Goal: Transaction & Acquisition: Purchase product/service

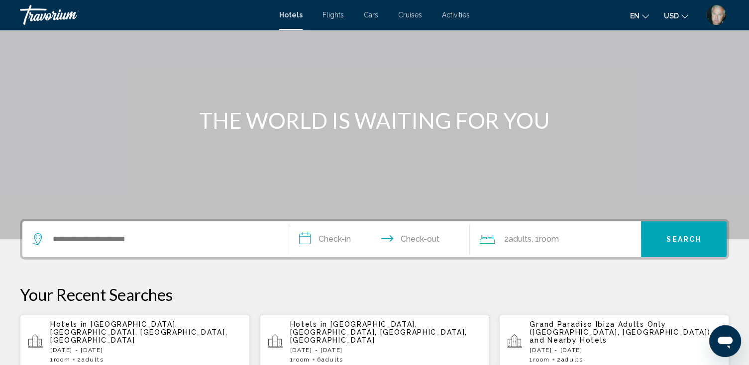
scroll to position [119, 0]
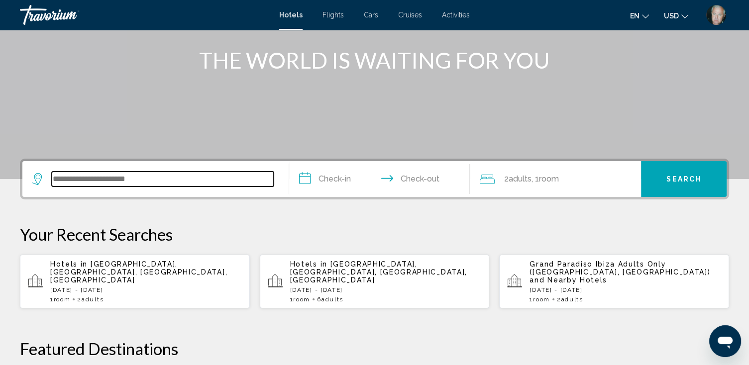
click at [94, 172] on input "Search widget" at bounding box center [163, 179] width 222 height 15
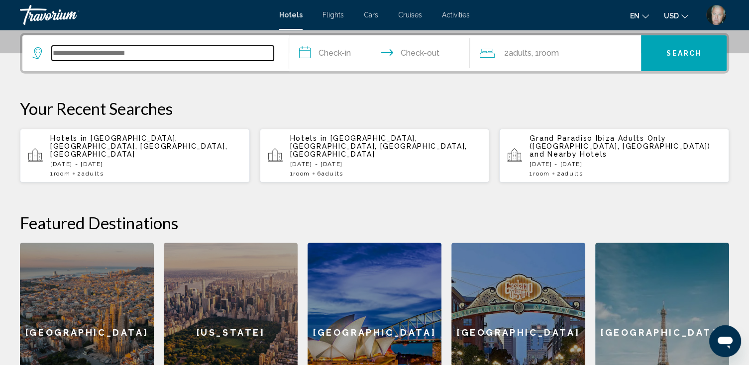
scroll to position [206, 0]
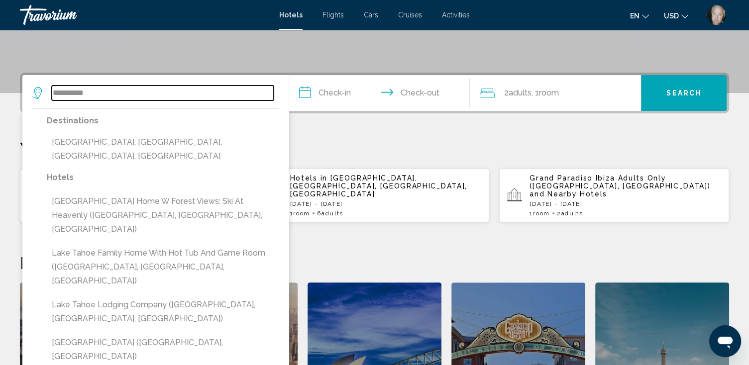
type input "**********"
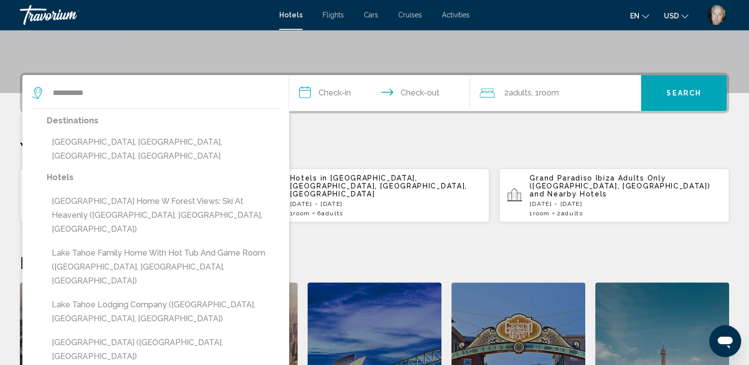
click at [342, 91] on input "**********" at bounding box center [381, 94] width 185 height 39
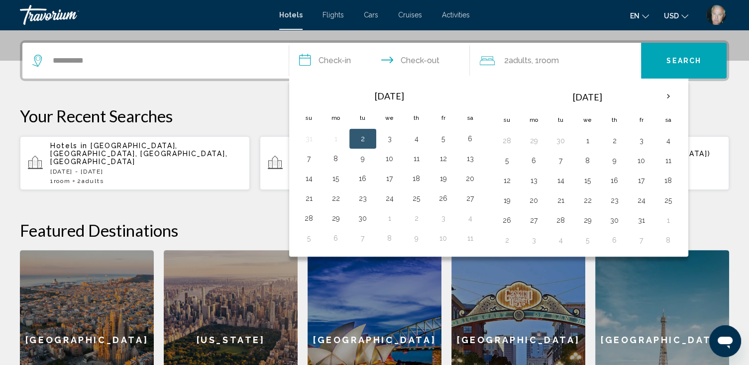
scroll to position [245, 0]
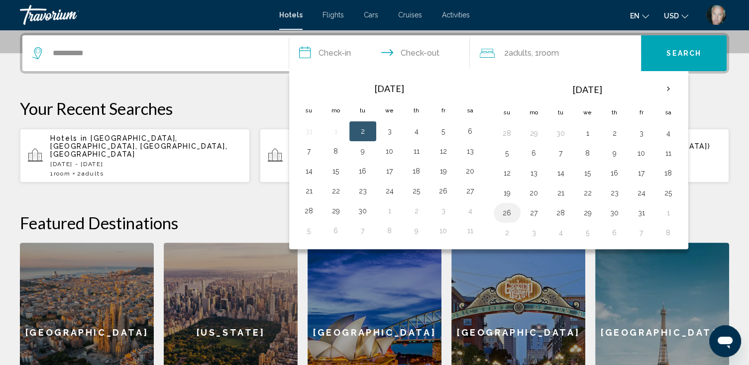
click at [505, 210] on button "26" at bounding box center [507, 213] width 16 height 14
click at [535, 211] on button "27" at bounding box center [534, 213] width 16 height 14
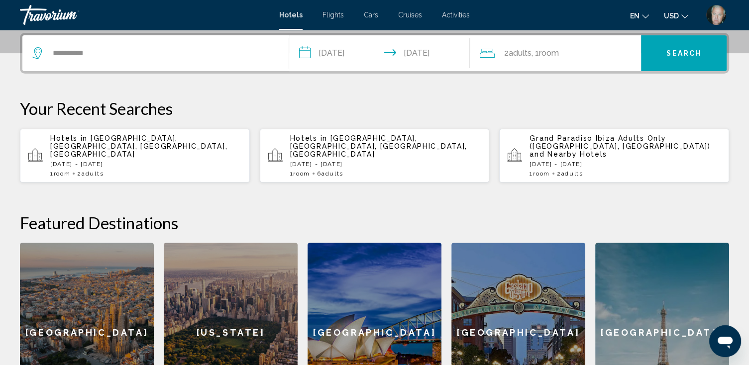
click at [421, 52] on input "**********" at bounding box center [381, 54] width 185 height 39
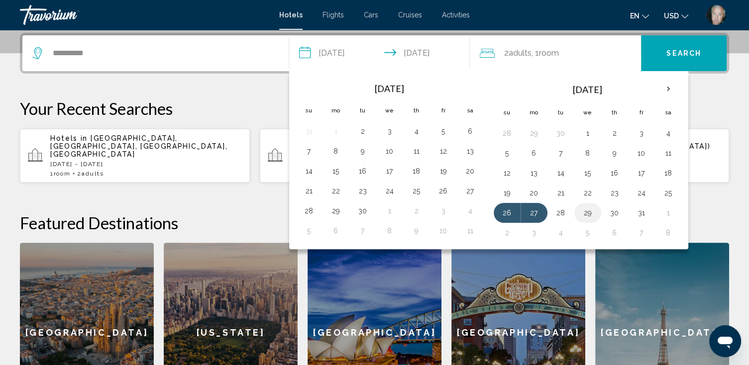
click at [585, 211] on button "29" at bounding box center [588, 213] width 16 height 14
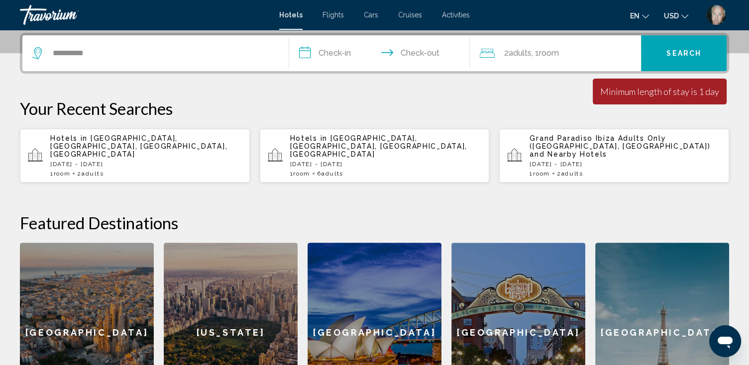
click at [332, 50] on input "**********" at bounding box center [381, 54] width 185 height 39
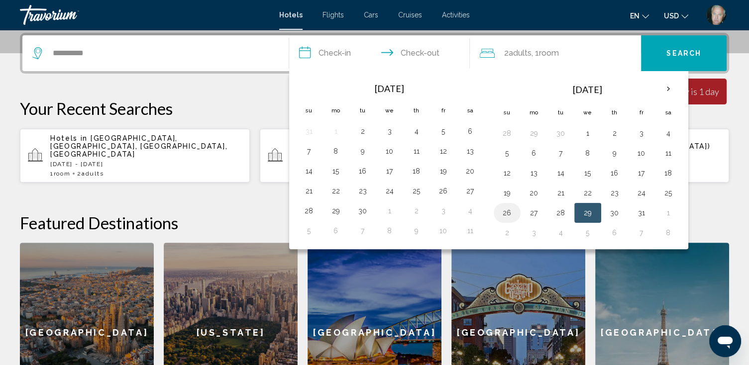
click at [505, 210] on button "26" at bounding box center [507, 213] width 16 height 14
click at [586, 209] on button "29" at bounding box center [588, 213] width 16 height 14
type input "**********"
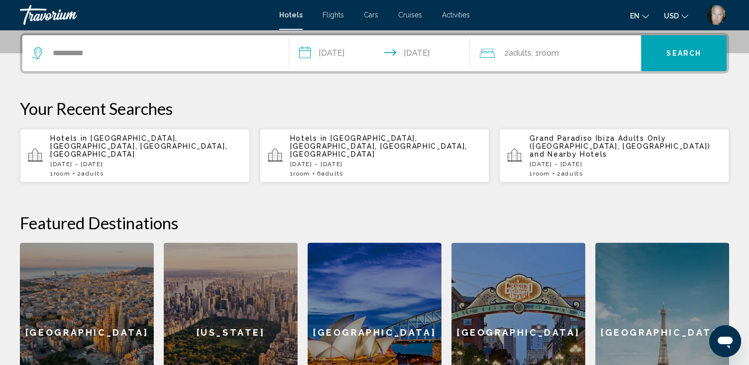
click at [546, 50] on span "Room" at bounding box center [549, 52] width 20 height 9
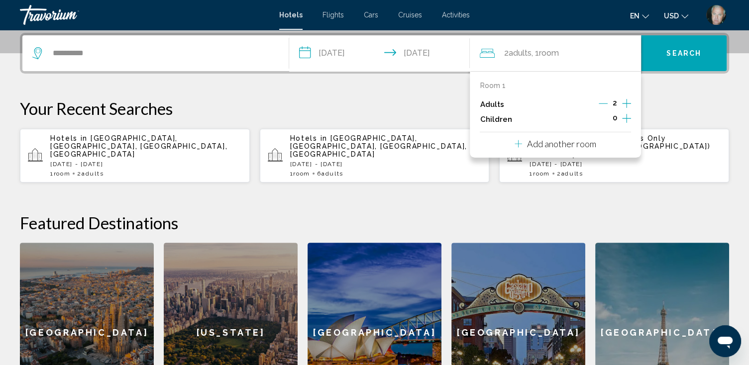
click at [626, 100] on icon "Increment adults" at bounding box center [626, 104] width 9 height 12
click at [683, 51] on span "Search" at bounding box center [683, 54] width 35 height 8
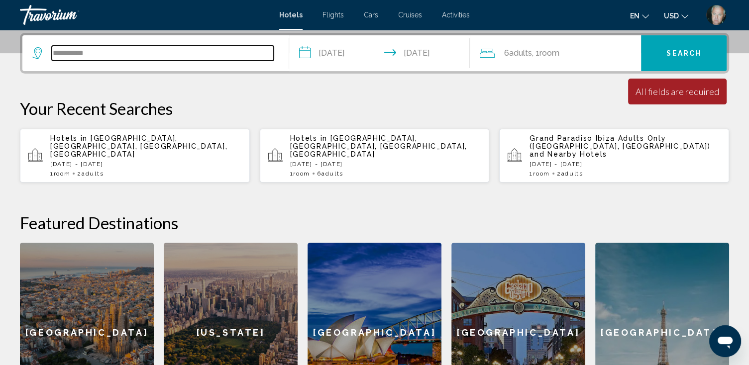
click at [53, 51] on input "**********" at bounding box center [163, 53] width 222 height 15
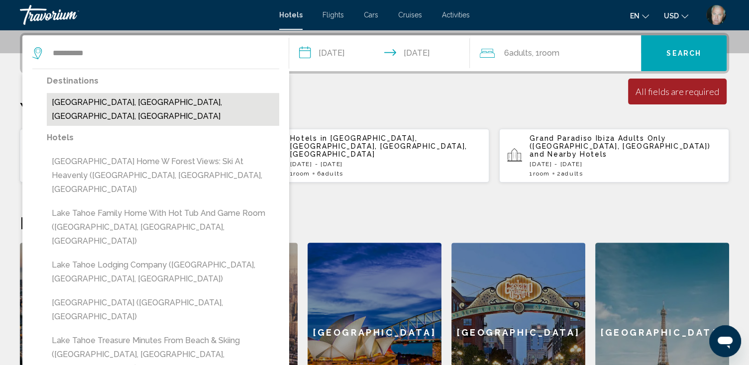
click at [113, 99] on button "[GEOGRAPHIC_DATA], [GEOGRAPHIC_DATA], [GEOGRAPHIC_DATA], [GEOGRAPHIC_DATA]" at bounding box center [163, 109] width 232 height 33
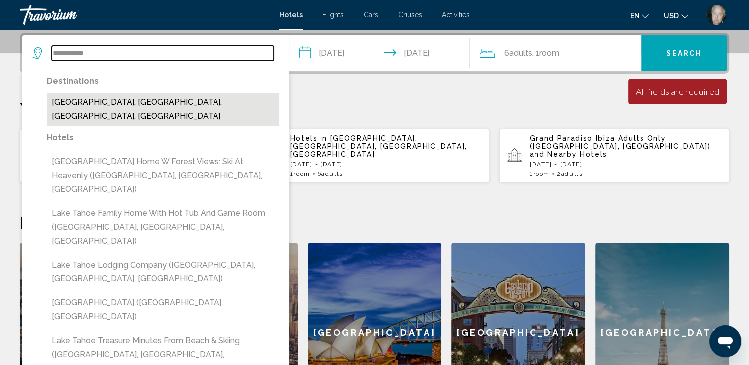
type input "**********"
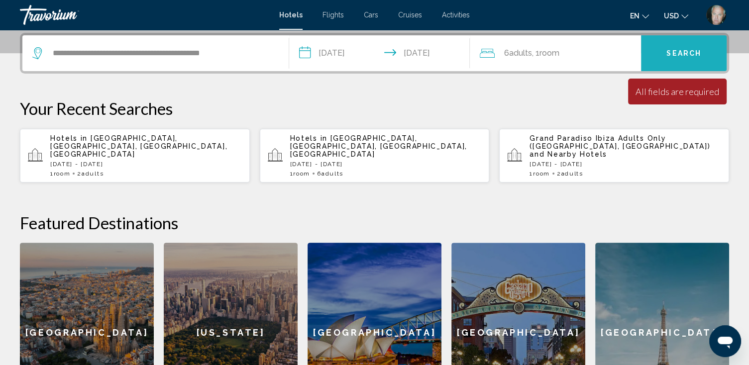
click at [689, 51] on span "Search" at bounding box center [683, 54] width 35 height 8
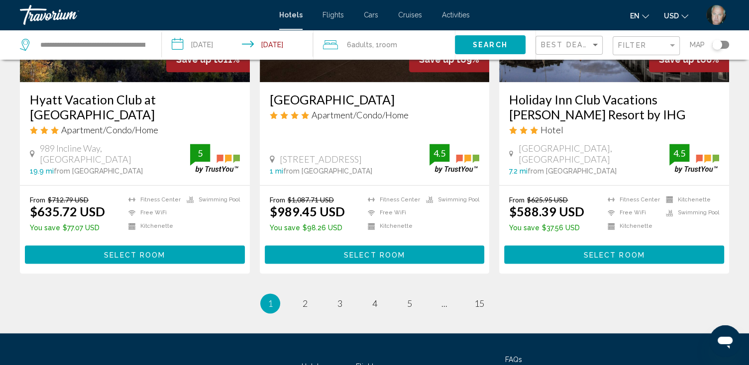
scroll to position [1360, 0]
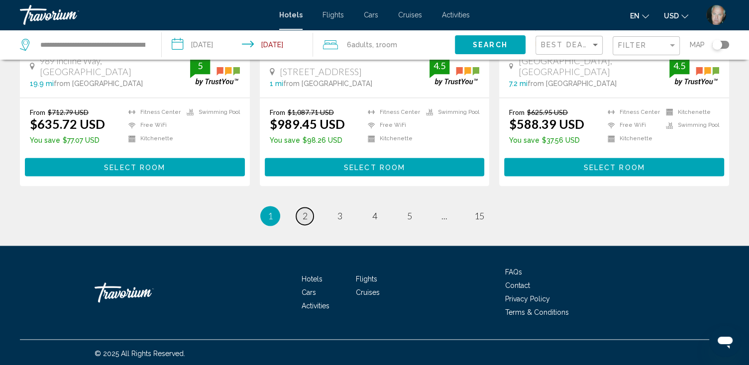
click at [306, 213] on span "2" at bounding box center [305, 216] width 5 height 11
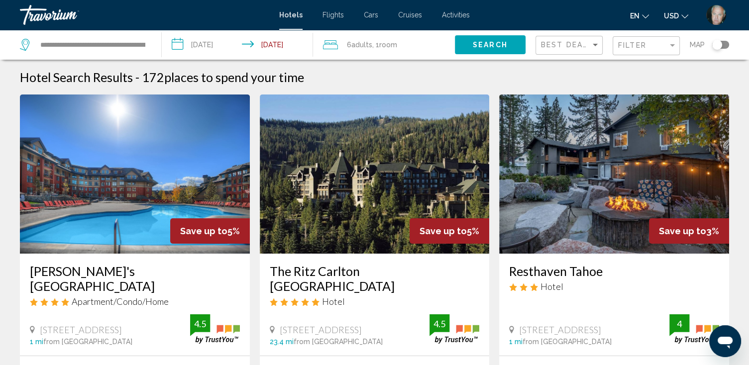
click at [356, 41] on span "Adults" at bounding box center [361, 45] width 21 height 8
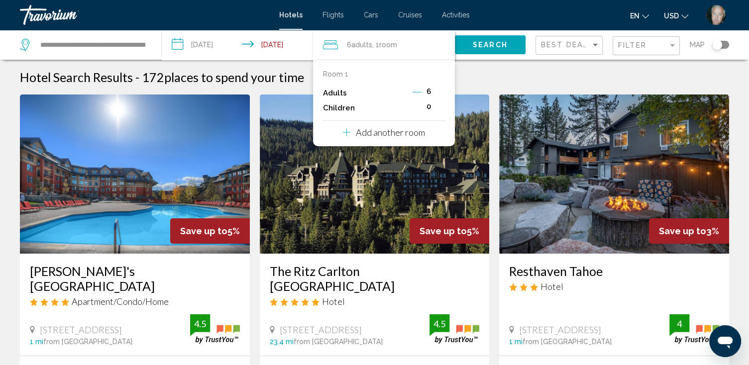
click at [417, 90] on icon "Decrement adults" at bounding box center [417, 92] width 9 height 9
click at [417, 90] on icon "Decrement adults" at bounding box center [416, 92] width 9 height 9
click at [417, 90] on icon "Decrement adults" at bounding box center [417, 92] width 9 height 9
click at [487, 43] on span "Search" at bounding box center [490, 45] width 35 height 8
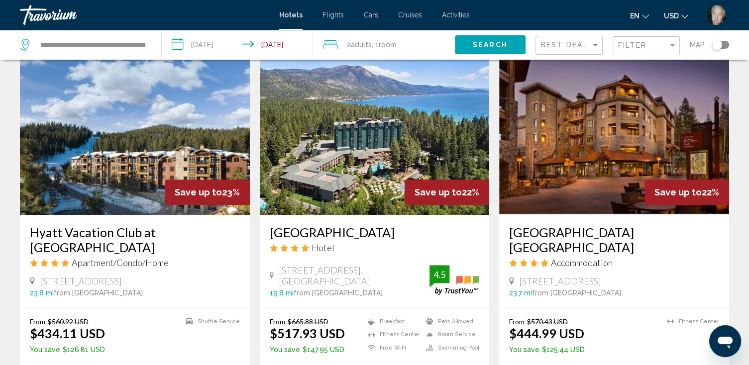
scroll to position [438, 0]
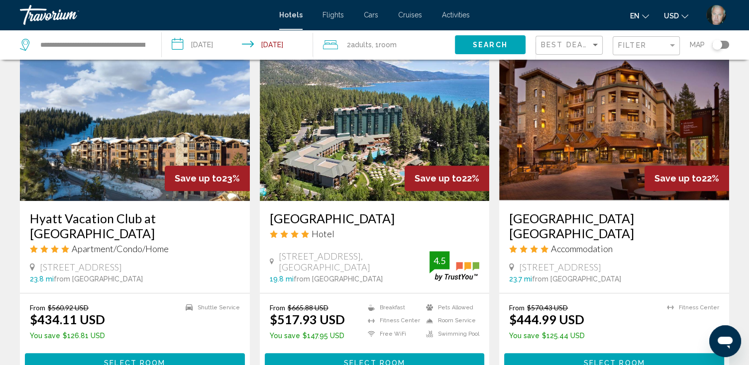
click at [342, 211] on h3 "[GEOGRAPHIC_DATA]" at bounding box center [375, 218] width 210 height 15
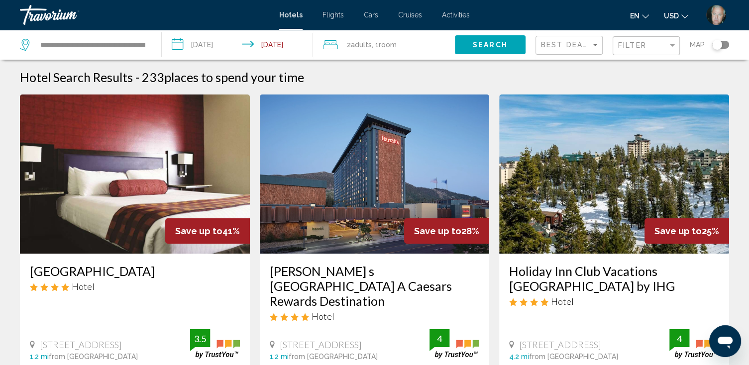
click at [286, 44] on input "**********" at bounding box center [240, 46] width 156 height 33
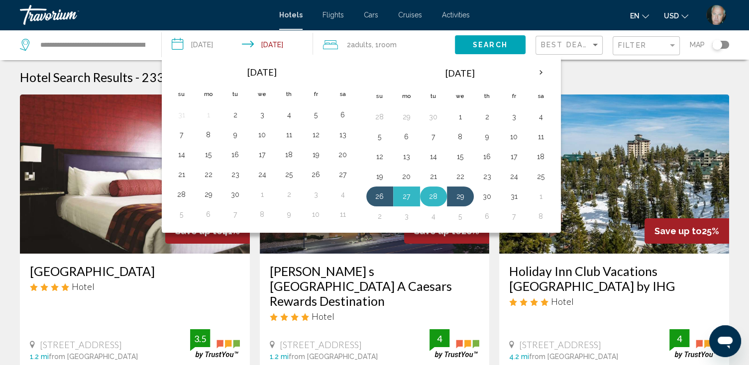
click at [434, 193] on button "28" at bounding box center [434, 197] width 16 height 14
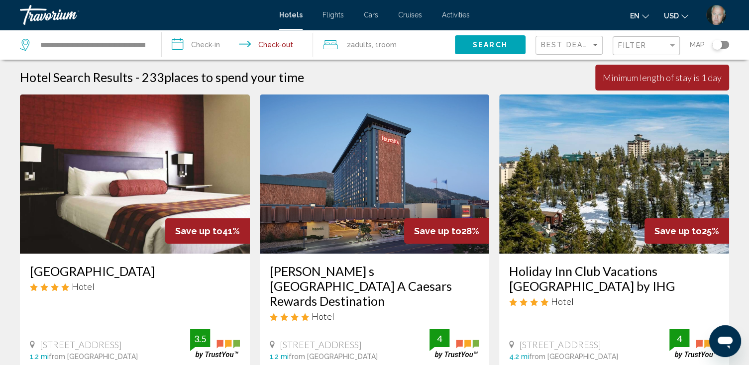
click at [215, 44] on input "**********" at bounding box center [240, 46] width 156 height 33
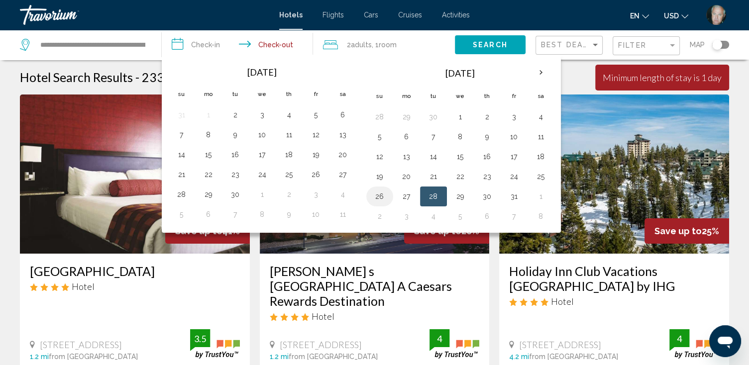
click at [378, 197] on button "26" at bounding box center [380, 197] width 16 height 14
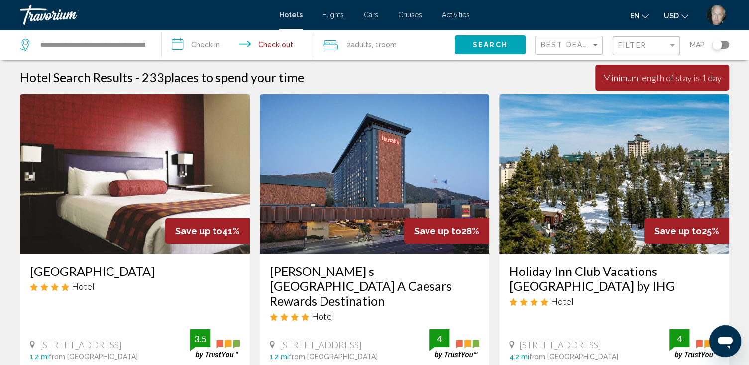
click at [211, 43] on input "**********" at bounding box center [240, 46] width 156 height 33
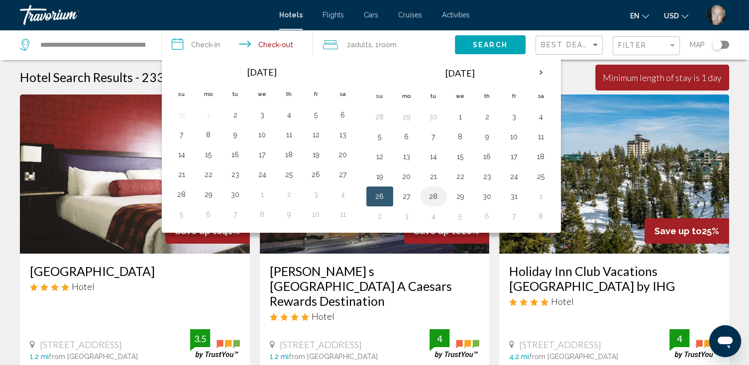
click at [436, 197] on button "28" at bounding box center [434, 197] width 16 height 14
click at [378, 195] on button "26" at bounding box center [380, 197] width 16 height 14
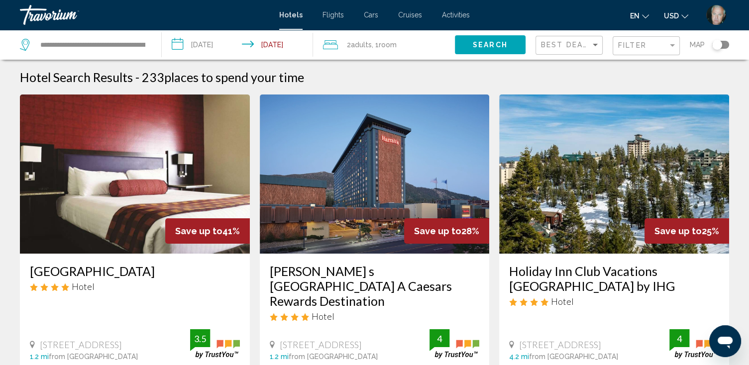
type input "**********"
click at [480, 41] on span "Search" at bounding box center [490, 45] width 35 height 8
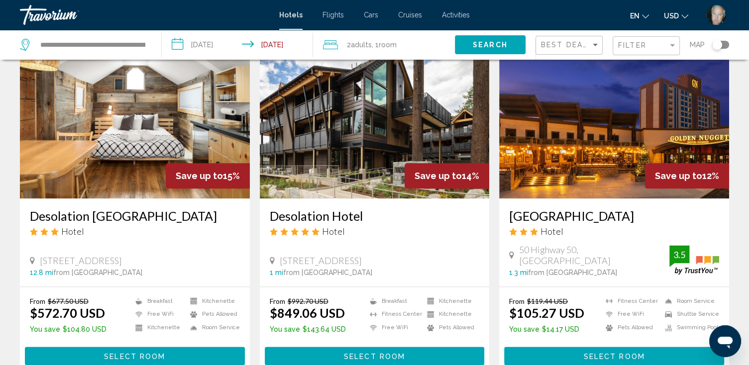
scroll to position [1155, 0]
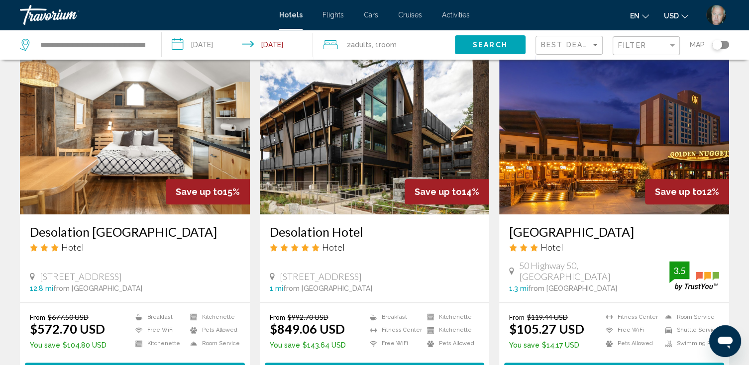
click at [593, 224] on h3 "[GEOGRAPHIC_DATA]" at bounding box center [614, 231] width 210 height 15
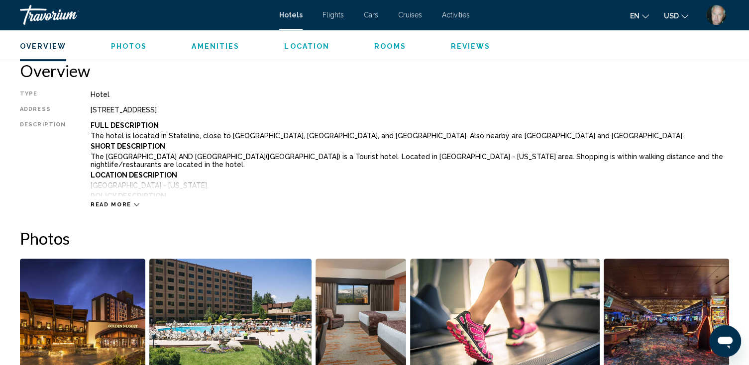
scroll to position [319, 0]
click at [139, 201] on div "Read more" at bounding box center [115, 204] width 49 height 6
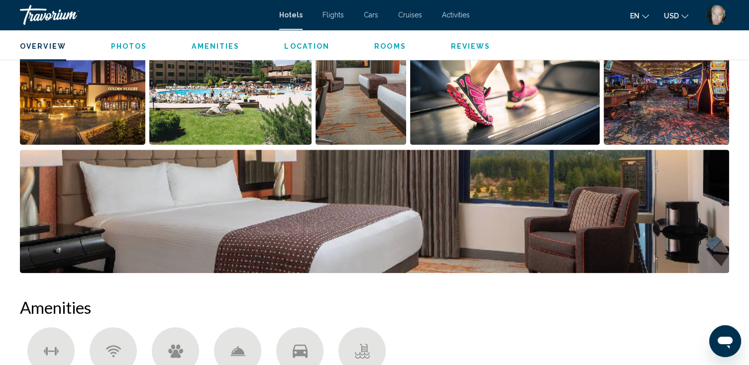
scroll to position [598, 0]
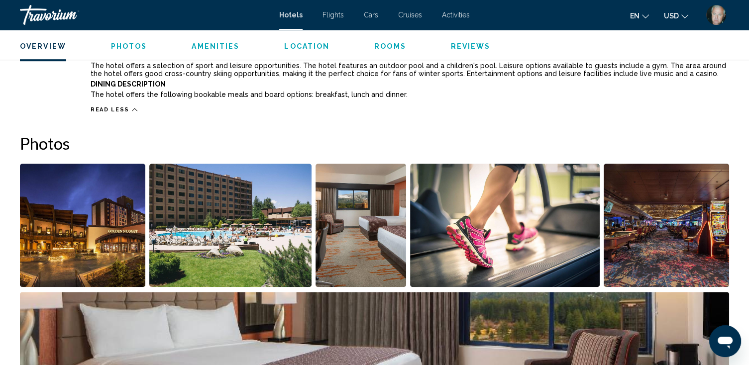
click at [105, 225] on img "Open full-screen image slider" at bounding box center [82, 225] width 125 height 123
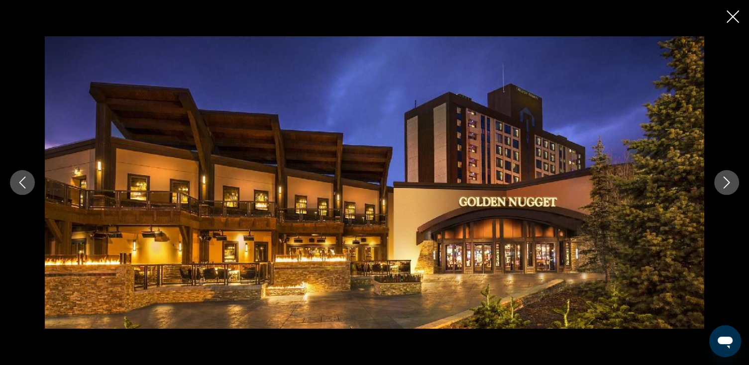
click at [723, 179] on icon "Next image" at bounding box center [727, 183] width 12 height 12
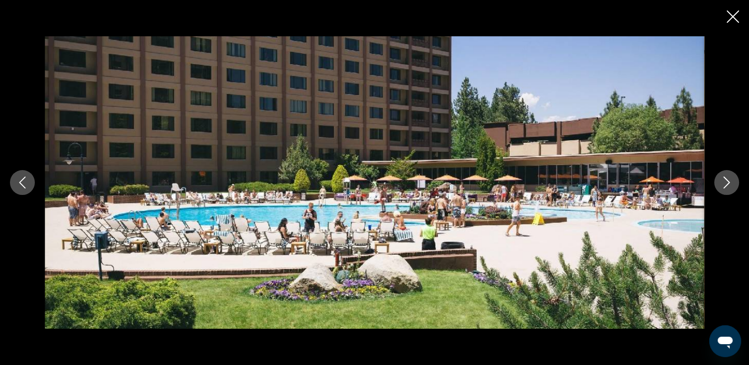
click at [728, 178] on icon "Next image" at bounding box center [727, 183] width 12 height 12
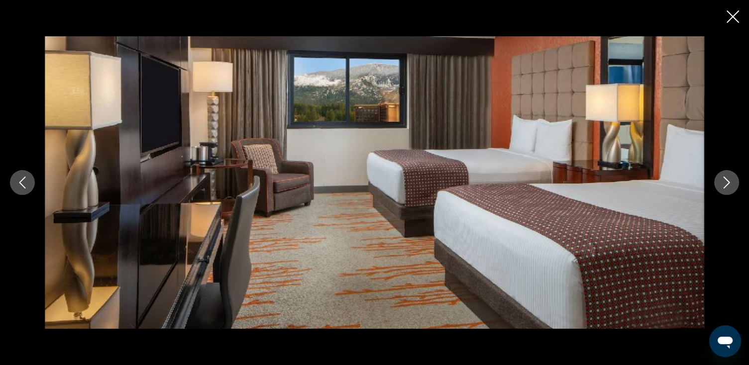
click at [728, 178] on icon "Next image" at bounding box center [727, 183] width 12 height 12
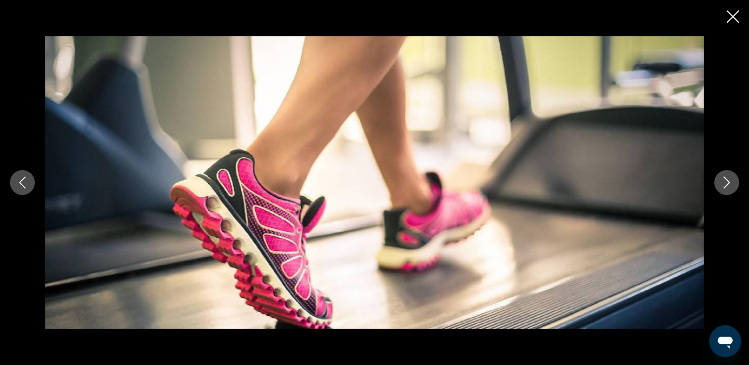
click at [728, 178] on icon "Next image" at bounding box center [727, 183] width 12 height 12
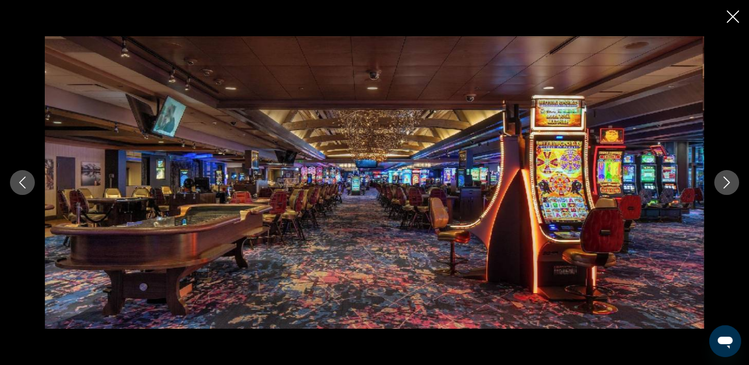
click at [728, 178] on icon "Next image" at bounding box center [727, 183] width 12 height 12
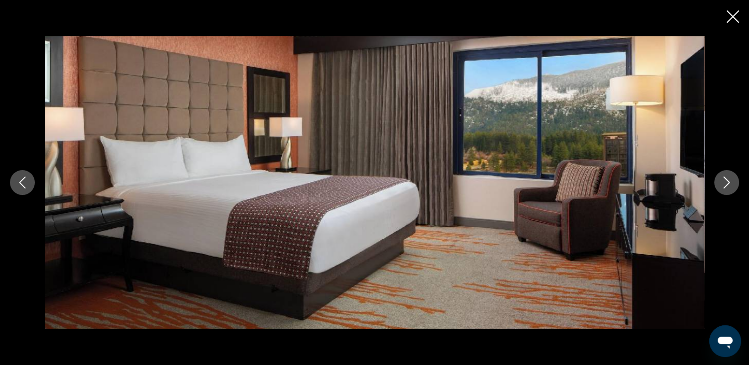
click at [728, 178] on icon "Next image" at bounding box center [727, 183] width 12 height 12
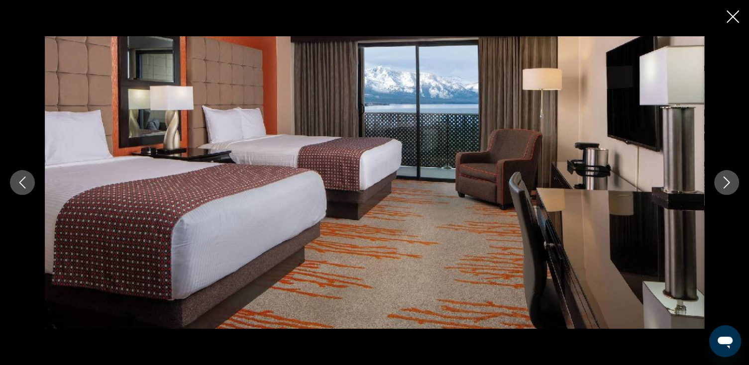
click at [728, 177] on icon "Next image" at bounding box center [727, 183] width 12 height 12
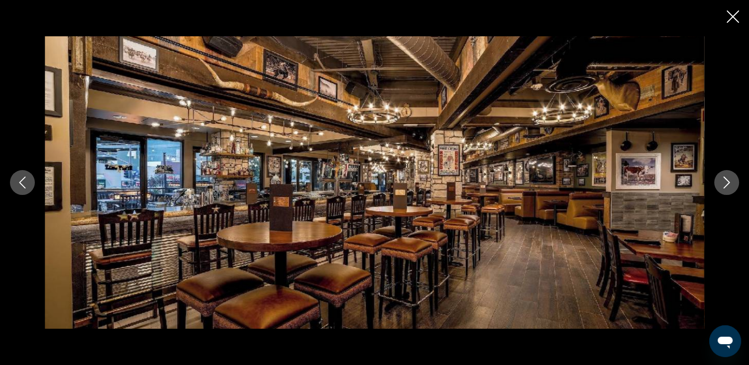
click at [728, 177] on icon "Next image" at bounding box center [727, 183] width 12 height 12
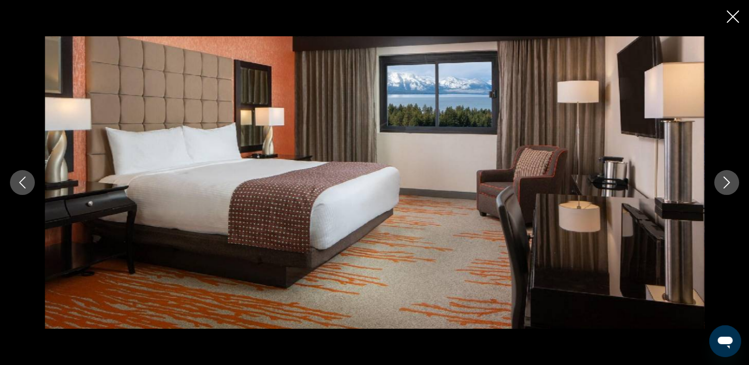
click at [728, 177] on icon "Next image" at bounding box center [727, 183] width 12 height 12
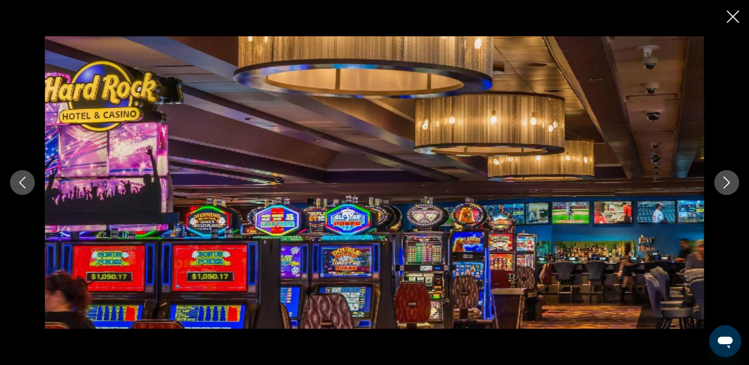
click at [728, 177] on icon "Next image" at bounding box center [727, 183] width 12 height 12
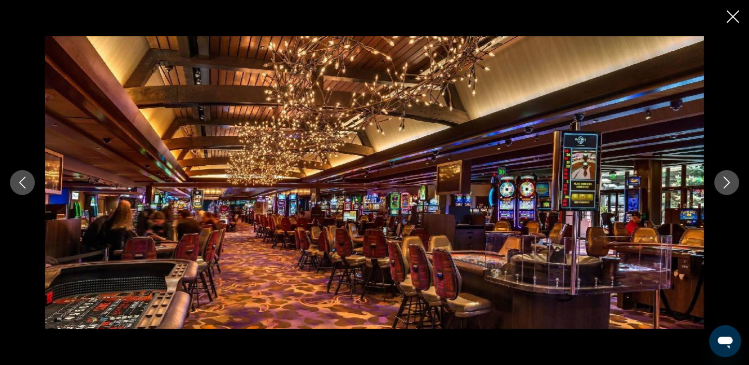
click at [726, 181] on icon "Next image" at bounding box center [727, 183] width 12 height 12
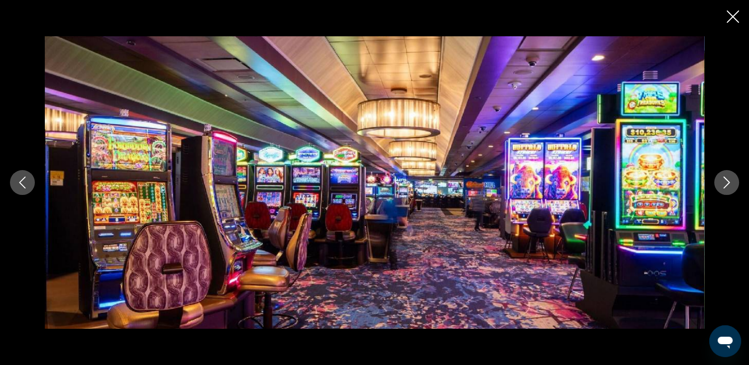
click at [726, 181] on icon "Next image" at bounding box center [727, 183] width 12 height 12
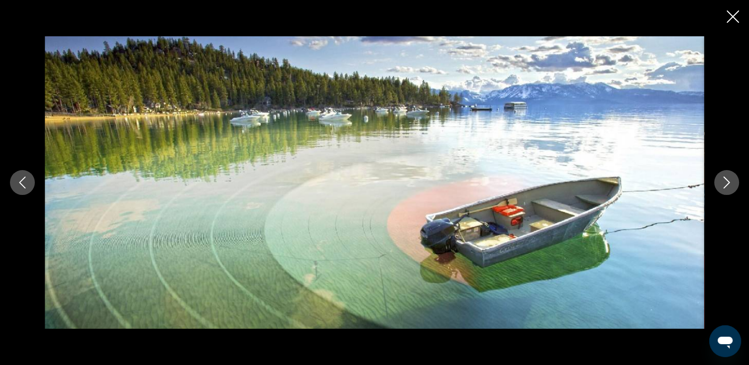
click at [726, 181] on icon "Next image" at bounding box center [727, 183] width 12 height 12
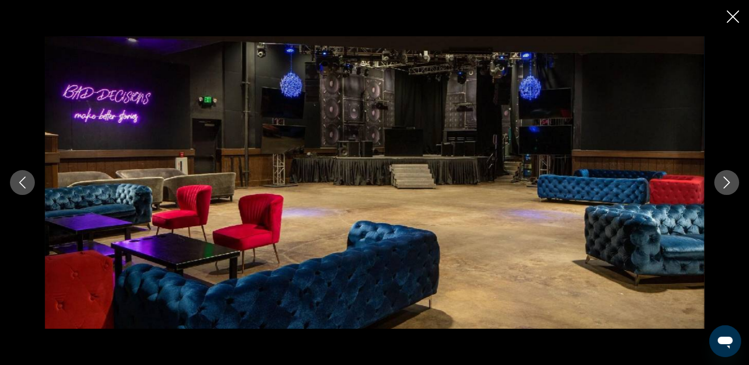
click at [726, 181] on icon "Next image" at bounding box center [727, 183] width 12 height 12
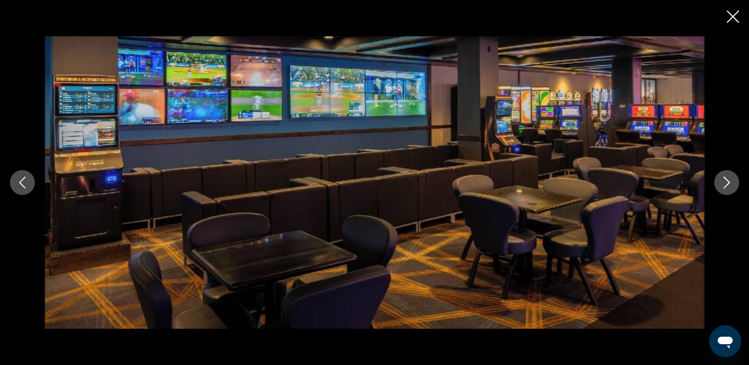
click at [726, 181] on icon "Next image" at bounding box center [727, 183] width 12 height 12
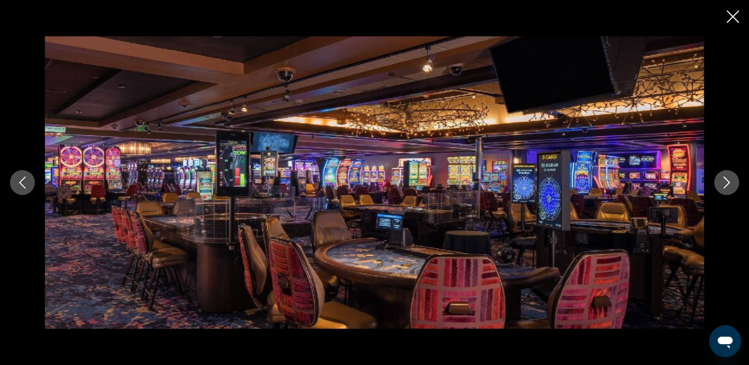
click at [726, 181] on icon "Next image" at bounding box center [727, 183] width 12 height 12
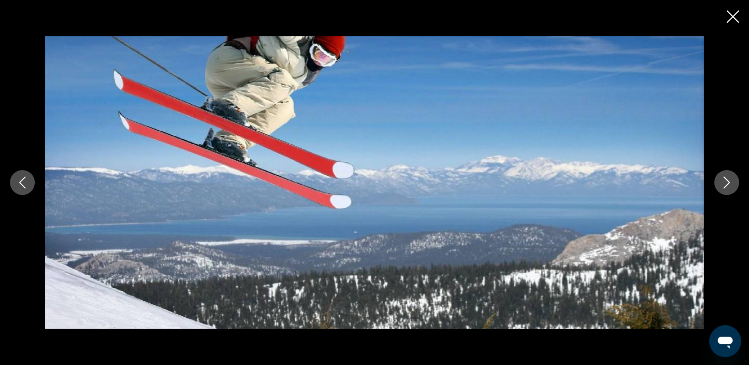
click at [726, 181] on icon "Next image" at bounding box center [727, 183] width 12 height 12
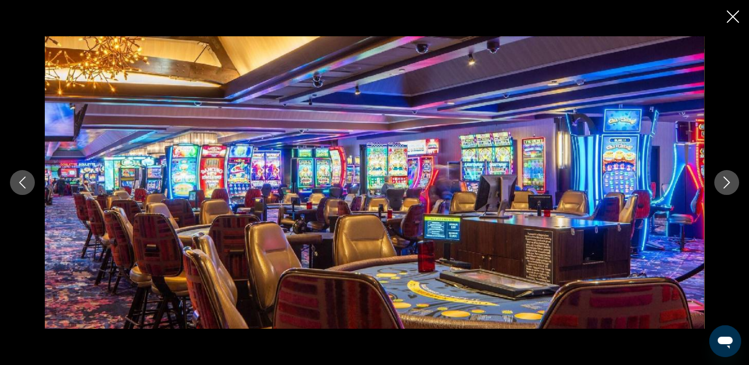
click at [726, 181] on icon "Next image" at bounding box center [727, 183] width 12 height 12
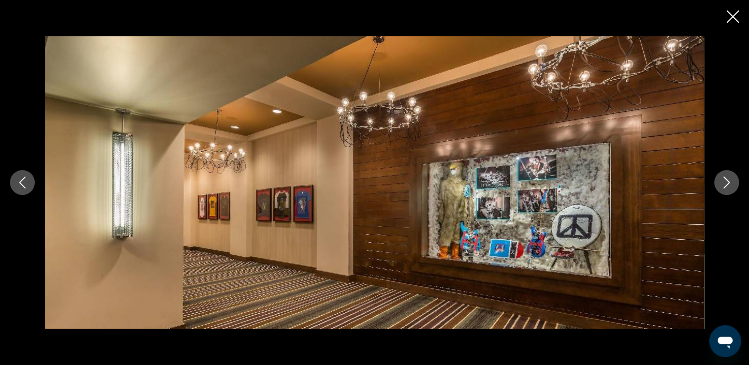
click at [726, 181] on icon "Next image" at bounding box center [727, 183] width 12 height 12
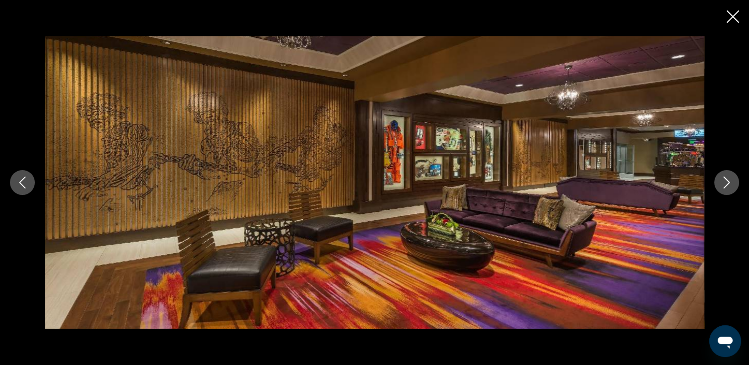
click at [726, 181] on icon "Next image" at bounding box center [727, 183] width 12 height 12
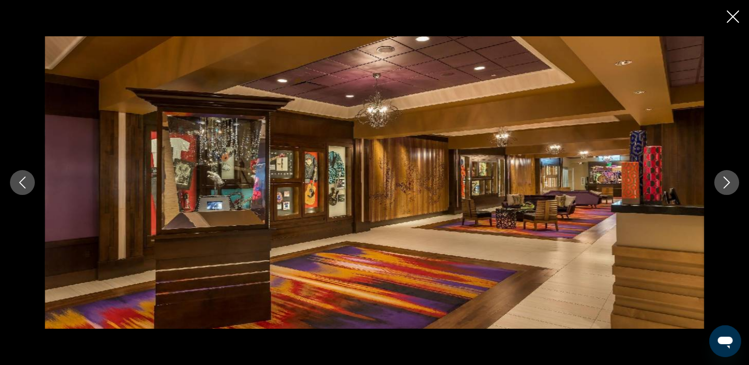
click at [726, 181] on icon "Next image" at bounding box center [727, 183] width 12 height 12
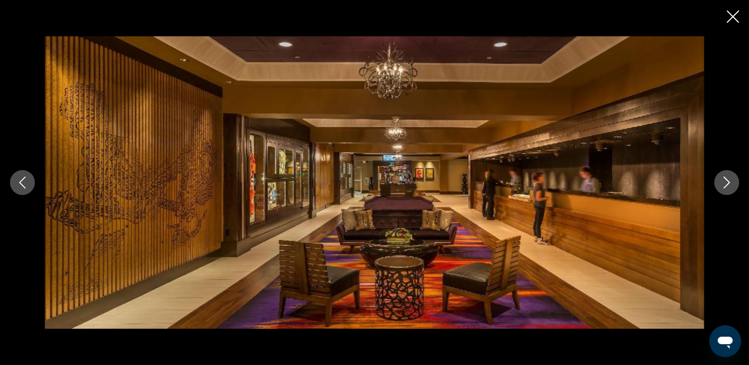
click at [726, 181] on icon "Next image" at bounding box center [727, 183] width 12 height 12
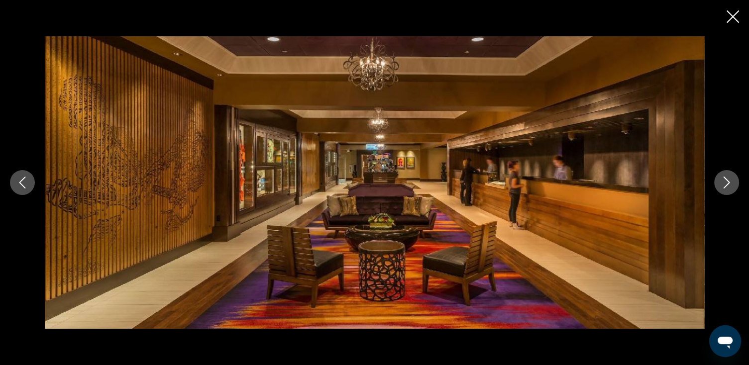
click at [726, 181] on icon "Next image" at bounding box center [727, 183] width 12 height 12
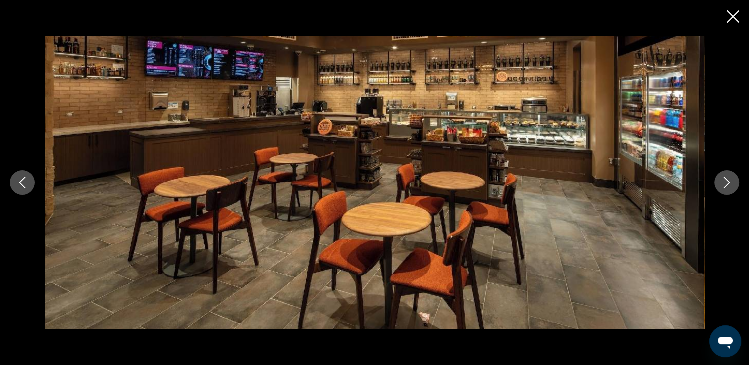
click at [726, 181] on icon "Next image" at bounding box center [727, 183] width 12 height 12
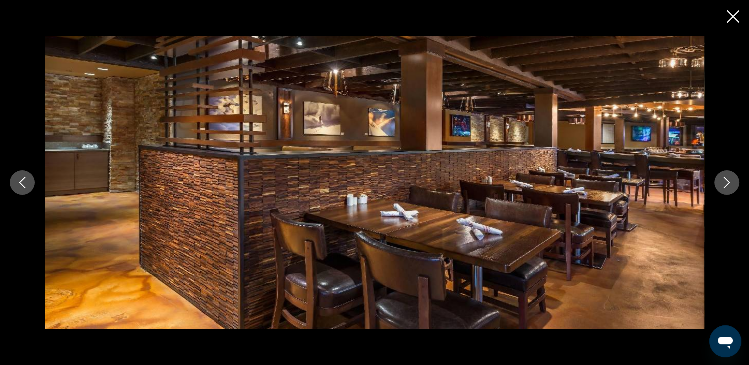
click at [726, 181] on icon "Next image" at bounding box center [727, 183] width 12 height 12
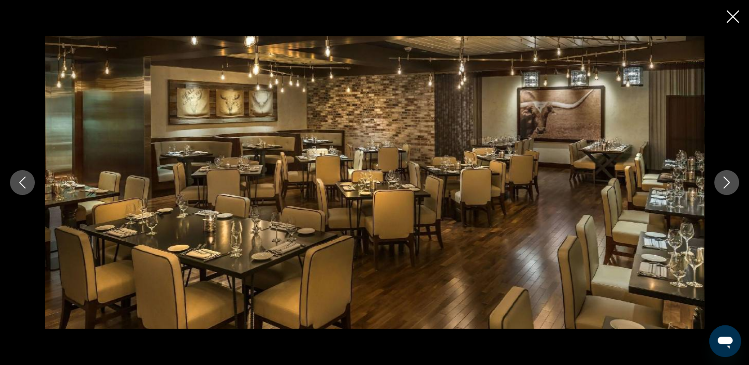
click at [726, 181] on icon "Next image" at bounding box center [727, 183] width 12 height 12
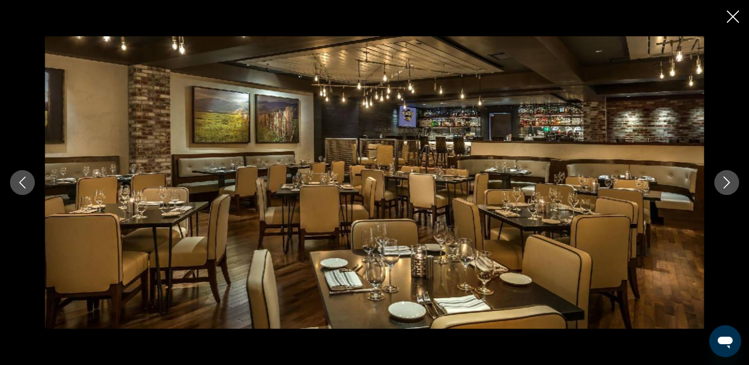
click at [726, 181] on icon "Next image" at bounding box center [727, 183] width 12 height 12
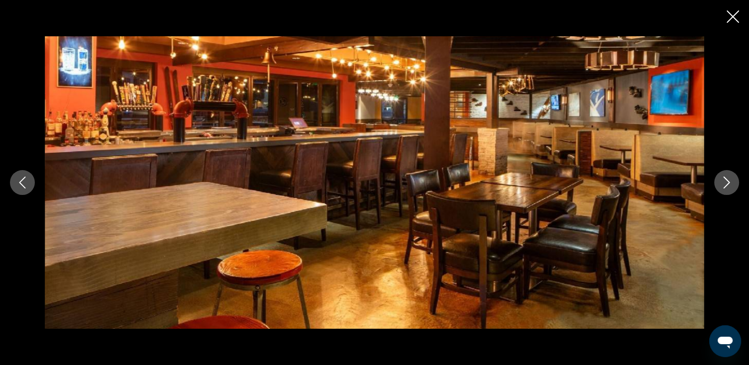
click at [726, 181] on icon "Next image" at bounding box center [727, 183] width 12 height 12
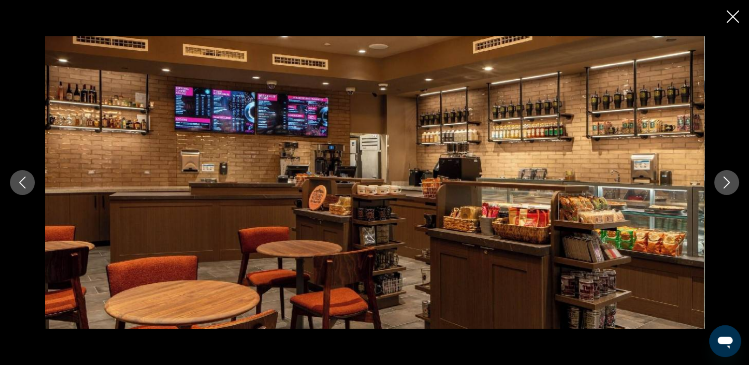
click at [726, 181] on icon "Next image" at bounding box center [727, 183] width 12 height 12
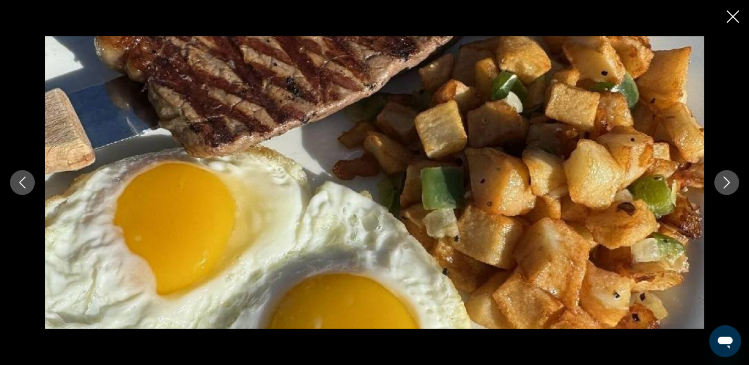
click at [726, 181] on icon "Next image" at bounding box center [727, 183] width 12 height 12
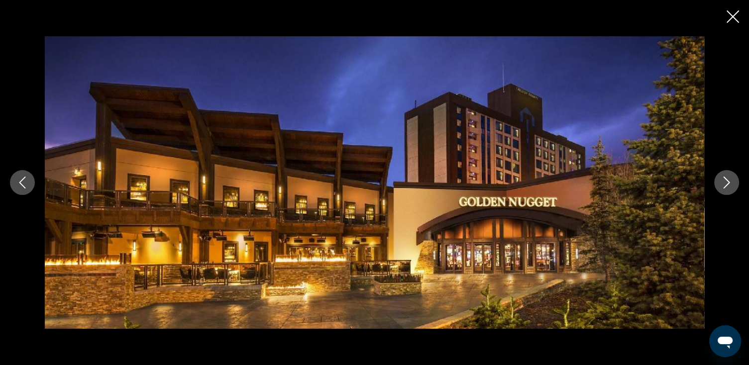
click at [735, 14] on icon "Close slideshow" at bounding box center [733, 16] width 12 height 12
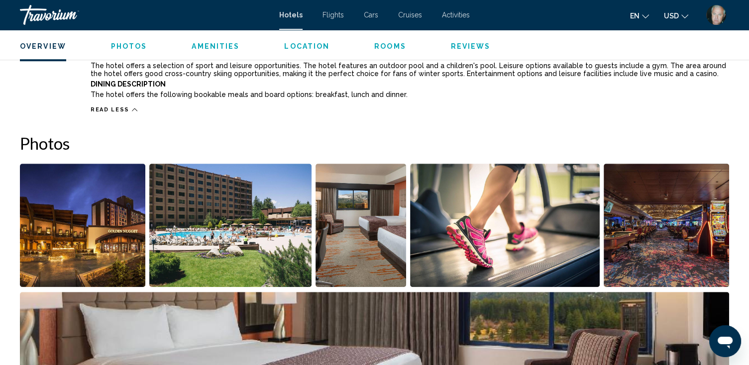
click at [137, 109] on icon "Main content" at bounding box center [134, 110] width 5 height 3
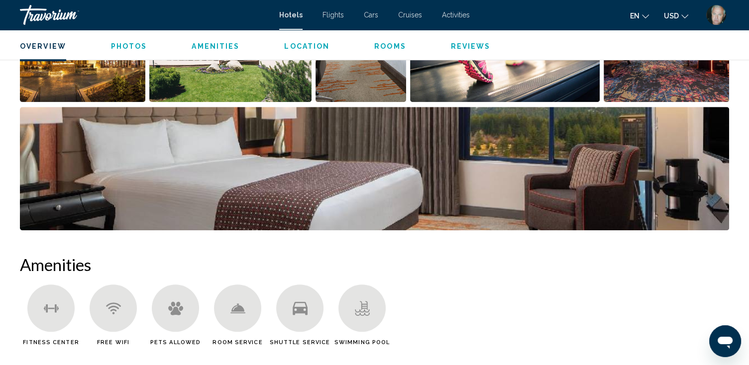
scroll to position [340, 0]
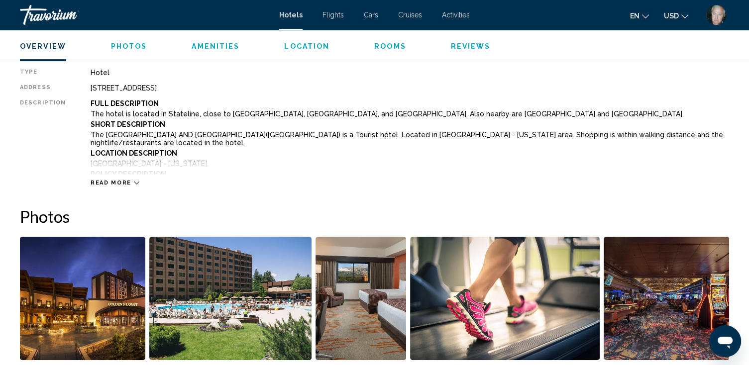
click at [139, 181] on icon "Main content" at bounding box center [136, 182] width 5 height 5
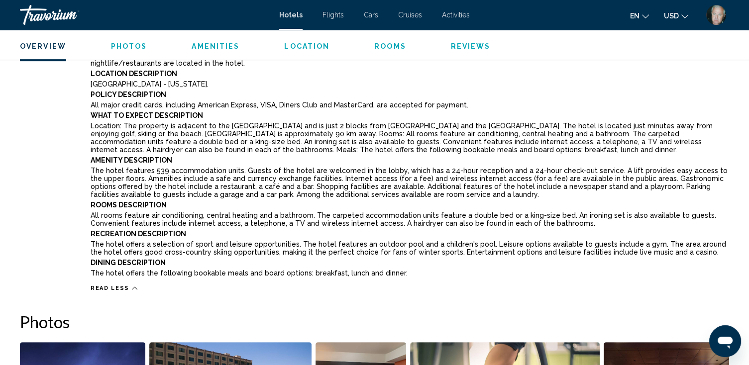
scroll to position [260, 0]
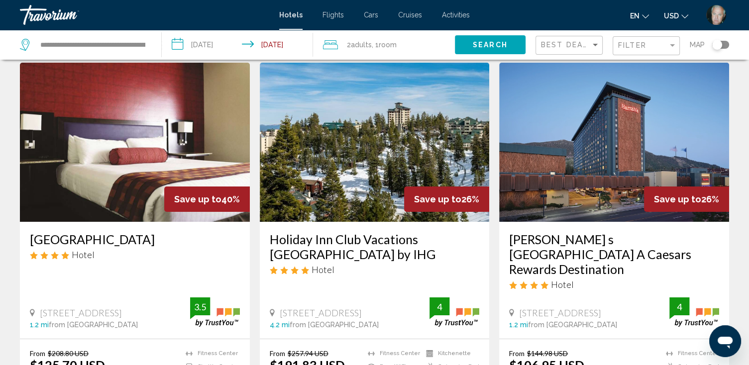
scroll to position [119, 0]
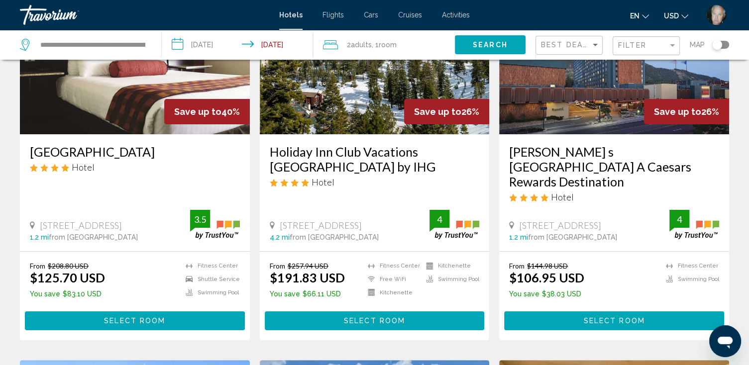
click at [569, 161] on h3 "[PERSON_NAME] s [GEOGRAPHIC_DATA] A Caesars Rewards Destination" at bounding box center [614, 166] width 210 height 45
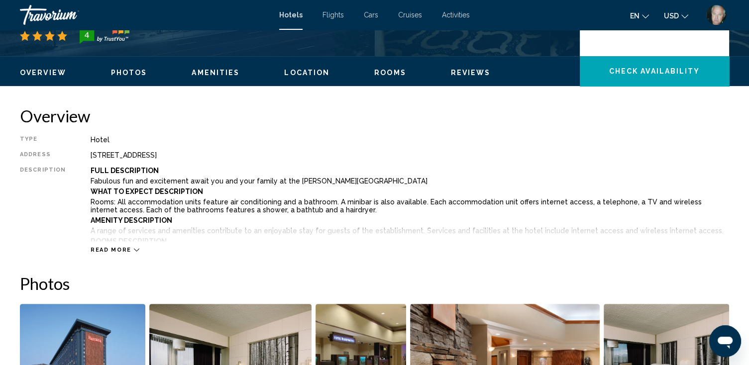
scroll to position [279, 0]
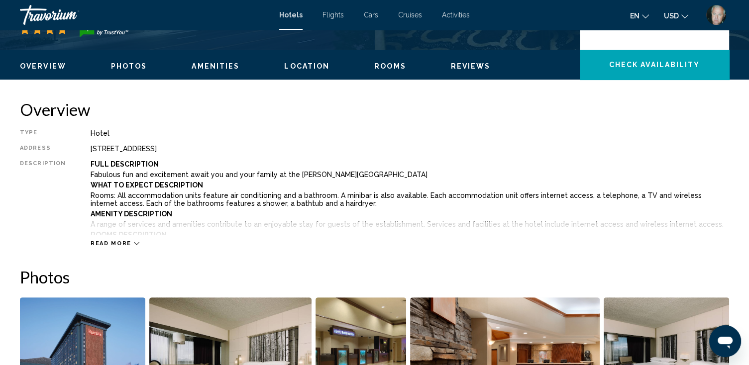
click at [139, 242] on icon "Main content" at bounding box center [136, 243] width 5 height 5
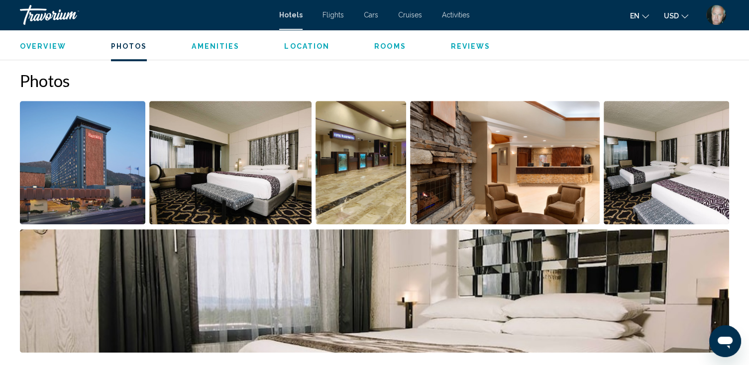
scroll to position [557, 0]
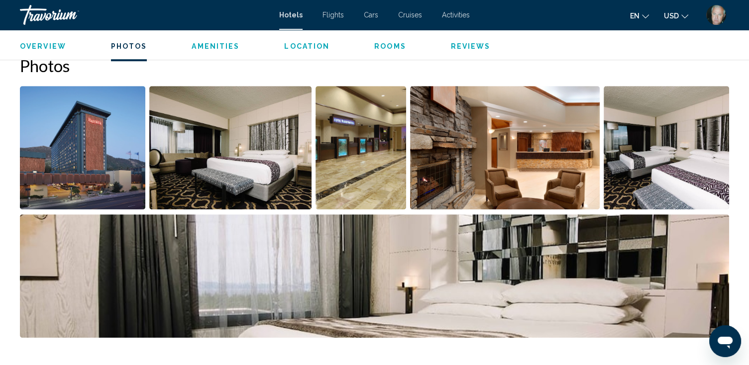
click at [91, 157] on img "Open full-screen image slider" at bounding box center [82, 147] width 125 height 123
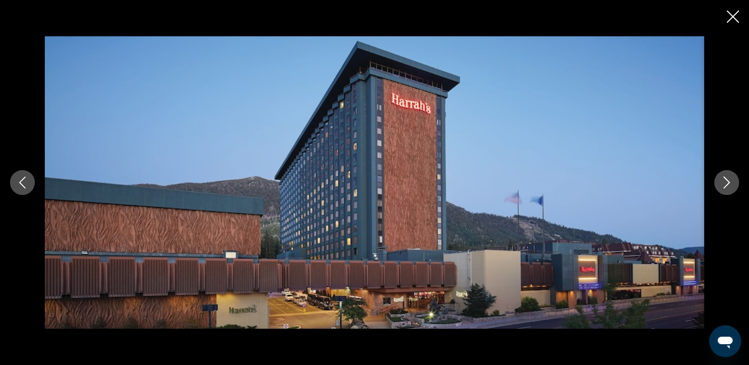
click at [723, 181] on icon "Next image" at bounding box center [727, 183] width 12 height 12
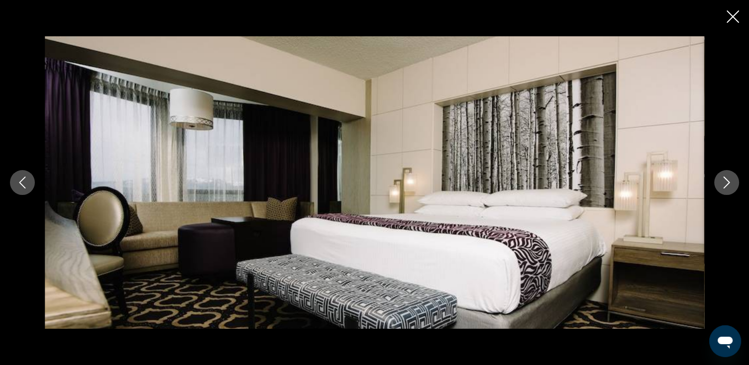
click at [723, 181] on icon "Next image" at bounding box center [727, 183] width 12 height 12
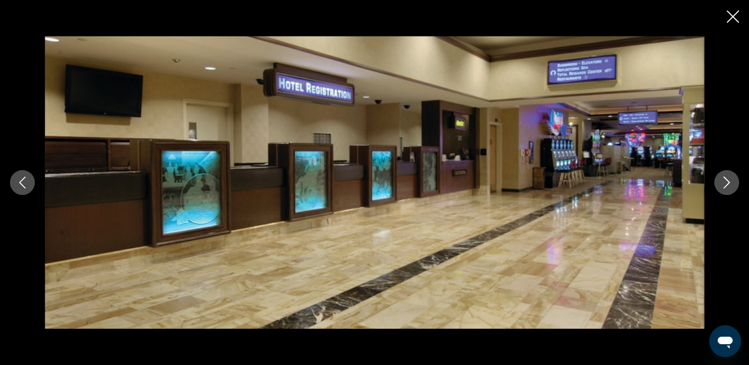
click at [723, 181] on icon "Next image" at bounding box center [727, 183] width 12 height 12
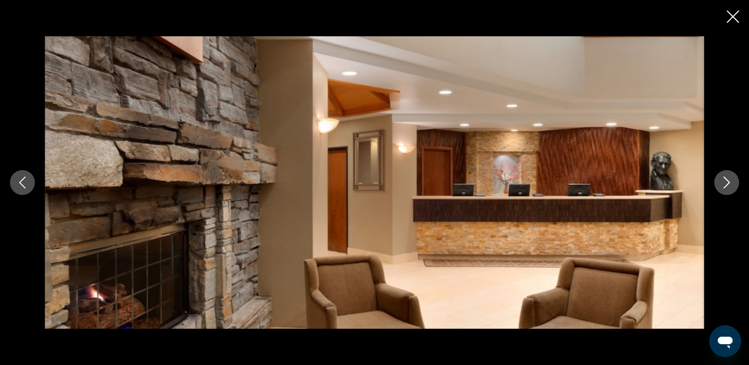
click at [723, 181] on icon "Next image" at bounding box center [727, 183] width 12 height 12
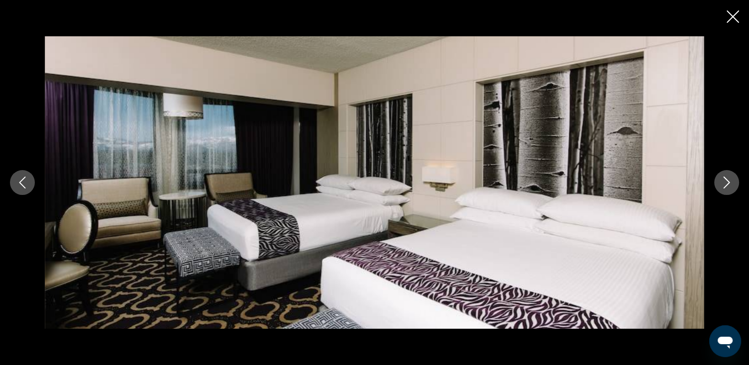
click at [723, 181] on icon "Next image" at bounding box center [727, 183] width 12 height 12
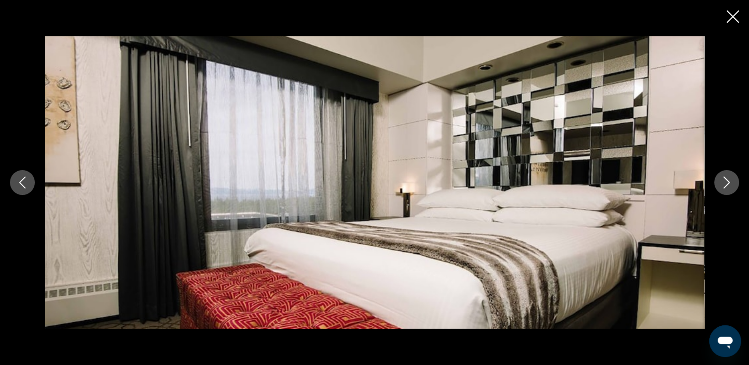
click at [723, 181] on icon "Next image" at bounding box center [727, 183] width 12 height 12
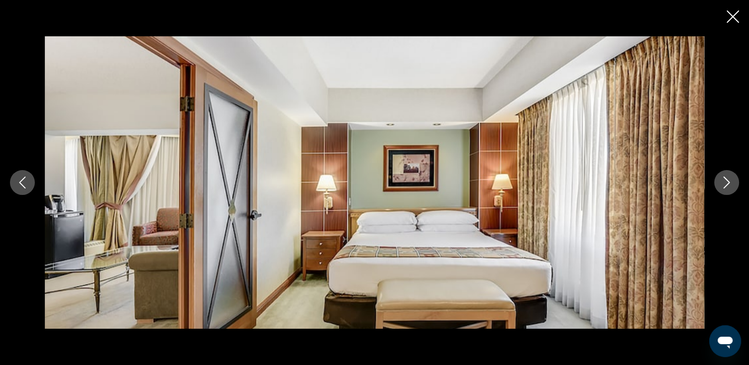
click at [723, 181] on icon "Next image" at bounding box center [727, 183] width 12 height 12
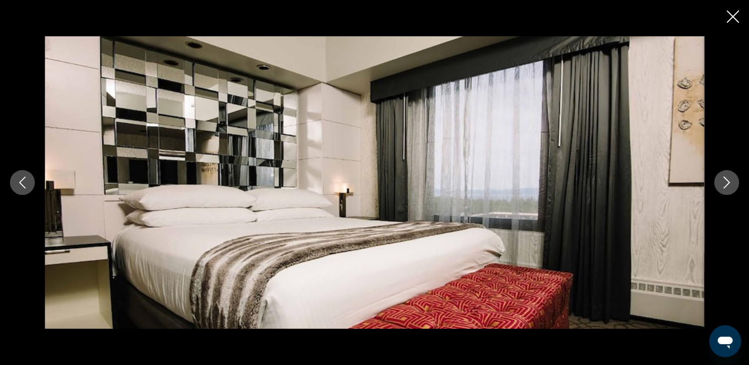
click at [723, 181] on icon "Next image" at bounding box center [727, 183] width 12 height 12
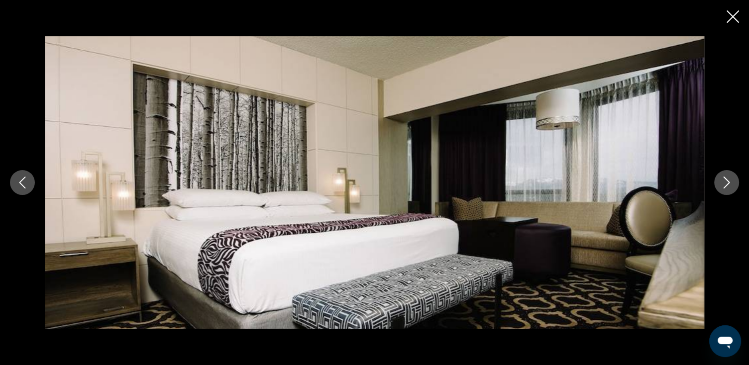
click at [723, 181] on icon "Next image" at bounding box center [727, 183] width 12 height 12
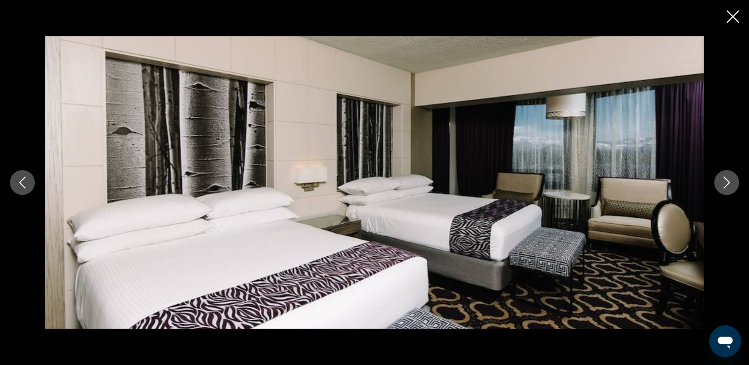
click at [723, 181] on icon "Next image" at bounding box center [727, 183] width 12 height 12
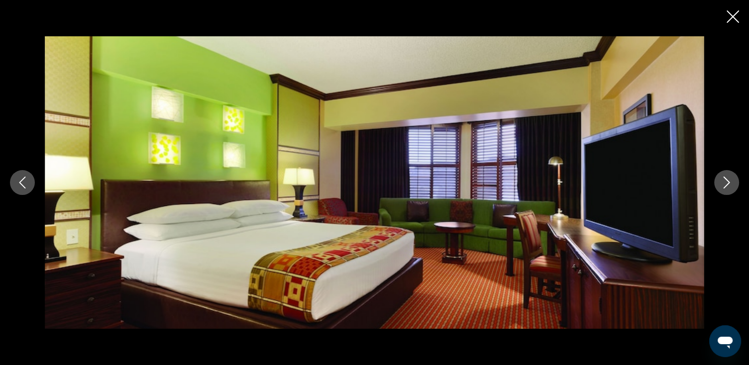
click at [723, 181] on icon "Next image" at bounding box center [727, 183] width 12 height 12
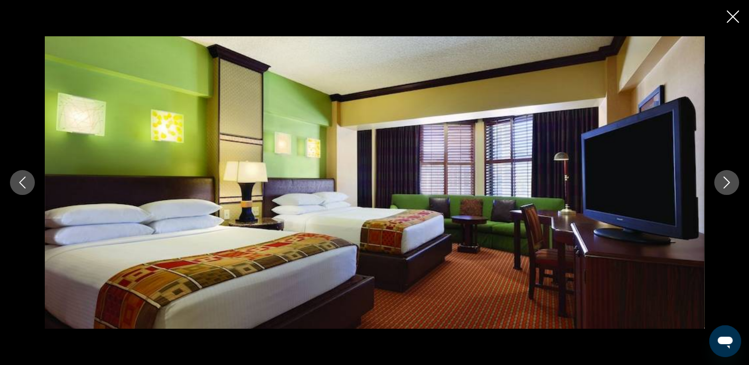
click at [723, 181] on icon "Next image" at bounding box center [727, 183] width 12 height 12
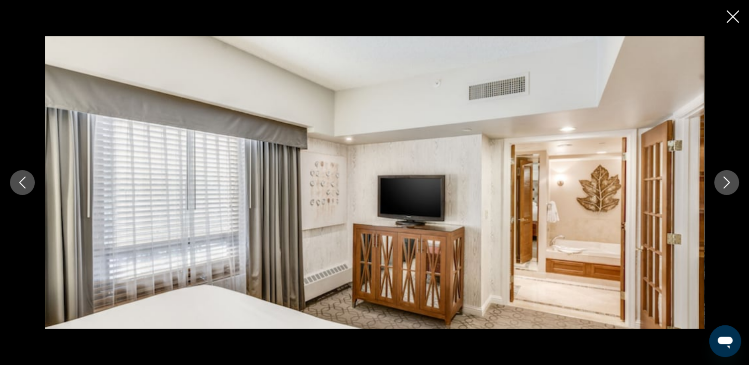
click at [723, 181] on icon "Next image" at bounding box center [727, 183] width 12 height 12
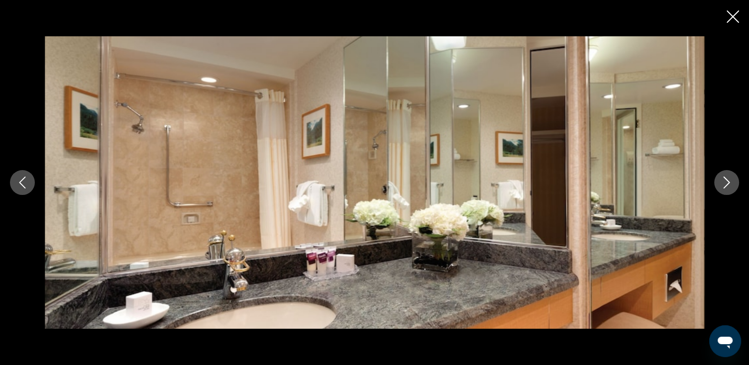
click at [723, 181] on icon "Next image" at bounding box center [727, 183] width 12 height 12
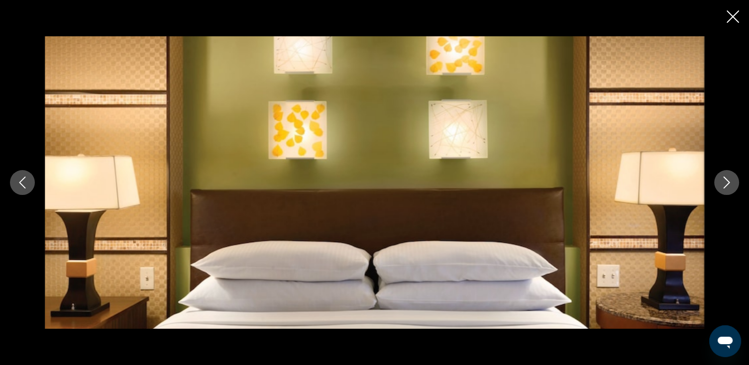
click at [723, 181] on icon "Next image" at bounding box center [727, 183] width 12 height 12
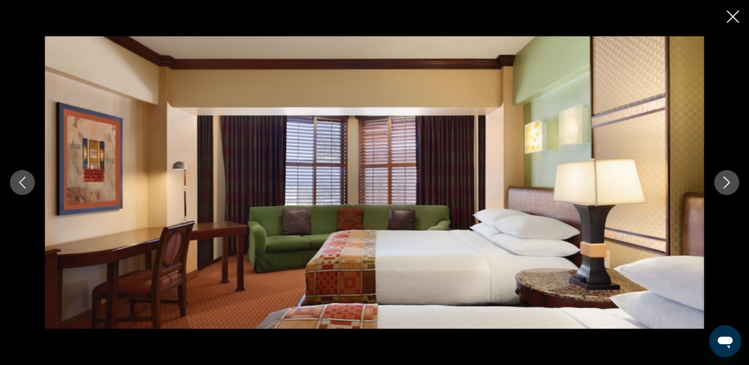
click at [723, 181] on icon "Next image" at bounding box center [727, 183] width 12 height 12
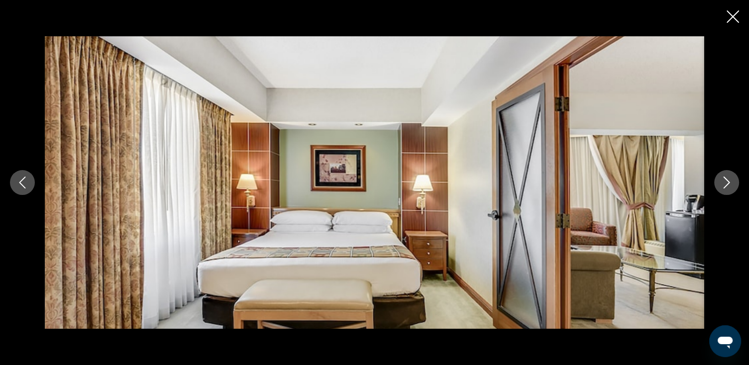
click at [723, 181] on icon "Next image" at bounding box center [727, 183] width 12 height 12
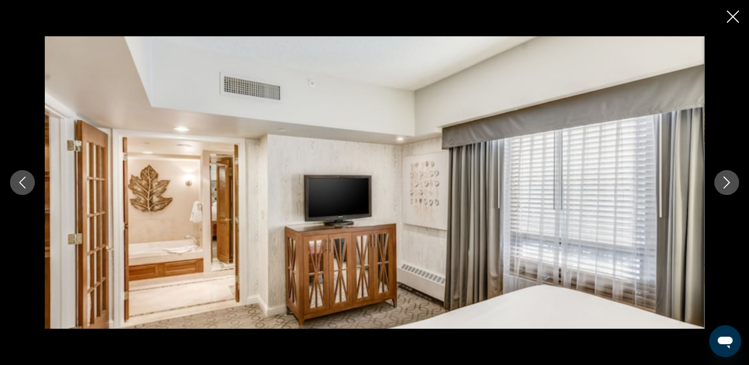
click at [723, 181] on icon "Next image" at bounding box center [727, 183] width 12 height 12
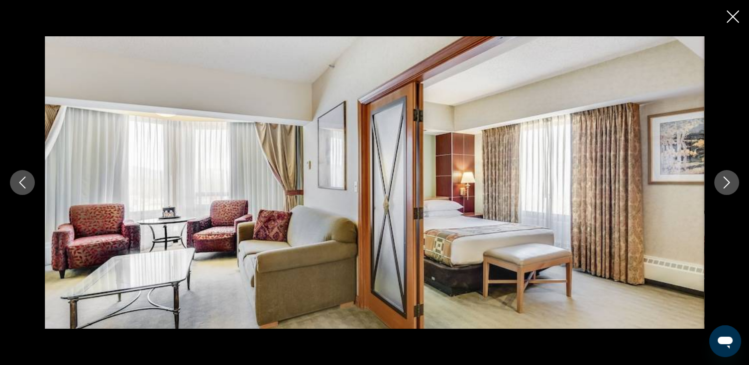
click at [728, 182] on icon "Next image" at bounding box center [727, 183] width 12 height 12
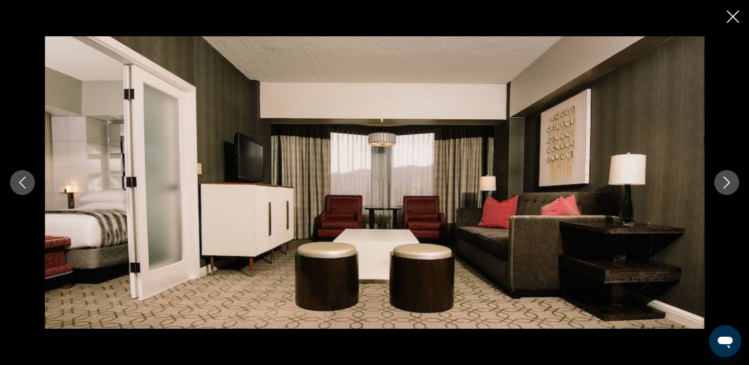
click at [728, 182] on icon "Next image" at bounding box center [727, 183] width 12 height 12
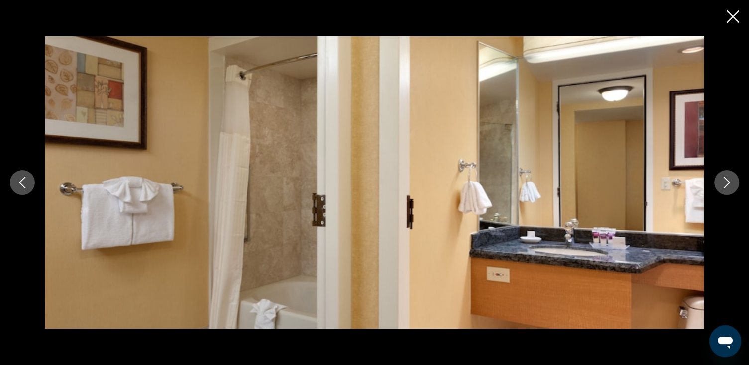
click at [728, 182] on icon "Next image" at bounding box center [727, 183] width 12 height 12
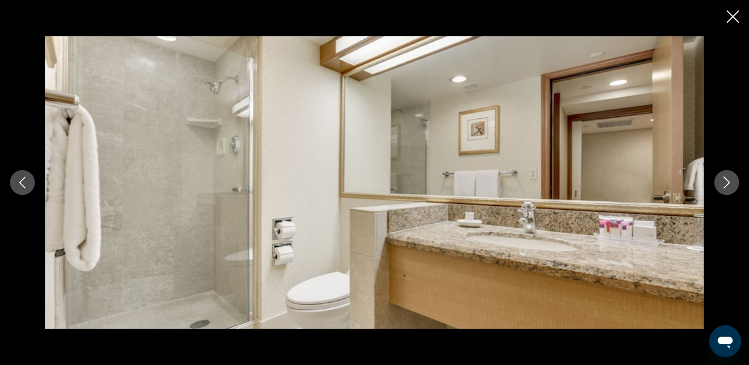
click at [728, 182] on icon "Next image" at bounding box center [727, 183] width 12 height 12
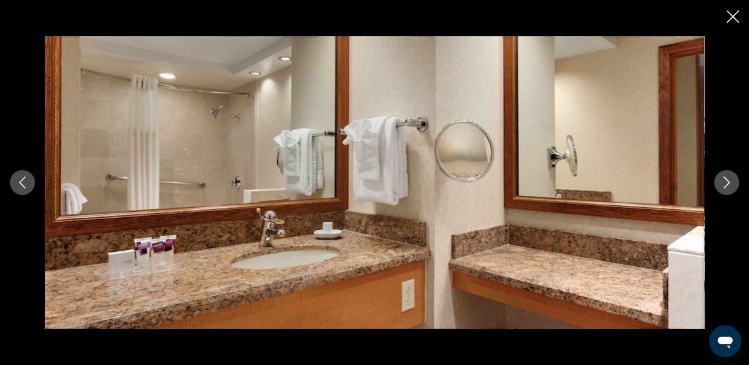
click at [728, 182] on icon "Next image" at bounding box center [727, 183] width 12 height 12
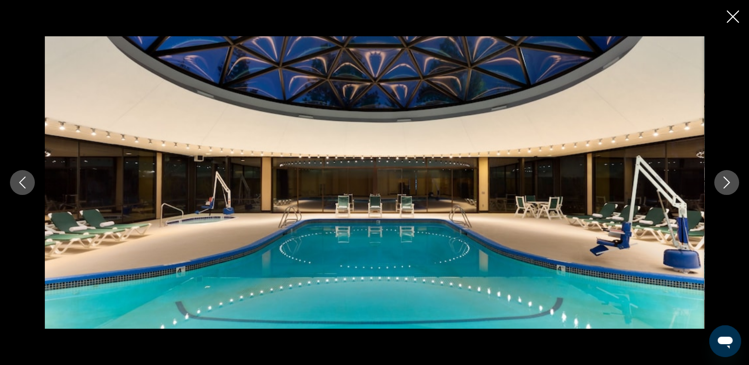
click at [725, 182] on icon "Next image" at bounding box center [727, 183] width 12 height 12
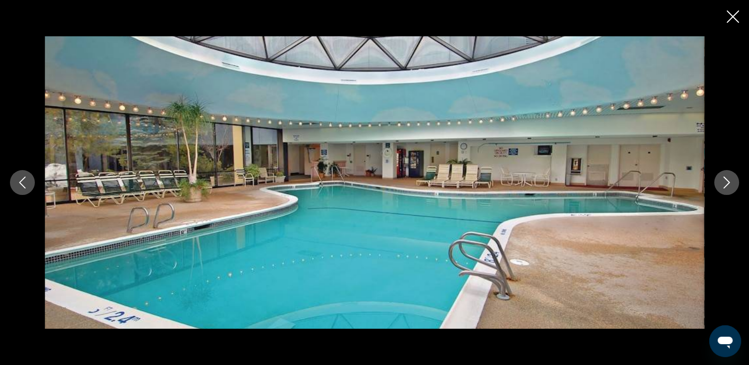
click at [725, 181] on icon "Next image" at bounding box center [727, 183] width 12 height 12
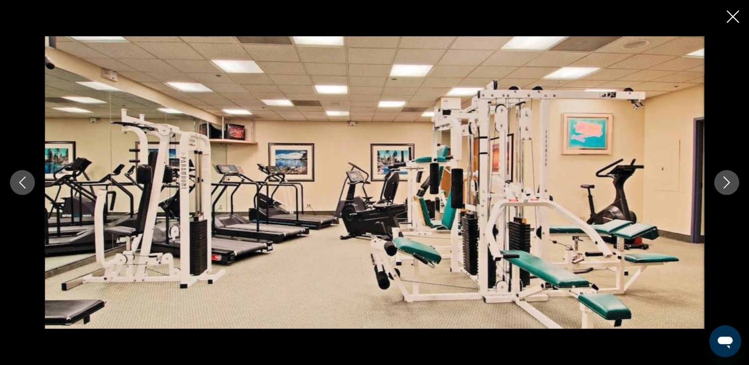
click at [725, 181] on icon "Next image" at bounding box center [727, 183] width 12 height 12
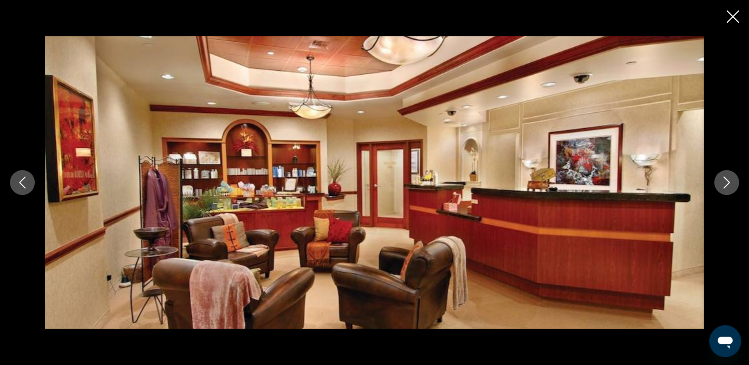
click at [725, 181] on icon "Next image" at bounding box center [727, 183] width 12 height 12
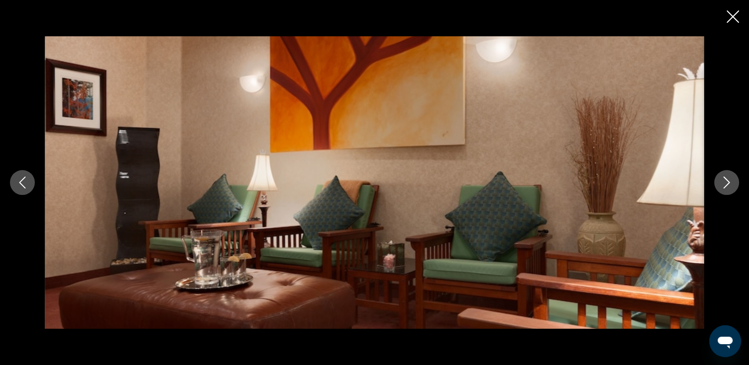
click at [725, 181] on icon "Next image" at bounding box center [727, 183] width 12 height 12
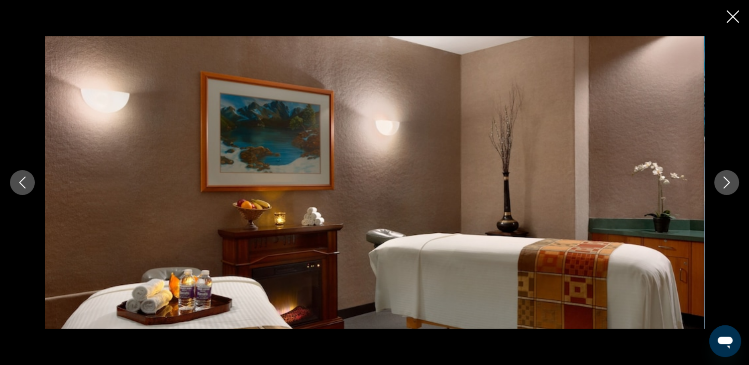
click at [725, 181] on icon "Next image" at bounding box center [727, 183] width 12 height 12
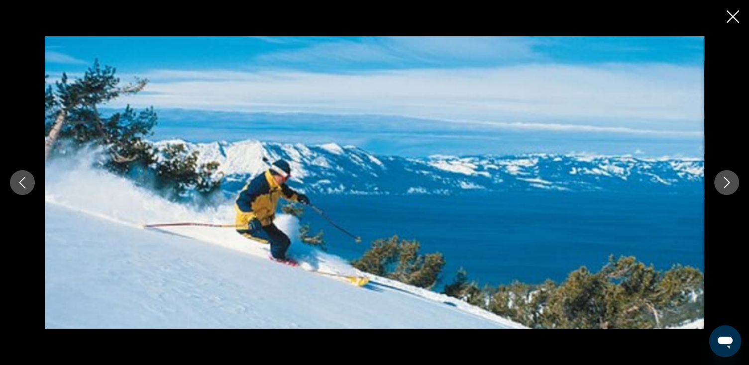
click at [725, 181] on icon "Next image" at bounding box center [727, 183] width 12 height 12
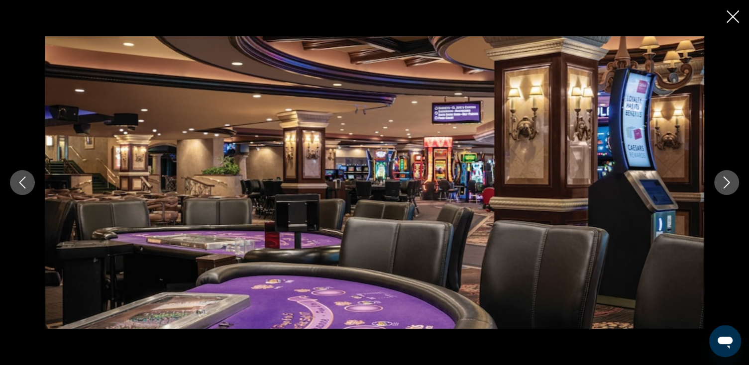
click at [725, 181] on icon "Next image" at bounding box center [727, 183] width 12 height 12
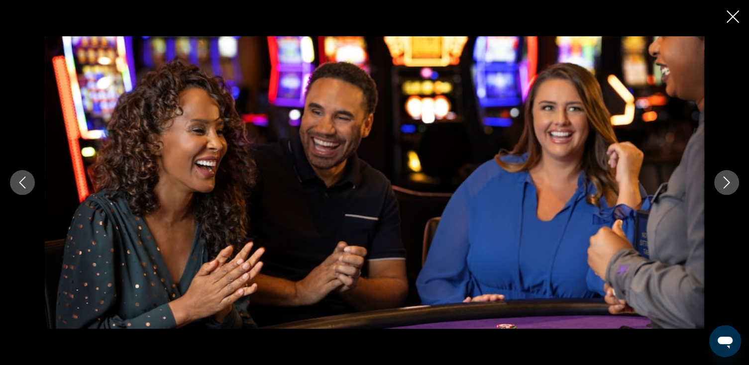
click at [725, 181] on icon "Next image" at bounding box center [727, 183] width 12 height 12
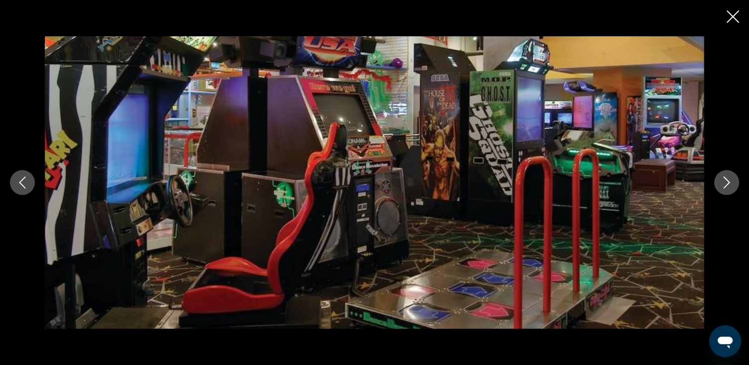
click at [725, 181] on icon "Next image" at bounding box center [727, 183] width 12 height 12
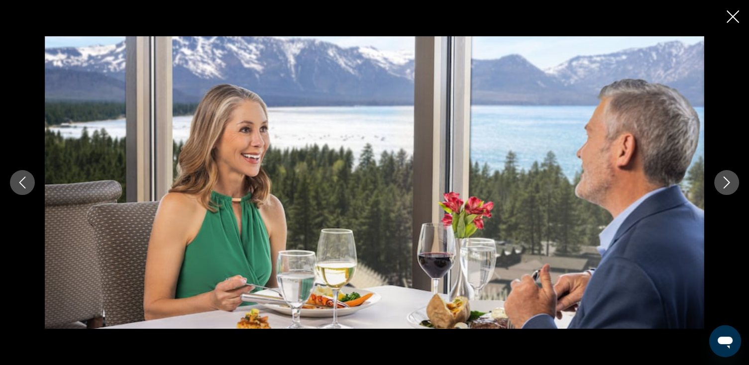
click at [725, 181] on icon "Next image" at bounding box center [727, 183] width 12 height 12
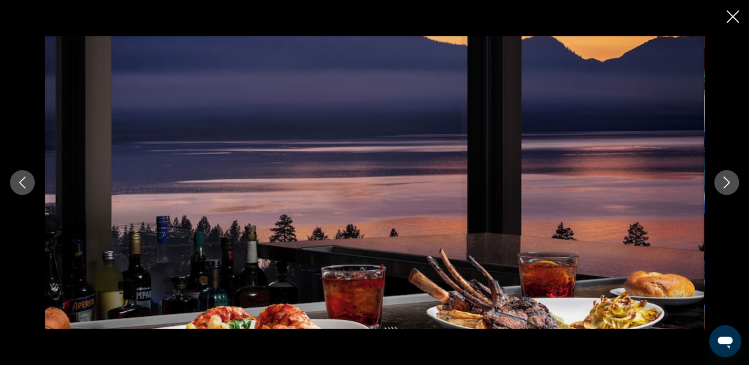
click at [725, 181] on icon "Next image" at bounding box center [727, 183] width 12 height 12
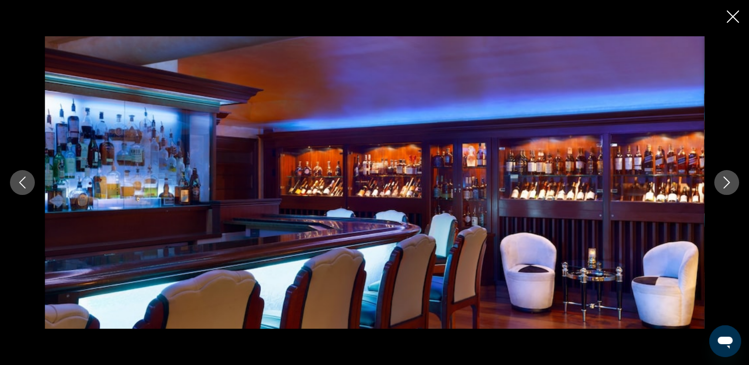
click at [725, 181] on icon "Next image" at bounding box center [727, 183] width 12 height 12
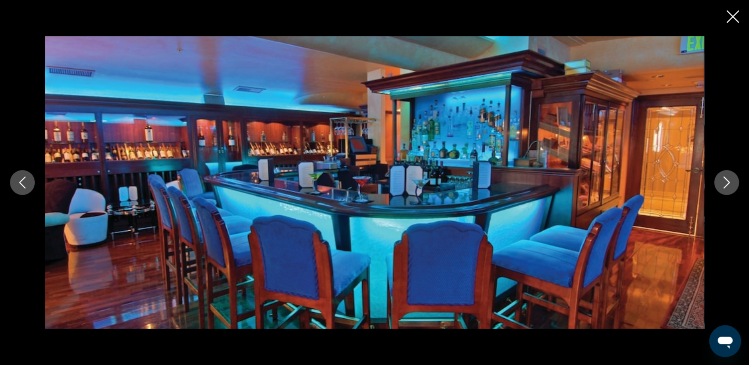
click at [725, 181] on icon "Next image" at bounding box center [727, 183] width 12 height 12
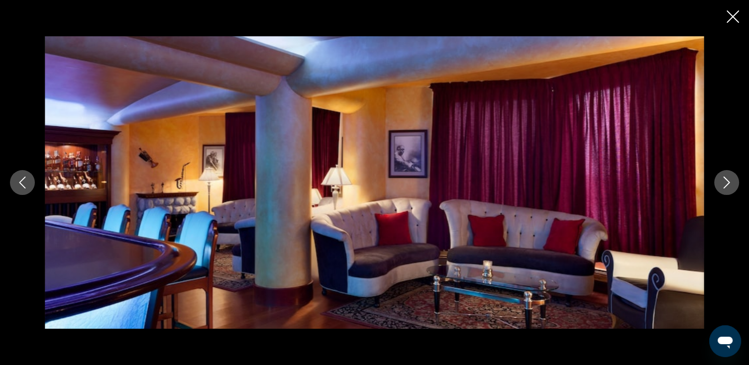
click at [725, 181] on icon "Next image" at bounding box center [727, 183] width 12 height 12
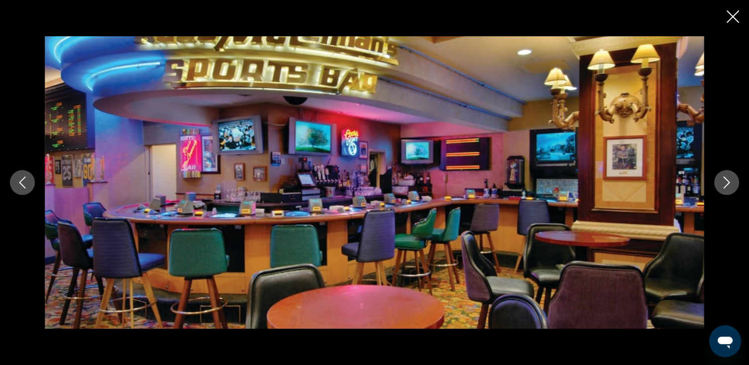
click at [725, 181] on icon "Next image" at bounding box center [727, 183] width 12 height 12
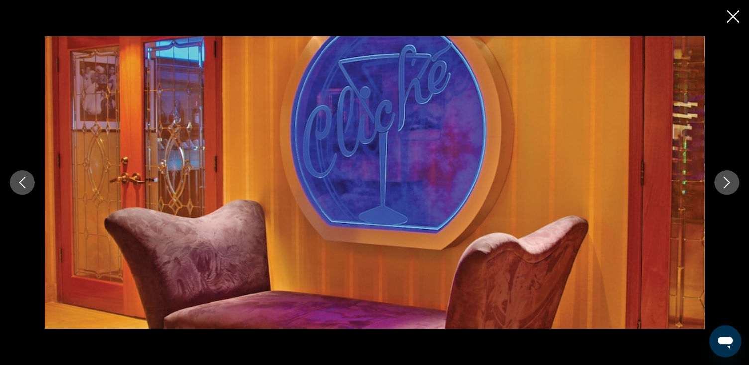
click at [725, 181] on icon "Next image" at bounding box center [727, 183] width 12 height 12
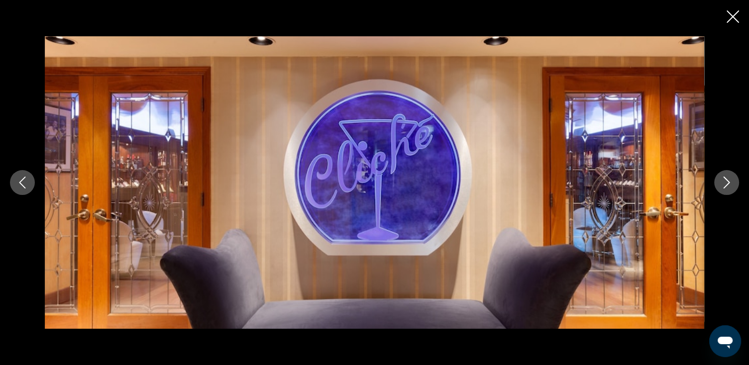
click at [725, 181] on icon "Next image" at bounding box center [727, 183] width 12 height 12
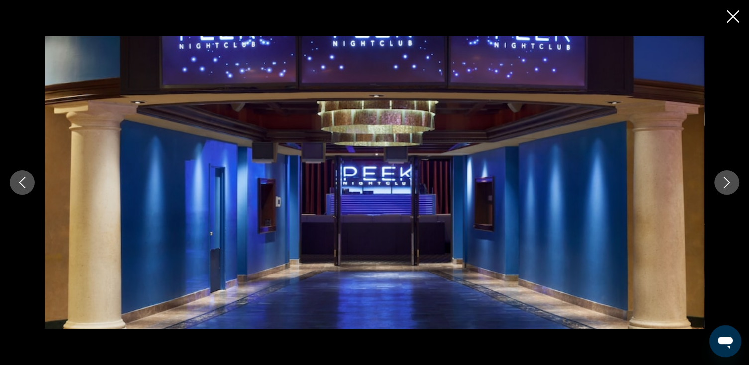
click at [725, 181] on icon "Next image" at bounding box center [727, 183] width 12 height 12
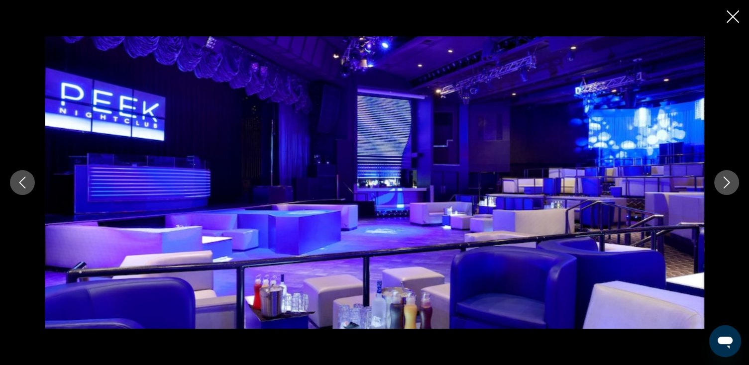
click at [725, 181] on icon "Next image" at bounding box center [727, 183] width 12 height 12
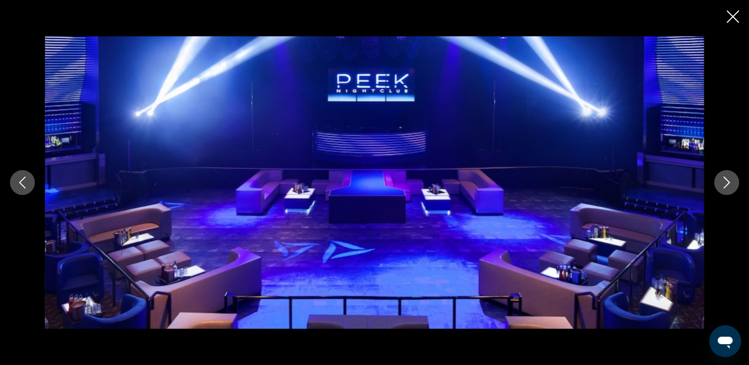
click at [725, 181] on icon "Next image" at bounding box center [727, 183] width 12 height 12
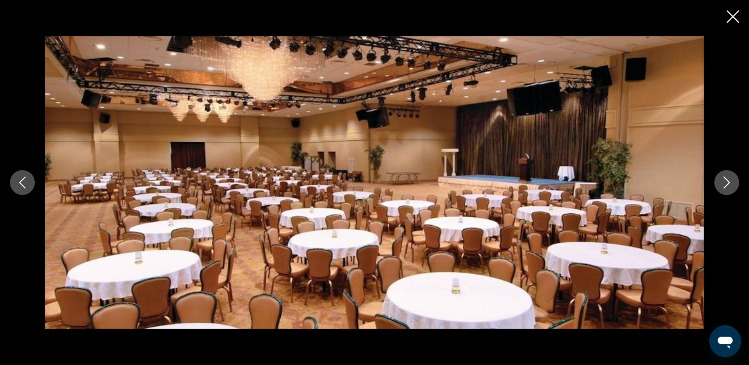
click at [725, 181] on icon "Next image" at bounding box center [727, 183] width 12 height 12
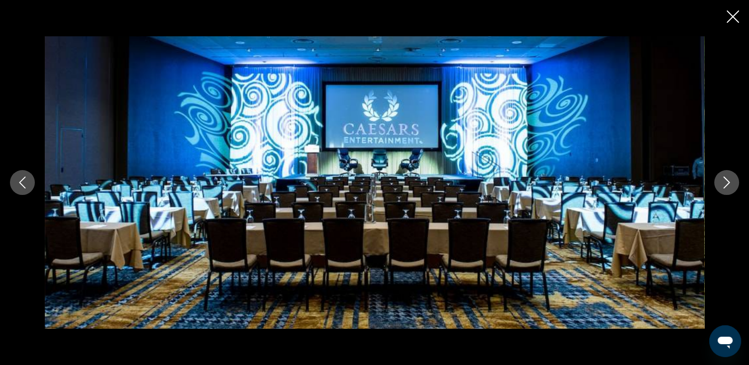
click at [725, 181] on icon "Next image" at bounding box center [727, 183] width 12 height 12
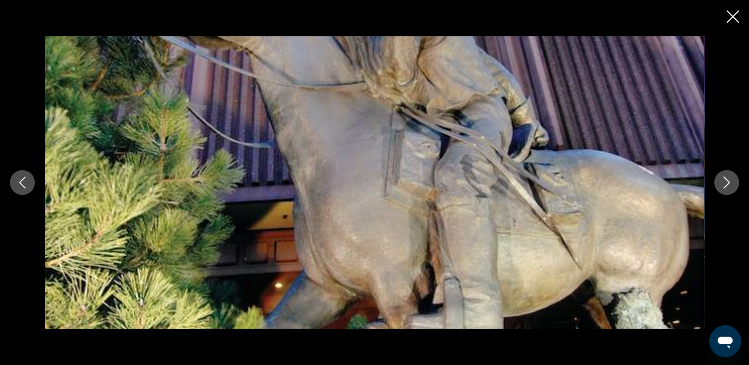
click at [725, 181] on icon "Next image" at bounding box center [727, 183] width 12 height 12
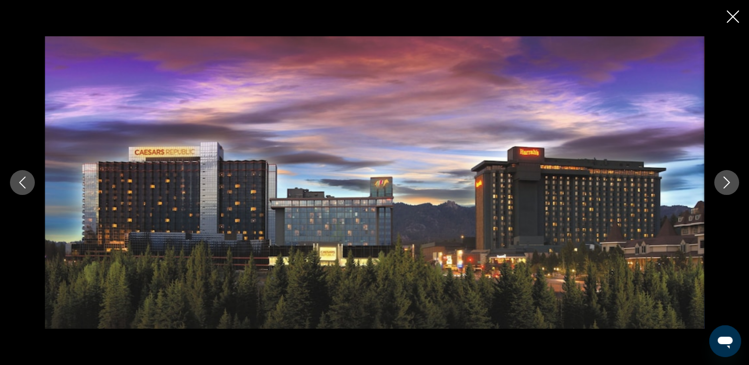
click at [725, 181] on icon "Next image" at bounding box center [727, 183] width 12 height 12
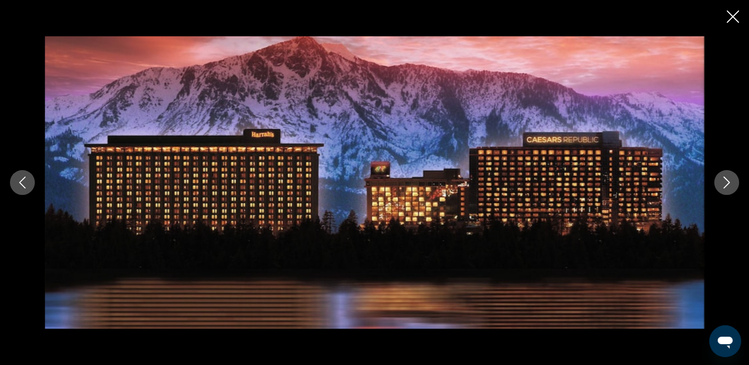
click at [725, 181] on icon "Next image" at bounding box center [727, 183] width 12 height 12
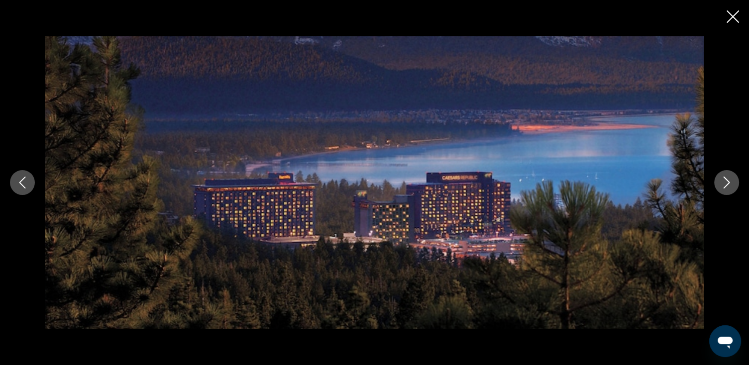
click at [725, 181] on icon "Next image" at bounding box center [727, 183] width 12 height 12
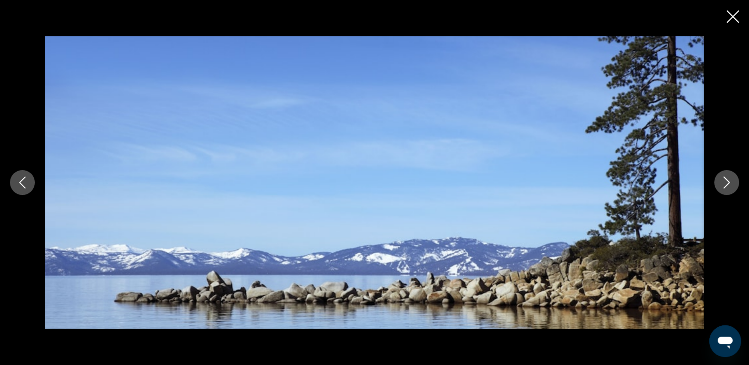
click at [725, 181] on icon "Next image" at bounding box center [727, 183] width 12 height 12
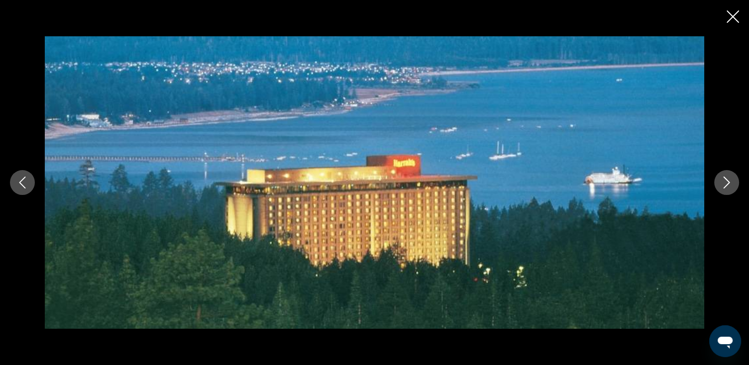
click at [725, 181] on icon "Next image" at bounding box center [727, 183] width 12 height 12
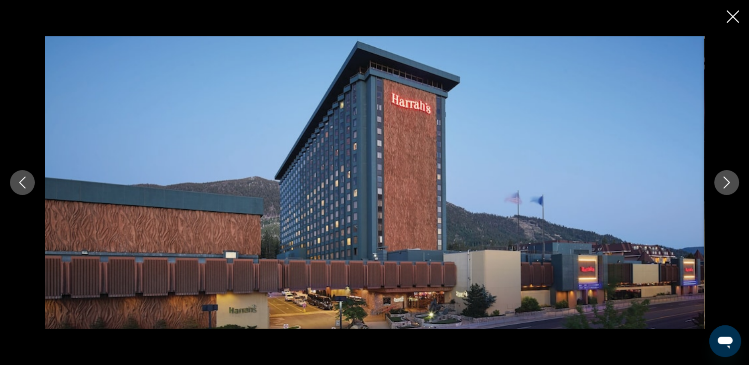
click at [735, 14] on icon "Close slideshow" at bounding box center [733, 16] width 12 height 12
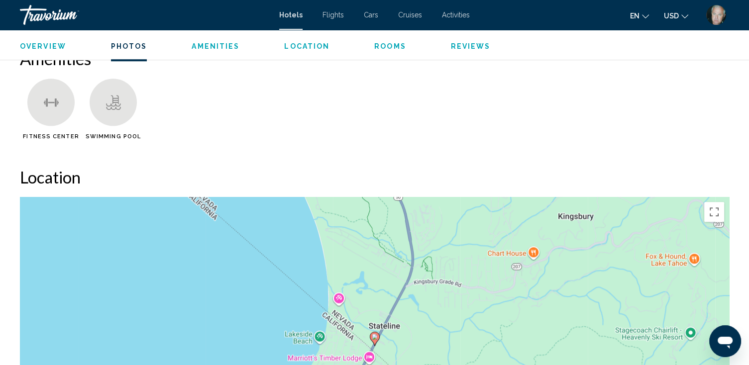
scroll to position [876, 0]
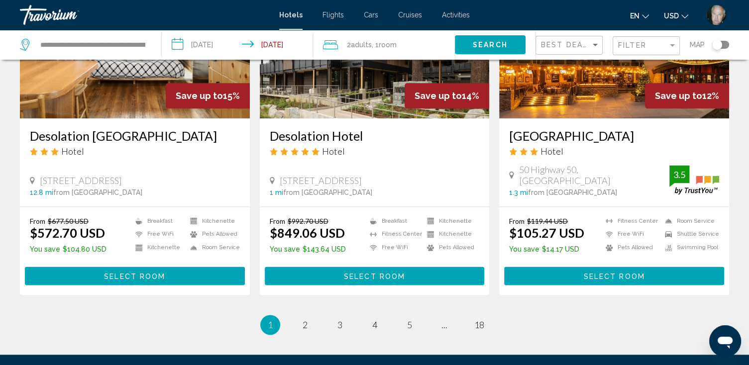
scroll to position [1274, 0]
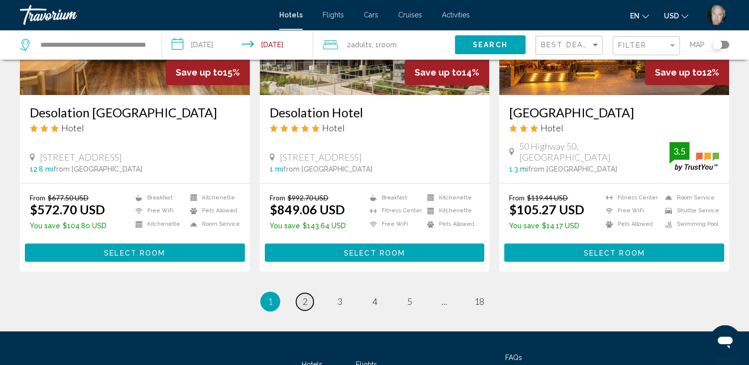
click at [307, 300] on span "2" at bounding box center [305, 301] width 5 height 11
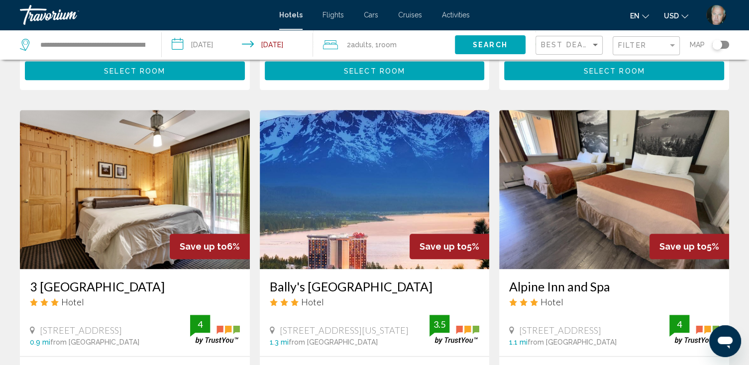
scroll to position [1115, 0]
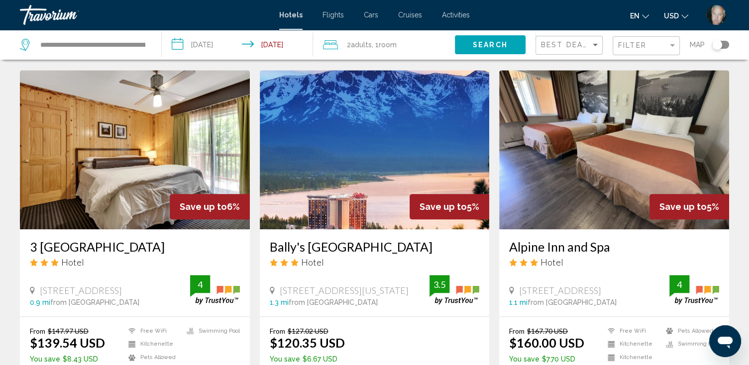
click at [716, 44] on div "Toggle map" at bounding box center [717, 45] width 10 height 10
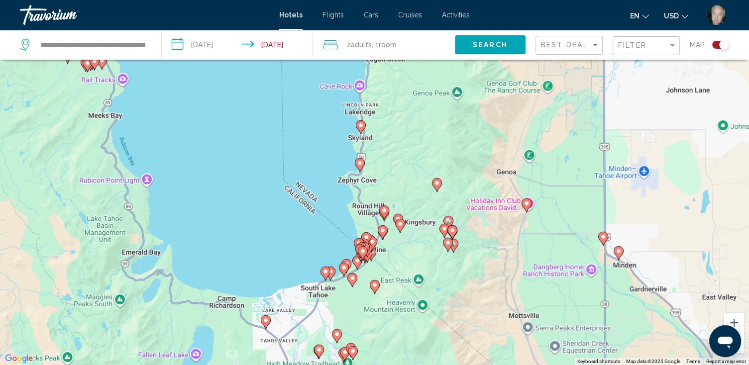
drag, startPoint x: 272, startPoint y: 159, endPoint x: 538, endPoint y: 279, distance: 291.6
click at [538, 279] on div "To activate drag with keyboard, press Alt + Enter. Once in keyboard drag state,…" at bounding box center [374, 182] width 749 height 365
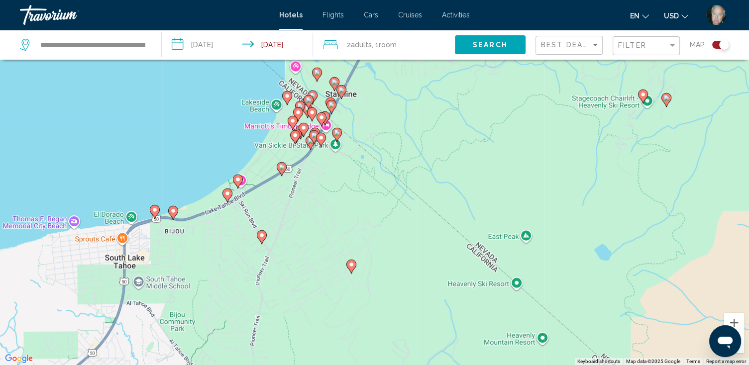
drag, startPoint x: 284, startPoint y: 134, endPoint x: 598, endPoint y: 297, distance: 353.5
click at [614, 301] on div "To activate drag with keyboard, press Alt + Enter. Once in keyboard drag state,…" at bounding box center [374, 182] width 749 height 365
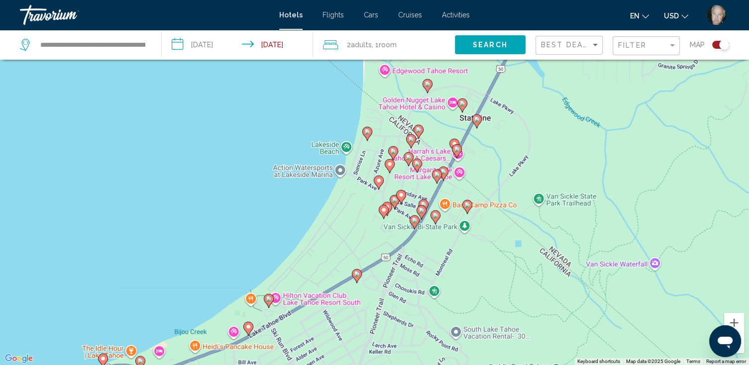
drag, startPoint x: 328, startPoint y: 135, endPoint x: 634, endPoint y: 309, distance: 352.0
click at [634, 309] on div "To activate drag with keyboard, press Alt + Enter. Once in keyboard drag state,…" at bounding box center [374, 182] width 749 height 365
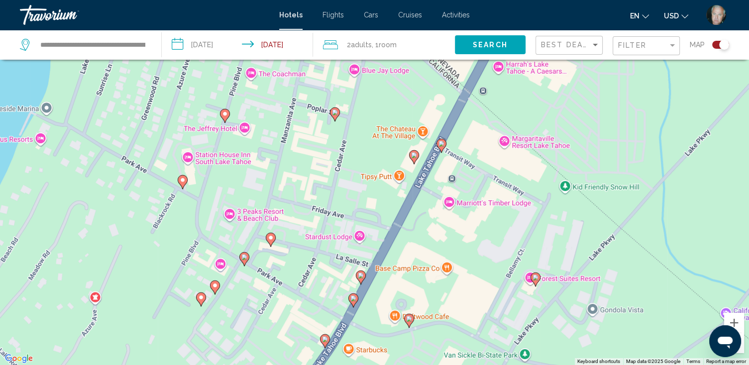
drag, startPoint x: 471, startPoint y: 121, endPoint x: 443, endPoint y: 385, distance: 265.2
click at [443, 306] on html "**********" at bounding box center [374, 122] width 749 height 365
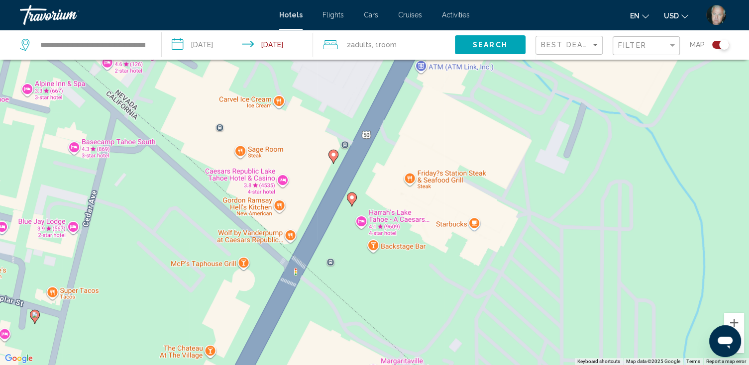
click at [350, 195] on image "Main content" at bounding box center [352, 198] width 6 height 6
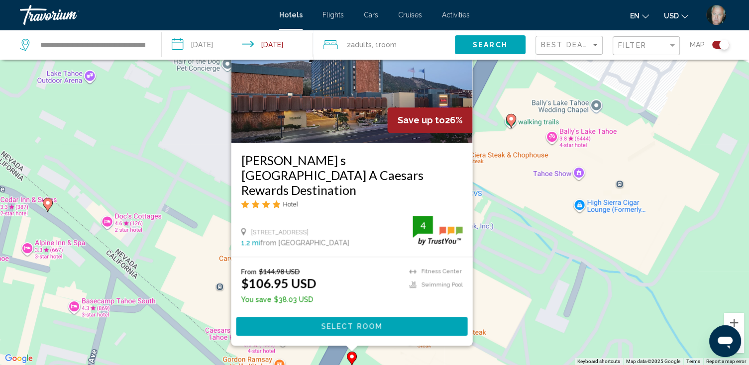
click at [529, 207] on div "To activate drag with keyboard, press Alt + Enter. Once in keyboard drag state,…" at bounding box center [374, 182] width 749 height 365
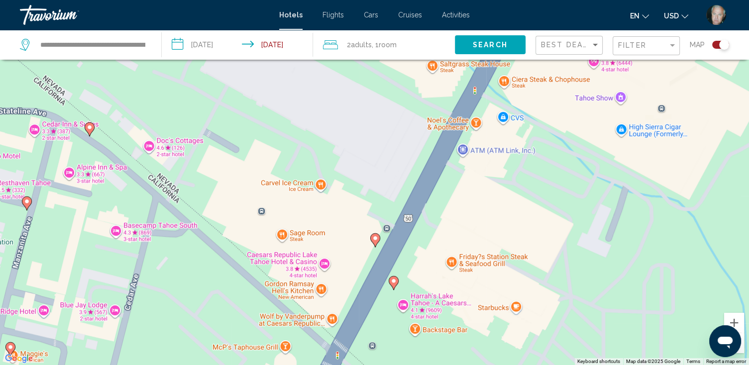
drag, startPoint x: 447, startPoint y: 311, endPoint x: 492, endPoint y: 231, distance: 91.1
click at [492, 231] on div "To activate drag with keyboard, press Alt + Enter. Once in keyboard drag state,…" at bounding box center [374, 182] width 749 height 365
click at [376, 237] on image "Main content" at bounding box center [375, 238] width 6 height 6
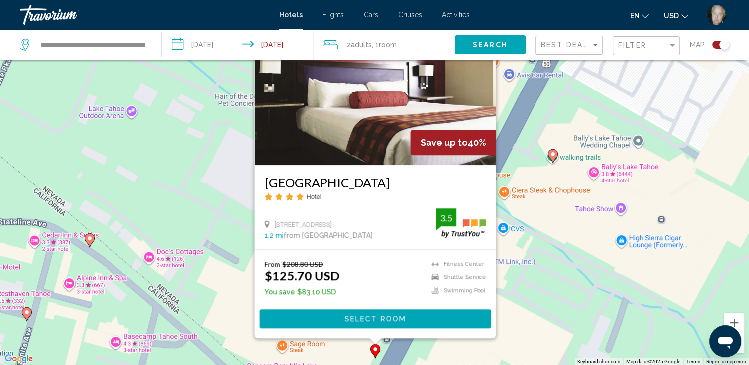
click at [366, 181] on h3 "[GEOGRAPHIC_DATA]" at bounding box center [374, 182] width 221 height 15
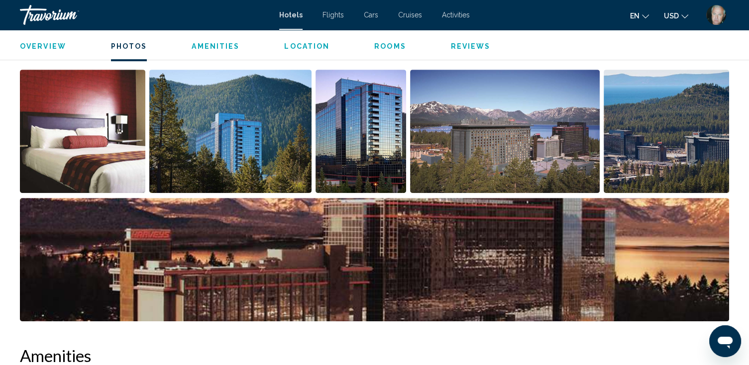
scroll to position [478, 0]
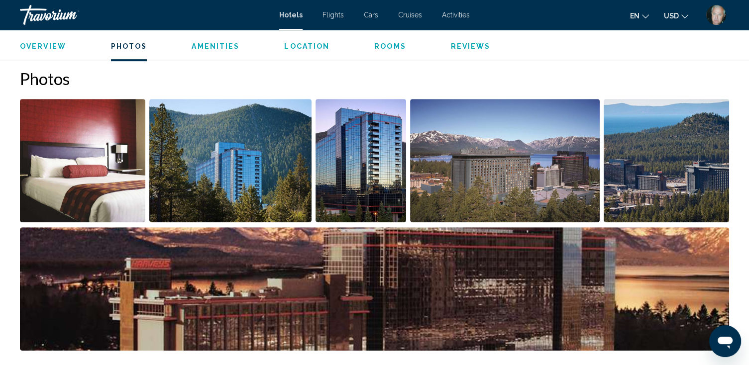
click at [95, 133] on img "Open full-screen image slider" at bounding box center [82, 160] width 125 height 123
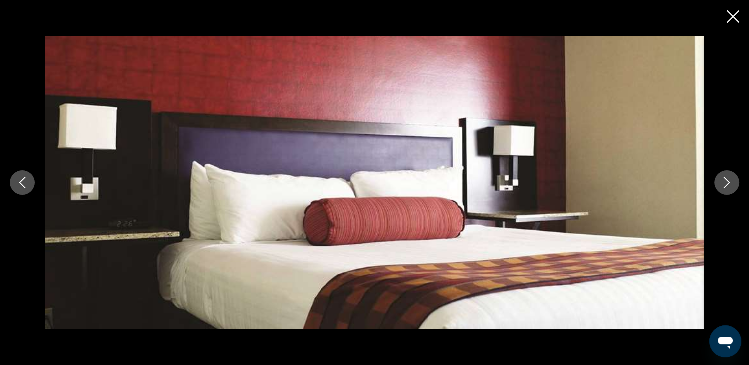
click at [728, 179] on icon "Next image" at bounding box center [727, 183] width 12 height 12
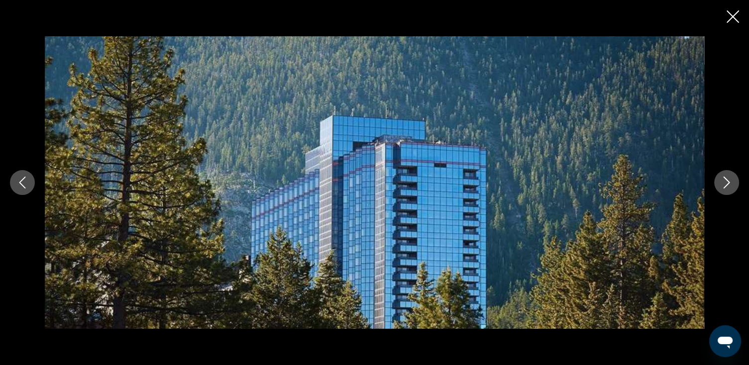
click at [728, 179] on icon "Next image" at bounding box center [727, 183] width 12 height 12
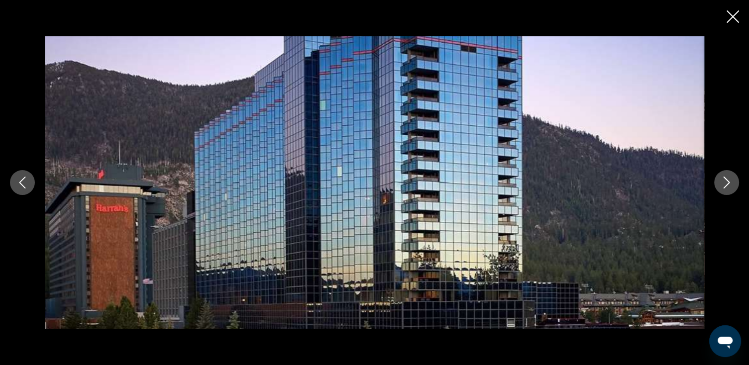
scroll to position [398, 0]
click at [726, 181] on icon "Next image" at bounding box center [727, 183] width 12 height 12
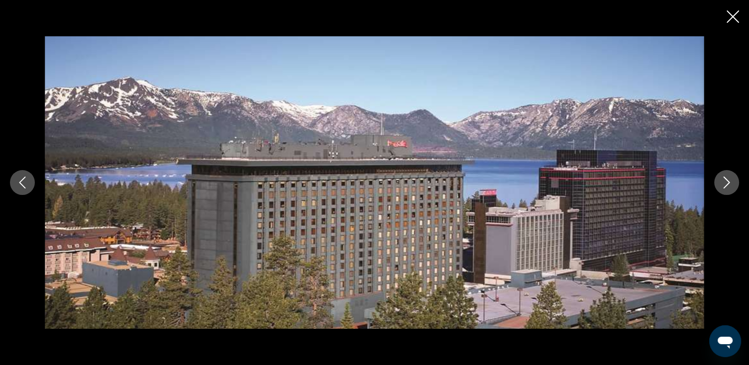
click at [726, 181] on icon "Next image" at bounding box center [727, 183] width 12 height 12
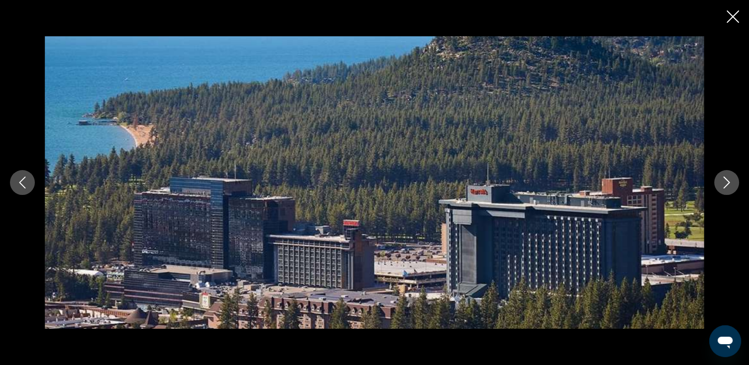
click at [725, 181] on icon "Next image" at bounding box center [727, 183] width 12 height 12
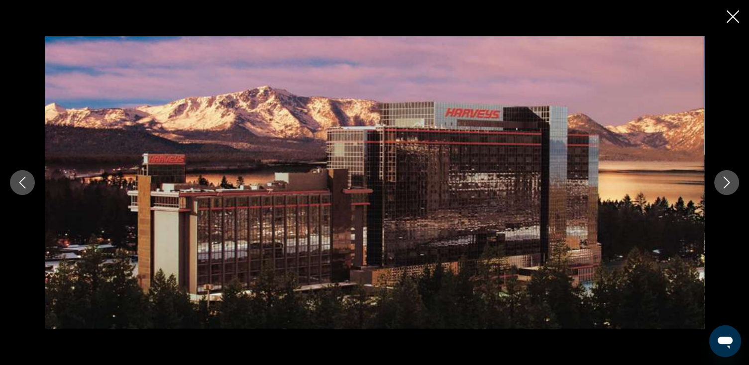
click at [725, 181] on icon "Next image" at bounding box center [727, 183] width 12 height 12
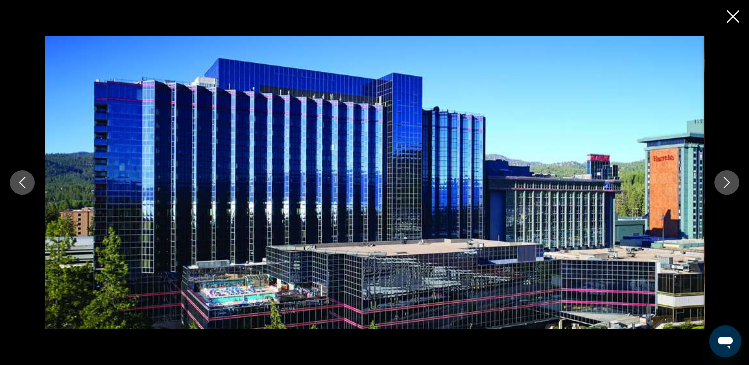
scroll to position [438, 0]
click at [734, 16] on icon "Close slideshow" at bounding box center [733, 16] width 12 height 12
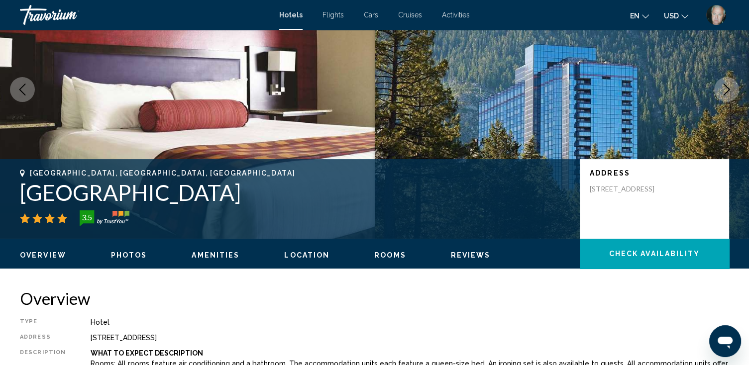
scroll to position [40, 0]
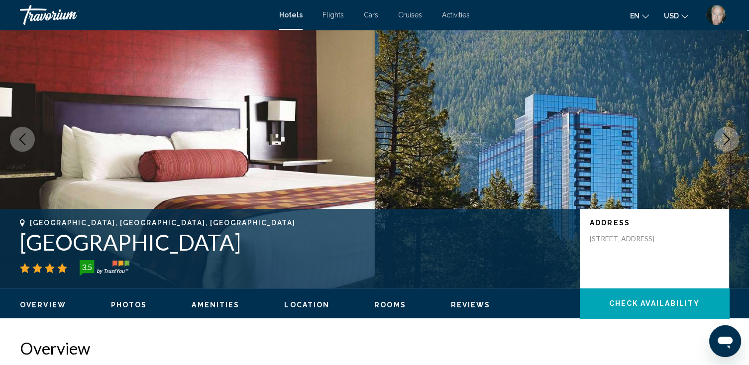
drag, startPoint x: 589, startPoint y: 241, endPoint x: 664, endPoint y: 255, distance: 76.4
click at [664, 243] on p "[STREET_ADDRESS]" at bounding box center [630, 238] width 80 height 9
drag, startPoint x: 664, startPoint y: 255, endPoint x: 642, endPoint y: 240, distance: 26.6
copy p "[STREET_ADDRESS]"
click at [549, 342] on h2 "Overview" at bounding box center [374, 348] width 709 height 20
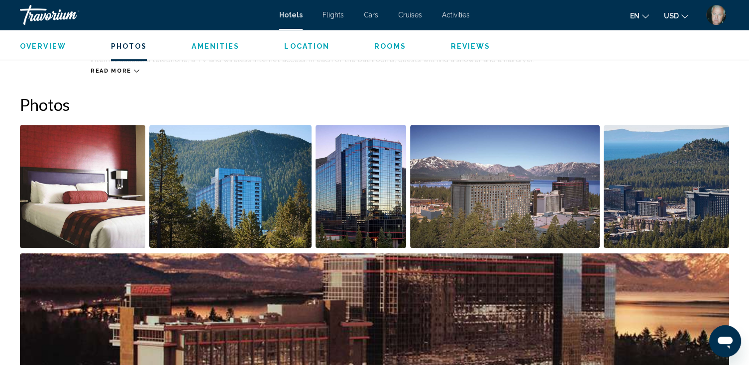
scroll to position [438, 0]
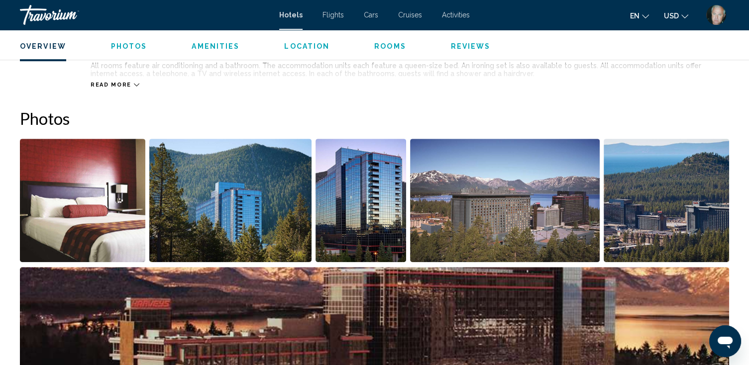
click at [223, 205] on img "Open full-screen image slider" at bounding box center [230, 200] width 163 height 123
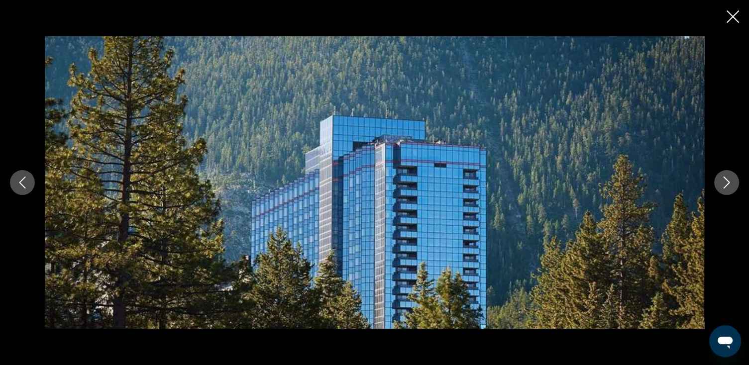
click at [725, 179] on icon "Next image" at bounding box center [727, 183] width 12 height 12
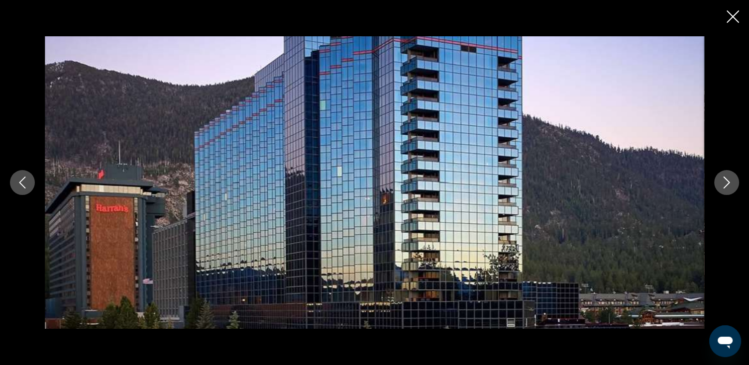
click at [725, 179] on icon "Next image" at bounding box center [727, 183] width 12 height 12
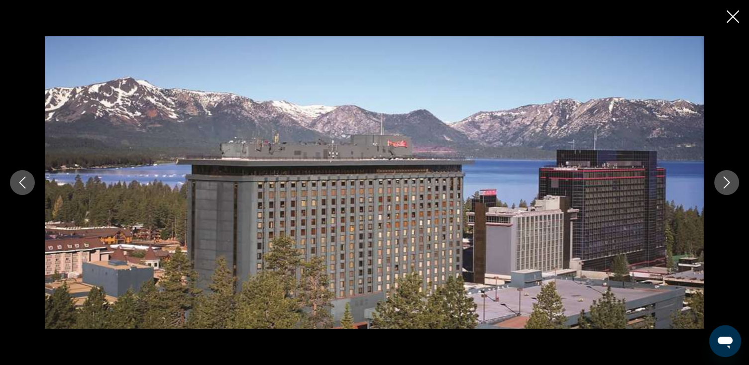
click at [725, 179] on icon "Next image" at bounding box center [727, 183] width 12 height 12
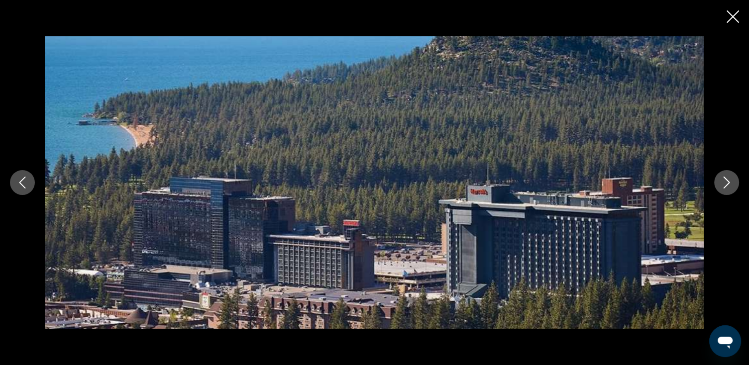
click at [725, 179] on icon "Next image" at bounding box center [727, 183] width 12 height 12
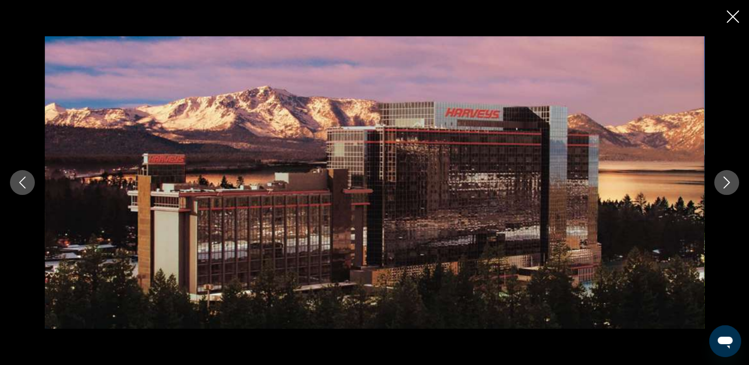
click at [725, 179] on icon "Next image" at bounding box center [727, 183] width 12 height 12
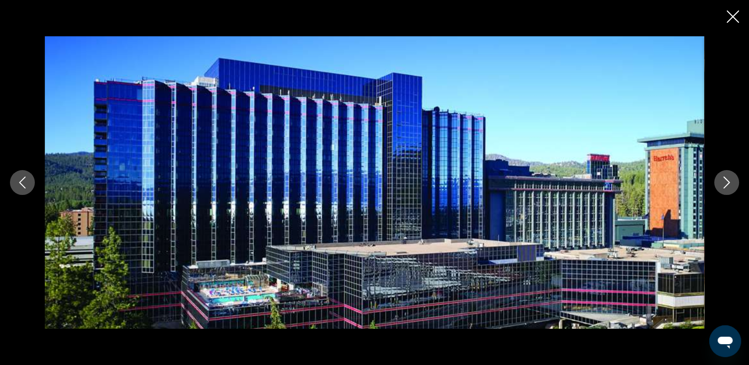
click at [725, 179] on icon "Next image" at bounding box center [727, 183] width 12 height 12
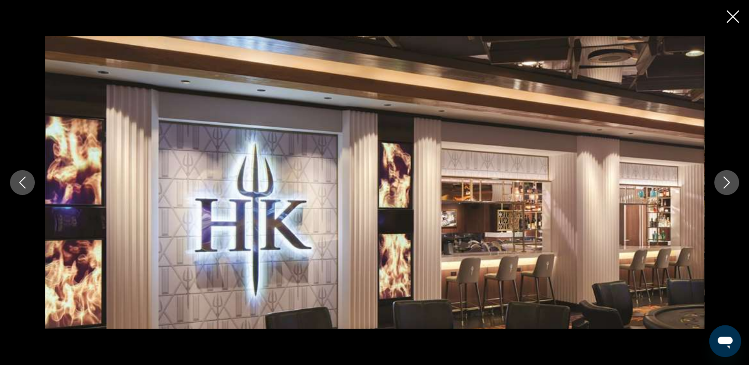
click at [20, 177] on icon "Previous image" at bounding box center [22, 183] width 12 height 12
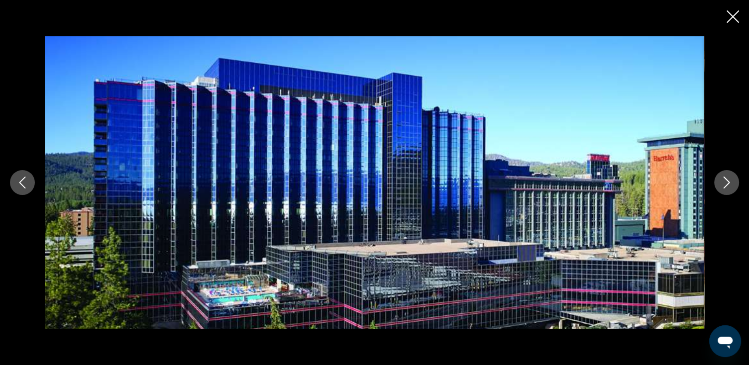
click at [728, 181] on icon "Next image" at bounding box center [727, 183] width 6 height 12
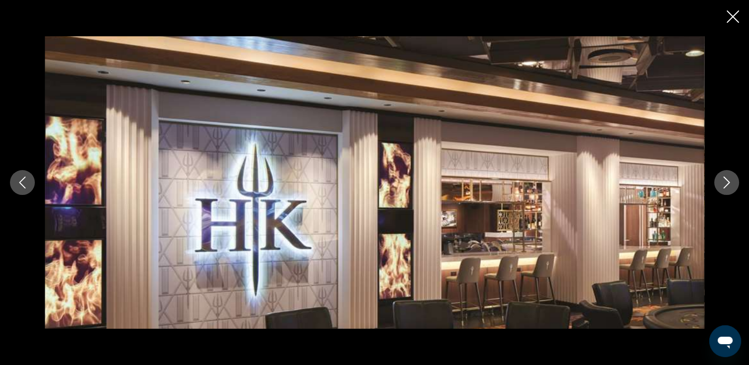
click at [728, 181] on icon "Next image" at bounding box center [727, 183] width 6 height 12
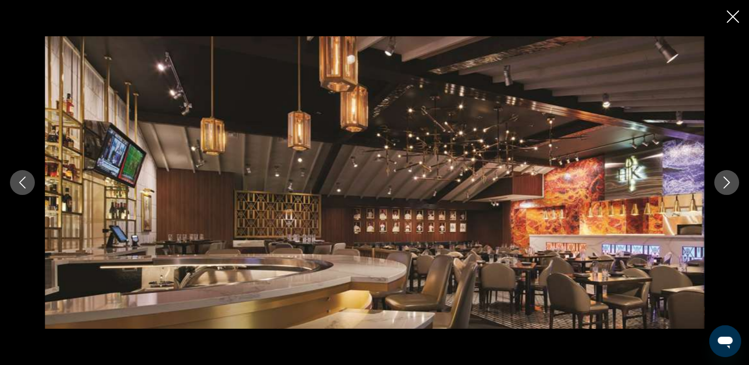
click at [728, 181] on icon "Next image" at bounding box center [727, 183] width 6 height 12
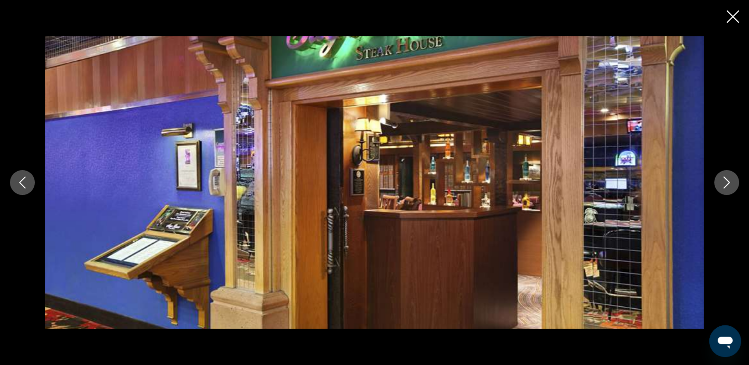
click at [728, 181] on icon "Next image" at bounding box center [727, 183] width 6 height 12
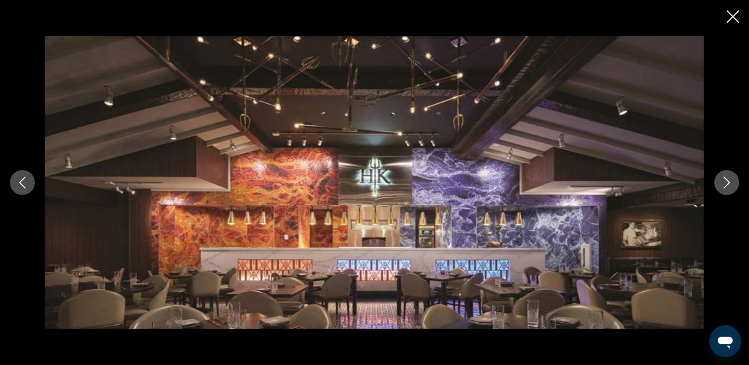
click at [728, 181] on icon "Next image" at bounding box center [727, 183] width 6 height 12
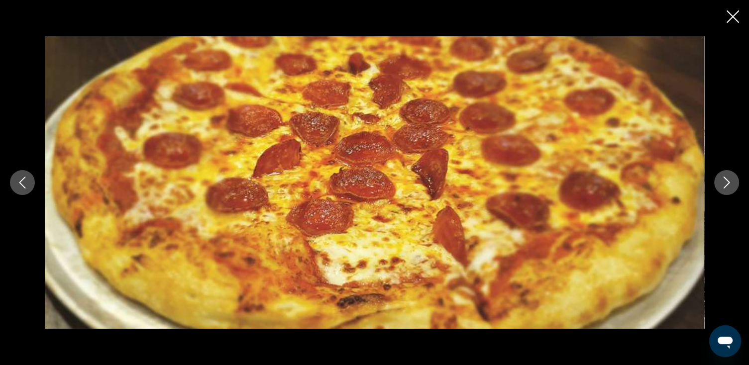
click at [728, 181] on icon "Next image" at bounding box center [727, 183] width 6 height 12
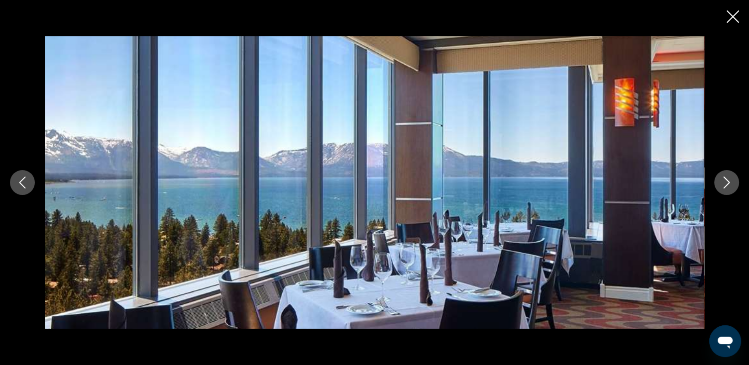
click at [728, 181] on icon "Next image" at bounding box center [727, 183] width 6 height 12
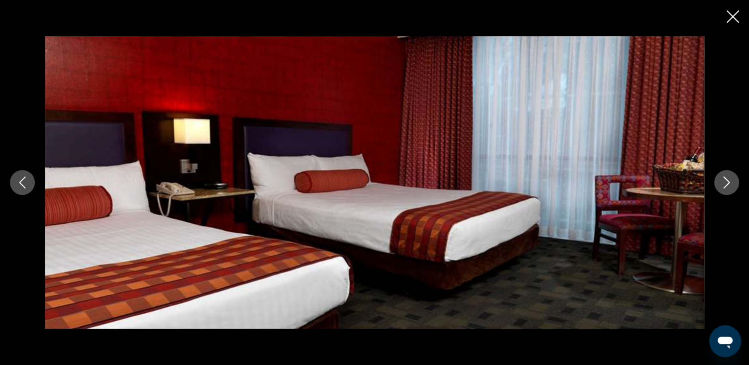
click at [728, 181] on icon "Next image" at bounding box center [727, 183] width 6 height 12
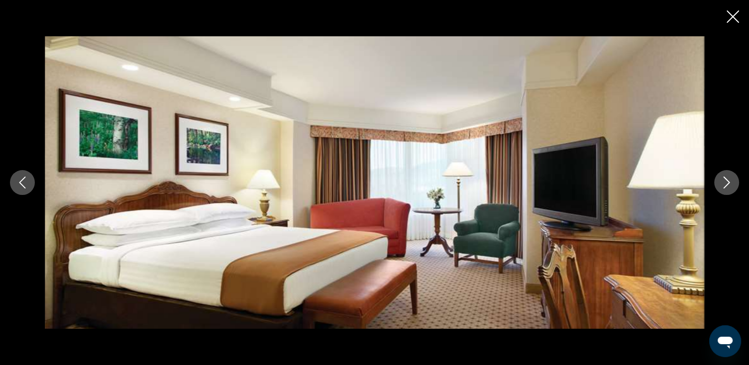
click at [728, 181] on icon "Next image" at bounding box center [727, 183] width 6 height 12
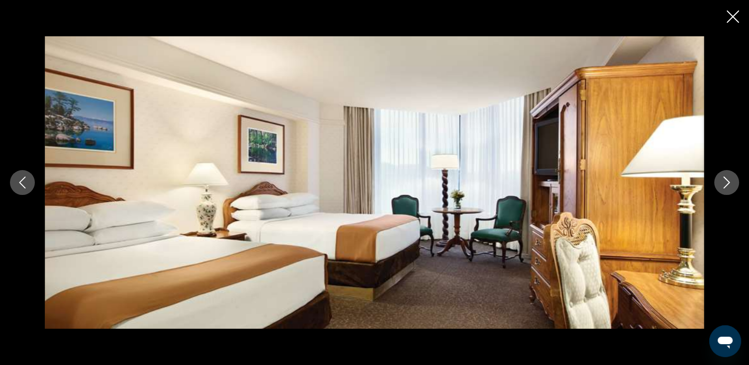
click at [728, 181] on icon "Next image" at bounding box center [727, 183] width 6 height 12
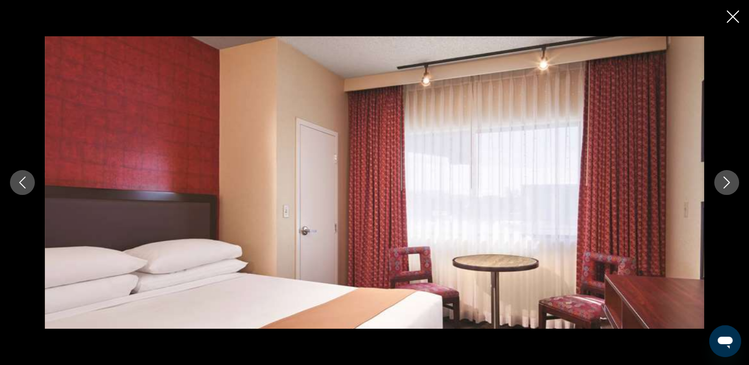
click at [728, 181] on icon "Next image" at bounding box center [727, 183] width 6 height 12
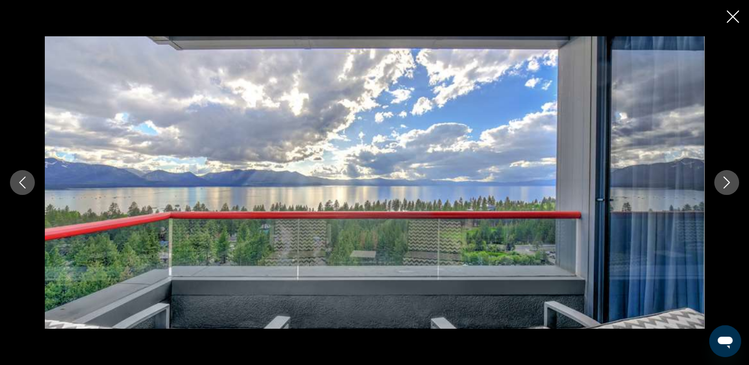
click at [728, 181] on icon "Next image" at bounding box center [727, 183] width 6 height 12
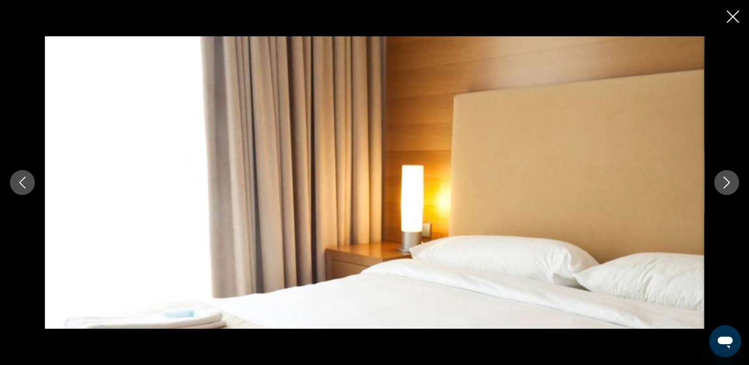
click at [728, 181] on icon "Next image" at bounding box center [727, 183] width 6 height 12
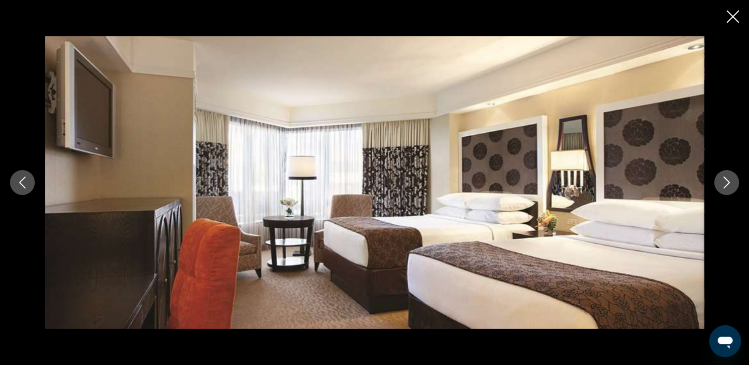
click at [728, 181] on icon "Next image" at bounding box center [727, 183] width 6 height 12
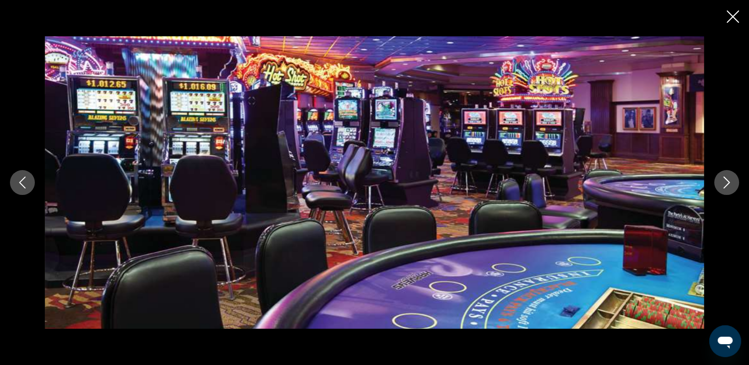
click at [728, 181] on icon "Next image" at bounding box center [727, 183] width 6 height 12
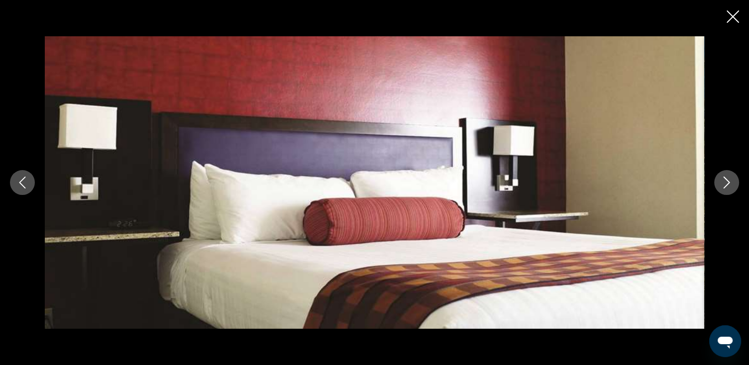
click at [733, 17] on icon "Close slideshow" at bounding box center [733, 16] width 12 height 12
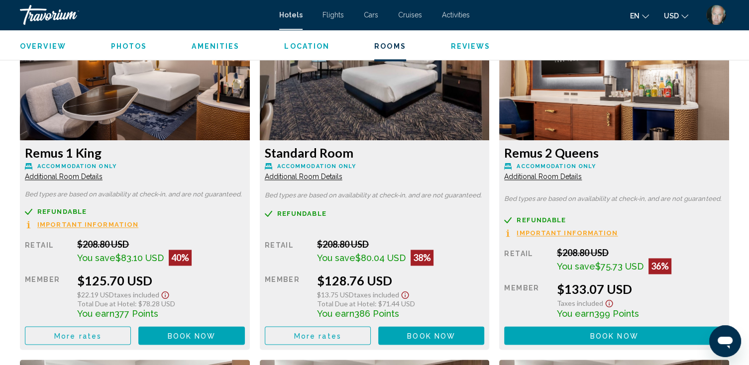
scroll to position [1274, 0]
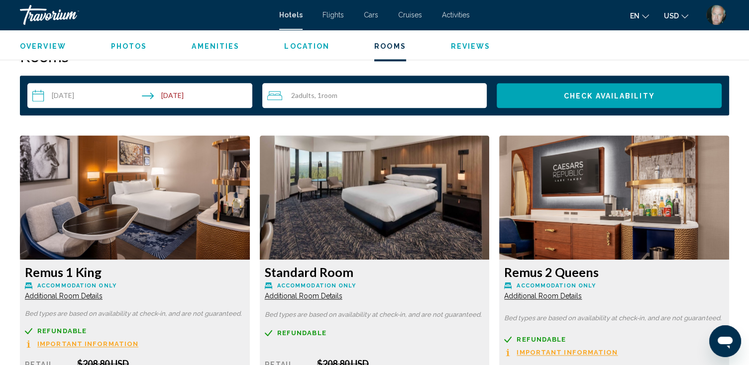
click at [250, 233] on img "Main content" at bounding box center [135, 197] width 230 height 124
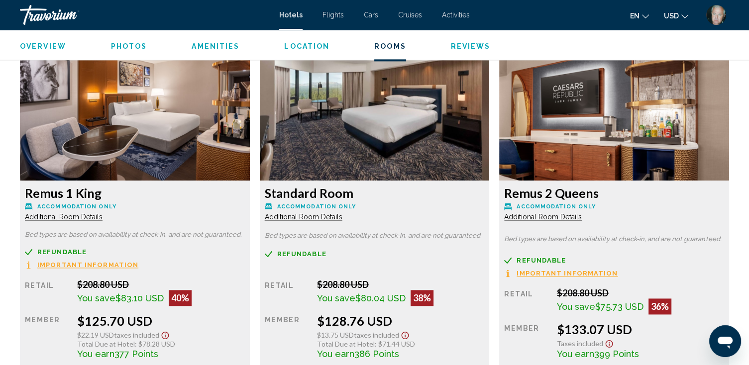
scroll to position [1354, 0]
click at [103, 215] on span "Additional Room Details" at bounding box center [64, 217] width 78 height 8
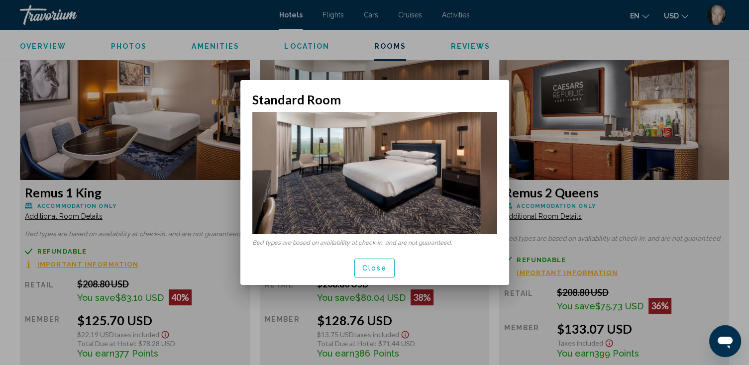
scroll to position [0, 0]
click at [374, 268] on span "Close" at bounding box center [374, 269] width 25 height 8
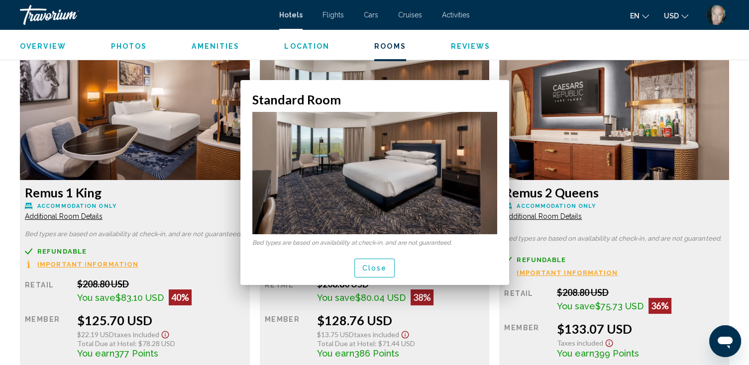
scroll to position [1354, 0]
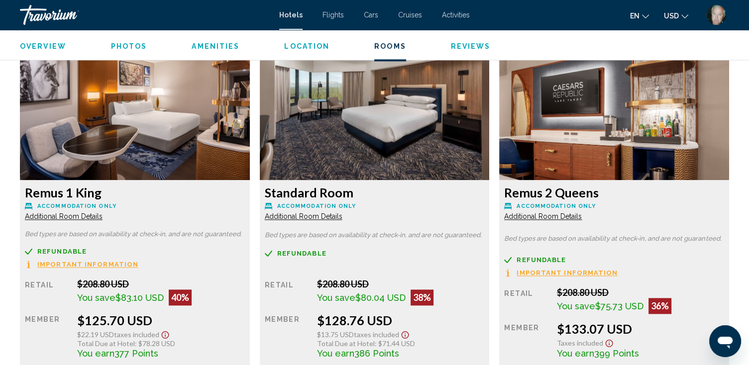
click at [250, 128] on img "Main content" at bounding box center [135, 118] width 230 height 124
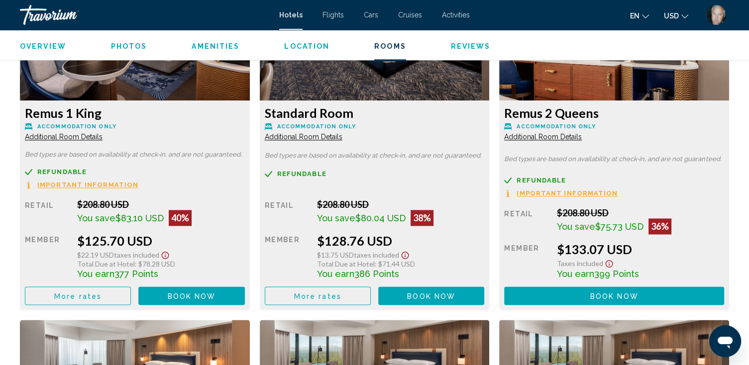
scroll to position [1473, 0]
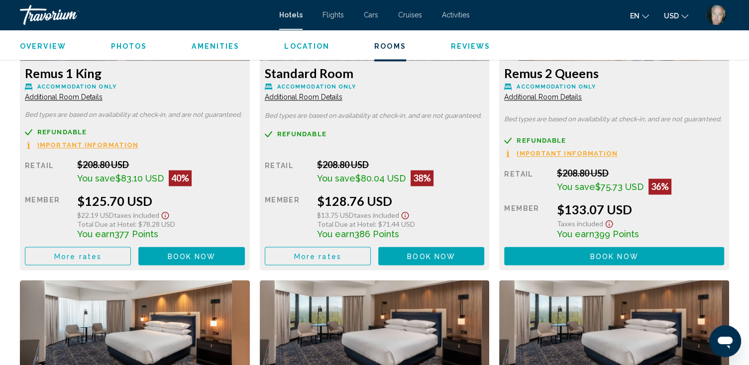
drag, startPoint x: 326, startPoint y: 256, endPoint x: 437, endPoint y: 141, distance: 160.5
click at [245, 141] on div "Refundable Retail $208.80 USD You save $80.04 USD 38% when you redeem Member $1…" at bounding box center [135, 196] width 220 height 137
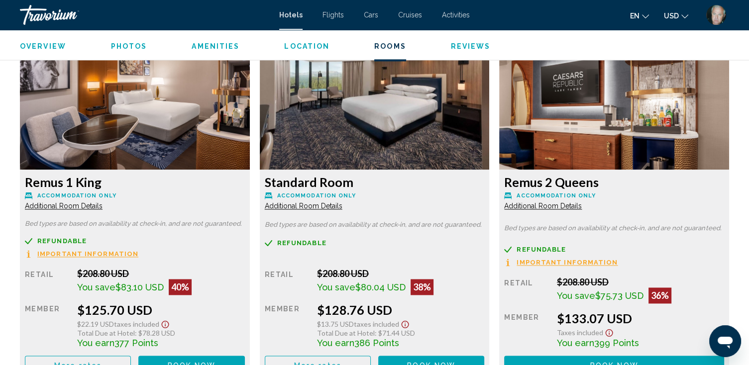
scroll to position [1354, 0]
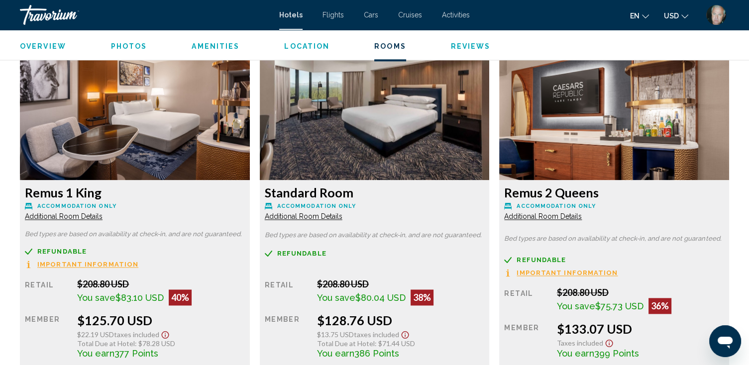
click at [250, 139] on img "Main content" at bounding box center [135, 118] width 230 height 124
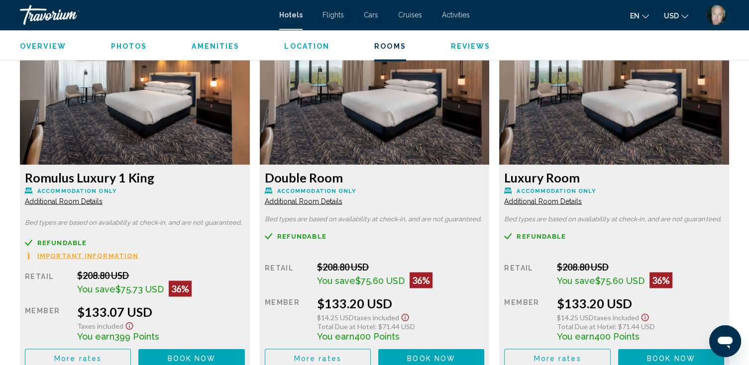
scroll to position [1752, 0]
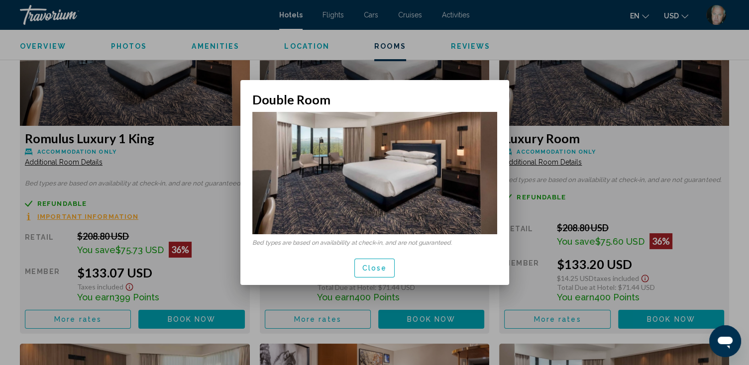
click at [368, 199] on img at bounding box center [374, 173] width 245 height 122
click at [369, 199] on img at bounding box center [374, 173] width 245 height 122
click at [378, 268] on span "Close" at bounding box center [374, 269] width 25 height 8
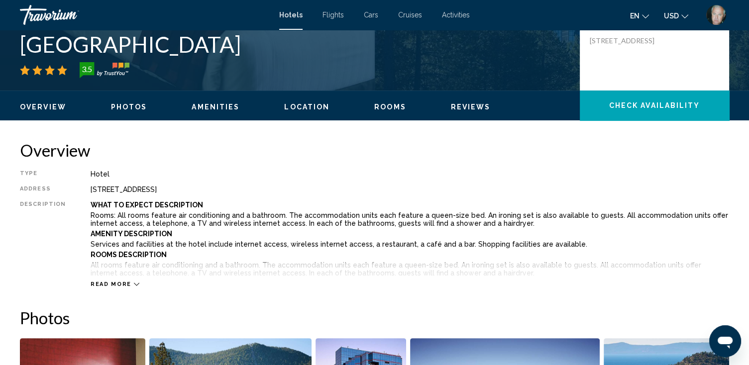
scroll to position [237, 0]
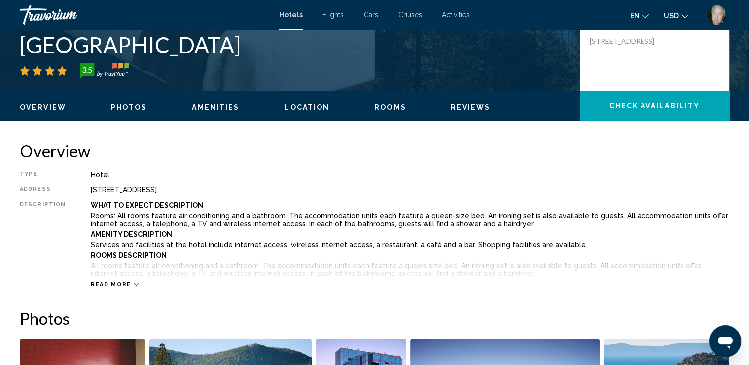
click at [139, 286] on div "Read more" at bounding box center [115, 285] width 49 height 6
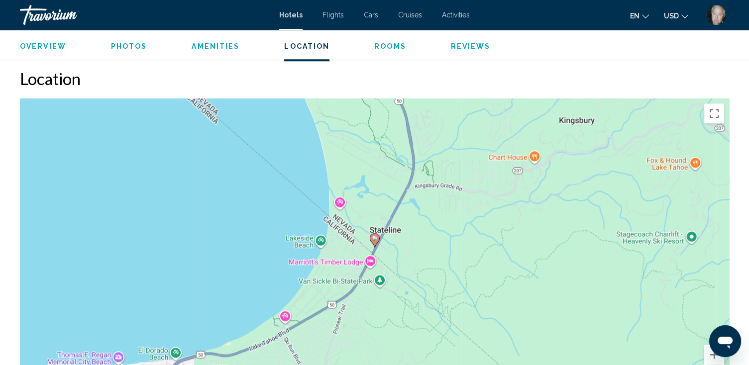
scroll to position [956, 0]
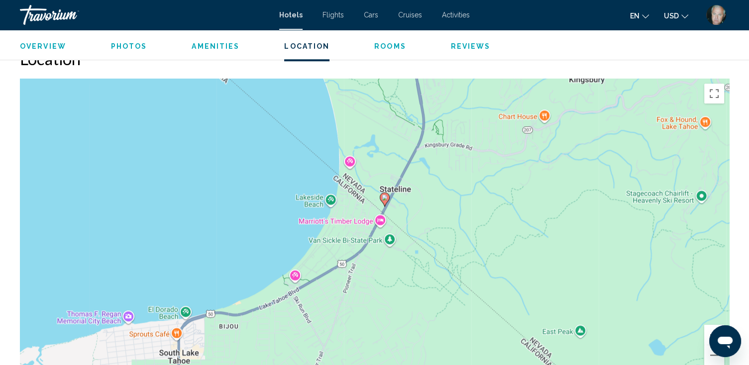
drag, startPoint x: 407, startPoint y: 342, endPoint x: 418, endPoint y: 320, distance: 24.9
click at [418, 320] on div "To activate drag with keyboard, press Alt + Enter. Once in keyboard drag state,…" at bounding box center [374, 228] width 709 height 299
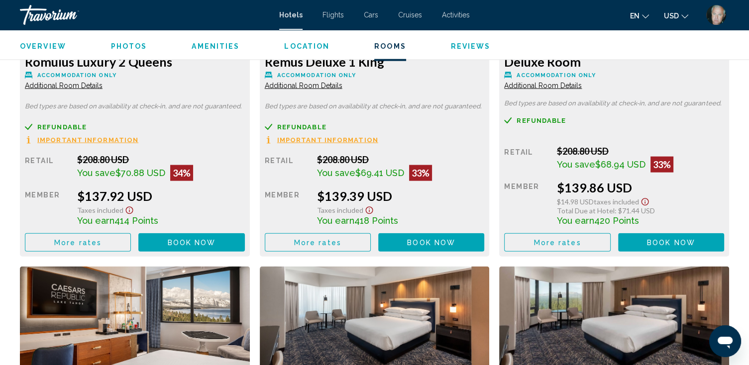
scroll to position [2190, 0]
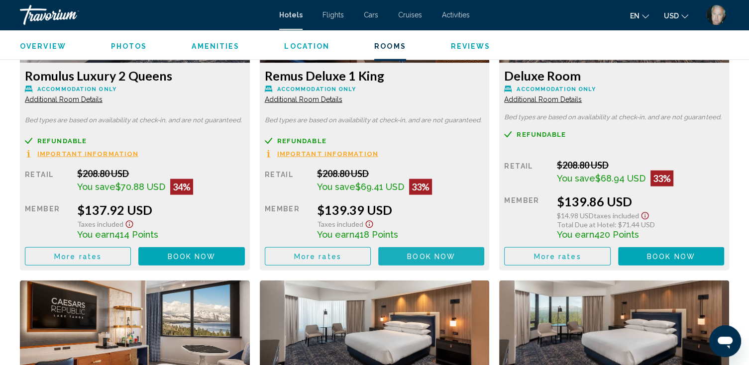
click at [436, 254] on span "Book now" at bounding box center [431, 257] width 48 height 8
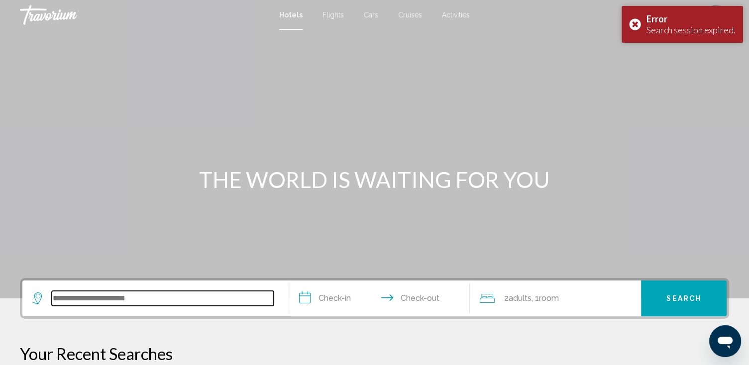
click at [113, 299] on input "Search widget" at bounding box center [163, 298] width 222 height 15
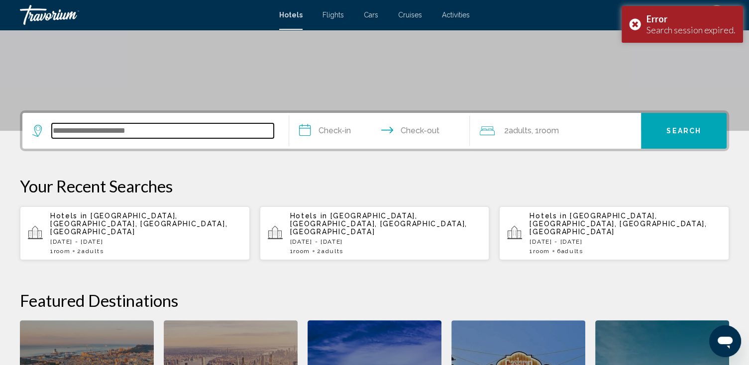
scroll to position [166, 0]
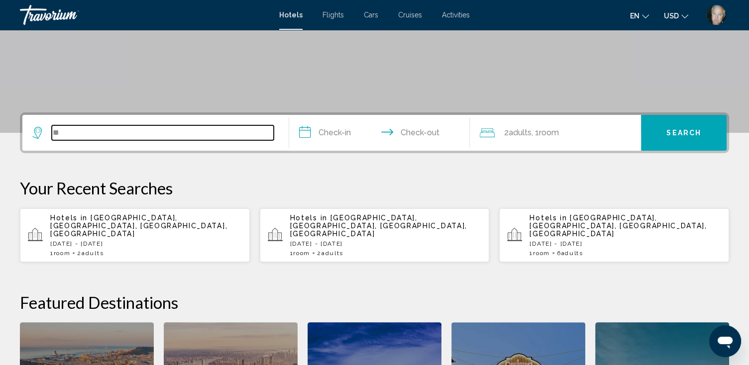
type input "*"
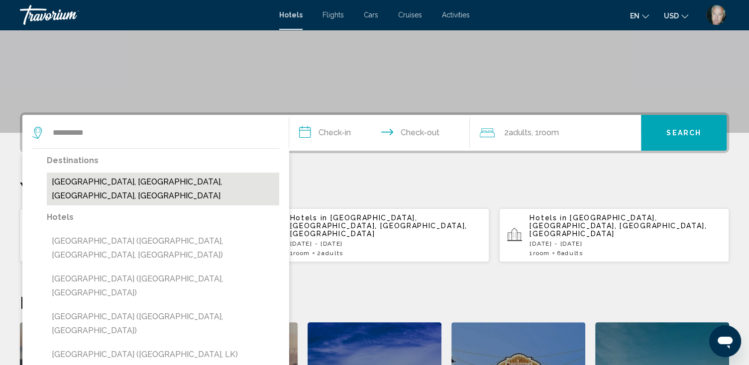
click at [111, 183] on button "[GEOGRAPHIC_DATA], [GEOGRAPHIC_DATA], [GEOGRAPHIC_DATA], [GEOGRAPHIC_DATA]" at bounding box center [163, 189] width 232 height 33
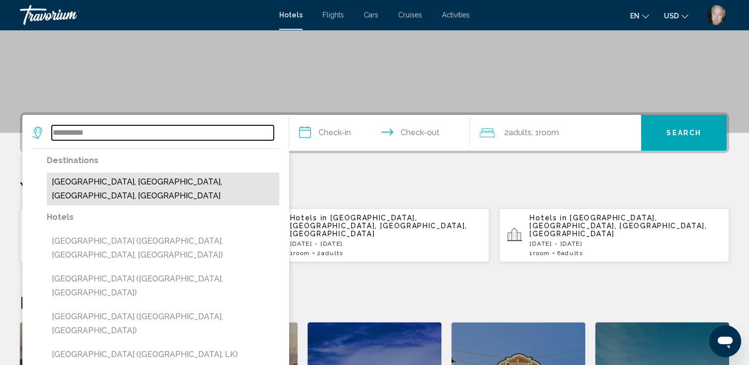
type input "**********"
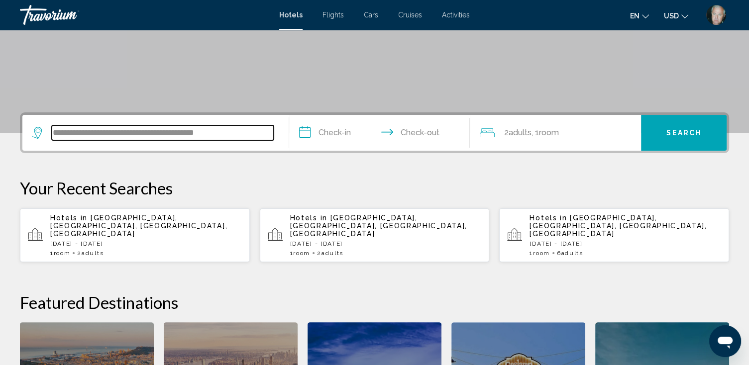
scroll to position [245, 0]
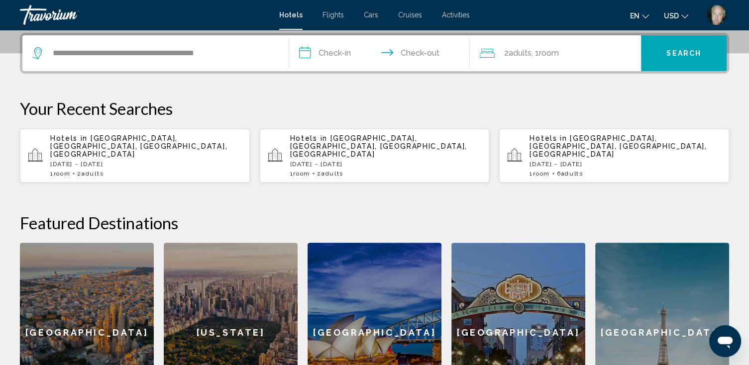
click at [346, 52] on input "**********" at bounding box center [381, 54] width 185 height 39
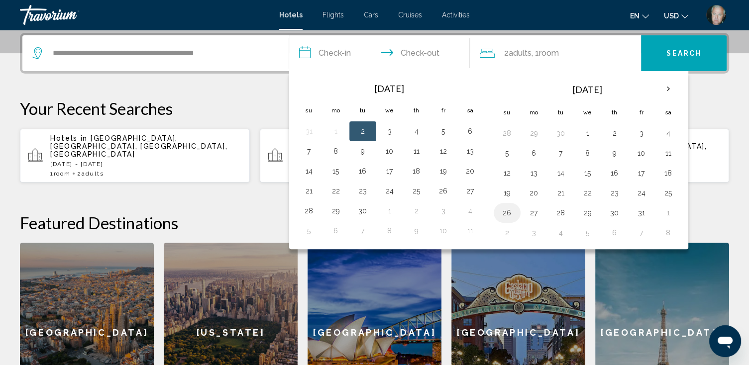
click at [503, 212] on button "26" at bounding box center [507, 213] width 16 height 14
click at [563, 210] on button "28" at bounding box center [561, 213] width 16 height 14
type input "**********"
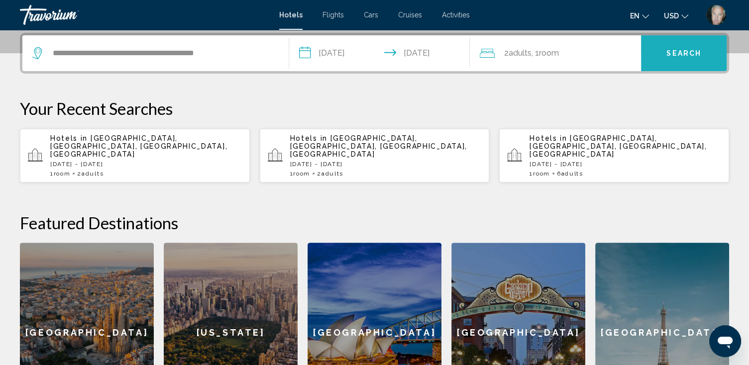
click at [678, 51] on span "Search" at bounding box center [683, 54] width 35 height 8
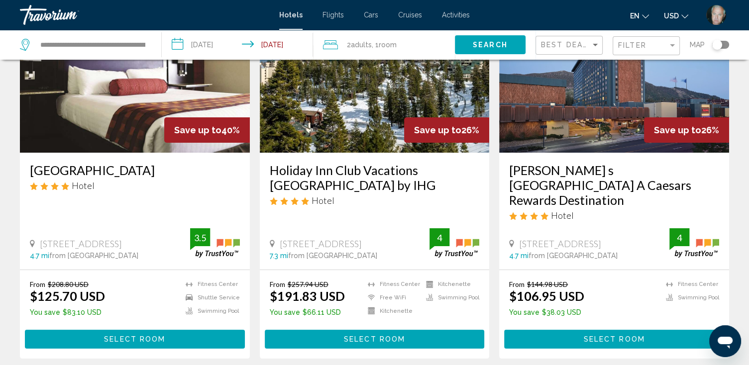
scroll to position [119, 0]
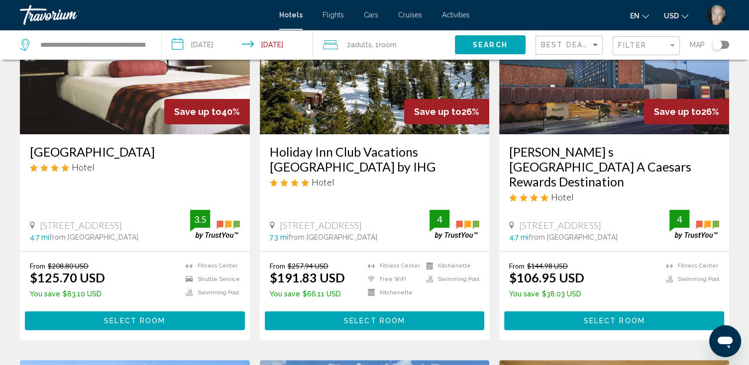
click at [90, 154] on h3 "[GEOGRAPHIC_DATA]" at bounding box center [135, 151] width 210 height 15
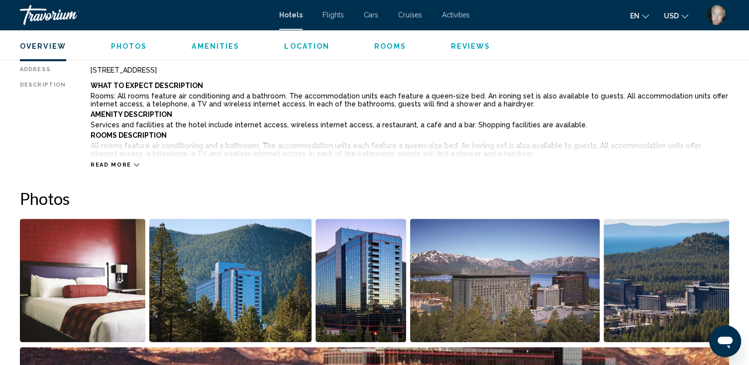
scroll to position [358, 0]
click at [139, 163] on icon "Main content" at bounding box center [136, 164] width 5 height 5
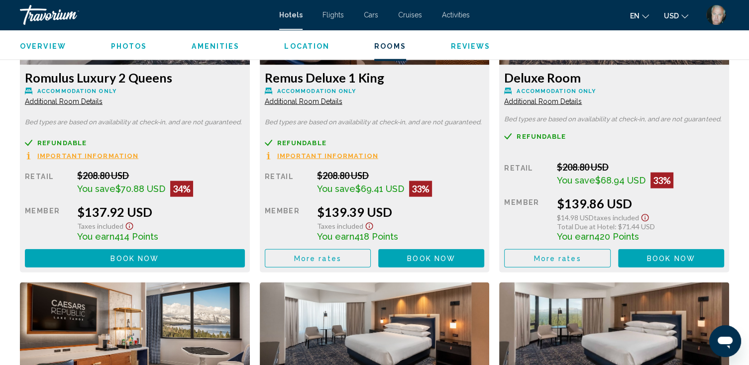
scroll to position [2190, 0]
click at [665, 257] on span "Book now" at bounding box center [671, 259] width 48 height 8
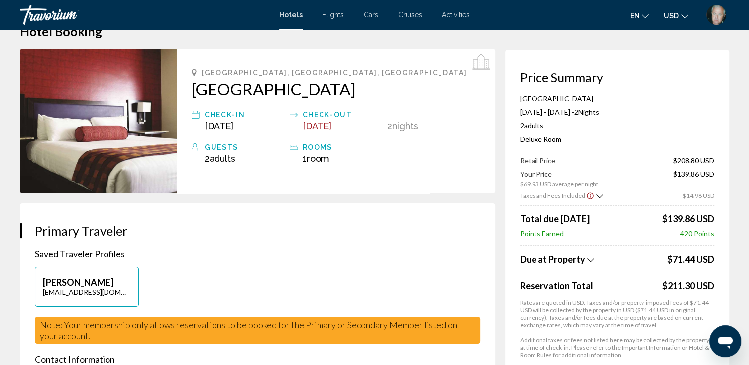
scroll to position [40, 0]
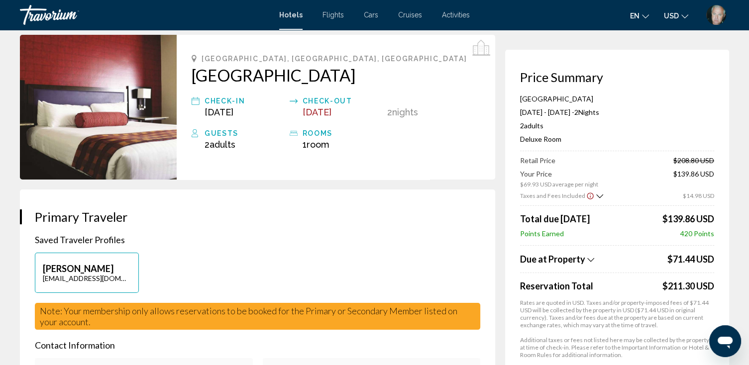
click at [587, 258] on icon "Show Taxes and Fees breakdown" at bounding box center [590, 260] width 7 height 8
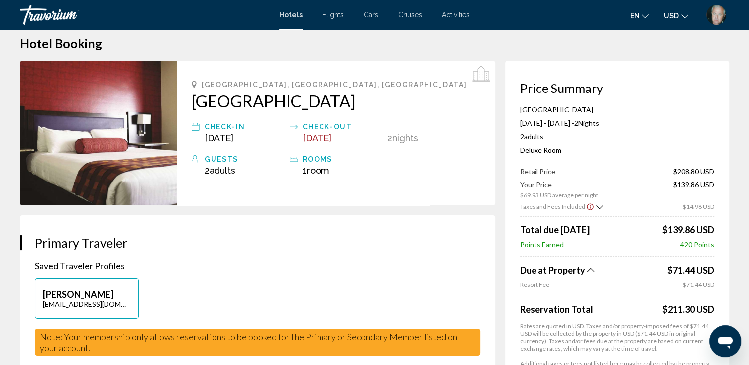
scroll to position [0, 0]
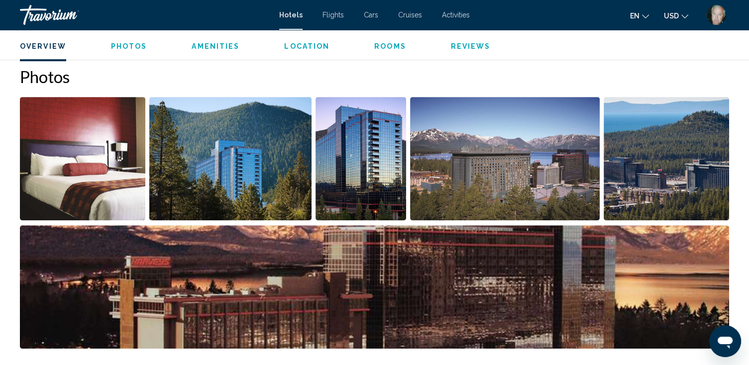
scroll to position [440, 0]
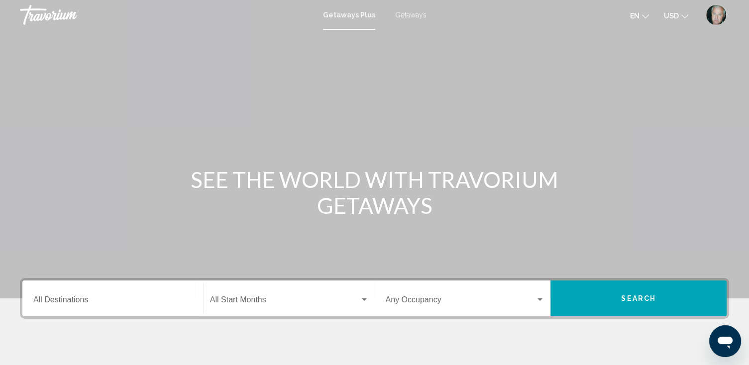
click at [409, 15] on span "Getaways" at bounding box center [410, 15] width 31 height 8
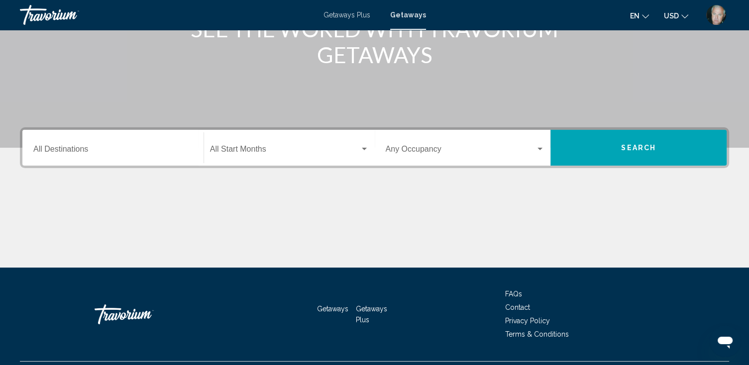
scroll to position [159, 0]
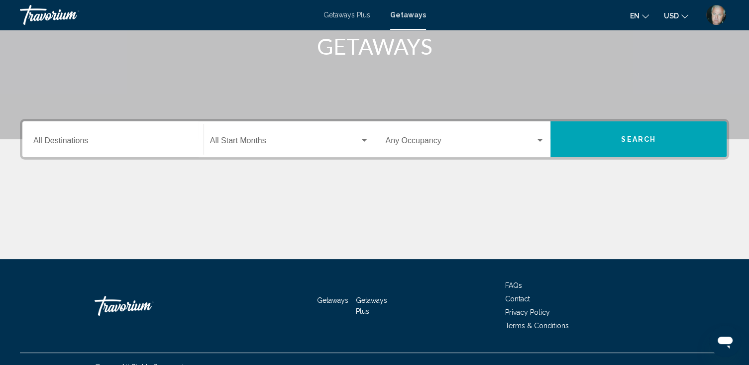
click at [70, 140] on input "Destination All Destinations" at bounding box center [112, 142] width 159 height 9
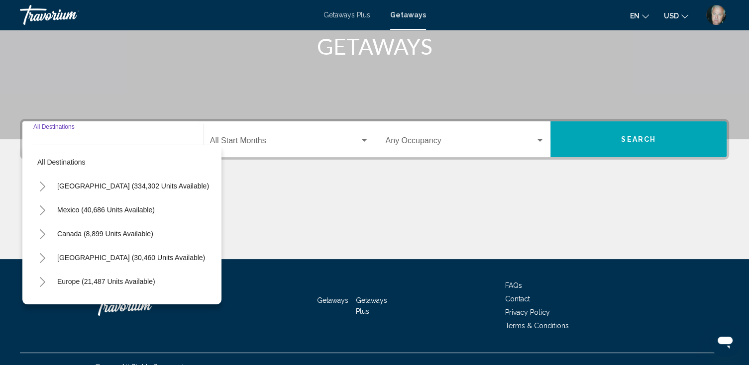
scroll to position [175, 0]
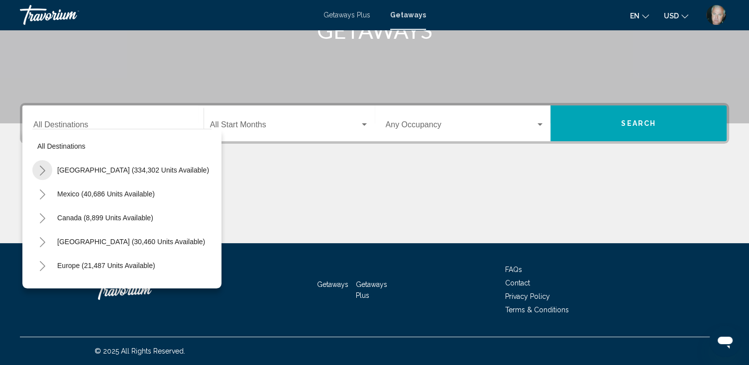
click at [41, 169] on icon "Toggle United States (334,302 units available)" at bounding box center [42, 171] width 7 height 10
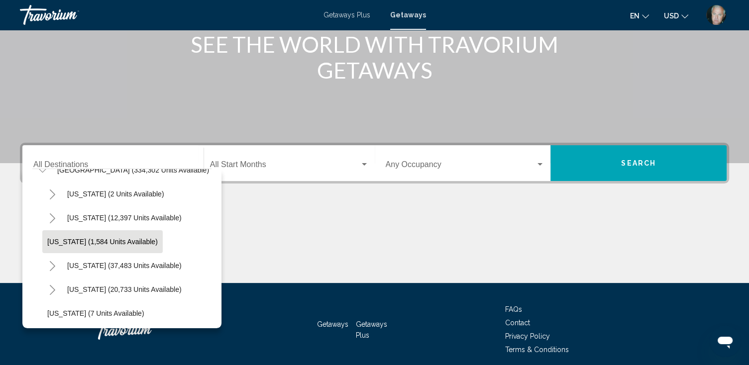
scroll to position [80, 0]
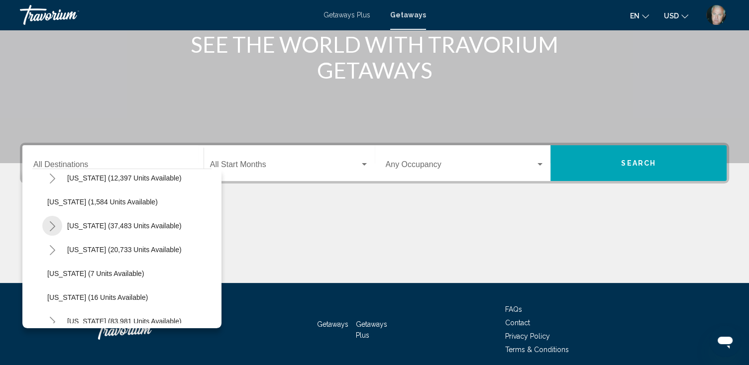
click at [52, 227] on icon "Toggle California (37,483 units available)" at bounding box center [52, 226] width 7 height 10
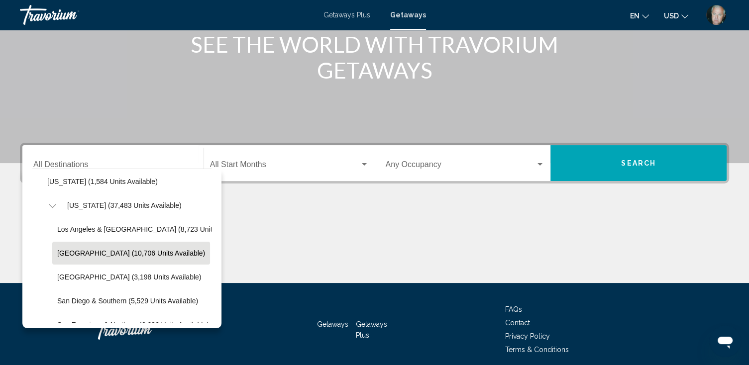
scroll to position [119, 0]
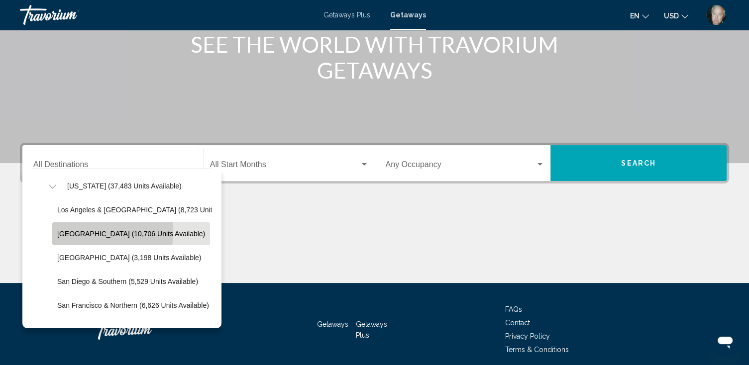
click at [74, 232] on span "Lake Tahoe (10,706 units available)" at bounding box center [131, 234] width 148 height 8
type input "**********"
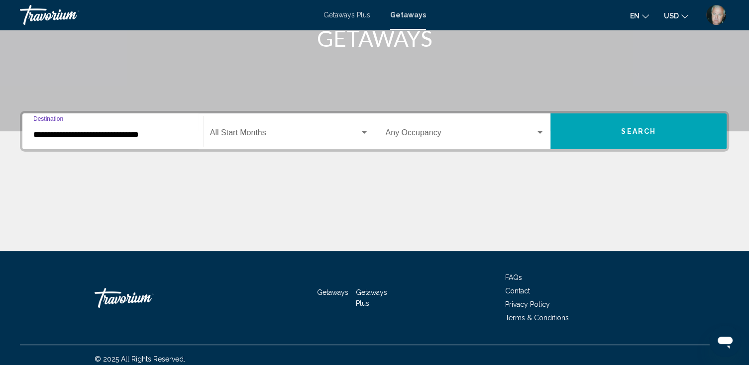
scroll to position [175, 0]
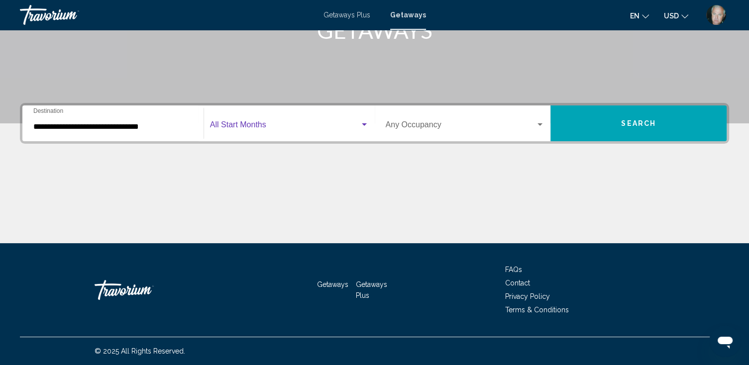
click at [278, 127] on span "Search widget" at bounding box center [285, 126] width 150 height 9
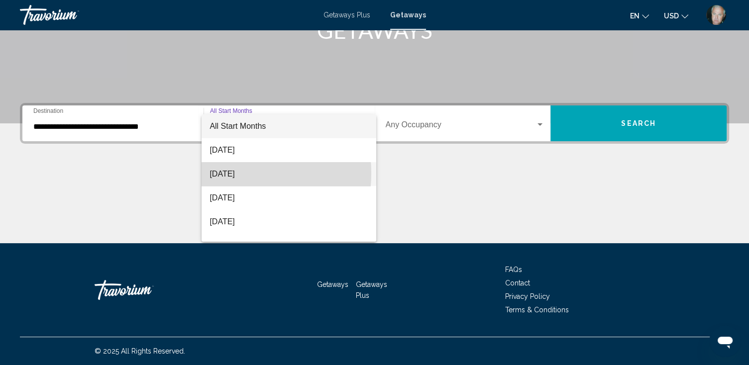
click at [225, 173] on span "October 2025" at bounding box center [289, 174] width 159 height 24
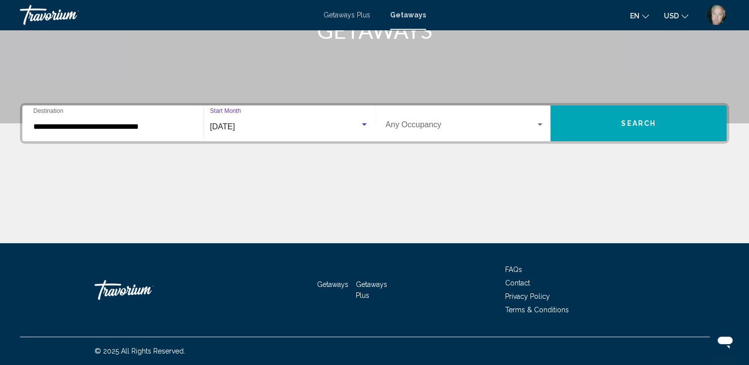
click at [425, 123] on span "Search widget" at bounding box center [461, 126] width 150 height 9
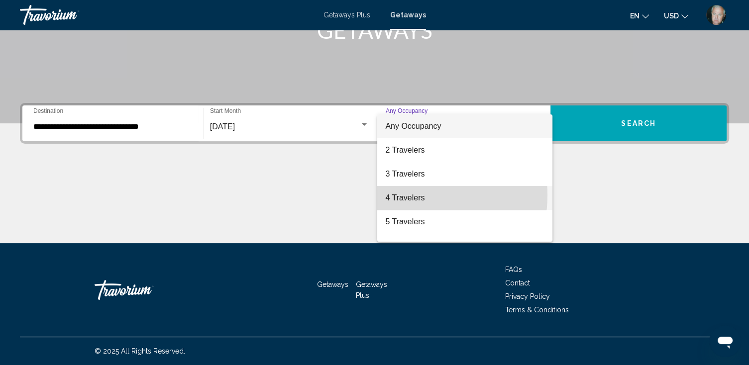
click at [408, 195] on span "4 Travelers" at bounding box center [464, 198] width 159 height 24
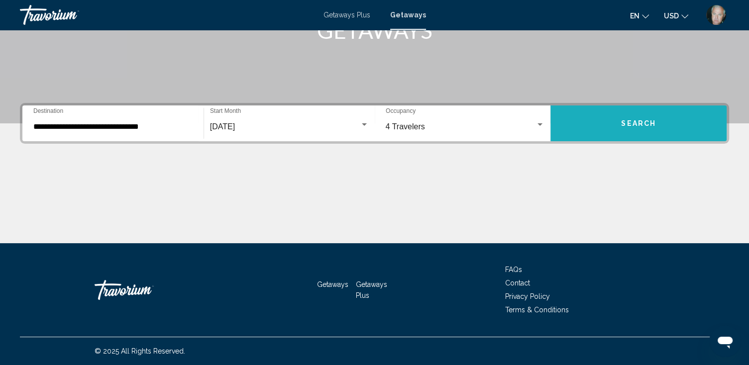
click at [637, 122] on span "Search" at bounding box center [638, 124] width 35 height 8
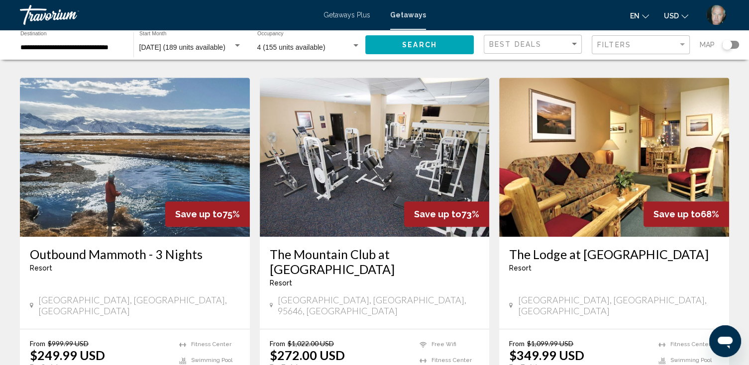
scroll to position [1195, 0]
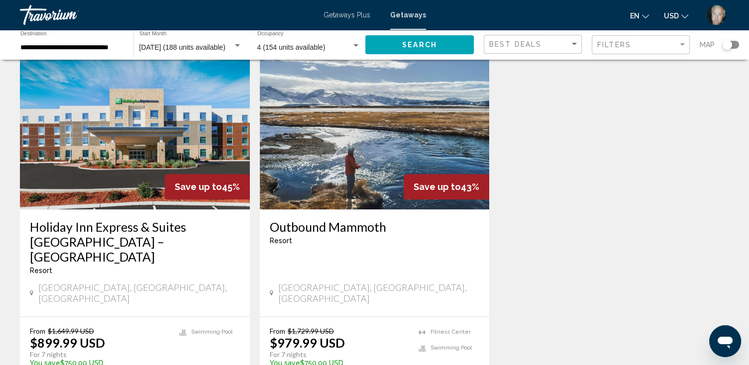
scroll to position [1195, 0]
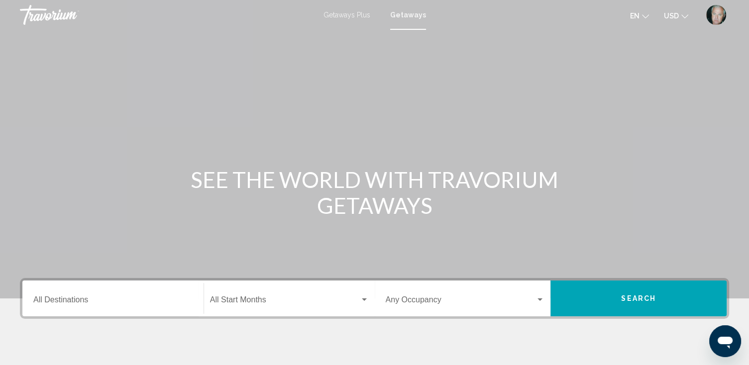
click at [341, 11] on span "Getaways Plus" at bounding box center [347, 15] width 47 height 8
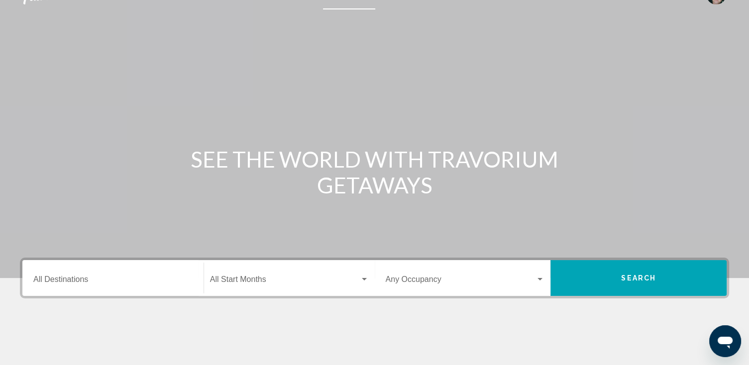
scroll to position [40, 0]
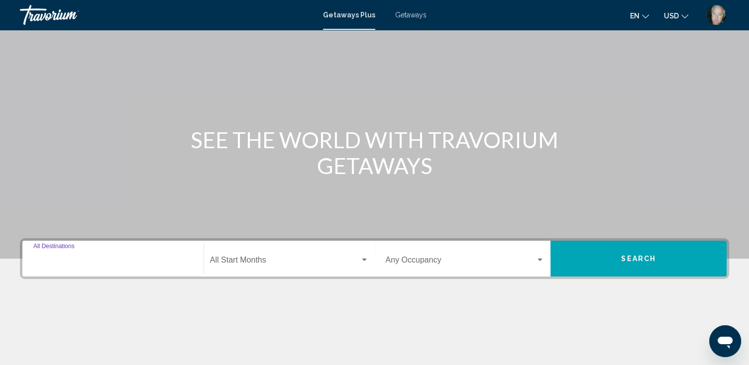
click at [75, 260] on input "Destination All Destinations" at bounding box center [112, 262] width 159 height 9
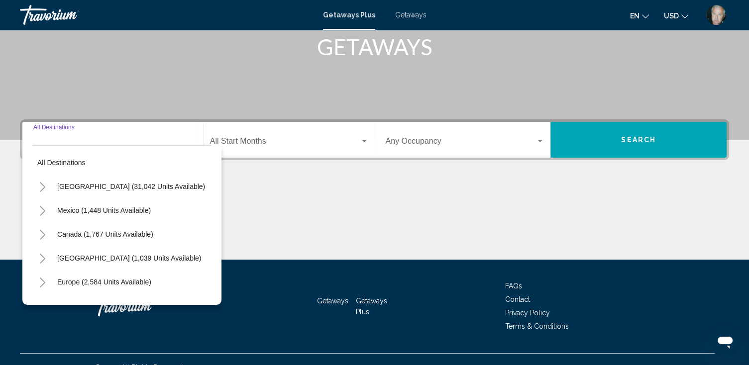
scroll to position [175, 0]
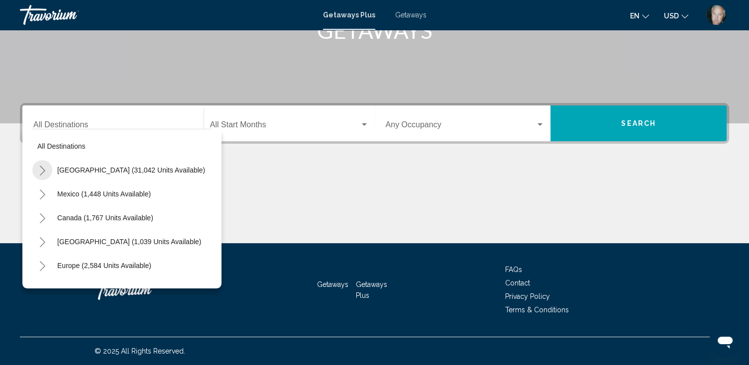
click at [40, 170] on icon "Toggle United States (31,042 units available)" at bounding box center [42, 171] width 7 height 10
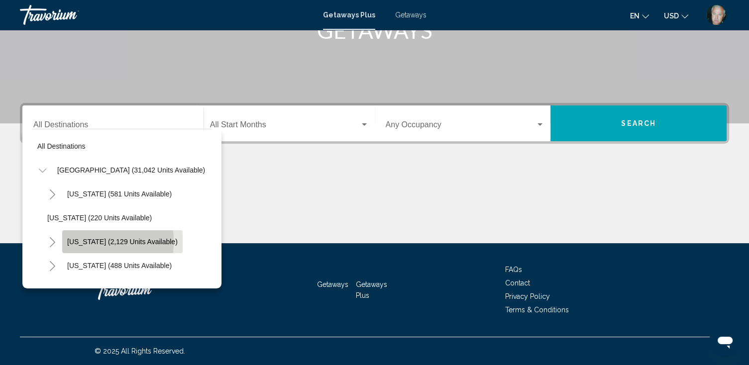
click at [71, 241] on span "California (2,129 units available)" at bounding box center [122, 242] width 110 height 8
type input "**********"
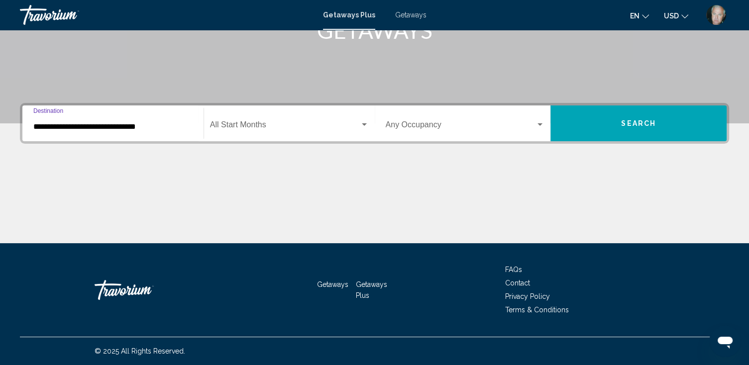
click at [66, 127] on input "**********" at bounding box center [112, 126] width 159 height 9
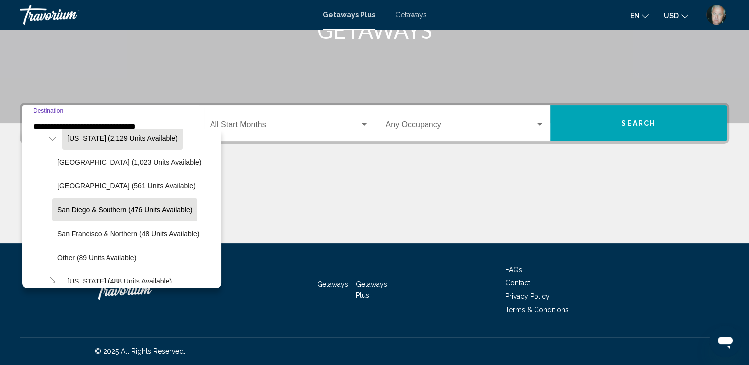
scroll to position [117, 0]
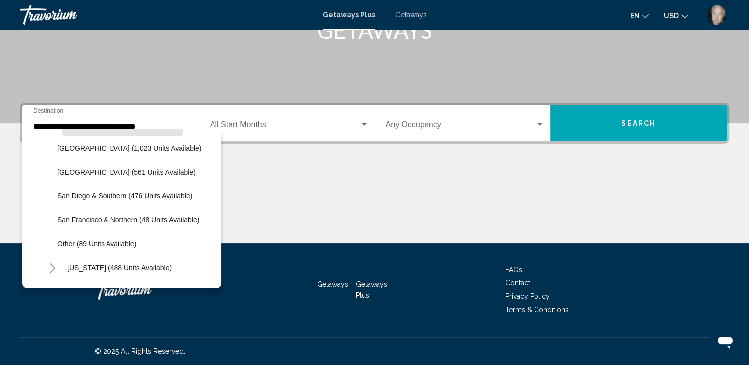
click at [415, 13] on span "Getaways" at bounding box center [410, 15] width 31 height 8
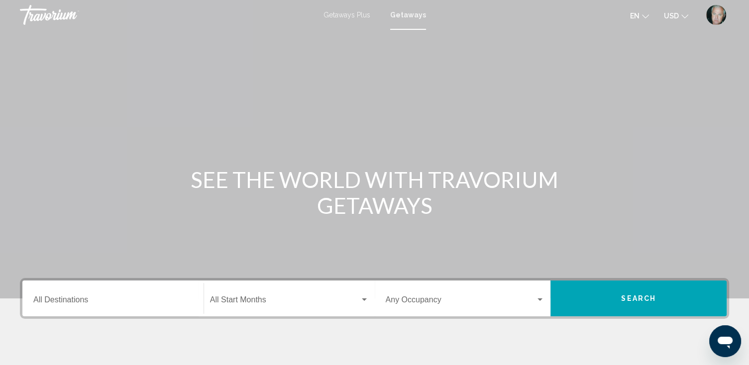
click at [55, 297] on div "Destination All Destinations" at bounding box center [112, 298] width 159 height 31
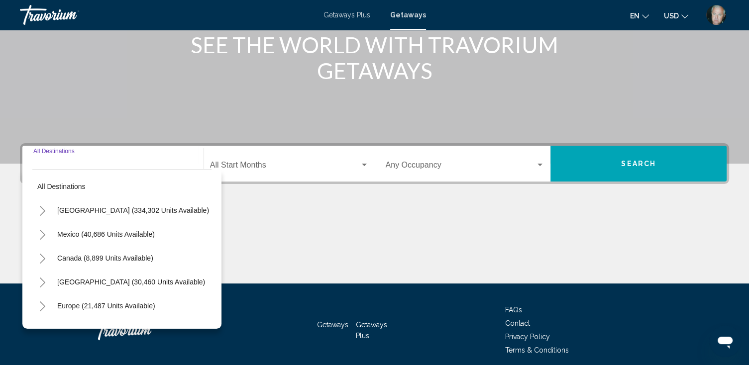
scroll to position [175, 0]
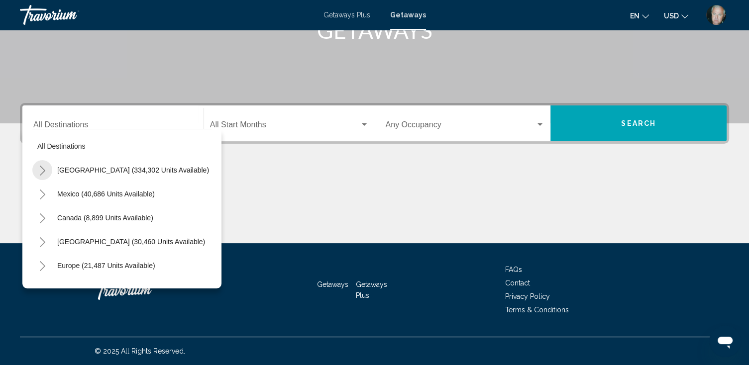
click at [41, 168] on icon "Toggle United States (334,302 units available)" at bounding box center [42, 171] width 7 height 10
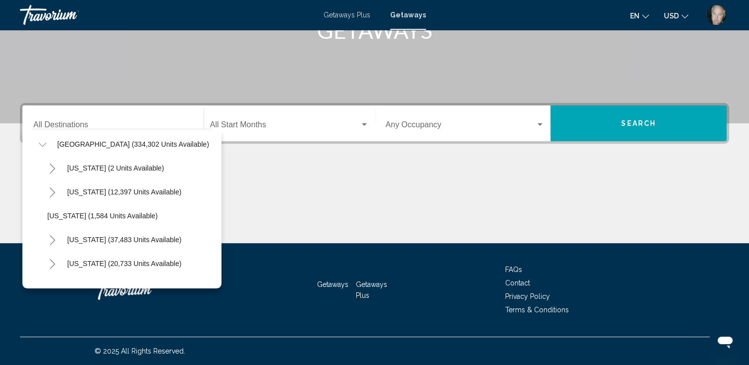
scroll to position [40, 0]
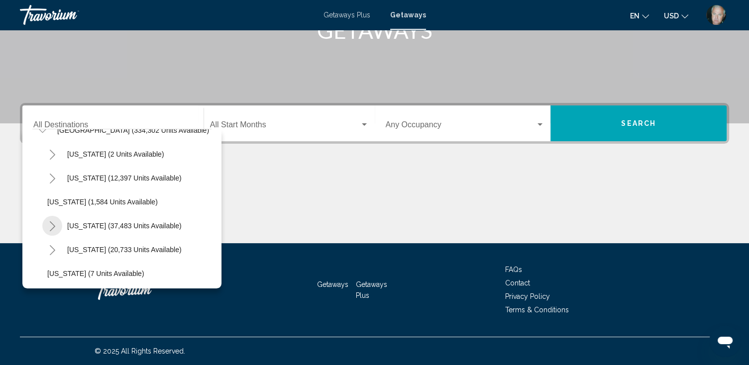
click at [52, 225] on icon "Toggle California (37,483 units available)" at bounding box center [52, 226] width 7 height 10
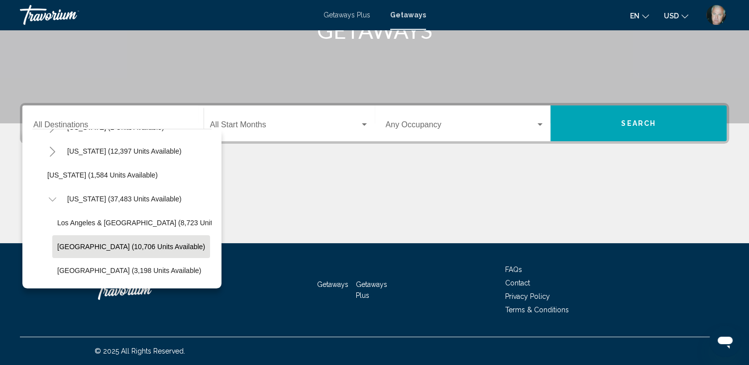
scroll to position [80, 0]
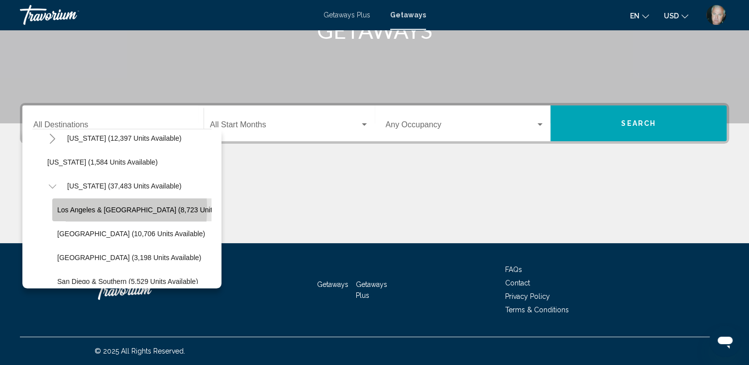
click at [73, 209] on span "Los Angeles & Anaheim (8,723 units available)" at bounding box center [152, 210] width 191 height 8
type input "**********"
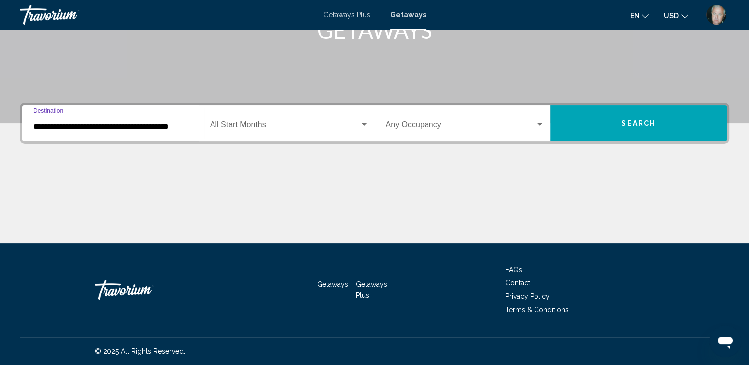
click at [269, 122] on span "Search widget" at bounding box center [285, 126] width 150 height 9
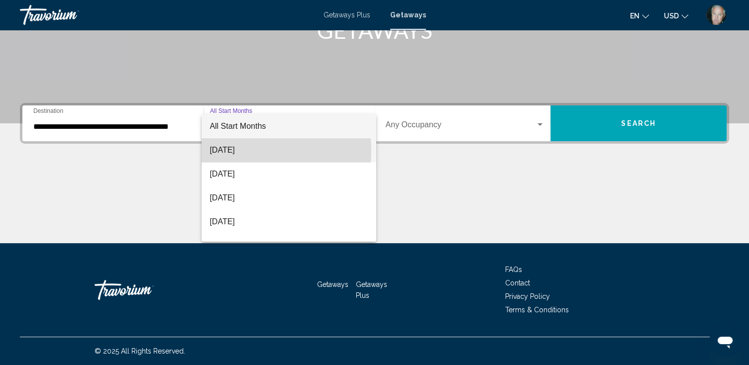
click at [240, 151] on span "September 2025" at bounding box center [289, 150] width 159 height 24
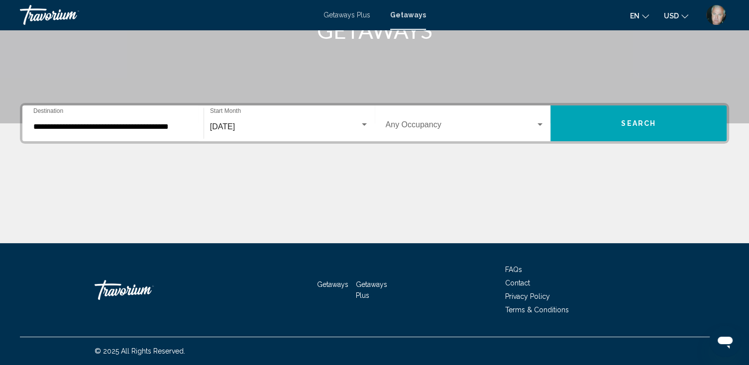
click at [429, 121] on div "Occupancy Any Occupancy" at bounding box center [465, 123] width 159 height 31
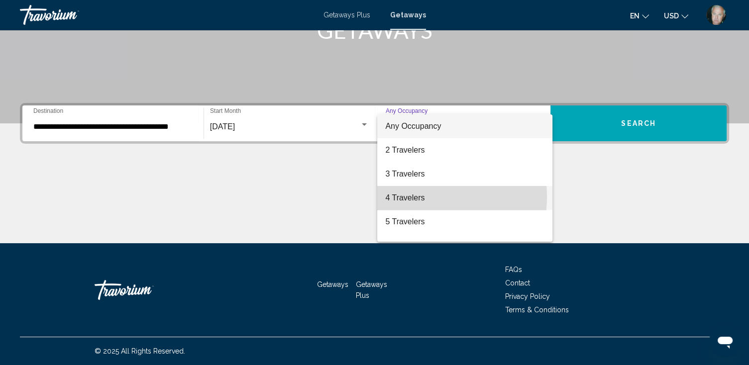
click at [410, 197] on span "4 Travelers" at bounding box center [464, 198] width 159 height 24
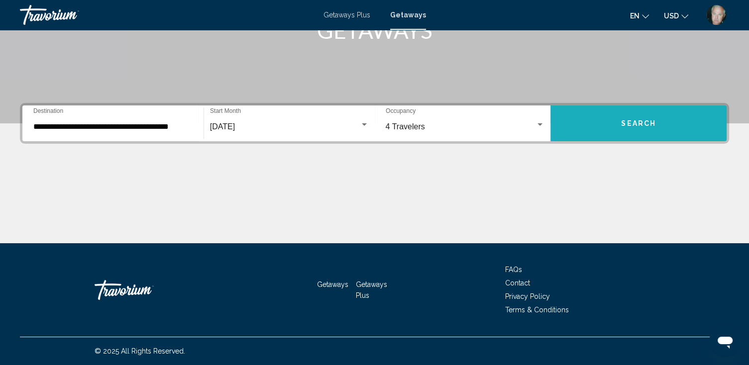
click at [635, 122] on span "Search" at bounding box center [638, 124] width 35 height 8
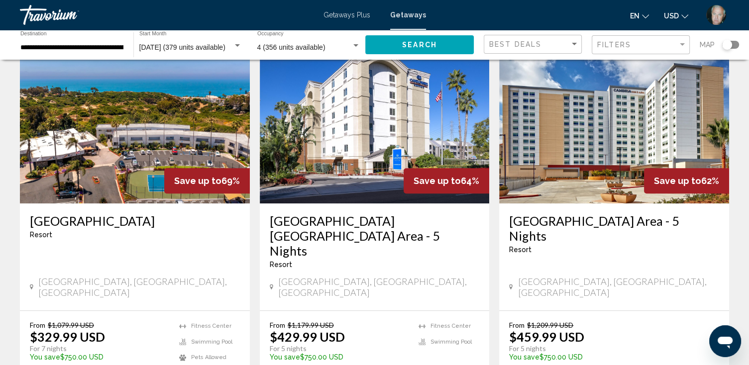
scroll to position [717, 0]
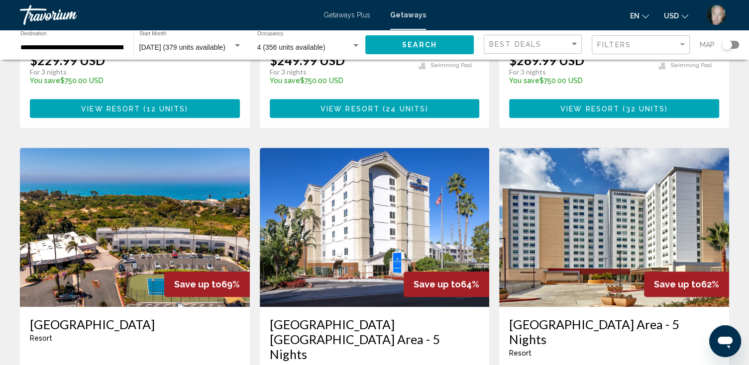
click at [132, 166] on img "Main content" at bounding box center [135, 227] width 230 height 159
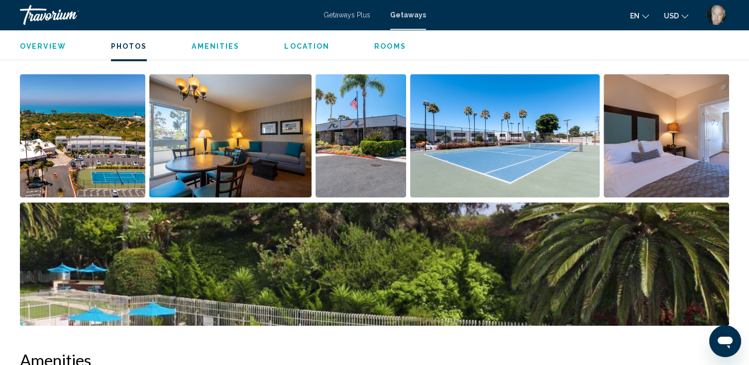
scroll to position [398, 0]
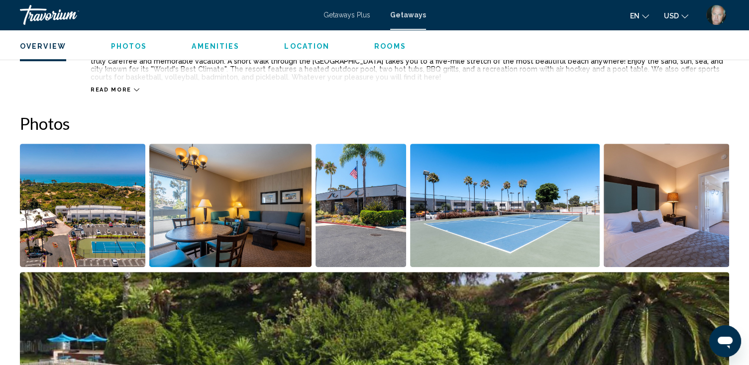
click at [72, 217] on img "Open full-screen image slider" at bounding box center [82, 205] width 125 height 123
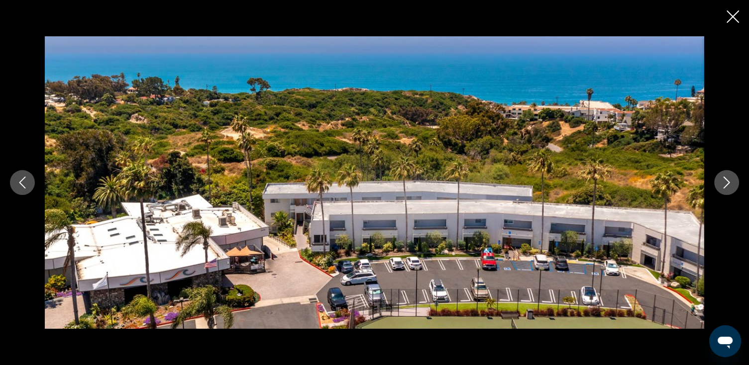
click at [729, 181] on icon "Next image" at bounding box center [727, 183] width 12 height 12
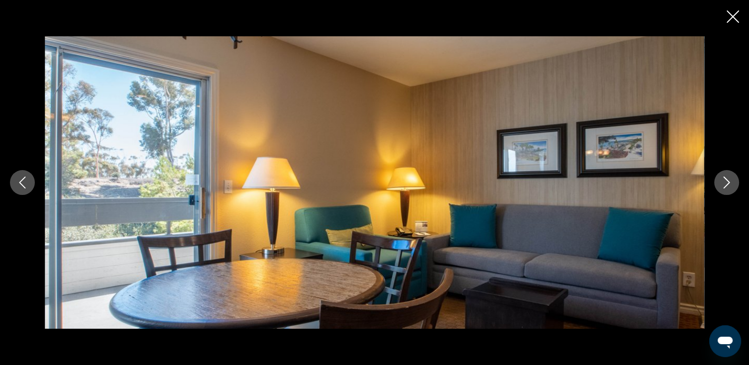
click at [729, 181] on icon "Next image" at bounding box center [727, 183] width 12 height 12
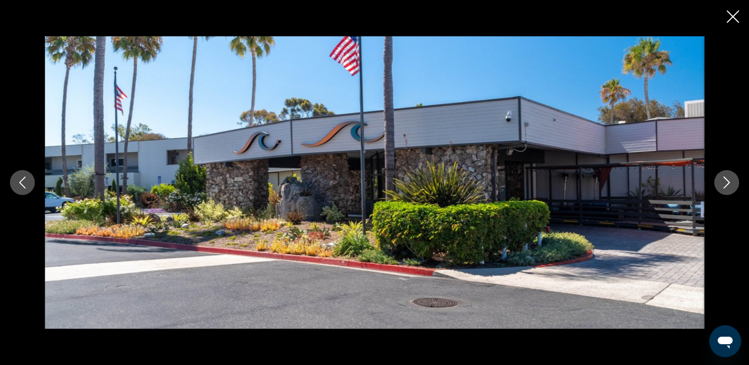
click at [729, 181] on icon "Next image" at bounding box center [727, 183] width 12 height 12
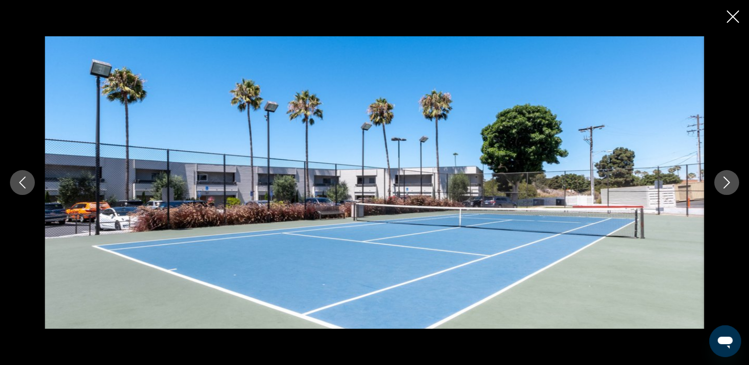
click at [729, 181] on icon "Next image" at bounding box center [727, 183] width 12 height 12
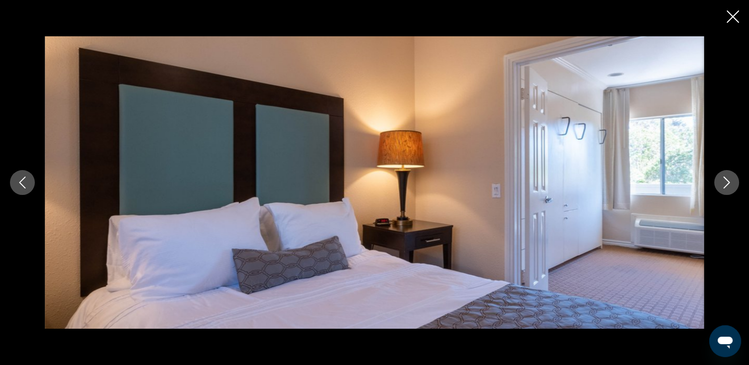
click at [729, 181] on icon "Next image" at bounding box center [727, 183] width 12 height 12
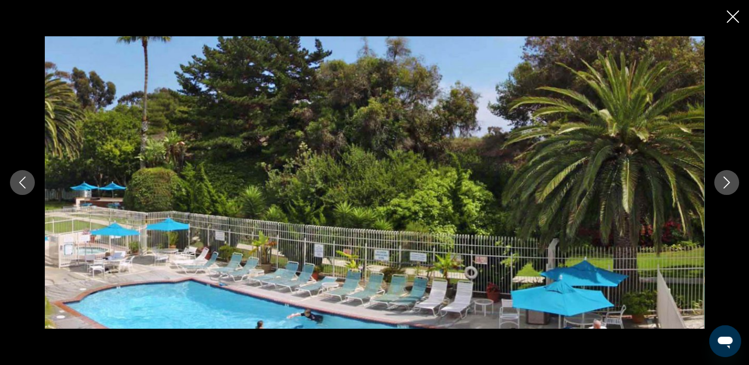
click at [729, 181] on icon "Next image" at bounding box center [727, 183] width 12 height 12
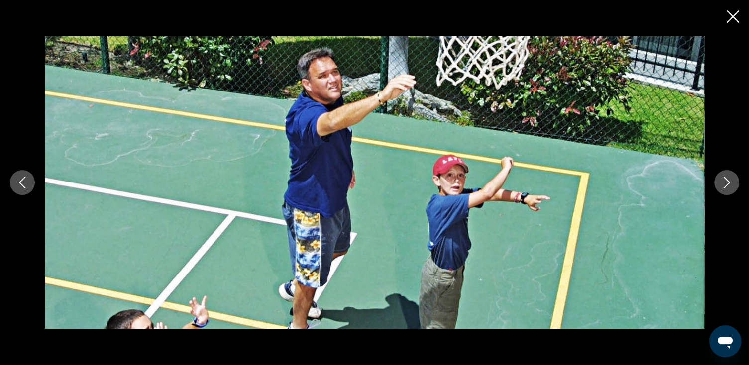
click at [729, 181] on icon "Next image" at bounding box center [727, 183] width 12 height 12
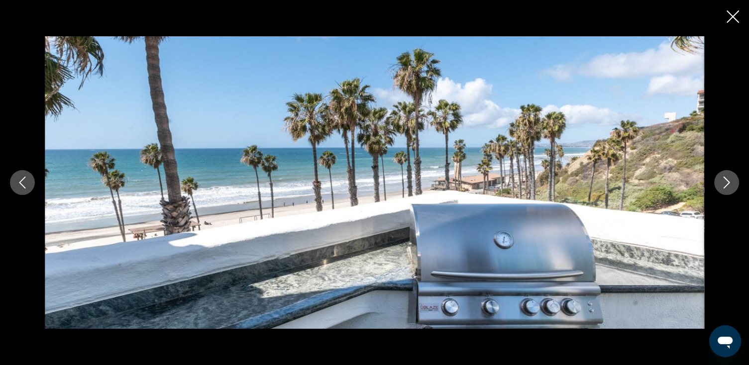
click at [725, 183] on icon "Next image" at bounding box center [727, 183] width 12 height 12
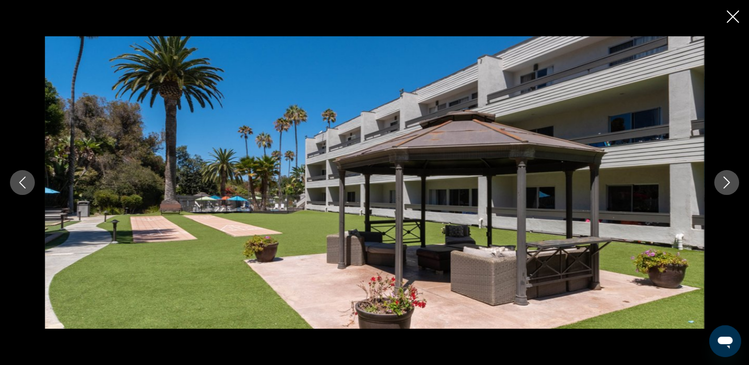
click at [725, 183] on icon "Next image" at bounding box center [727, 183] width 12 height 12
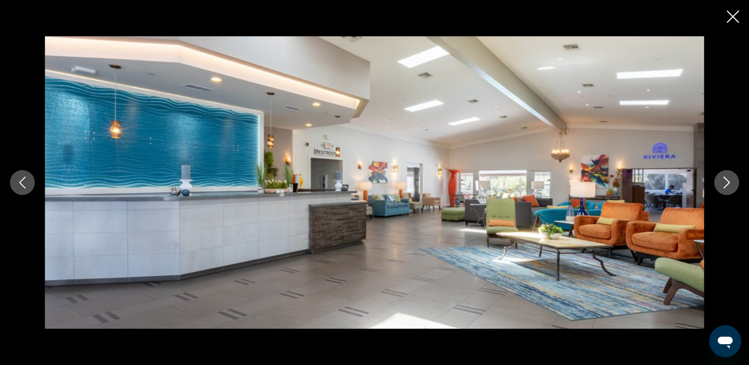
click at [725, 183] on icon "Next image" at bounding box center [727, 183] width 12 height 12
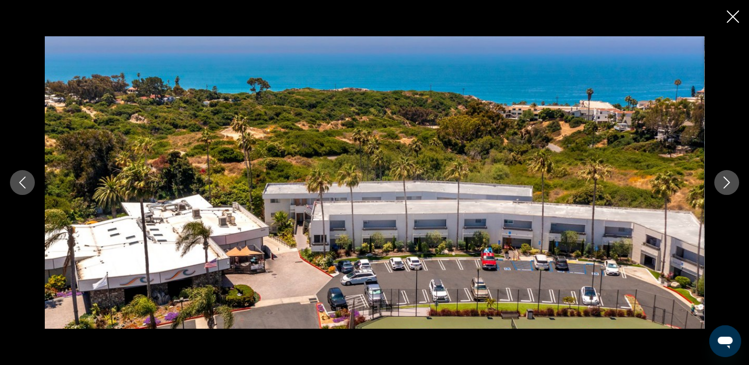
click at [732, 12] on icon "Close slideshow" at bounding box center [733, 16] width 12 height 12
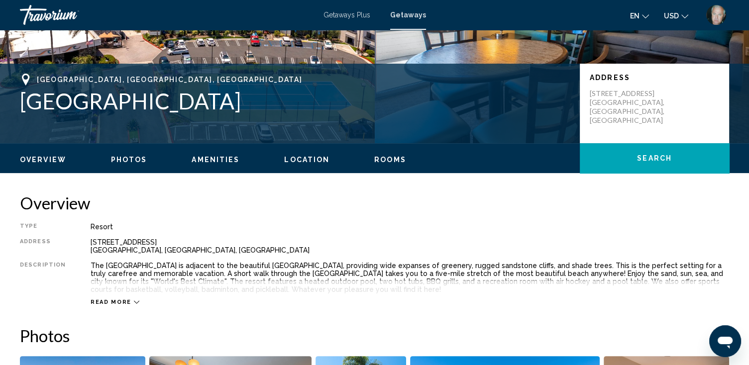
scroll to position [0, 0]
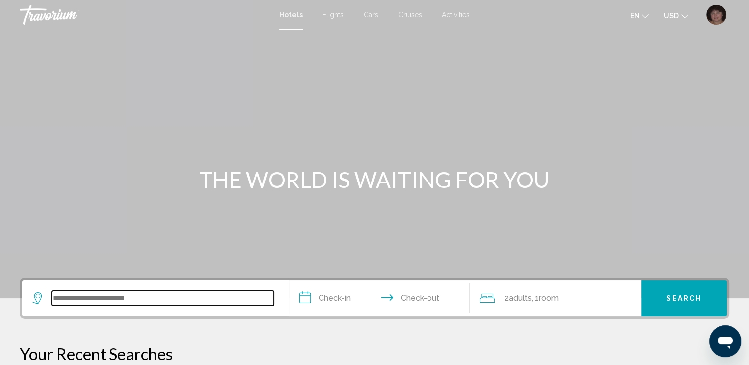
click at [79, 297] on input "Search widget" at bounding box center [163, 298] width 222 height 15
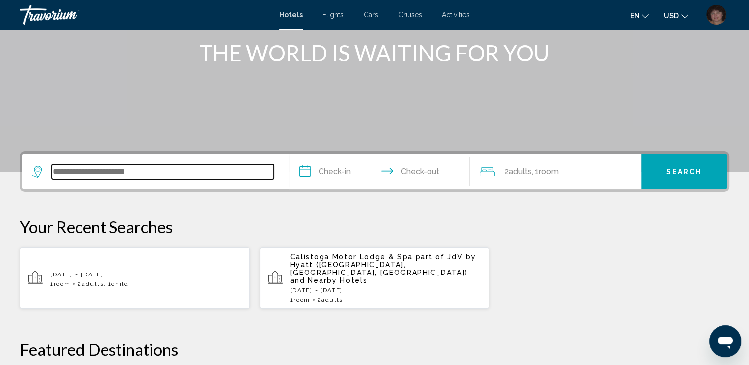
scroll to position [126, 0]
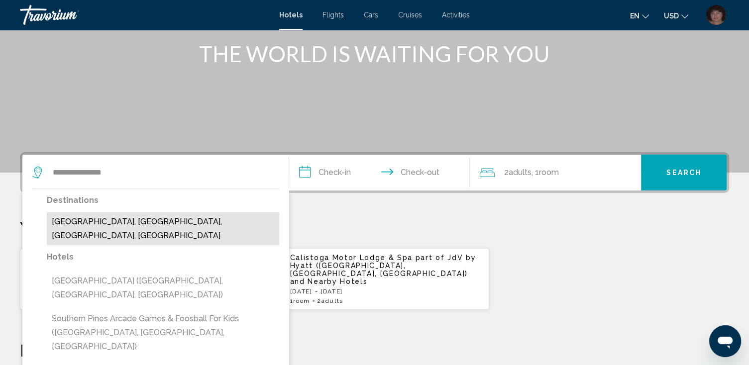
click at [137, 224] on button "[GEOGRAPHIC_DATA], [GEOGRAPHIC_DATA], [GEOGRAPHIC_DATA], [GEOGRAPHIC_DATA]" at bounding box center [163, 229] width 232 height 33
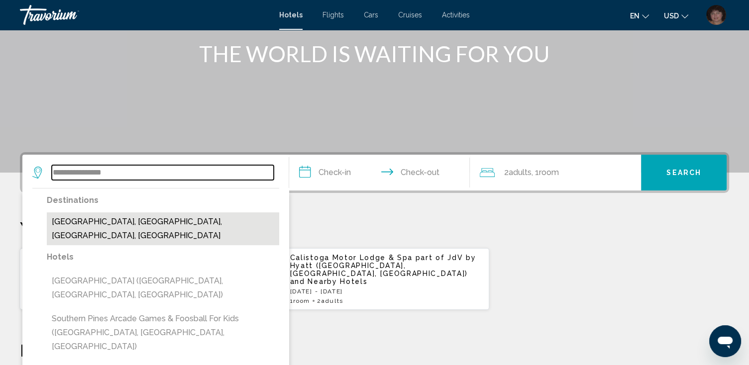
type input "**********"
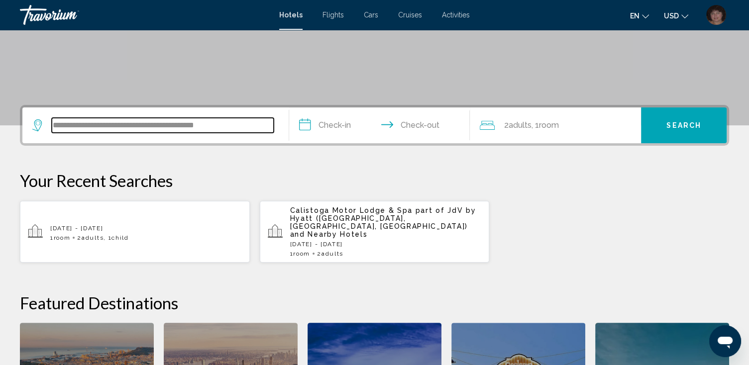
scroll to position [166, 0]
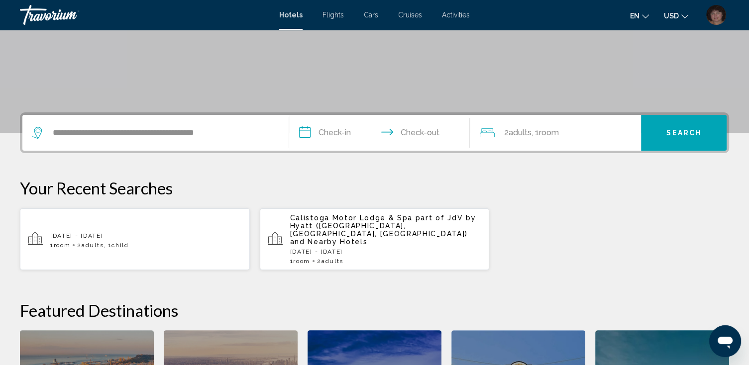
click at [328, 133] on input "**********" at bounding box center [381, 134] width 185 height 39
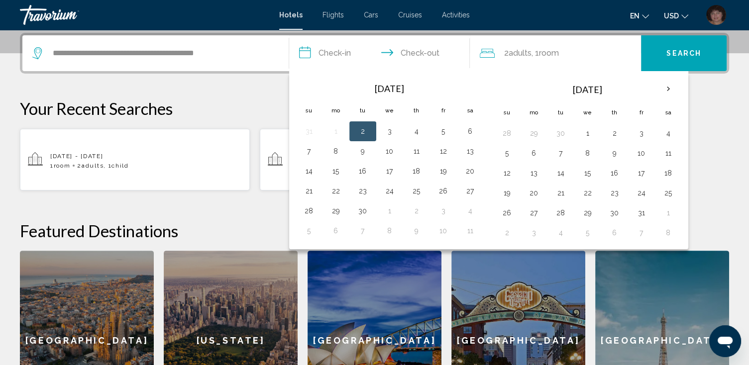
scroll to position [206, 0]
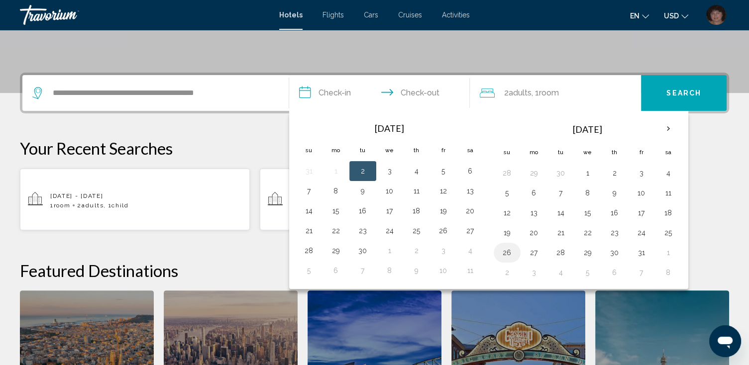
click at [505, 251] on button "26" at bounding box center [507, 253] width 16 height 14
click at [560, 252] on button "28" at bounding box center [561, 253] width 16 height 14
type input "**********"
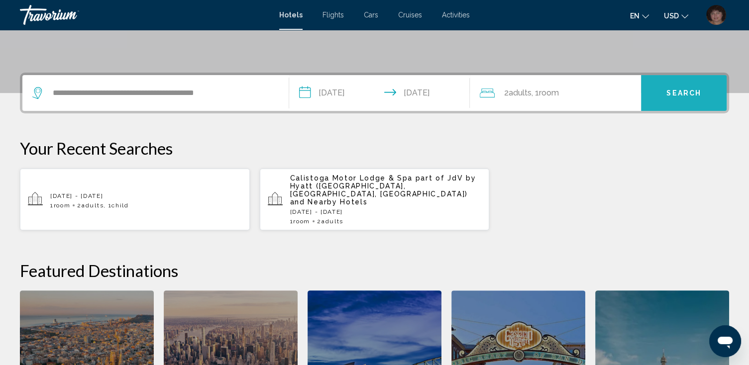
click at [681, 95] on span "Search" at bounding box center [683, 94] width 35 height 8
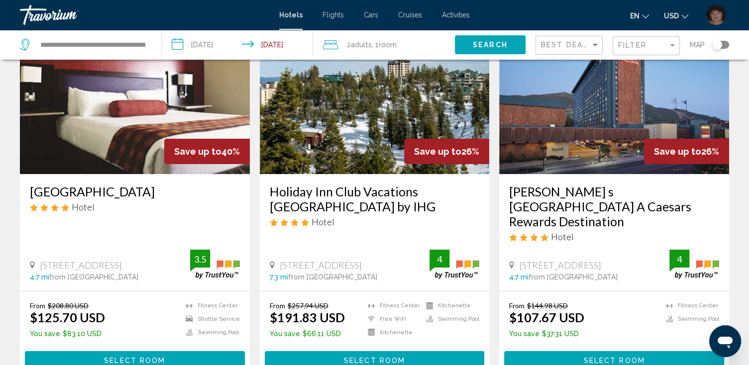
scroll to position [40, 0]
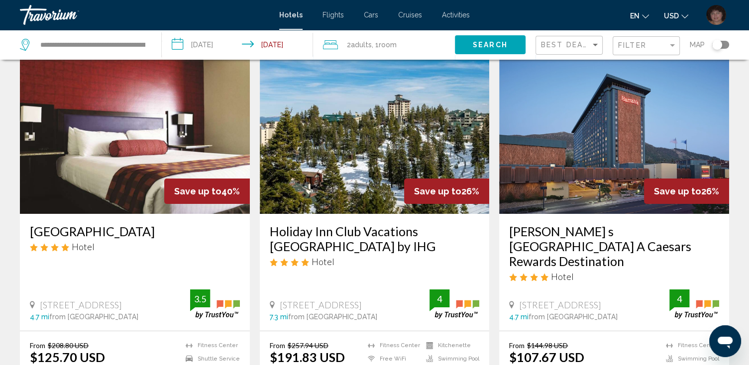
click at [119, 229] on h3 "[GEOGRAPHIC_DATA]" at bounding box center [135, 231] width 210 height 15
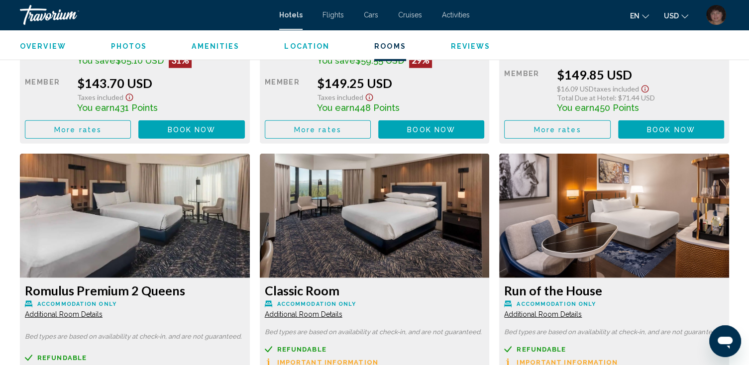
scroll to position [2708, 0]
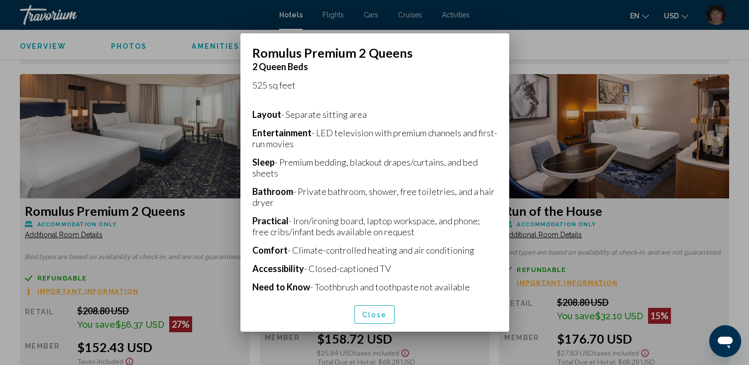
scroll to position [230, 0]
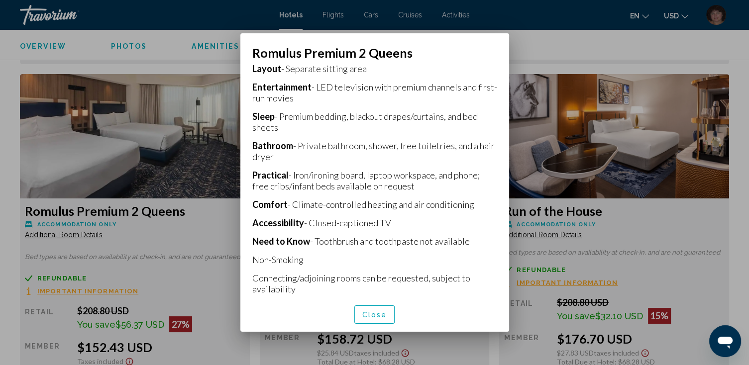
click at [538, 40] on div at bounding box center [374, 182] width 749 height 365
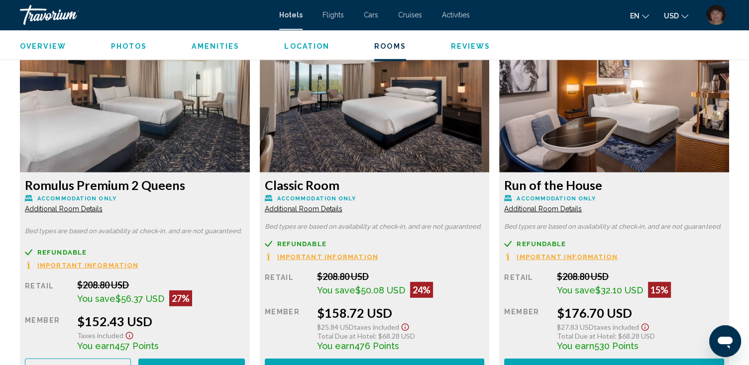
scroll to position [2747, 0]
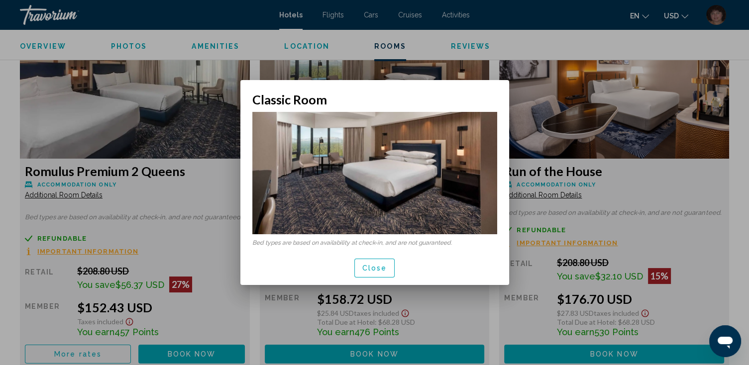
click at [497, 42] on div at bounding box center [374, 182] width 749 height 365
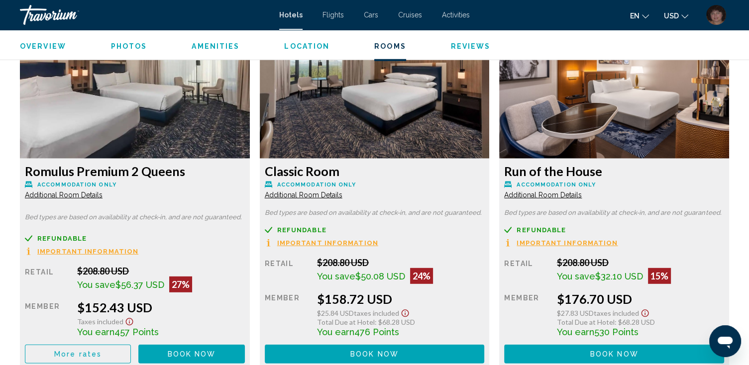
scroll to position [2787, 0]
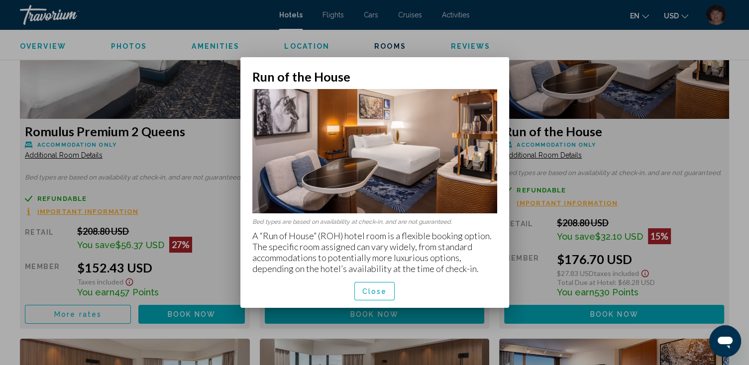
scroll to position [0, 0]
click at [370, 289] on span "Close" at bounding box center [374, 292] width 25 height 8
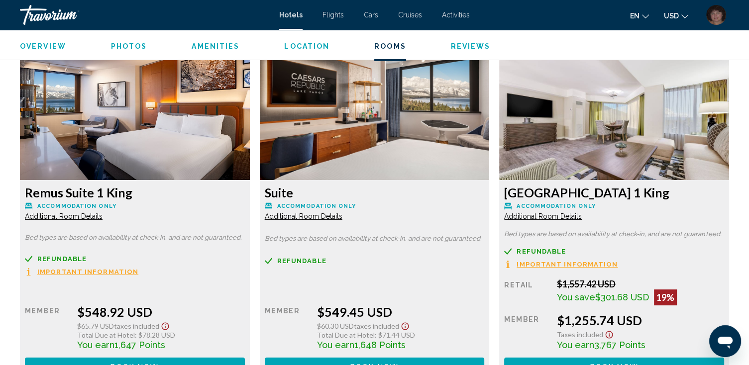
scroll to position [3742, 0]
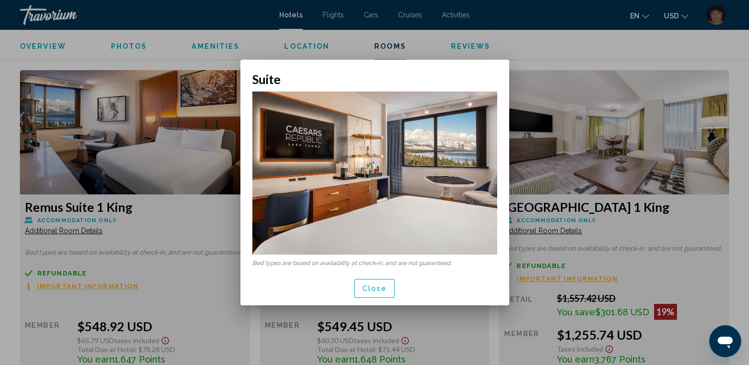
click at [538, 54] on div at bounding box center [374, 182] width 749 height 365
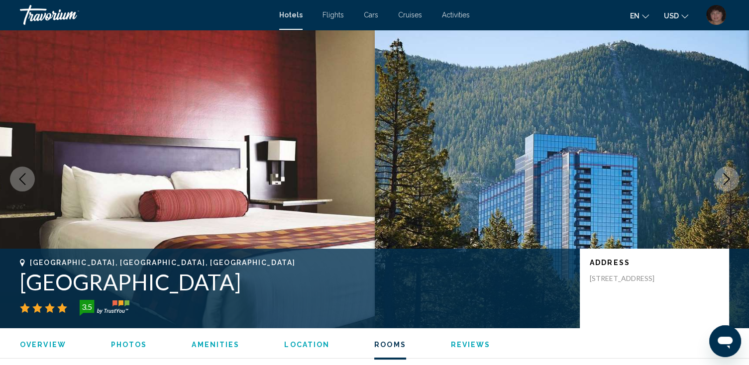
scroll to position [3742, 0]
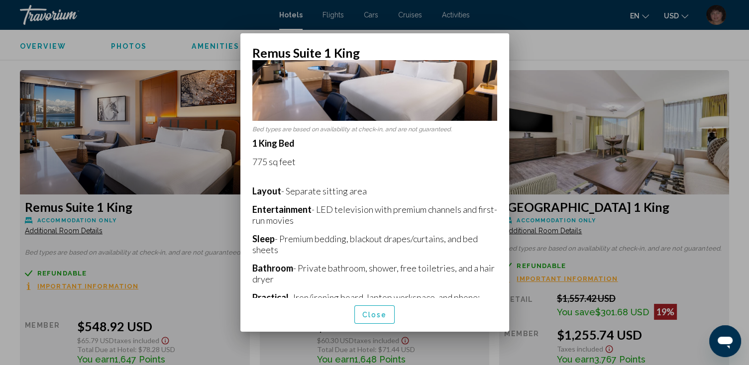
scroll to position [0, 0]
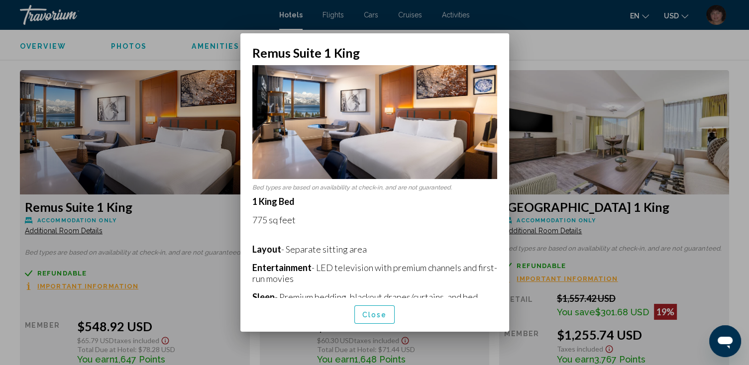
click at [536, 44] on div at bounding box center [374, 182] width 749 height 365
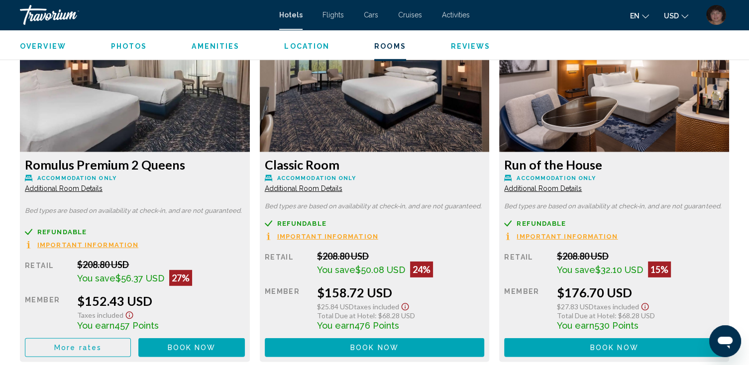
scroll to position [2746, 0]
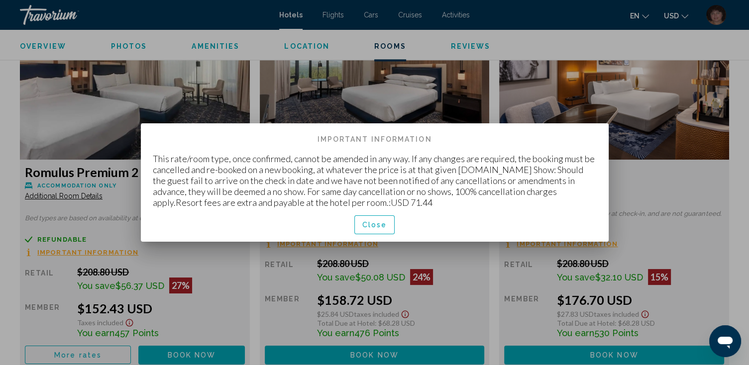
scroll to position [0, 0]
click at [490, 108] on div at bounding box center [374, 182] width 749 height 365
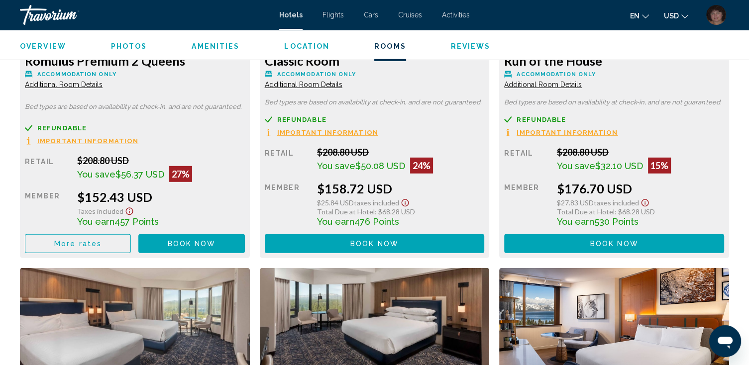
scroll to position [2866, 0]
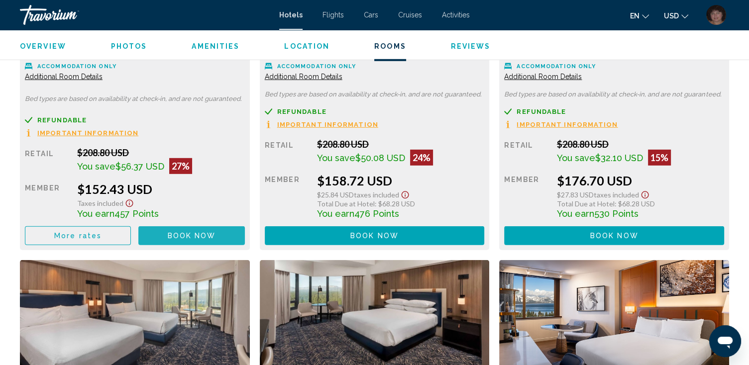
click at [189, 234] on span "Book now" at bounding box center [192, 236] width 48 height 8
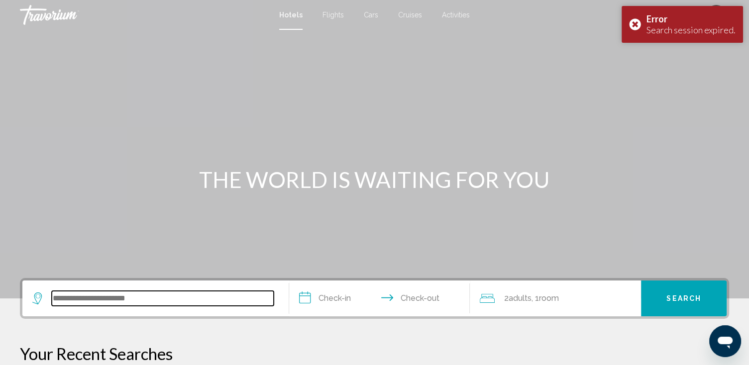
click at [90, 301] on input "Search widget" at bounding box center [163, 298] width 222 height 15
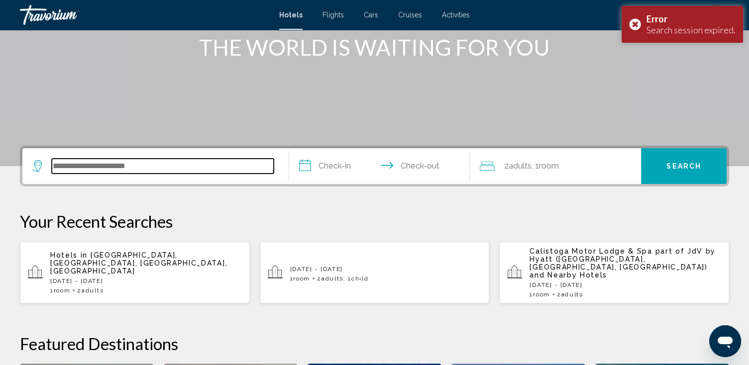
scroll to position [245, 0]
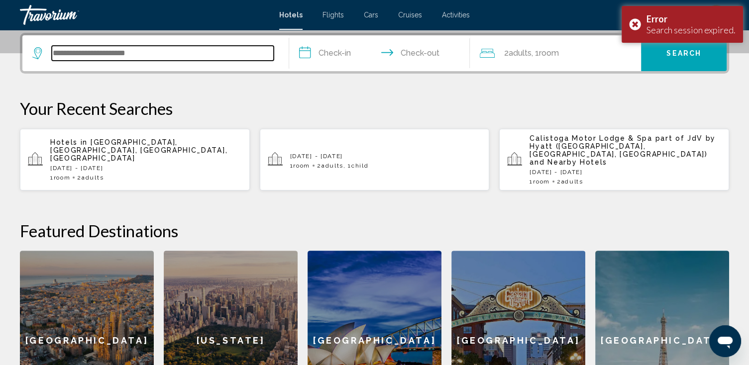
click at [74, 52] on input "Search widget" at bounding box center [163, 53] width 222 height 15
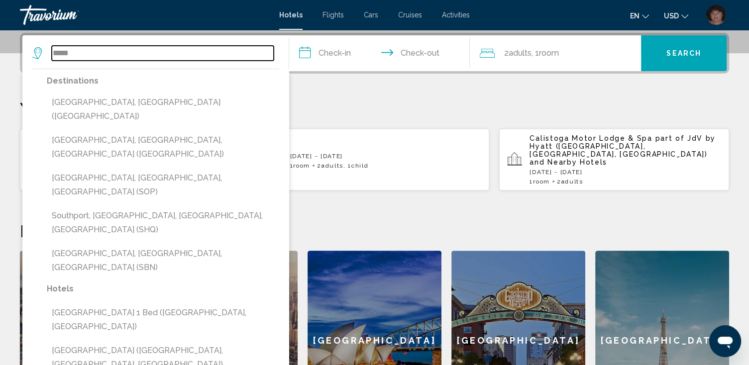
type input "**********"
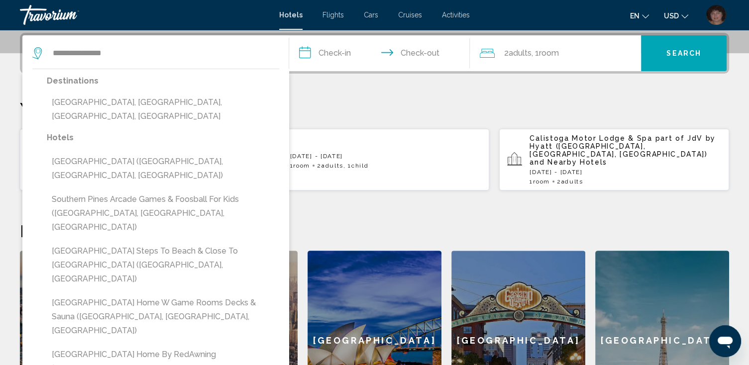
click at [338, 51] on input "**********" at bounding box center [381, 54] width 185 height 39
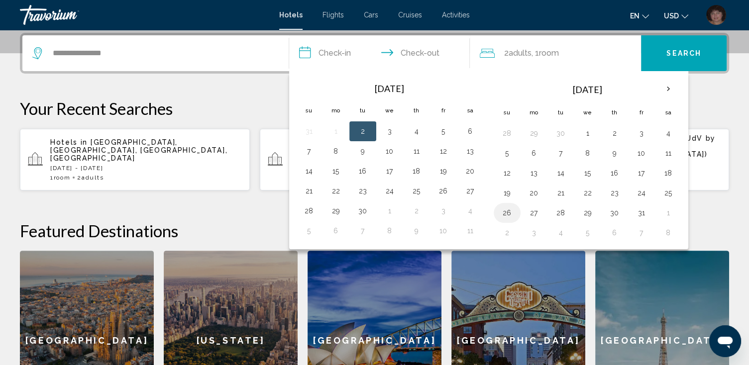
click at [504, 211] on button "26" at bounding box center [507, 213] width 16 height 14
click at [559, 210] on button "28" at bounding box center [561, 213] width 16 height 14
type input "**********"
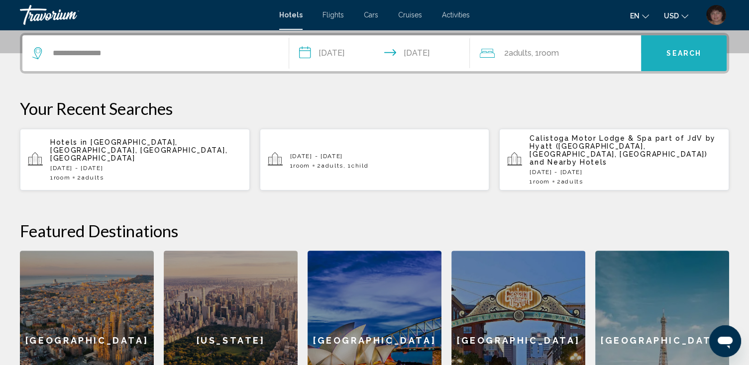
click at [677, 51] on span "Search" at bounding box center [683, 54] width 35 height 8
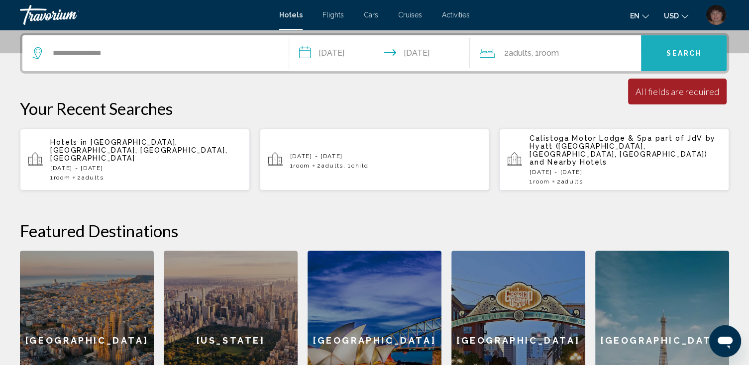
click at [677, 51] on span "Search" at bounding box center [683, 54] width 35 height 8
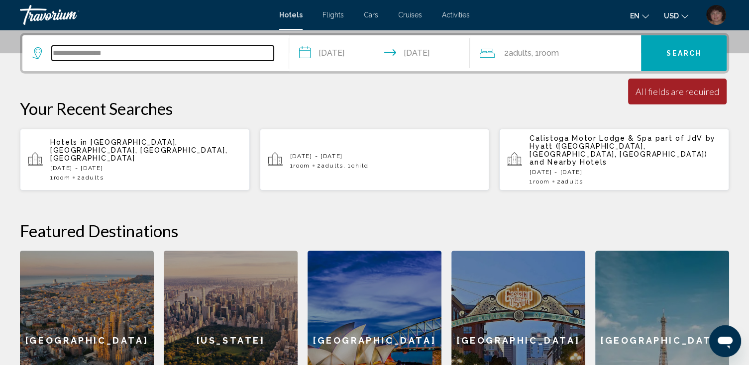
click at [65, 51] on input "**********" at bounding box center [163, 53] width 222 height 15
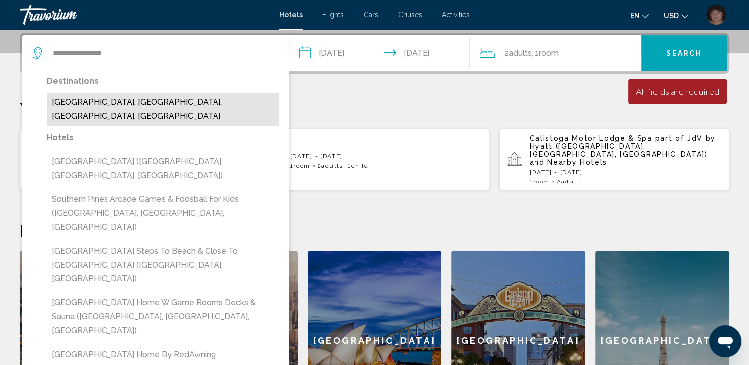
click at [208, 100] on button "[GEOGRAPHIC_DATA], [GEOGRAPHIC_DATA], [GEOGRAPHIC_DATA], [GEOGRAPHIC_DATA]" at bounding box center [163, 109] width 232 height 33
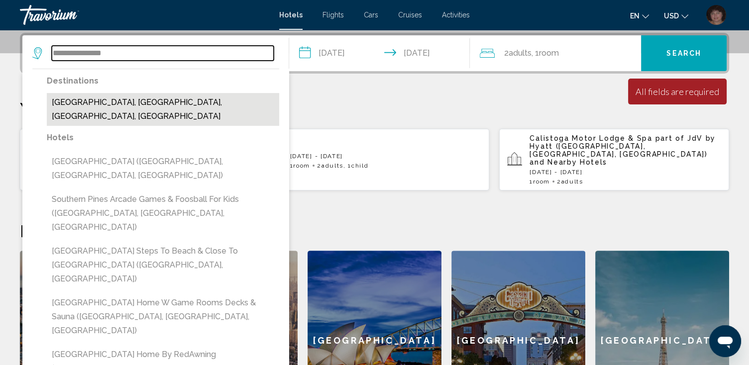
type input "**********"
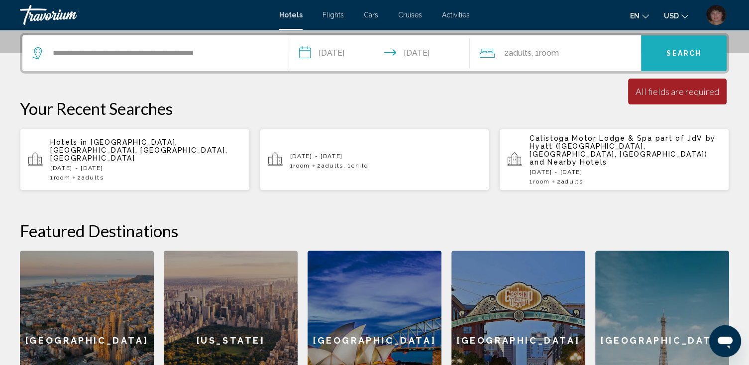
click at [680, 52] on span "Search" at bounding box center [683, 54] width 35 height 8
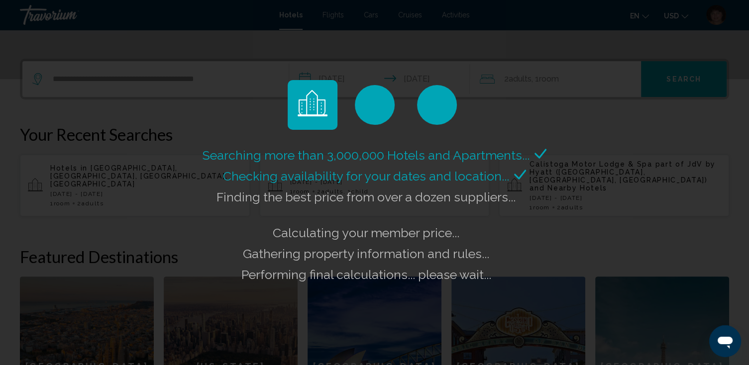
scroll to position [206, 0]
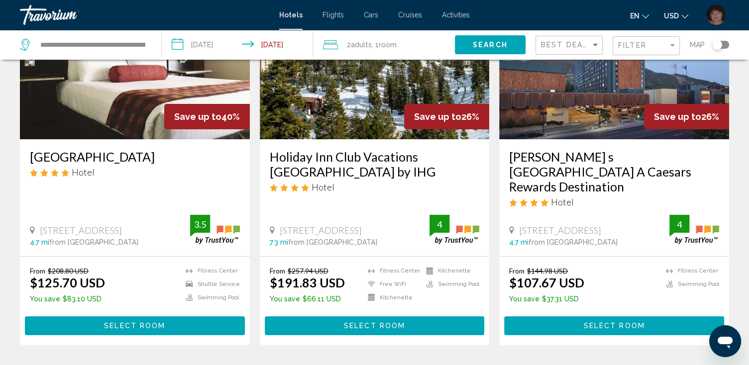
scroll to position [119, 0]
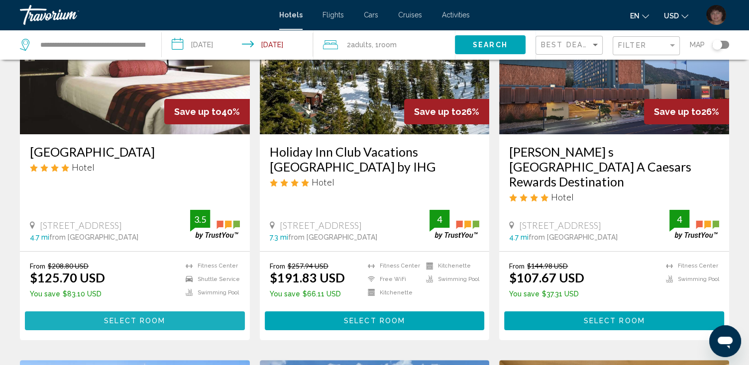
click at [134, 318] on span "Select Room" at bounding box center [134, 322] width 61 height 8
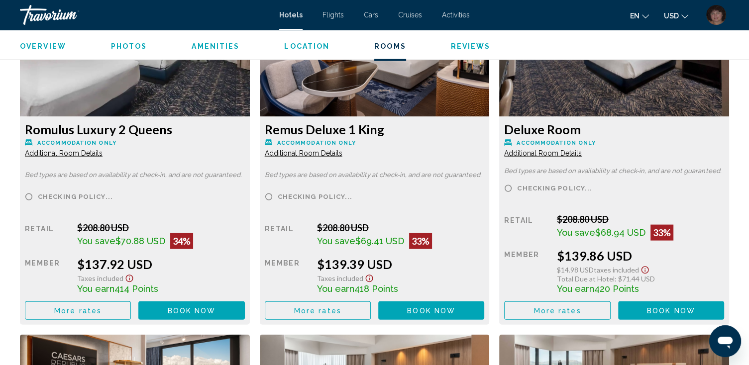
scroll to position [2103, 0]
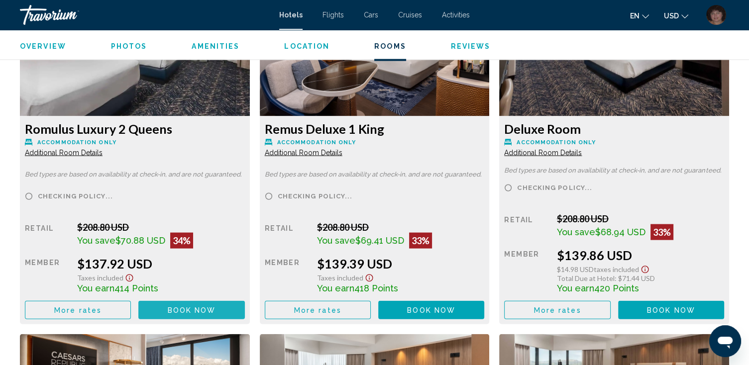
click at [183, 306] on span "Book now No longer available" at bounding box center [192, 310] width 48 height 8
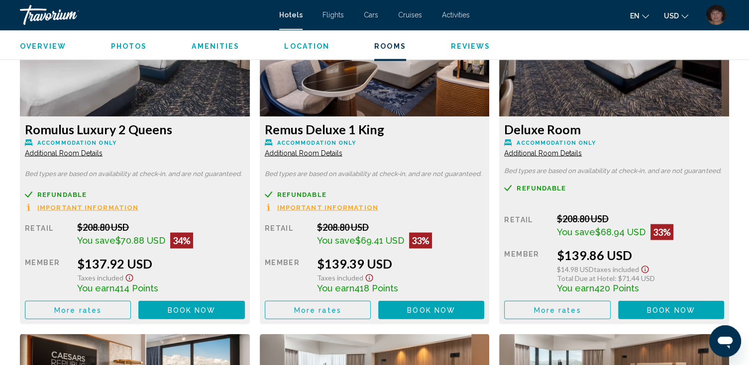
scroll to position [2110, 0]
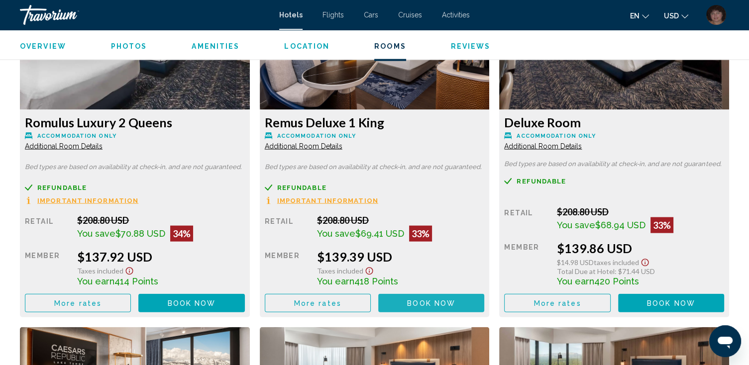
click at [426, 302] on span "Book now" at bounding box center [431, 304] width 48 height 8
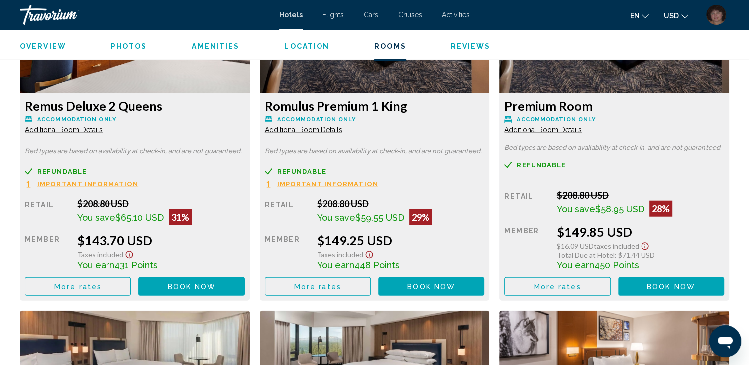
scroll to position [2389, 0]
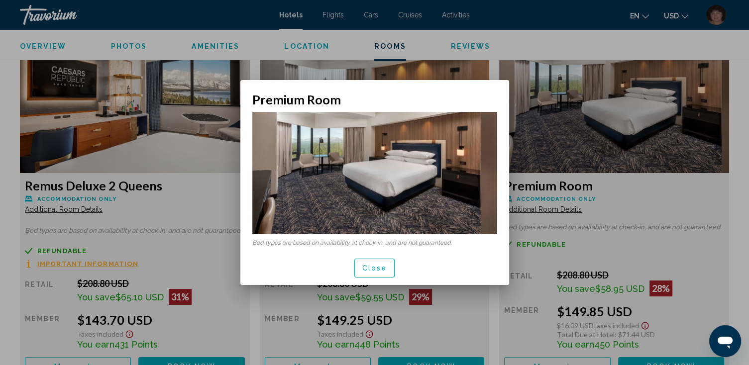
click at [659, 196] on div at bounding box center [374, 182] width 749 height 365
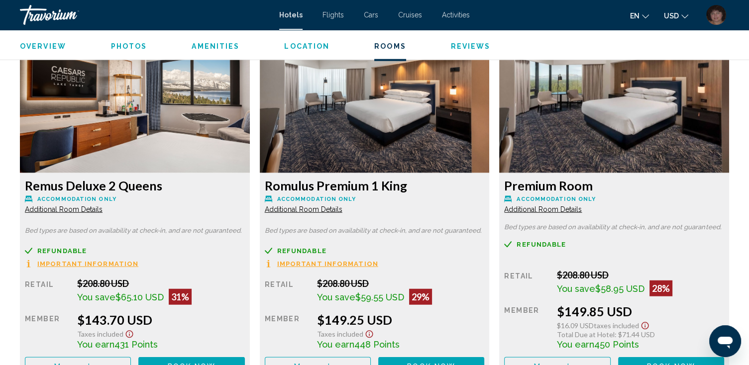
scroll to position [2429, 0]
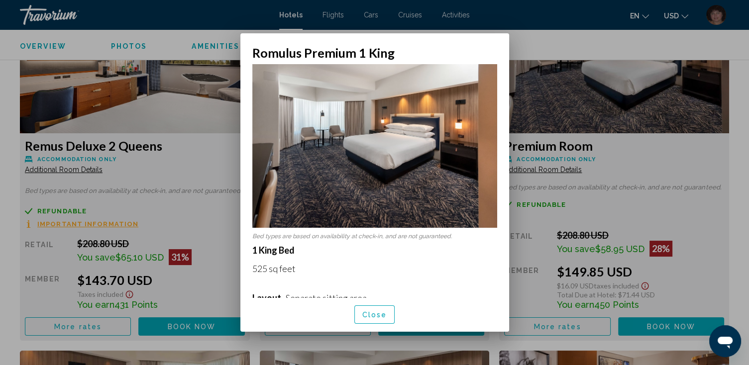
scroll to position [0, 0]
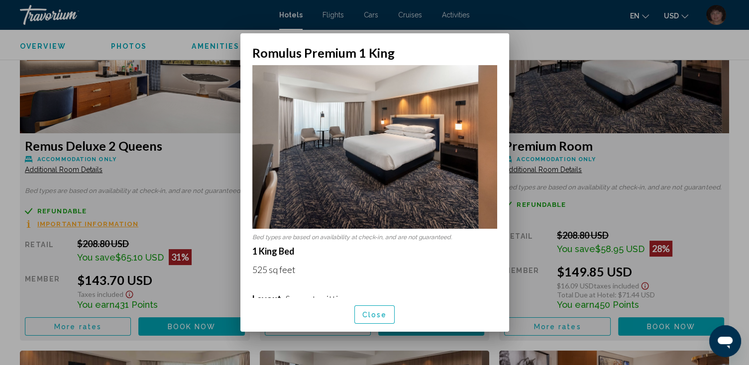
click at [526, 41] on div at bounding box center [374, 182] width 749 height 365
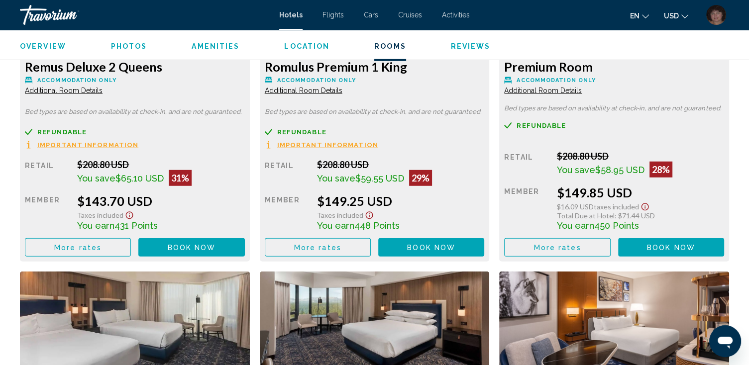
scroll to position [2509, 0]
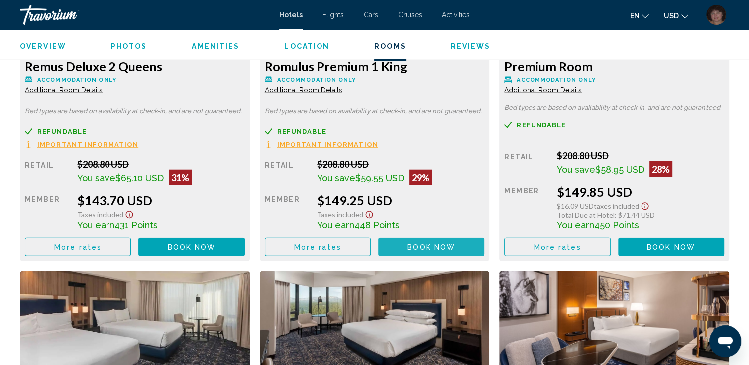
click at [420, 246] on span "Book now" at bounding box center [431, 247] width 48 height 8
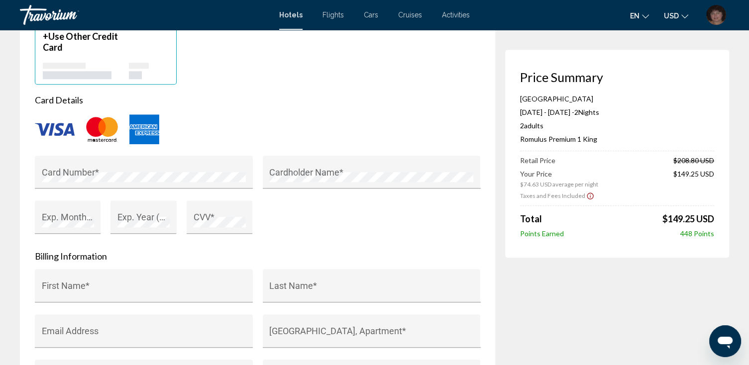
scroll to position [836, 0]
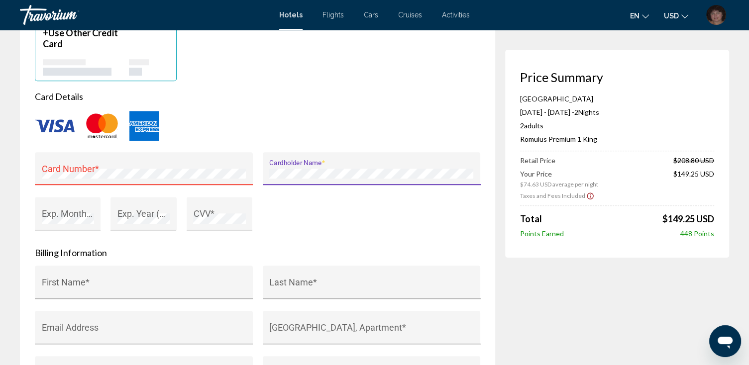
click at [111, 175] on div "Card Number *" at bounding box center [144, 172] width 205 height 26
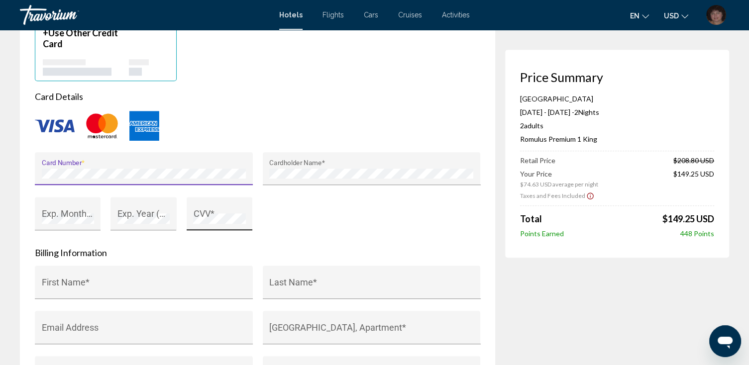
click at [221, 220] on div "CVV *" at bounding box center [219, 217] width 52 height 26
click at [325, 215] on div "Card Number * Cardholder Name * Exp. Month (e.g. "05") * Exp. Year (e.g. "2030"…" at bounding box center [257, 197] width 455 height 91
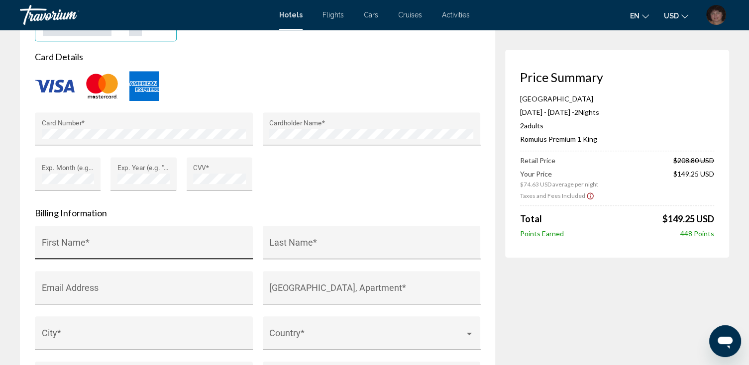
click at [73, 252] on input "First Name *" at bounding box center [144, 247] width 205 height 10
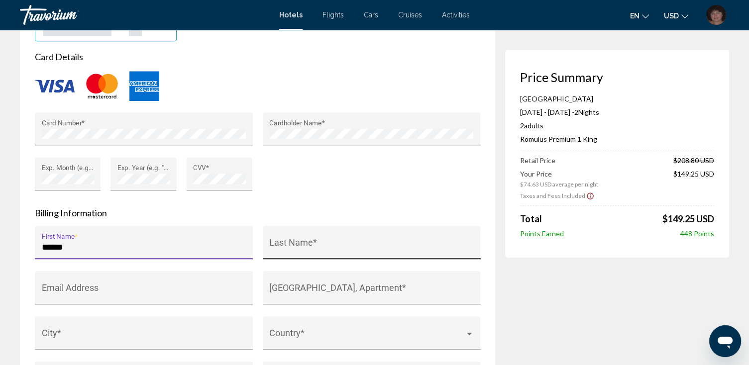
type input "******"
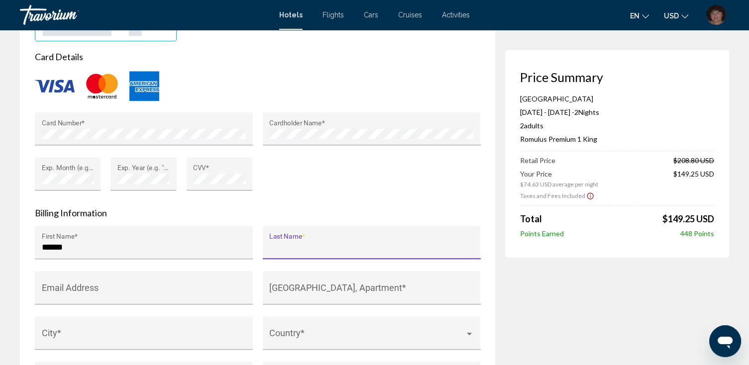
click at [293, 251] on input "Last Name *" at bounding box center [371, 247] width 205 height 10
click at [281, 252] on input "******" at bounding box center [371, 247] width 205 height 10
click at [359, 259] on div "****** Last Name *" at bounding box center [371, 246] width 205 height 26
click at [307, 252] on input "******" at bounding box center [371, 247] width 205 height 10
click at [337, 252] on input "******" at bounding box center [371, 247] width 205 height 10
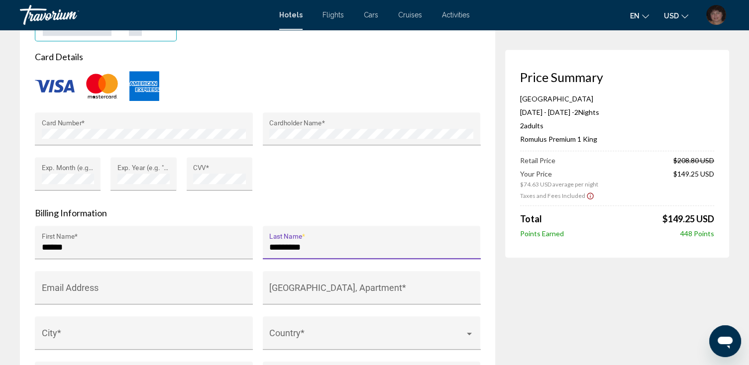
type input "*********"
click at [466, 231] on form "Card Details Card Number * Cardholder Name * Exp. Month (e.g. "05") * Exp. Year…" at bounding box center [257, 235] width 445 height 368
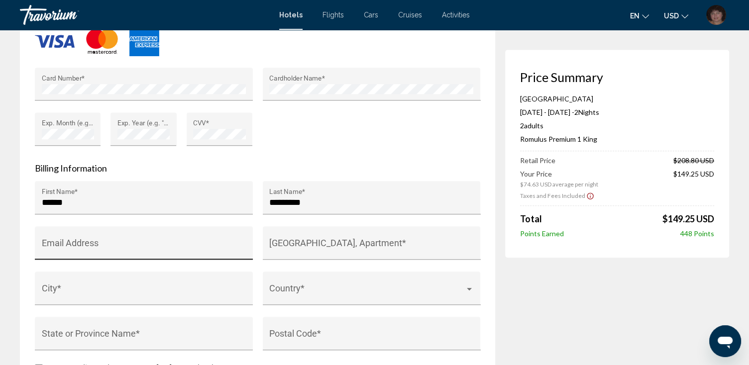
scroll to position [956, 0]
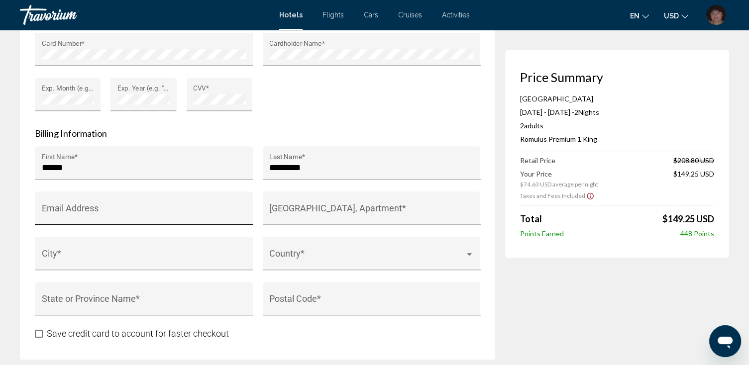
click at [62, 214] on div "Email Address" at bounding box center [144, 212] width 205 height 26
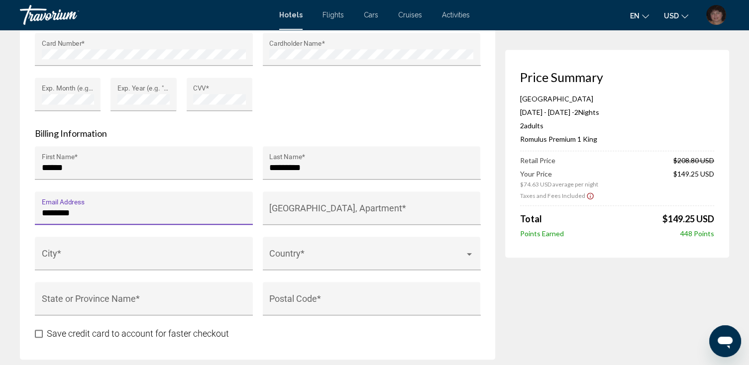
type input "**********"
click at [74, 262] on input "City *" at bounding box center [144, 258] width 205 height 10
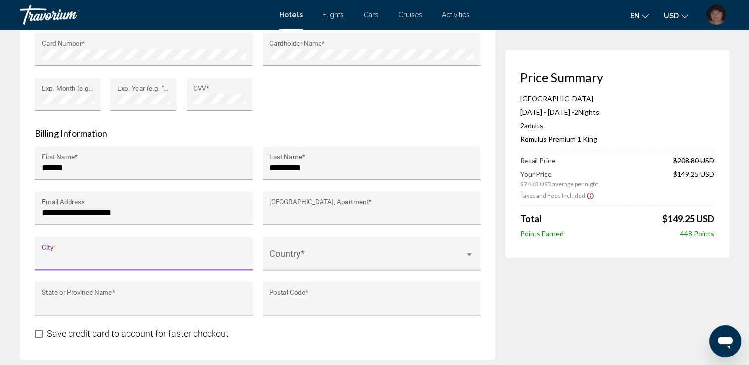
type input "**********"
type input "*****"
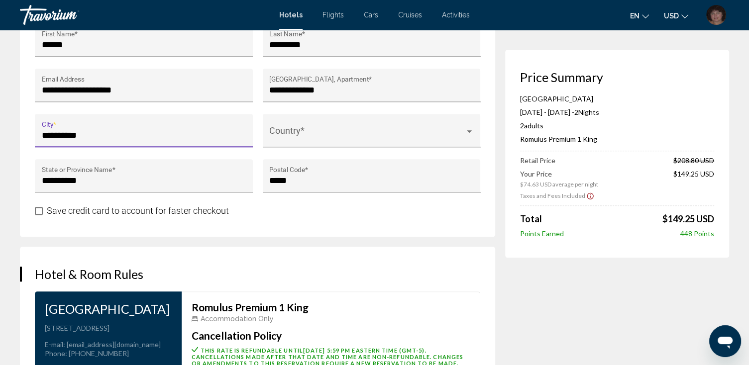
scroll to position [1075, 0]
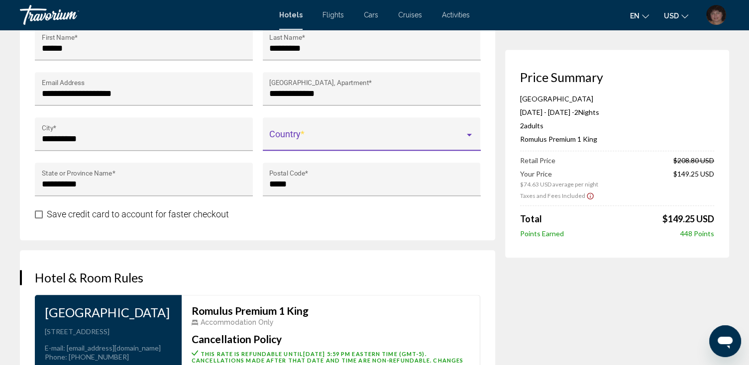
click at [383, 144] on span "Main content" at bounding box center [367, 139] width 196 height 10
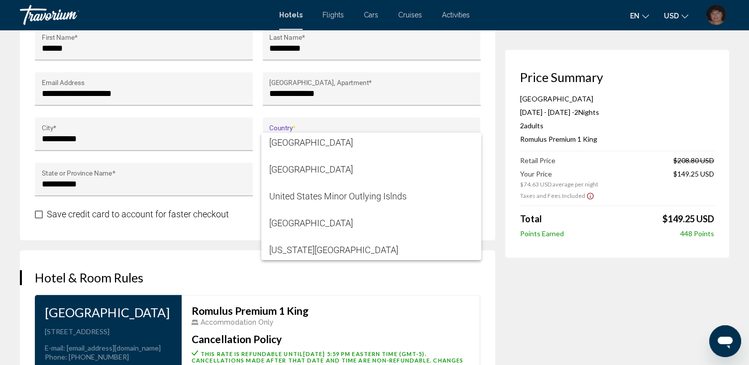
scroll to position [6411, 0]
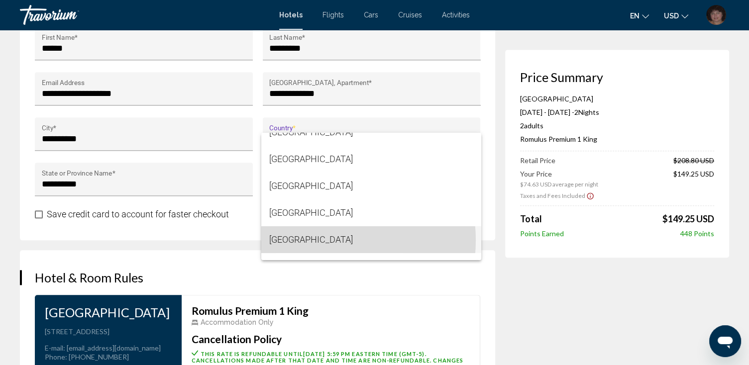
click at [313, 240] on span "[GEOGRAPHIC_DATA]" at bounding box center [371, 239] width 204 height 27
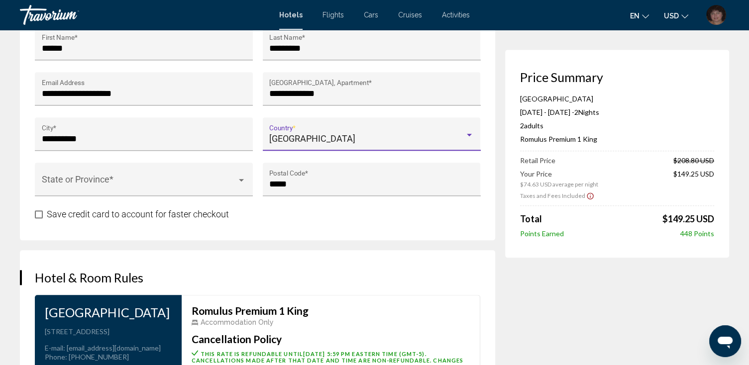
click at [38, 219] on span "Main content" at bounding box center [39, 215] width 8 height 8
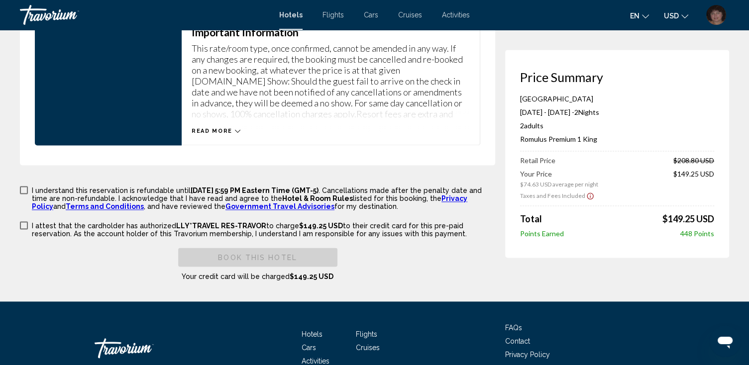
scroll to position [1433, 0]
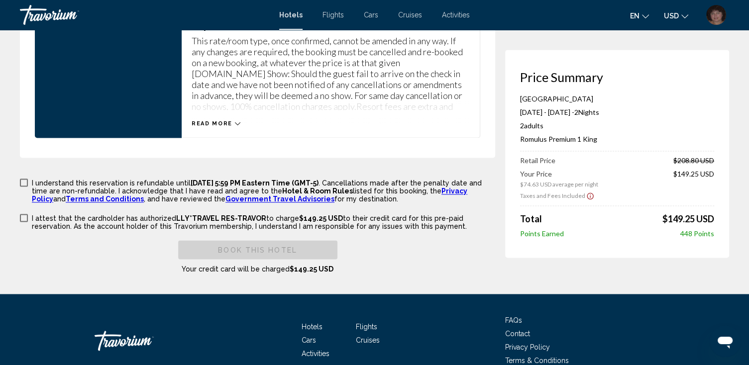
click at [22, 187] on span "Main content" at bounding box center [24, 183] width 8 height 8
click at [23, 222] on span "Main content" at bounding box center [24, 218] width 8 height 8
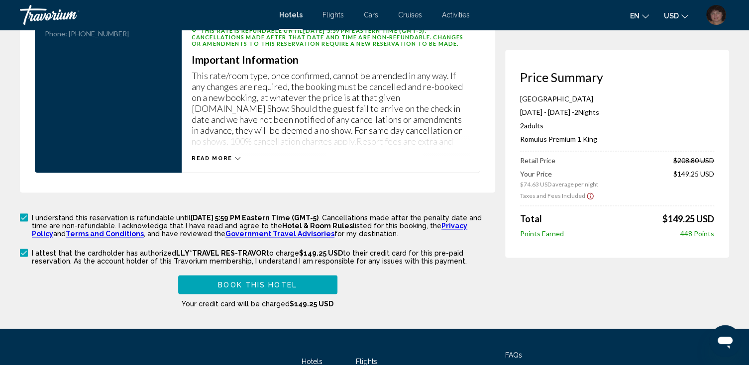
scroll to position [1394, 0]
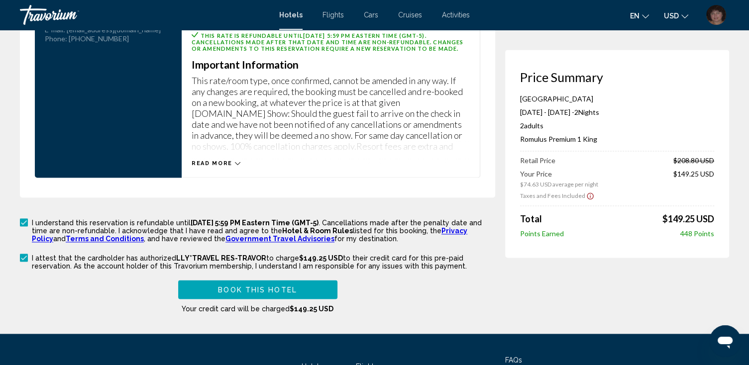
drag, startPoint x: 518, startPoint y: 73, endPoint x: 742, endPoint y: 205, distance: 260.4
click at [257, 294] on span "Book this hotel" at bounding box center [257, 290] width 79 height 8
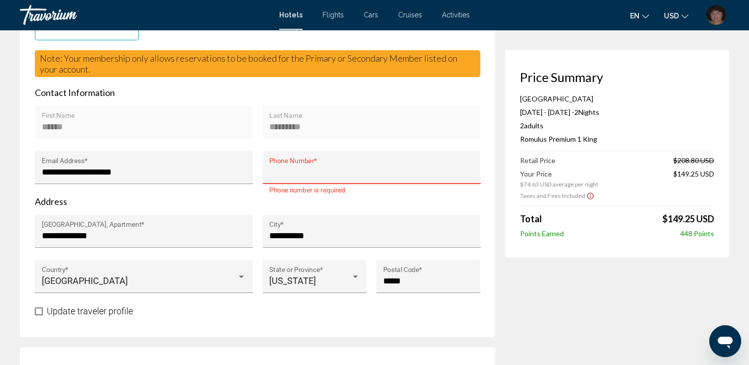
click at [277, 177] on input "Phone Number *" at bounding box center [371, 172] width 205 height 10
type input "**********"
click at [384, 207] on p "Address" at bounding box center [257, 201] width 445 height 11
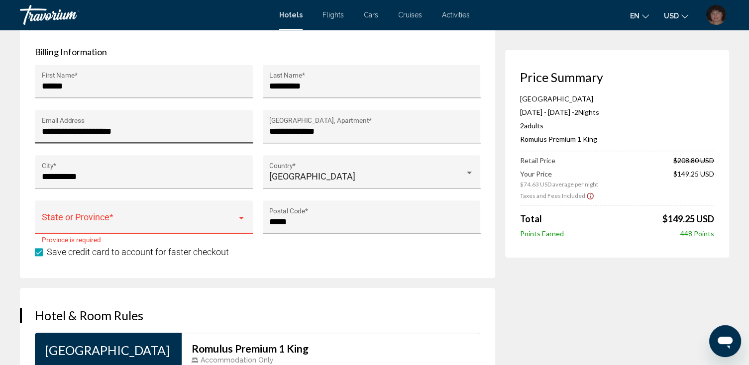
scroll to position [1049, 0]
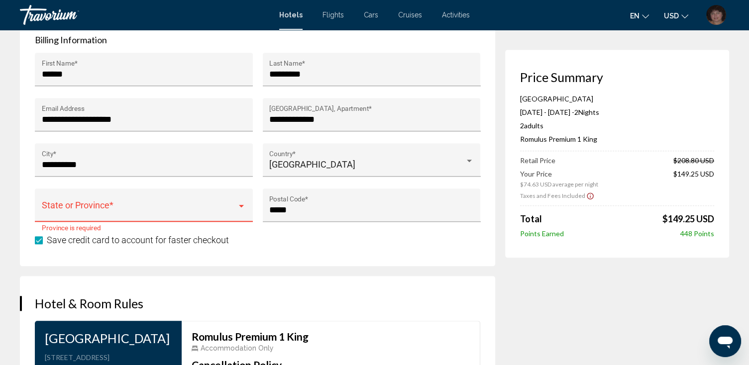
click at [241, 208] on div "Main content" at bounding box center [241, 206] width 5 height 2
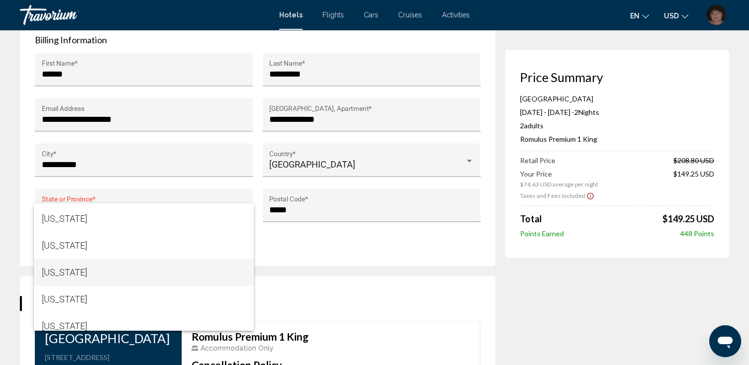
scroll to position [80, 0]
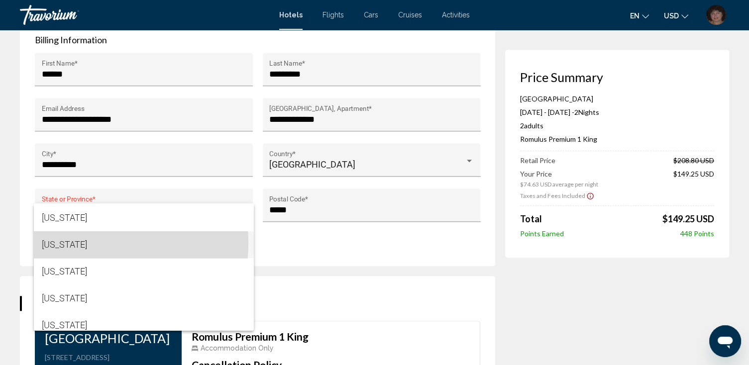
click at [65, 243] on span "[US_STATE]" at bounding box center [144, 244] width 204 height 27
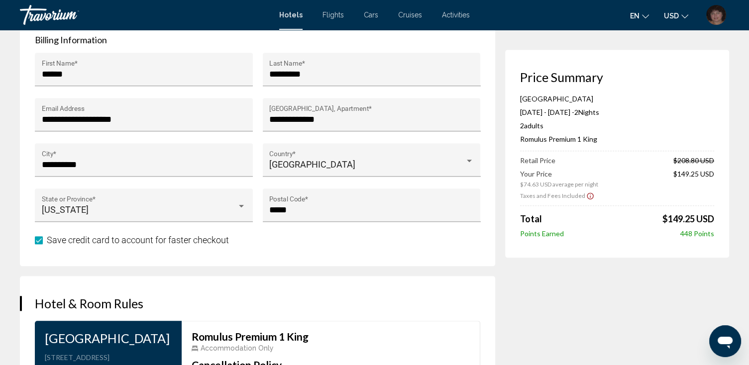
click at [343, 246] on div "Save credit card to account for faster checkout" at bounding box center [257, 240] width 445 height 12
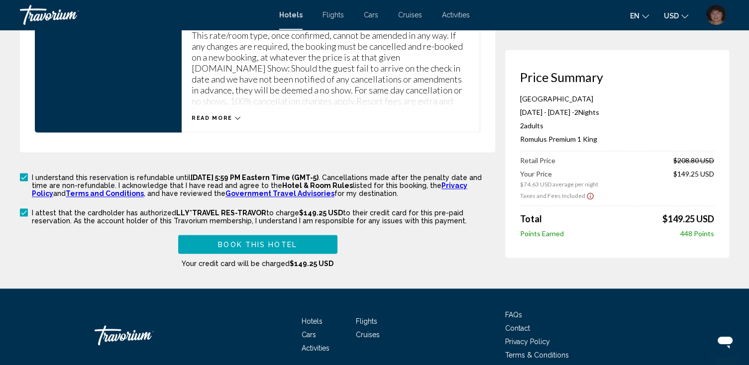
scroll to position [1447, 0]
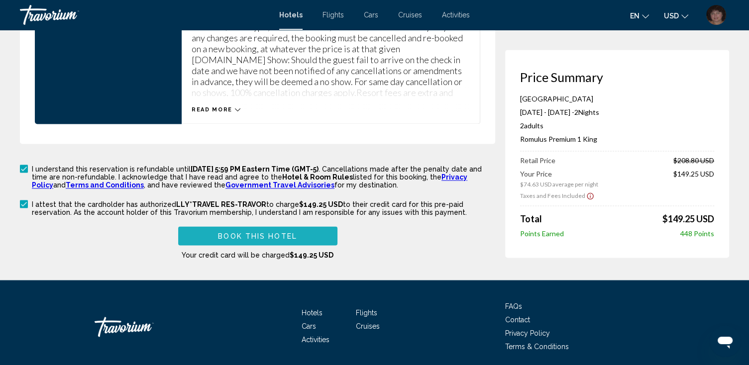
click at [279, 240] on span "Book this hotel" at bounding box center [257, 236] width 79 height 8
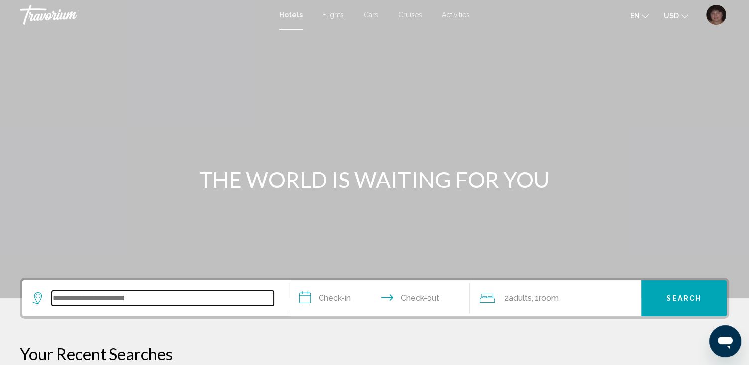
click at [107, 300] on input "Search widget" at bounding box center [163, 298] width 222 height 15
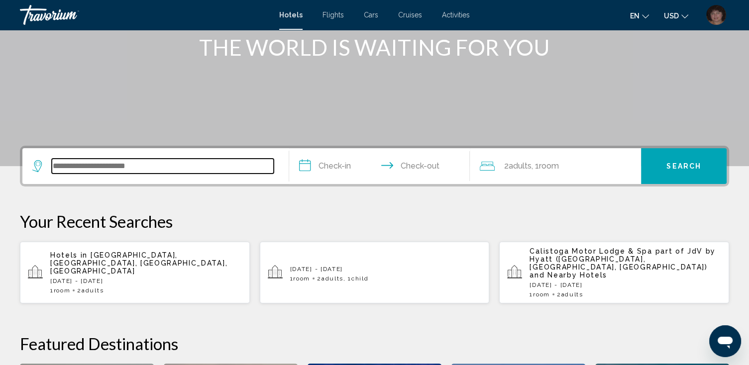
scroll to position [245, 0]
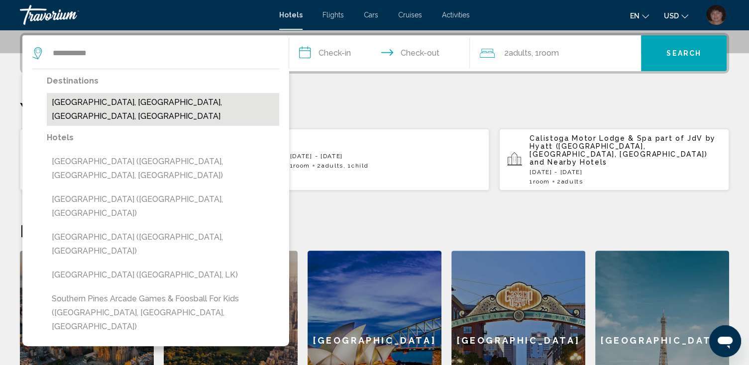
click at [219, 101] on button "[GEOGRAPHIC_DATA], [GEOGRAPHIC_DATA], [GEOGRAPHIC_DATA], [GEOGRAPHIC_DATA]" at bounding box center [163, 109] width 232 height 33
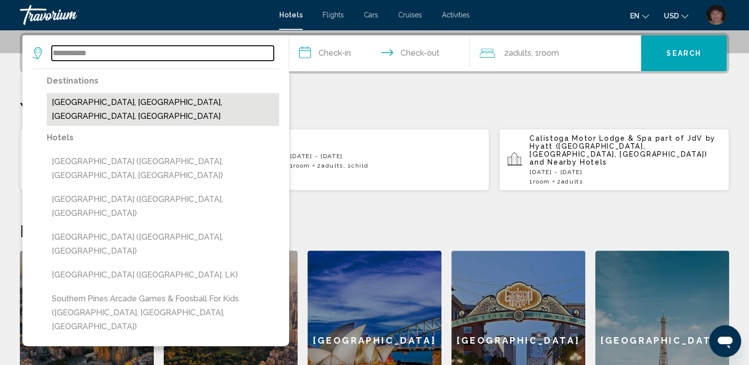
type input "**********"
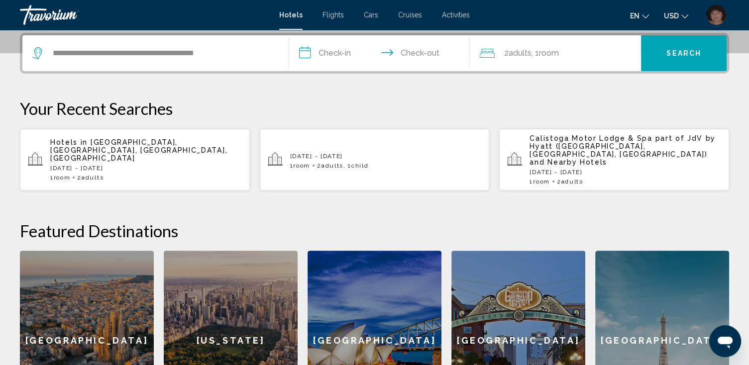
click at [336, 51] on input "**********" at bounding box center [381, 54] width 185 height 39
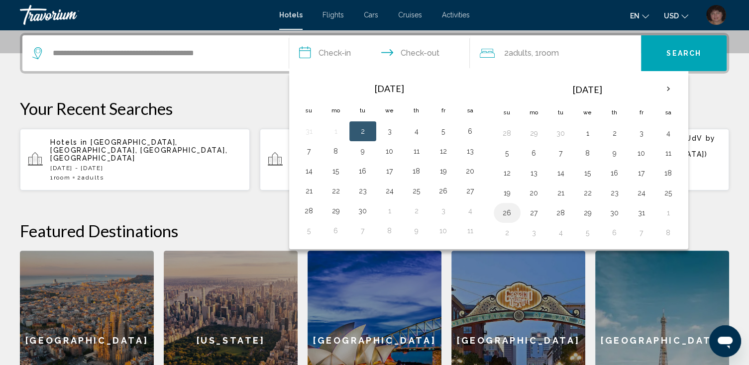
click at [506, 211] on button "26" at bounding box center [507, 213] width 16 height 14
click at [559, 209] on button "28" at bounding box center [561, 213] width 16 height 14
type input "**********"
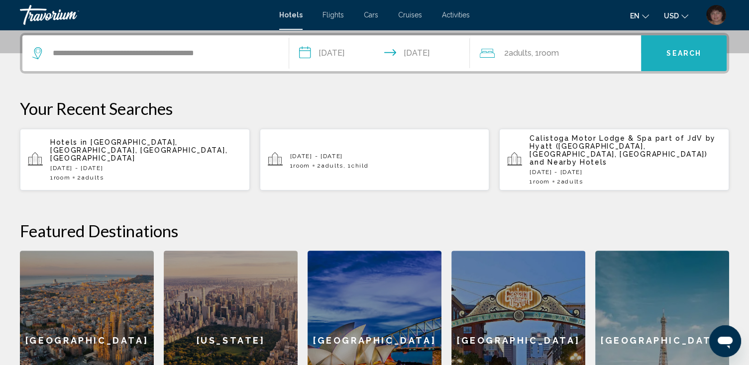
click at [675, 50] on span "Search" at bounding box center [683, 54] width 35 height 8
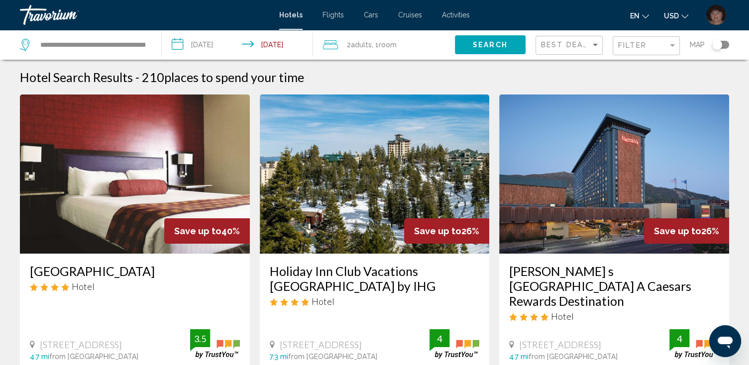
click at [107, 271] on h3 "[GEOGRAPHIC_DATA]" at bounding box center [135, 271] width 210 height 15
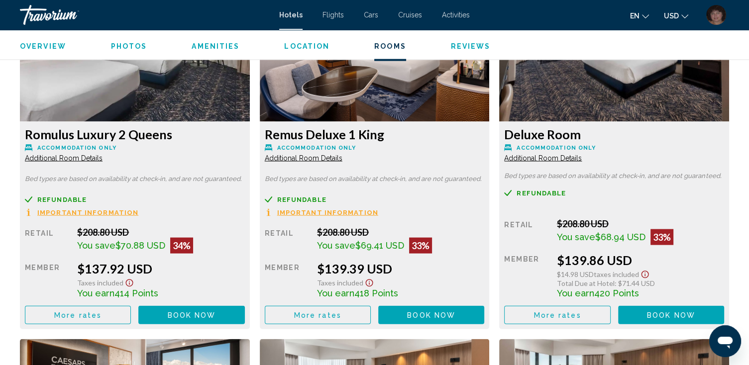
scroll to position [2111, 0]
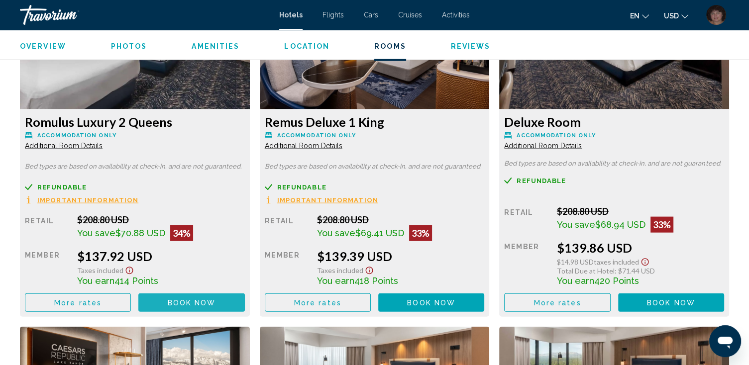
click at [189, 302] on span "Book now" at bounding box center [192, 303] width 48 height 8
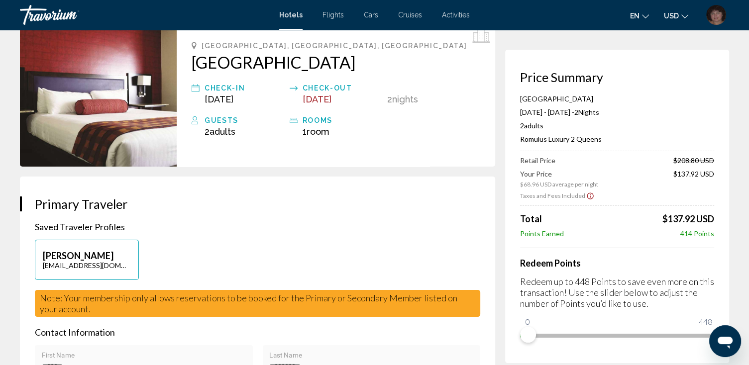
scroll to position [40, 0]
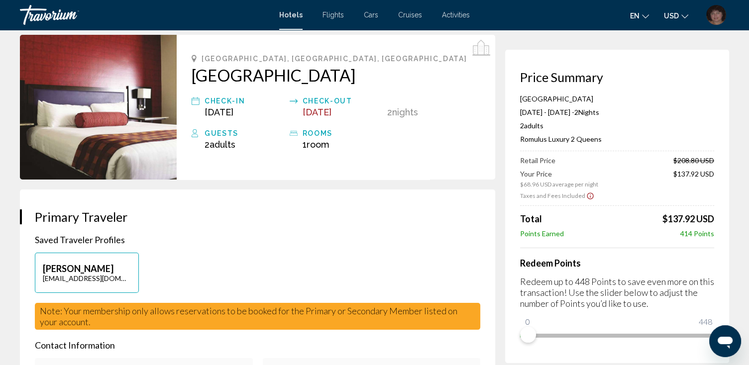
drag, startPoint x: 519, startPoint y: 76, endPoint x: 701, endPoint y: 306, distance: 293.1
click at [701, 306] on div "Price Summary Caesars Republic Lake Tahoe Oct 26, 2025 - Oct 28, 2025 - 2 Night…" at bounding box center [617, 207] width 224 height 314
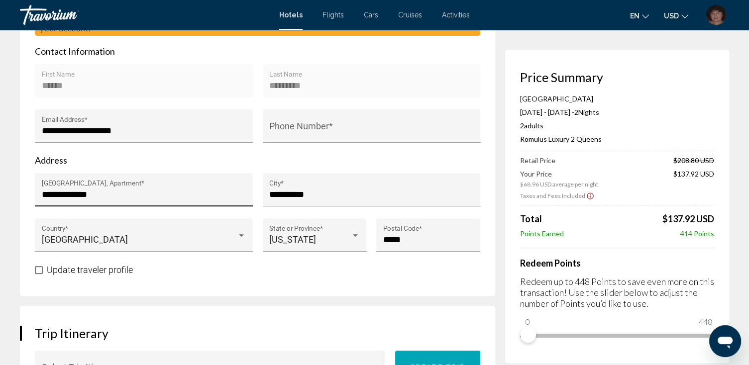
scroll to position [358, 0]
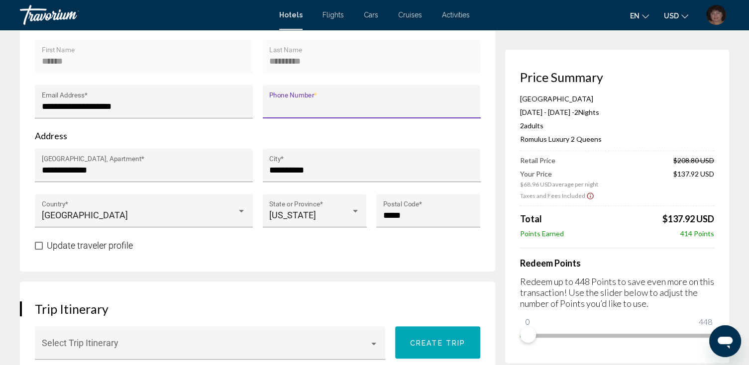
click at [291, 111] on input "Phone Number *" at bounding box center [371, 107] width 205 height 10
type input "**********"
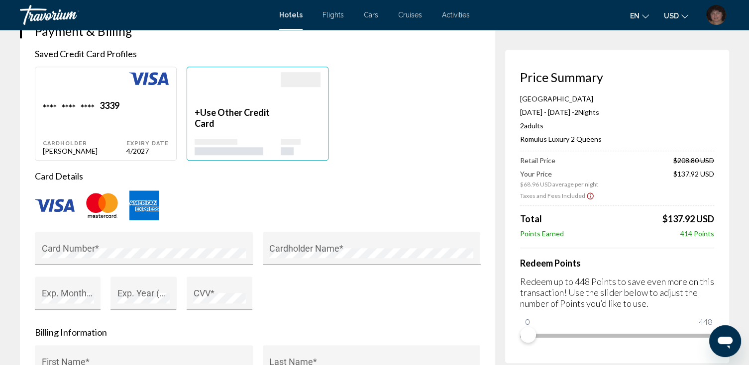
scroll to position [796, 0]
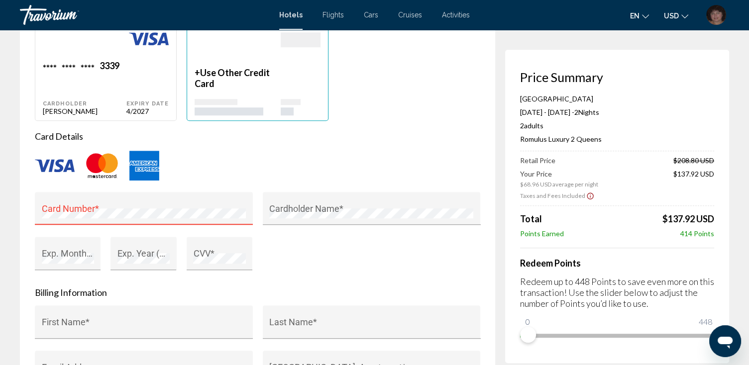
click at [342, 173] on div "Main content" at bounding box center [257, 165] width 445 height 33
click at [362, 136] on div "Saved Credit Card Profiles **** **** **** 3339 Cardholder TAMARA VELKHOVOY Expi…" at bounding box center [257, 253] width 445 height 491
click at [412, 280] on div "Card Number * Cardholder Name * Exp. Month (e.g. "05") * Exp. Year (e.g. "2030"…" at bounding box center [257, 237] width 455 height 91
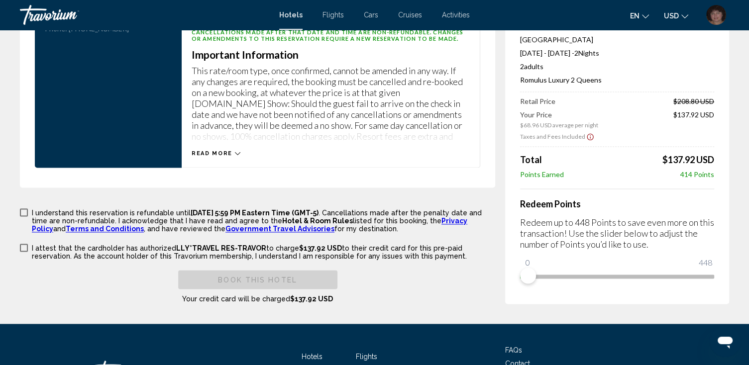
scroll to position [1433, 0]
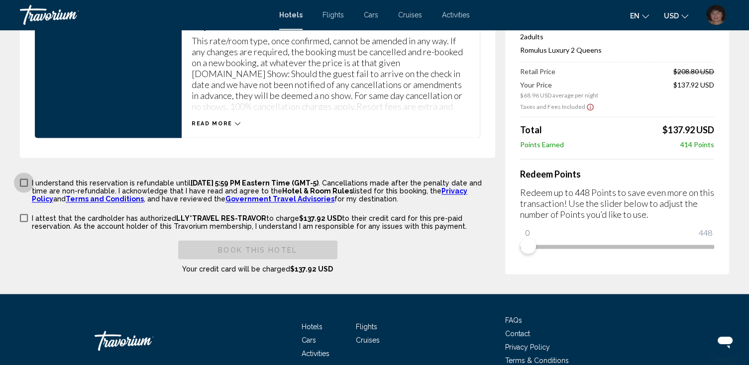
click at [24, 187] on span "Main content" at bounding box center [24, 183] width 8 height 8
click at [24, 222] on span "Main content" at bounding box center [24, 218] width 8 height 8
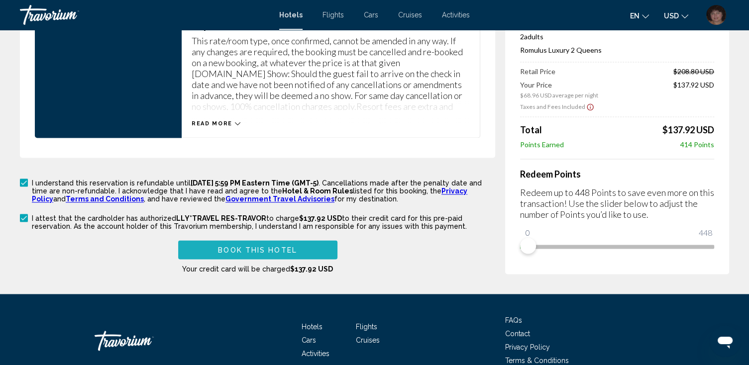
click at [281, 254] on span "Book this hotel" at bounding box center [257, 250] width 79 height 8
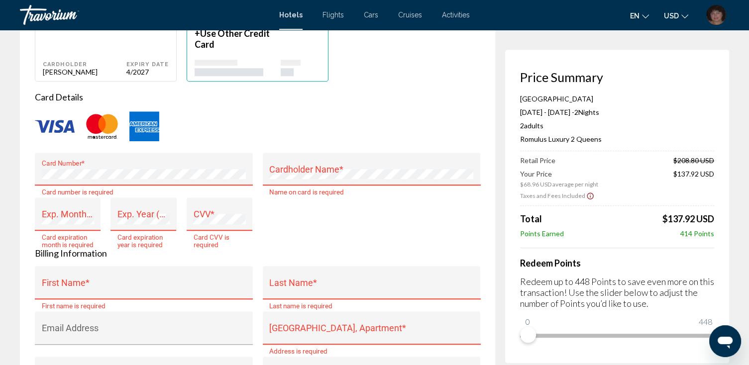
click at [34, 181] on div "Card Number * Card number is required" at bounding box center [144, 175] width 228 height 45
click at [51, 186] on div "Card Number *" at bounding box center [144, 172] width 205 height 26
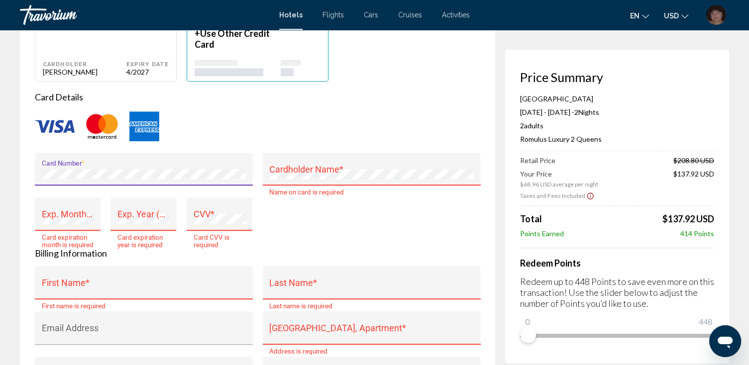
click at [296, 125] on div "Main content" at bounding box center [257, 126] width 445 height 33
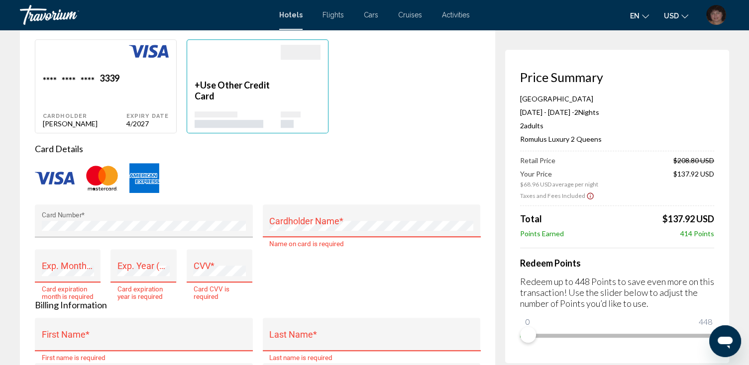
scroll to position [756, 0]
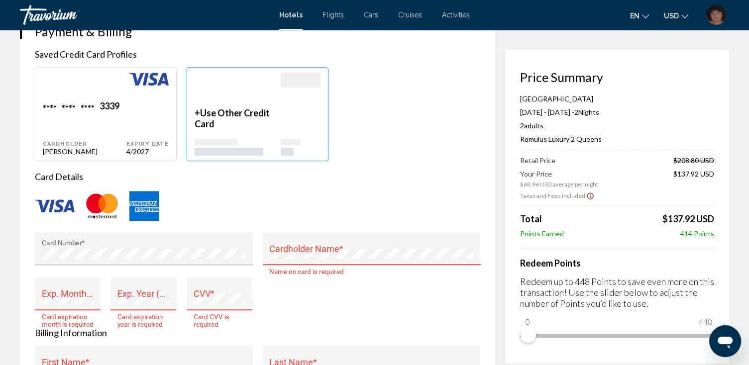
click at [97, 114] on div "**** **** **** 3339" at bounding box center [85, 107] width 84 height 13
type input "******"
type input "*********"
type input "**********"
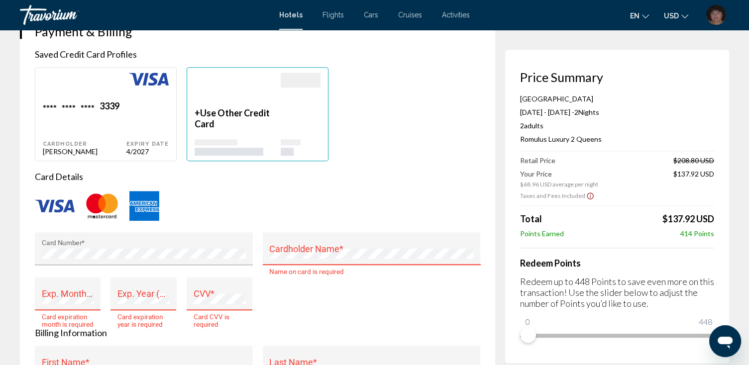
type input "**********"
type input "*****"
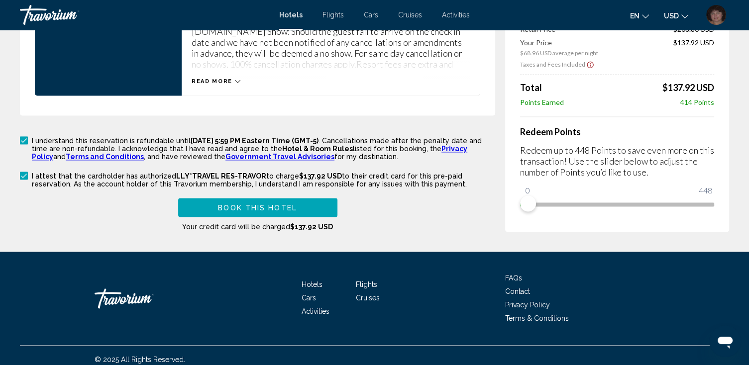
scroll to position [1473, 0]
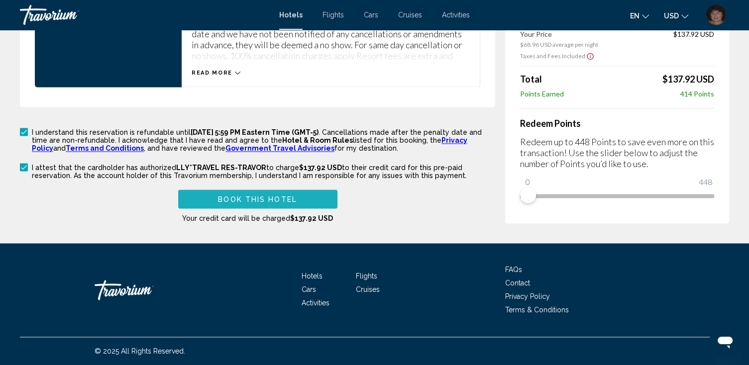
click at [263, 204] on span "Book this hotel" at bounding box center [257, 200] width 79 height 8
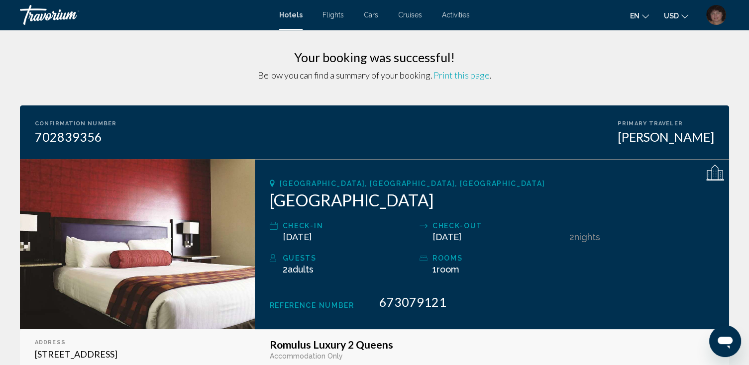
click at [457, 76] on span "Print this page" at bounding box center [462, 75] width 56 height 11
click at [715, 15] on img "User Menu" at bounding box center [716, 15] width 20 height 20
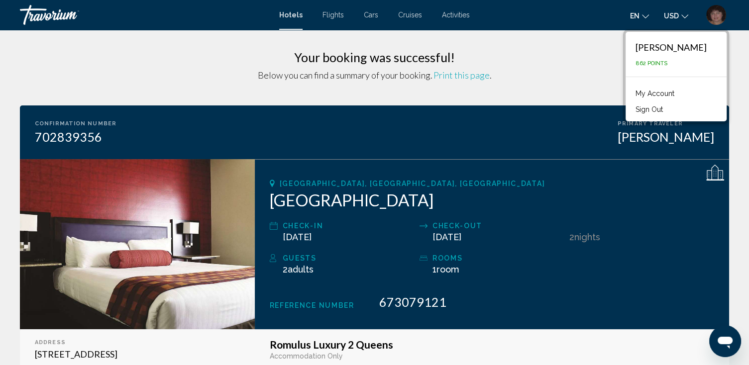
click at [631, 91] on link "My Account" at bounding box center [655, 93] width 49 height 13
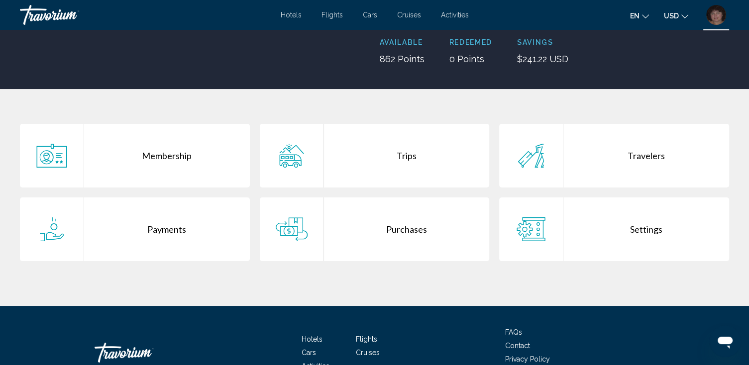
scroll to position [119, 0]
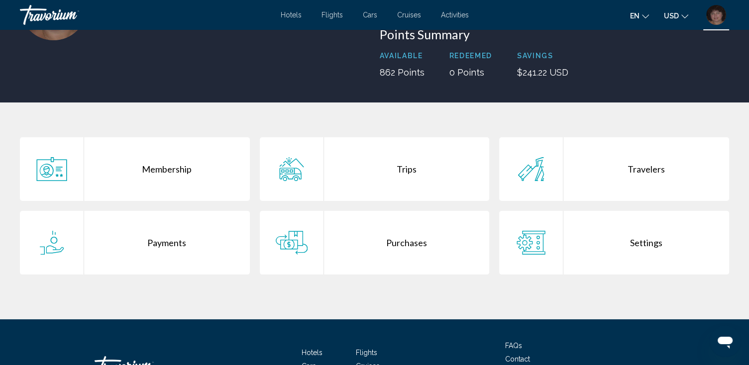
click at [410, 168] on div "Trips" at bounding box center [407, 169] width 166 height 64
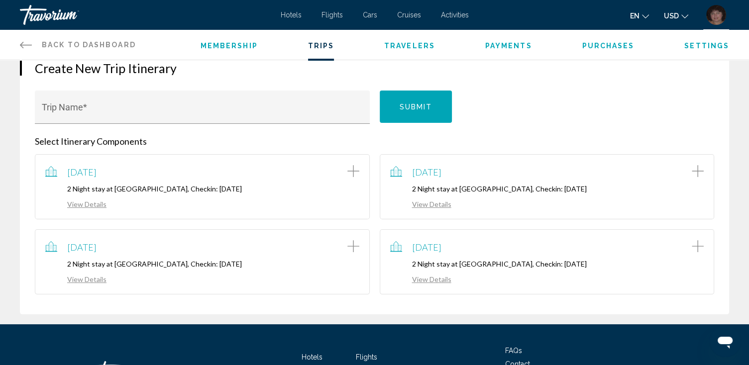
scroll to position [119, 0]
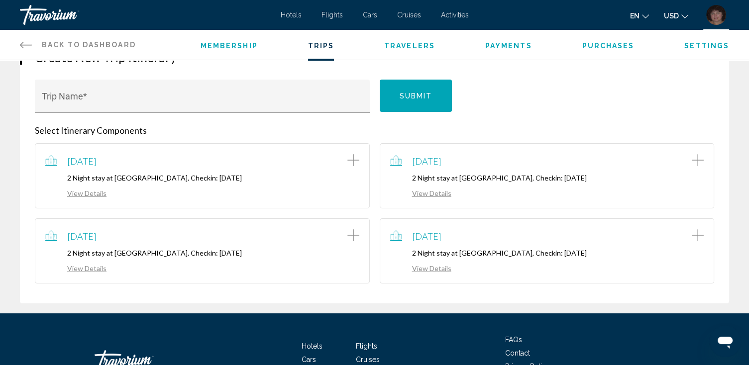
click at [82, 270] on link "View Details" at bounding box center [75, 268] width 61 height 8
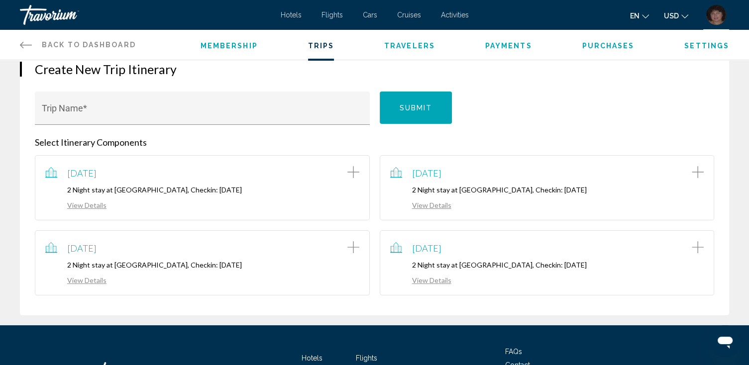
scroll to position [119, 0]
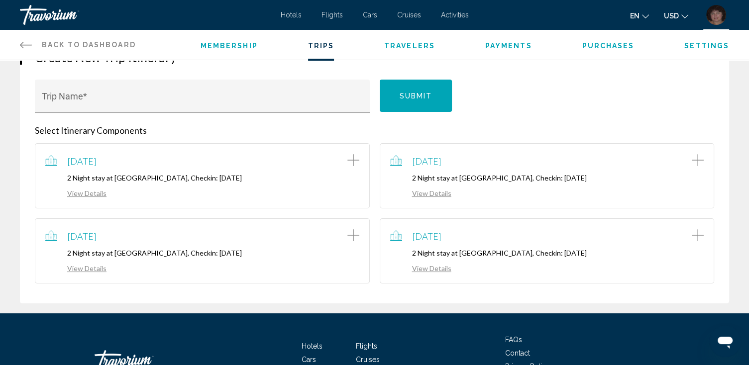
click at [432, 268] on link "View Details" at bounding box center [420, 268] width 61 height 8
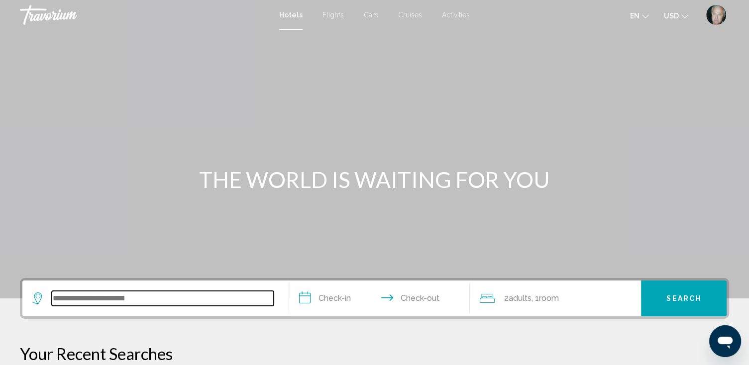
click at [71, 296] on input "Search widget" at bounding box center [163, 298] width 222 height 15
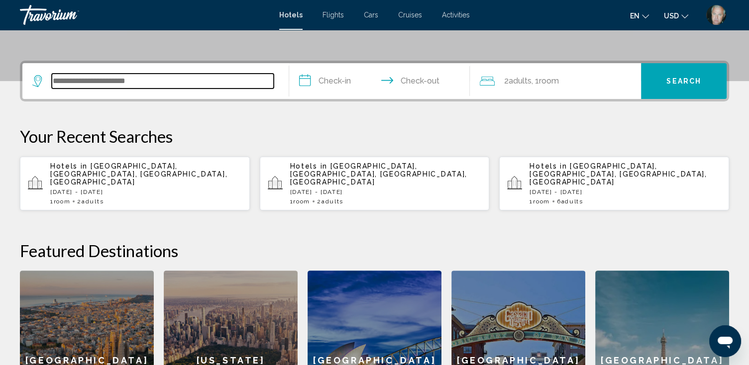
scroll to position [245, 0]
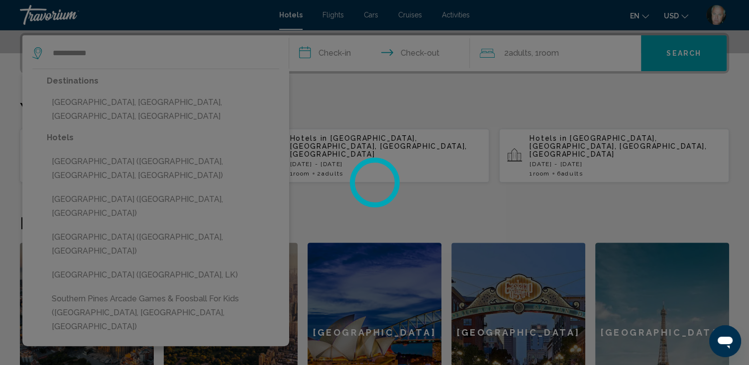
click at [217, 100] on div at bounding box center [374, 182] width 749 height 365
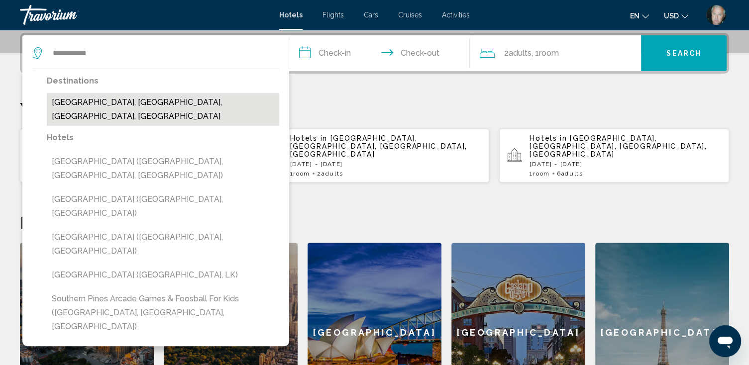
click at [183, 103] on button "[GEOGRAPHIC_DATA], [GEOGRAPHIC_DATA], [GEOGRAPHIC_DATA], [GEOGRAPHIC_DATA]" at bounding box center [163, 109] width 232 height 33
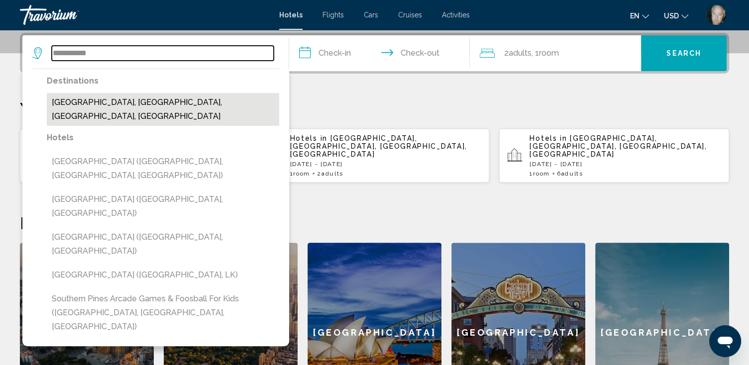
type input "**********"
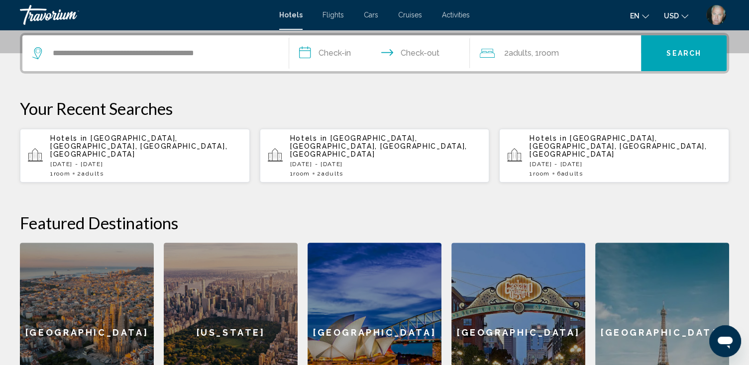
click at [324, 48] on input "**********" at bounding box center [381, 54] width 185 height 39
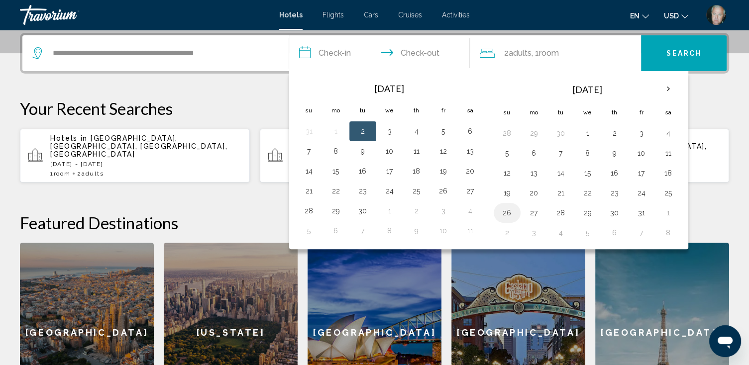
click at [510, 211] on button "26" at bounding box center [507, 213] width 16 height 14
click at [558, 208] on button "28" at bounding box center [561, 213] width 16 height 14
type input "**********"
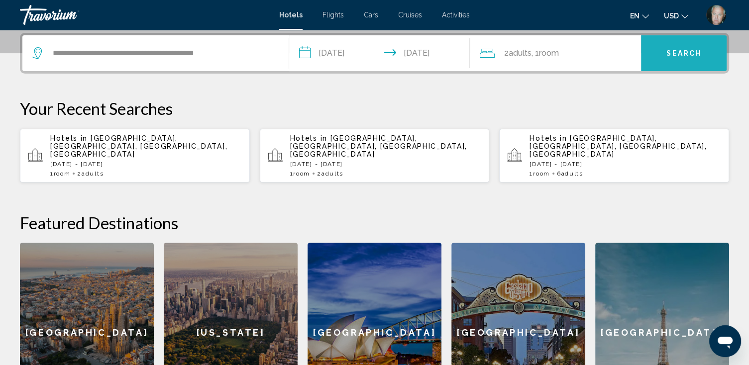
click at [680, 52] on span "Search" at bounding box center [683, 54] width 35 height 8
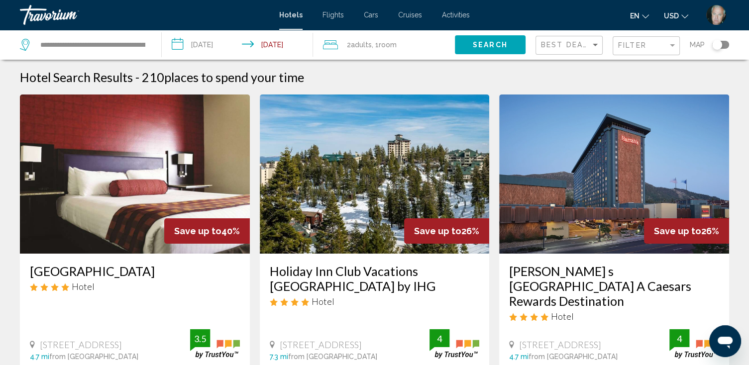
click at [100, 219] on img "Main content" at bounding box center [135, 174] width 230 height 159
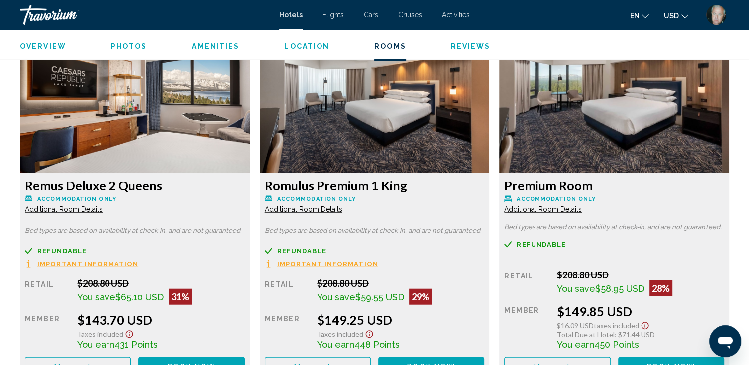
scroll to position [2429, 0]
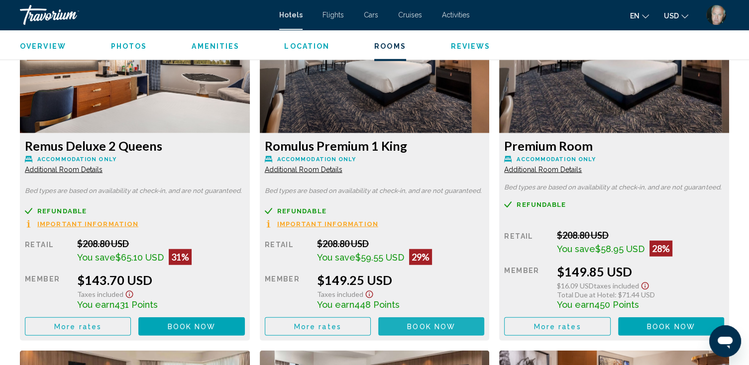
click at [426, 327] on span "Book now" at bounding box center [431, 327] width 48 height 8
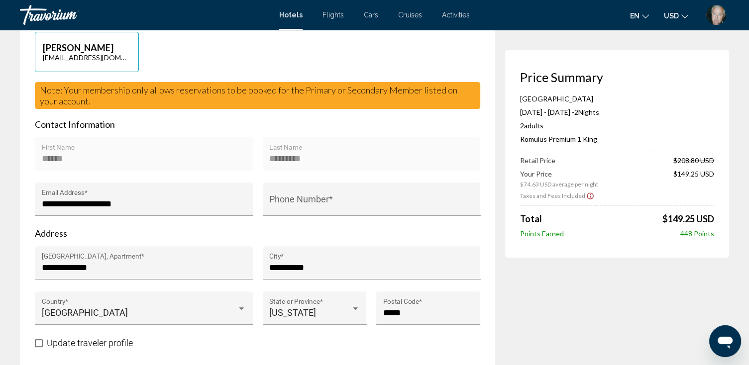
scroll to position [279, 0]
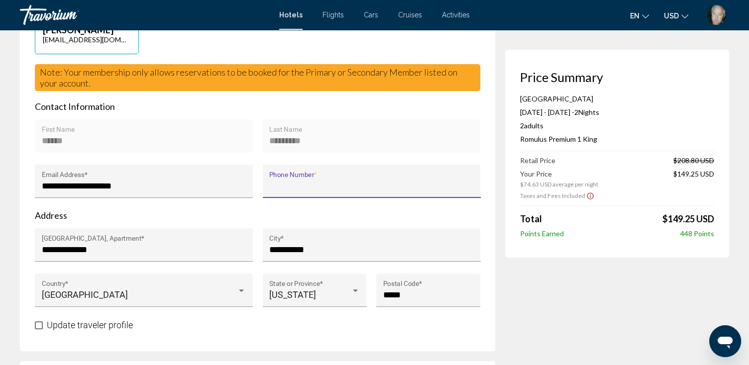
click at [294, 184] on input "Phone Number *" at bounding box center [371, 186] width 205 height 10
type input "**********"
click at [327, 183] on input "**********" at bounding box center [371, 186] width 205 height 10
click at [278, 184] on input "Phone Number *" at bounding box center [371, 186] width 205 height 10
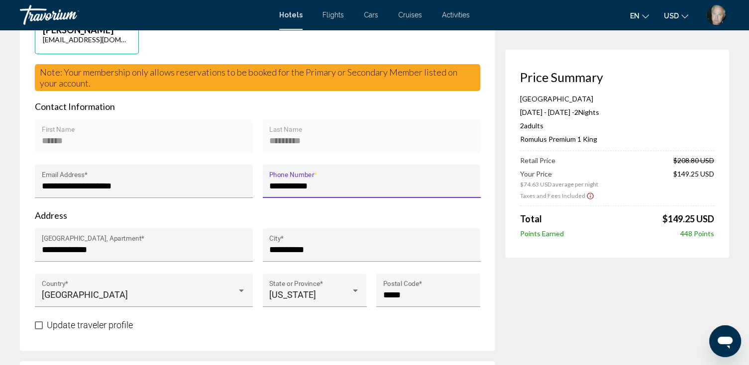
type input "**********"
click at [319, 183] on input "**********" at bounding box center [371, 186] width 205 height 10
type input "**********"
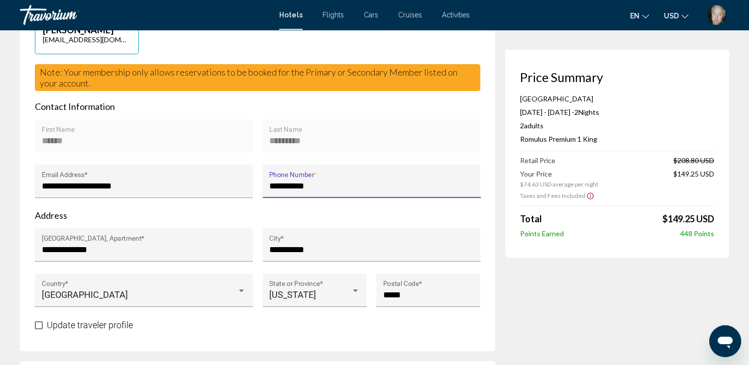
click at [323, 185] on input "**********" at bounding box center [371, 186] width 205 height 10
type input "**********"
click at [444, 216] on p "Address" at bounding box center [257, 215] width 445 height 11
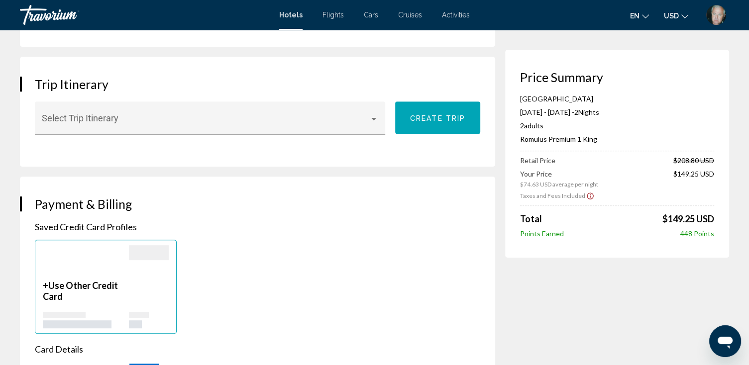
scroll to position [637, 0]
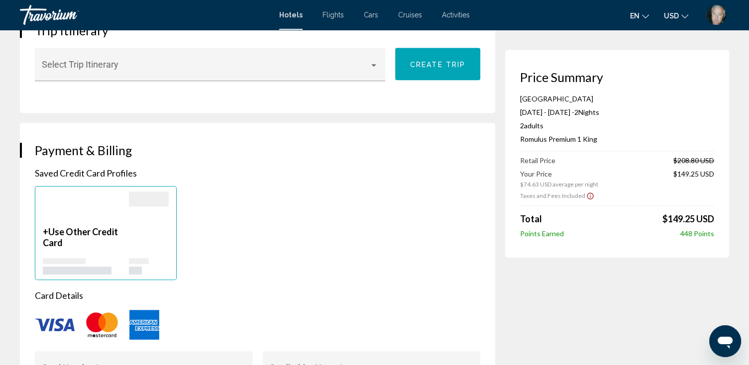
click at [76, 217] on div "Main content" at bounding box center [86, 209] width 86 height 35
click at [87, 251] on div "+ Use Other Credit Card" at bounding box center [86, 250] width 86 height 48
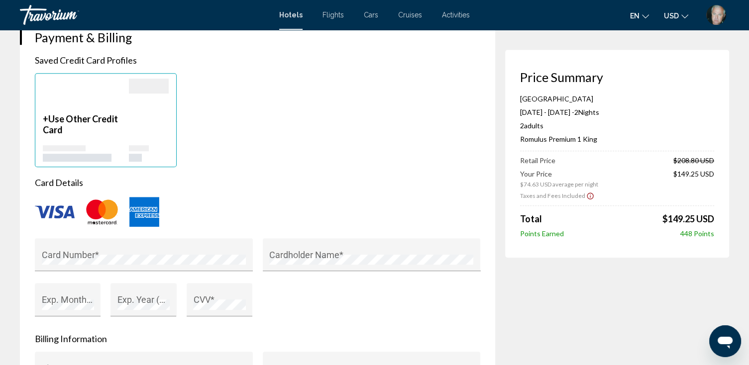
scroll to position [757, 0]
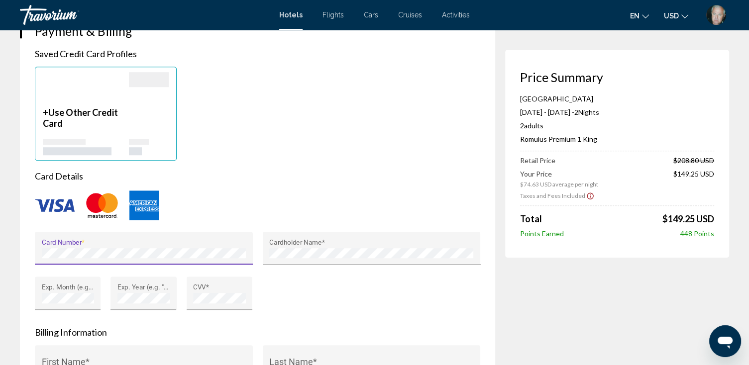
type input "**********"
type input "**"
type input "*****"
click at [352, 293] on div "Card Number * Cardholder Name * Exp. Month (e.g. "05") * Exp. Year (e.g. "2030"…" at bounding box center [257, 277] width 455 height 91
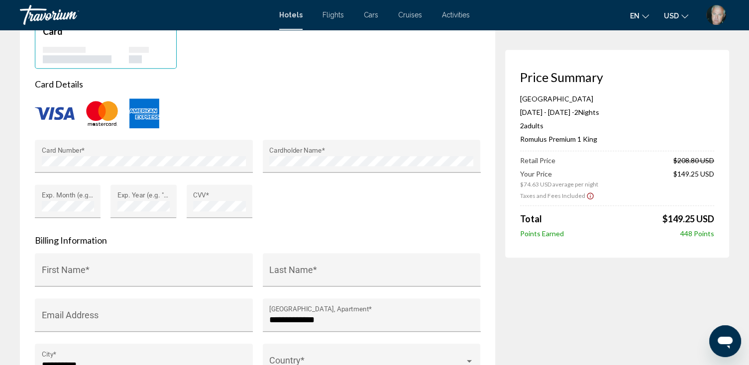
scroll to position [876, 0]
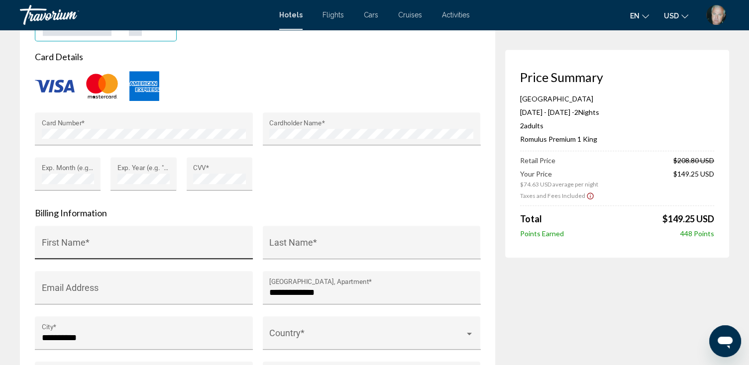
click at [78, 243] on input "First Name *" at bounding box center [144, 247] width 205 height 10
type input "******"
type input "*********"
type input "**********"
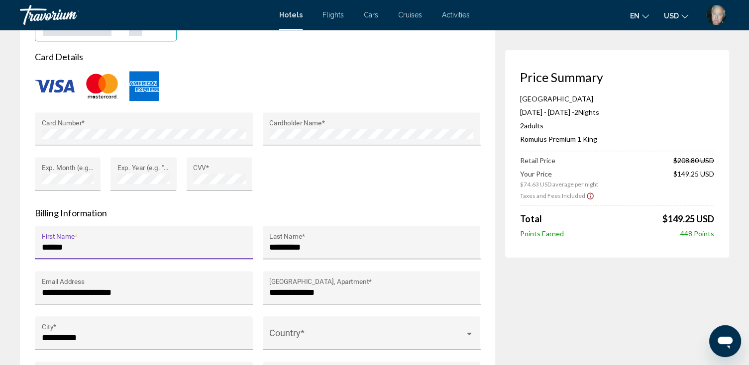
click at [88, 244] on input "******" at bounding box center [144, 247] width 205 height 10
type input "*"
type input "******"
click at [209, 204] on form "**********" at bounding box center [257, 235] width 445 height 368
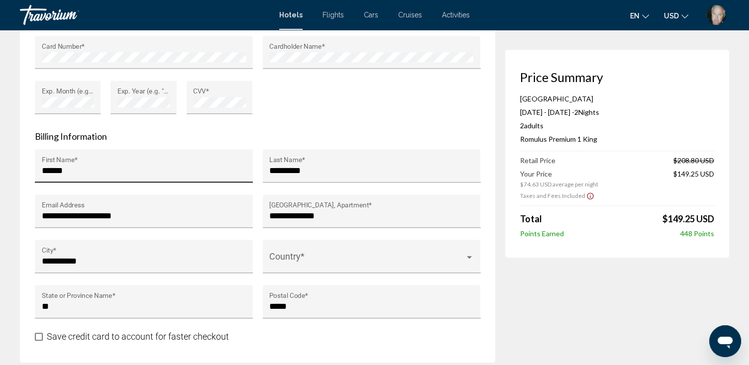
scroll to position [956, 0]
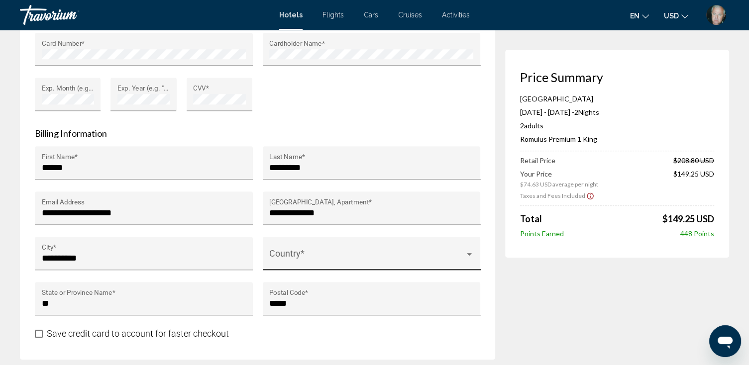
click at [400, 253] on span "Main content" at bounding box center [367, 258] width 196 height 10
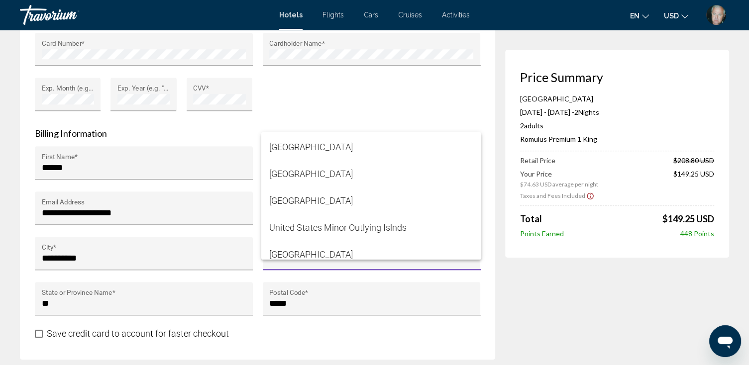
scroll to position [6448, 0]
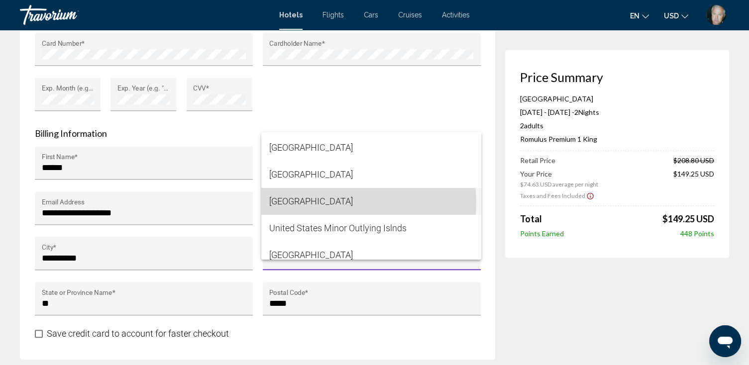
click at [320, 203] on span "[GEOGRAPHIC_DATA]" at bounding box center [371, 201] width 204 height 27
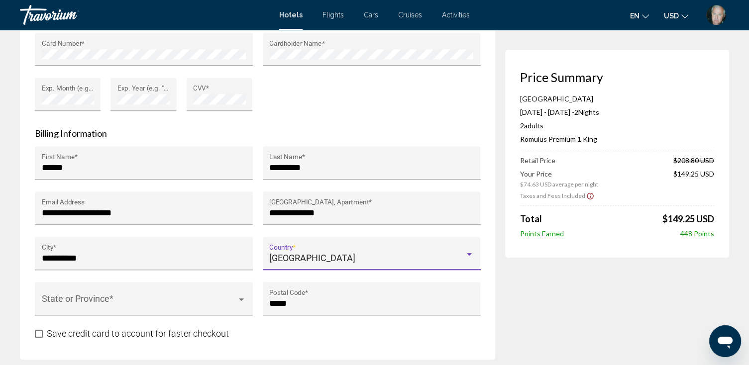
click at [45, 255] on input "**********" at bounding box center [144, 258] width 205 height 10
type input "**********"
click at [159, 294] on div "State or Province *" at bounding box center [144, 302] width 205 height 26
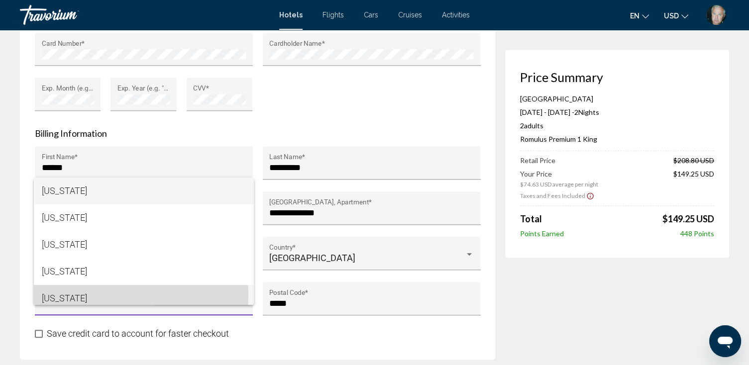
click at [75, 295] on span "[US_STATE]" at bounding box center [144, 298] width 204 height 27
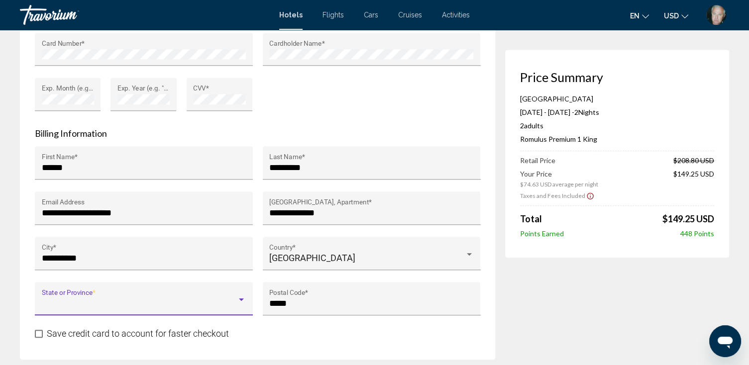
scroll to position [7, 0]
click at [477, 342] on div "**********" at bounding box center [257, 81] width 475 height 555
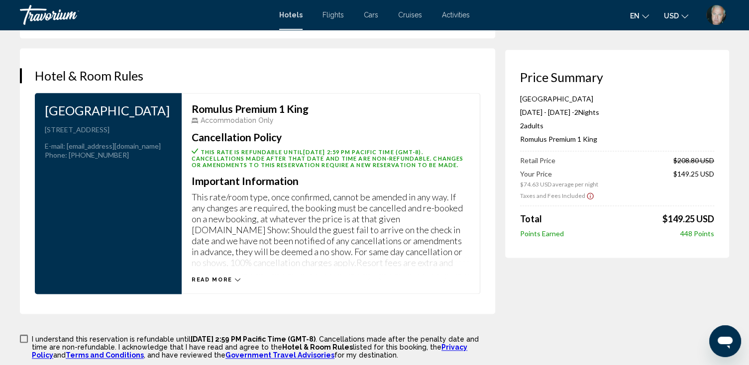
scroll to position [1354, 0]
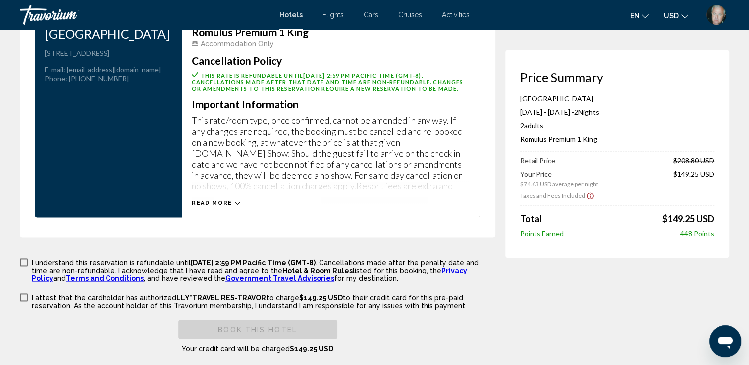
click at [26, 264] on span "Main content" at bounding box center [24, 262] width 8 height 8
click at [23, 299] on span "Main content" at bounding box center [24, 298] width 8 height 8
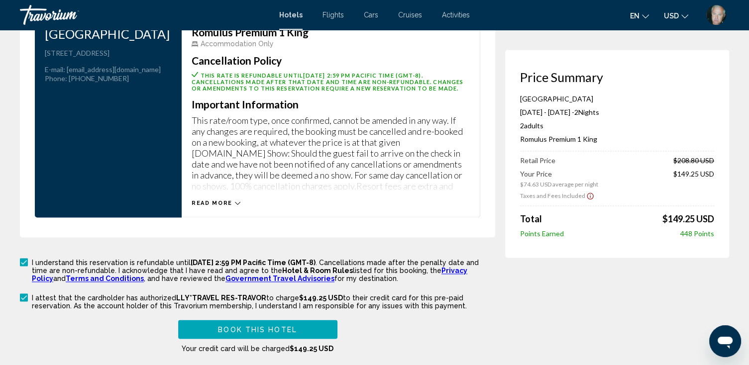
drag, startPoint x: 515, startPoint y: 73, endPoint x: 726, endPoint y: 234, distance: 265.6
click at [726, 234] on div "Price Summary Caesars Republic Lake Tahoe Oct 26, 2025 - Oct 28, 2025 - 2 Night…" at bounding box center [617, 154] width 224 height 208
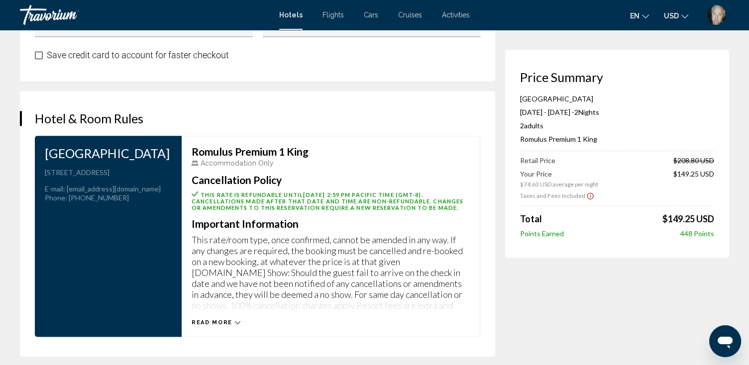
scroll to position [1433, 0]
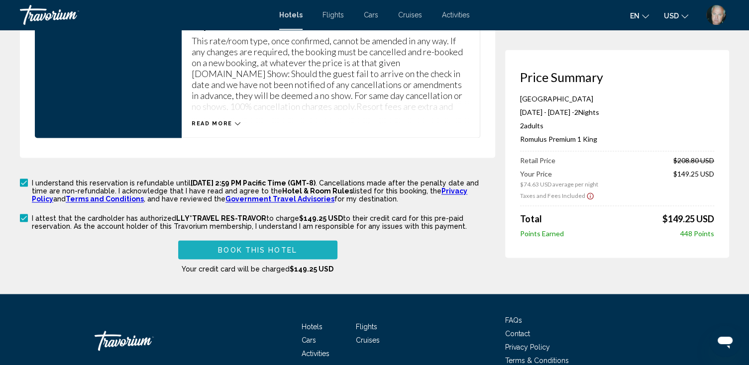
click at [271, 249] on span "Book this hotel" at bounding box center [257, 250] width 79 height 8
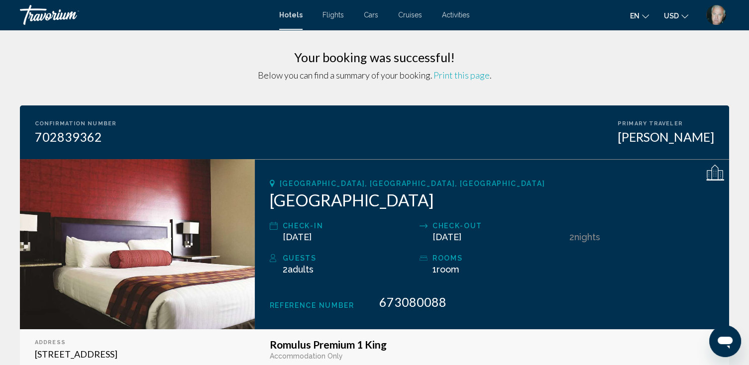
click at [463, 76] on span "Print this page" at bounding box center [462, 75] width 56 height 11
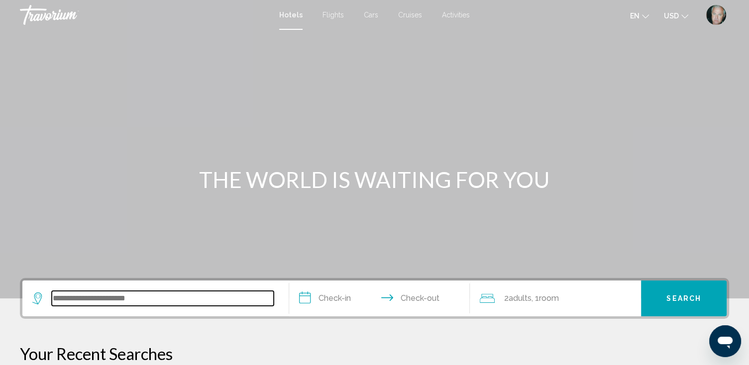
click at [76, 300] on input "Search widget" at bounding box center [163, 298] width 222 height 15
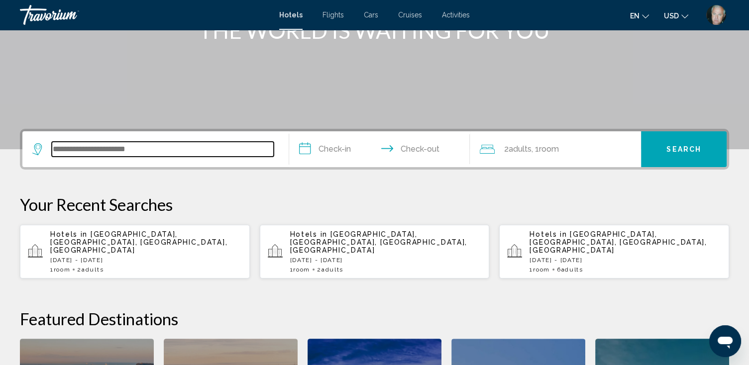
scroll to position [245, 0]
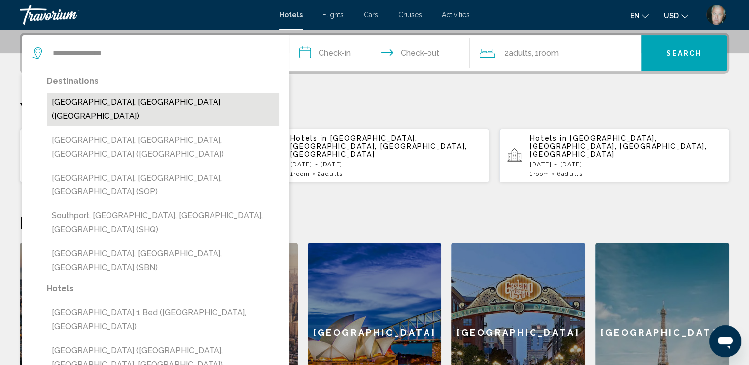
click at [78, 96] on button "[GEOGRAPHIC_DATA], [GEOGRAPHIC_DATA] ([GEOGRAPHIC_DATA])" at bounding box center [163, 109] width 232 height 33
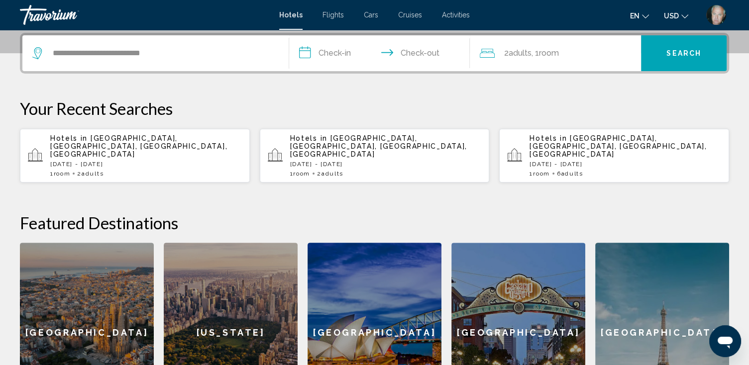
click at [185, 88] on div "**********" at bounding box center [374, 228] width 749 height 390
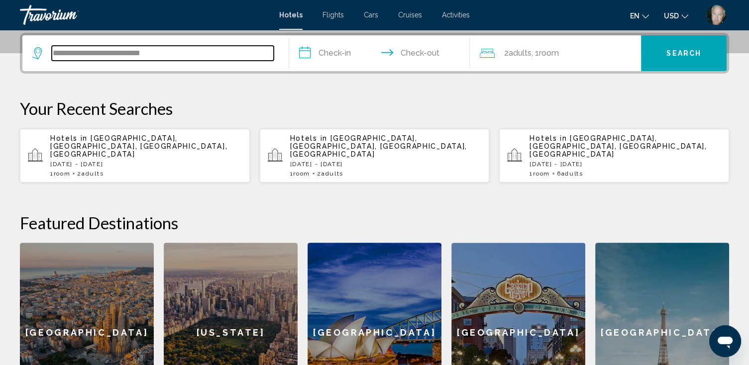
click at [173, 48] on input "**********" at bounding box center [163, 53] width 222 height 15
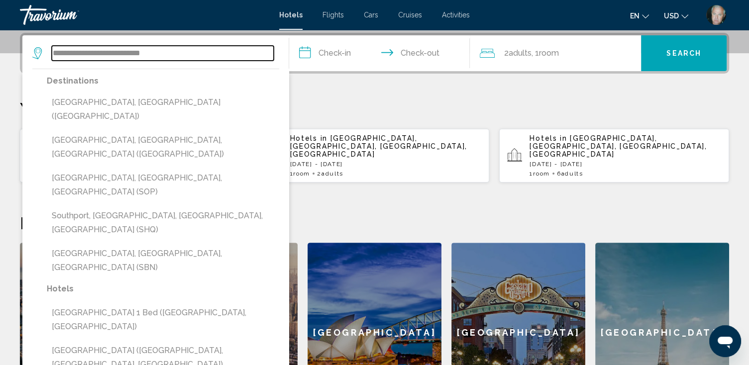
click at [173, 48] on input "**********" at bounding box center [163, 53] width 222 height 15
click at [167, 48] on input "**********" at bounding box center [163, 53] width 222 height 15
drag, startPoint x: 167, startPoint y: 48, endPoint x: 176, endPoint y: 48, distance: 9.0
click at [167, 48] on input "**********" at bounding box center [163, 53] width 222 height 15
click at [176, 48] on input "**********" at bounding box center [163, 53] width 222 height 15
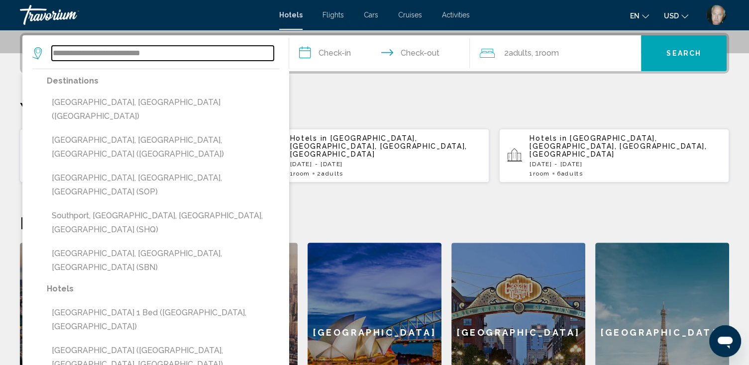
click at [176, 48] on input "**********" at bounding box center [163, 53] width 222 height 15
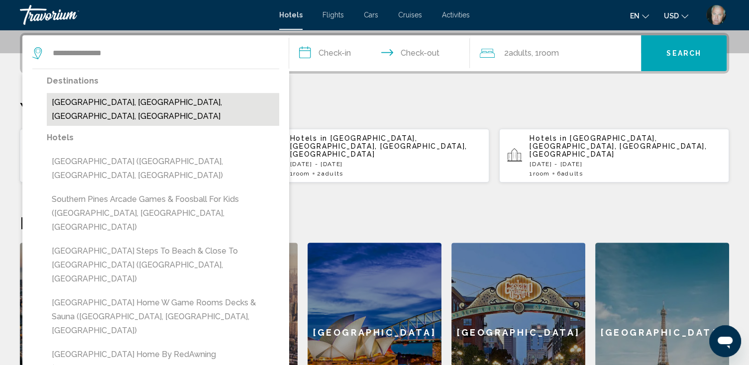
click at [215, 103] on button "[GEOGRAPHIC_DATA], [GEOGRAPHIC_DATA], [GEOGRAPHIC_DATA], [GEOGRAPHIC_DATA]" at bounding box center [163, 109] width 232 height 33
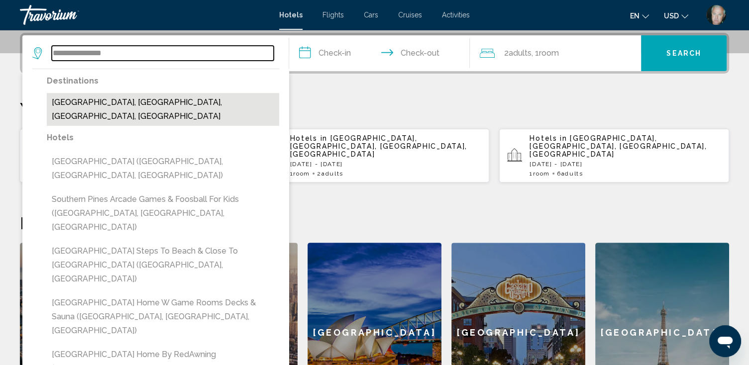
type input "**********"
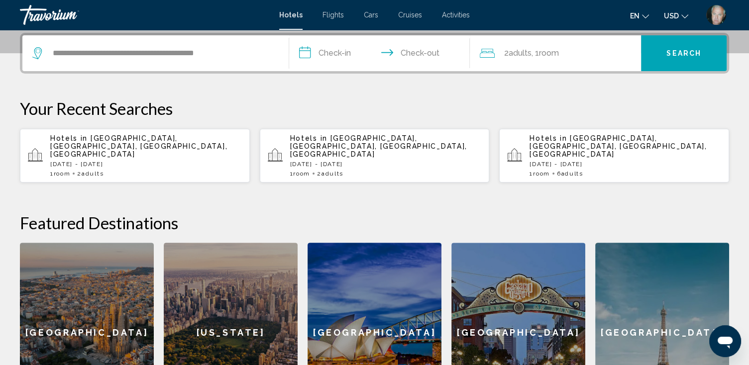
click at [336, 52] on input "**********" at bounding box center [381, 54] width 185 height 39
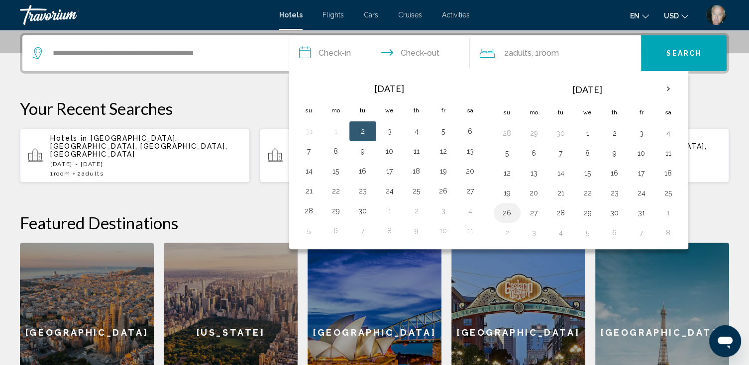
click at [504, 209] on button "26" at bounding box center [507, 213] width 16 height 14
click at [558, 210] on button "28" at bounding box center [561, 213] width 16 height 14
type input "**********"
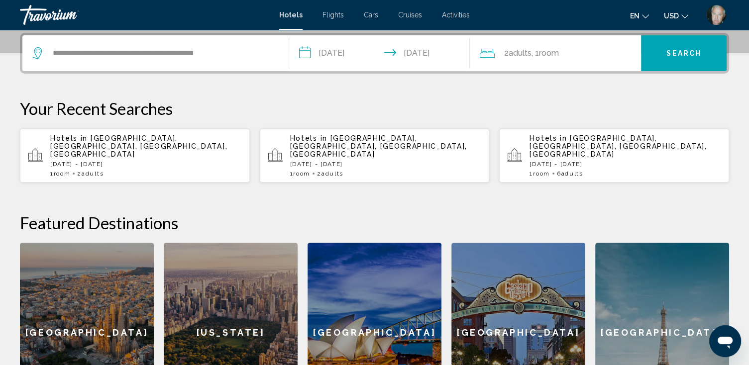
click at [674, 52] on span "Search" at bounding box center [683, 54] width 35 height 8
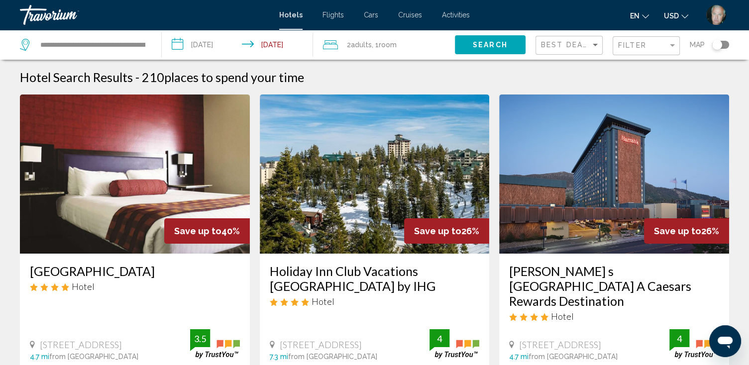
click at [107, 271] on h3 "[GEOGRAPHIC_DATA]" at bounding box center [135, 271] width 210 height 15
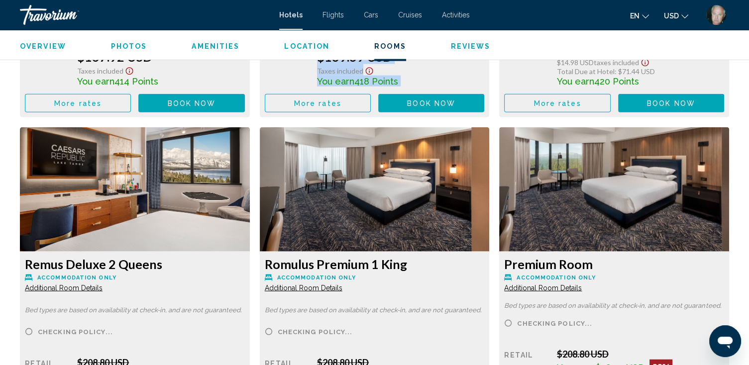
scroll to position [2310, 0]
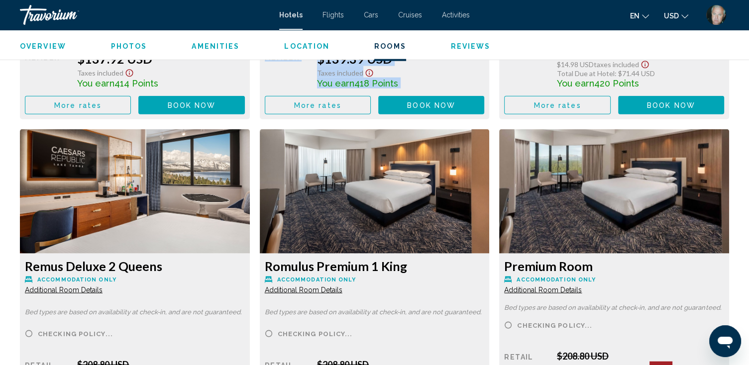
drag, startPoint x: 251, startPoint y: 119, endPoint x: 371, endPoint y: 118, distance: 120.5
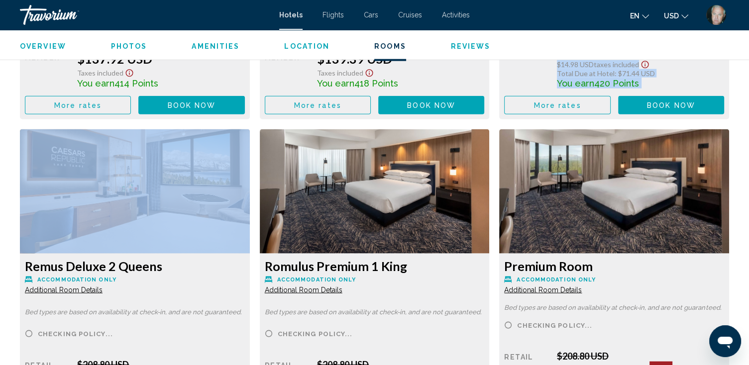
drag, startPoint x: 253, startPoint y: 126, endPoint x: 255, endPoint y: 121, distance: 5.4
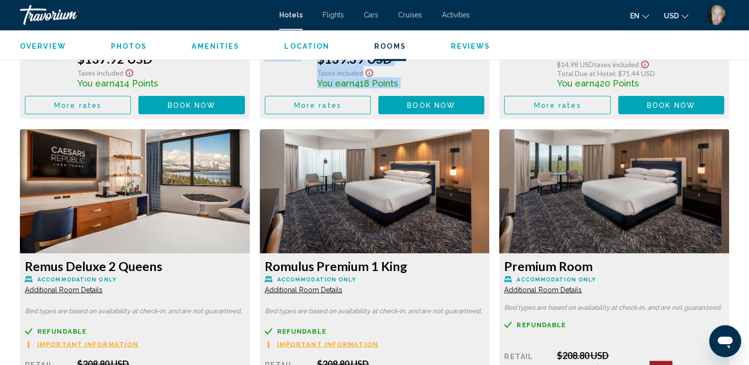
drag, startPoint x: 255, startPoint y: 121, endPoint x: 231, endPoint y: 121, distance: 23.9
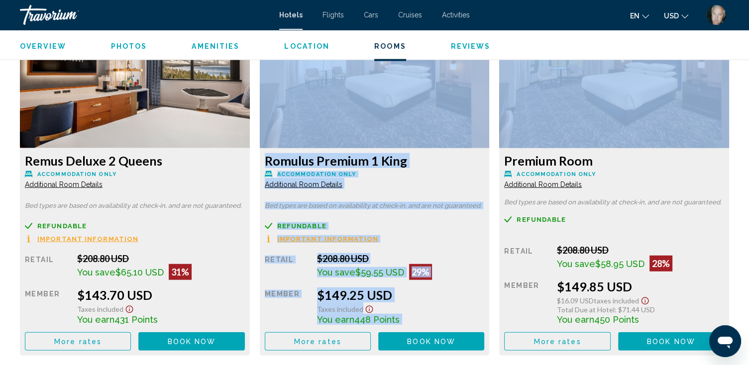
scroll to position [2430, 0]
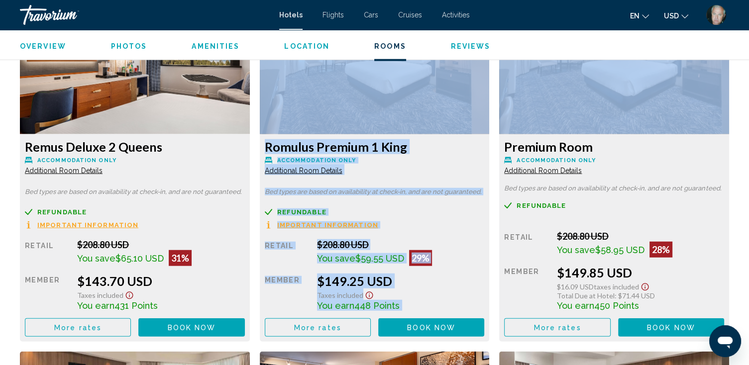
drag, startPoint x: 493, startPoint y: 127, endPoint x: 468, endPoint y: 336, distance: 210.5
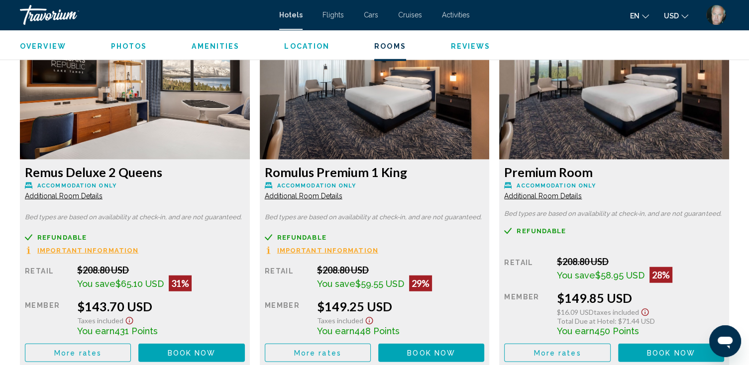
scroll to position [2390, 0]
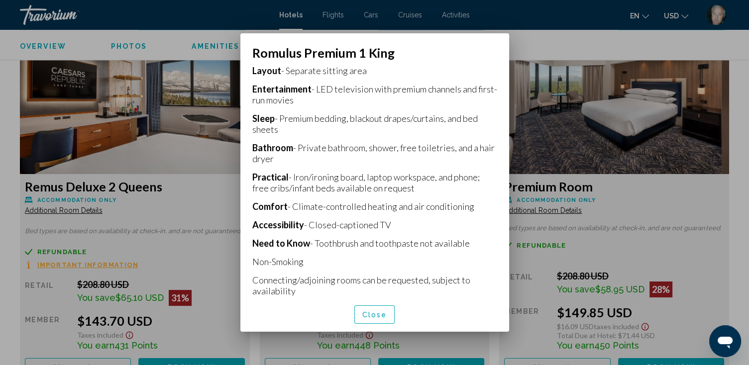
scroll to position [230, 0]
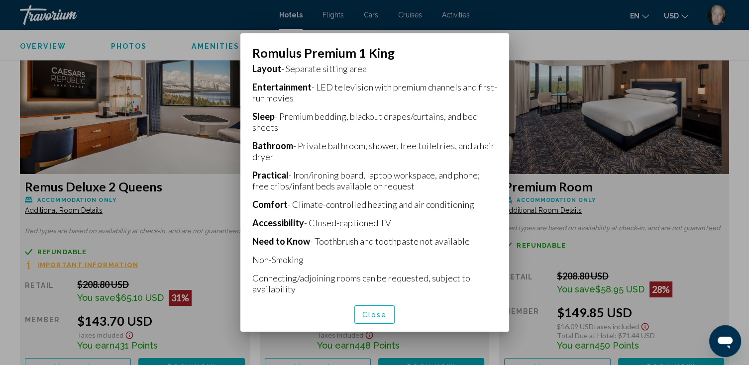
drag, startPoint x: 303, startPoint y: 144, endPoint x: 468, endPoint y: 280, distance: 214.3
click at [468, 280] on mat-dialog-container "Romulus Premium 1 King Bed types are based on availability at check-in, and are…" at bounding box center [374, 182] width 269 height 298
drag, startPoint x: 468, startPoint y: 280, endPoint x: 432, endPoint y: 201, distance: 86.8
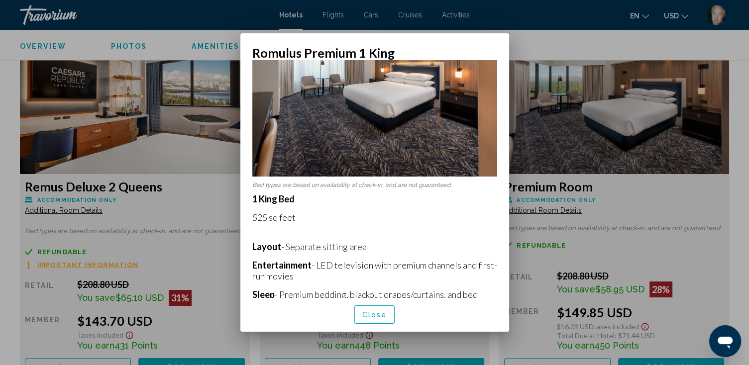
scroll to position [0, 0]
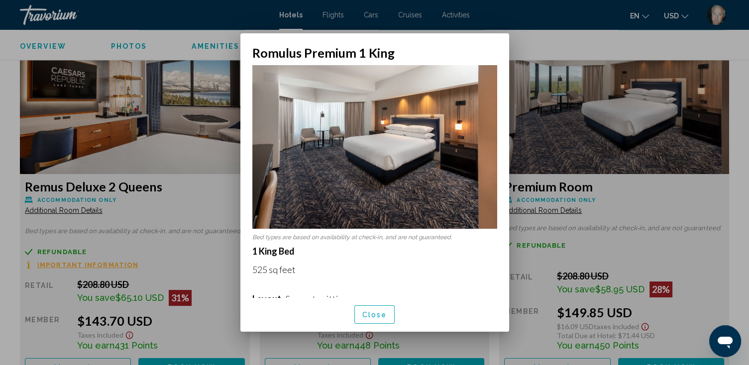
click at [490, 238] on div "Bed types are based on availability at check-in, and are not guaranteed. 1 King…" at bounding box center [374, 178] width 269 height 237
click at [573, 43] on div at bounding box center [374, 182] width 749 height 365
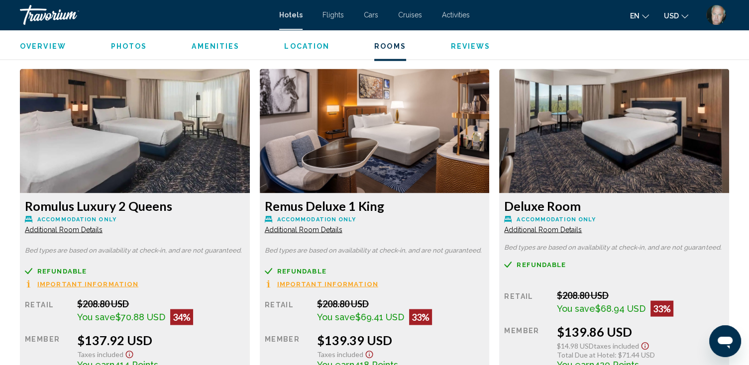
scroll to position [2032, 0]
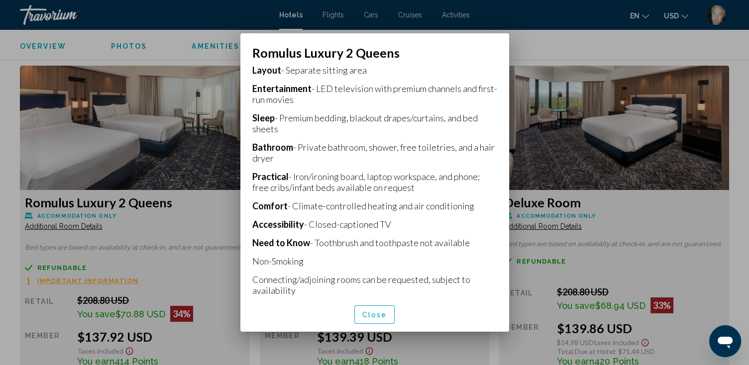
scroll to position [230, 0]
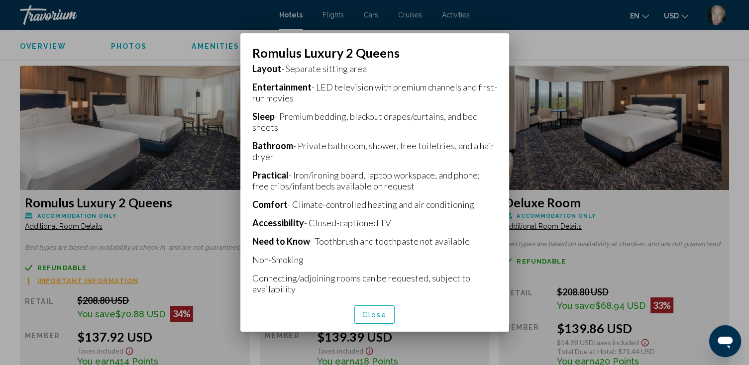
drag, startPoint x: 249, startPoint y: 50, endPoint x: 427, endPoint y: 282, distance: 292.6
click at [427, 282] on mat-dialog-container "Romulus Luxury 2 Queens Bed types are based on availability at check-in, and ar…" at bounding box center [374, 182] width 269 height 298
drag, startPoint x: 427, startPoint y: 282, endPoint x: 393, endPoint y: 177, distance: 110.8
click at [542, 42] on div at bounding box center [374, 182] width 749 height 365
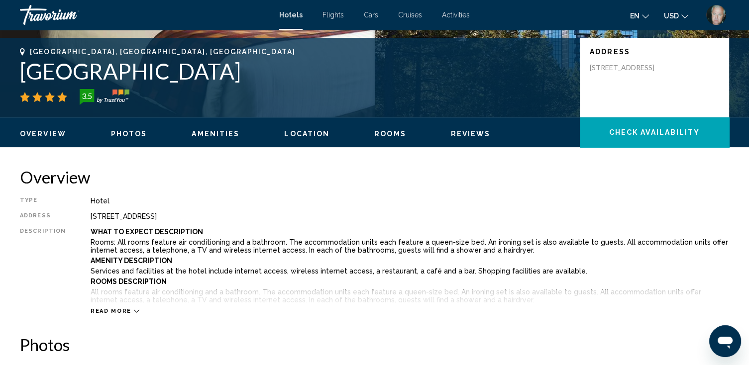
scroll to position [41, 0]
